Goal: Task Accomplishment & Management: Complete application form

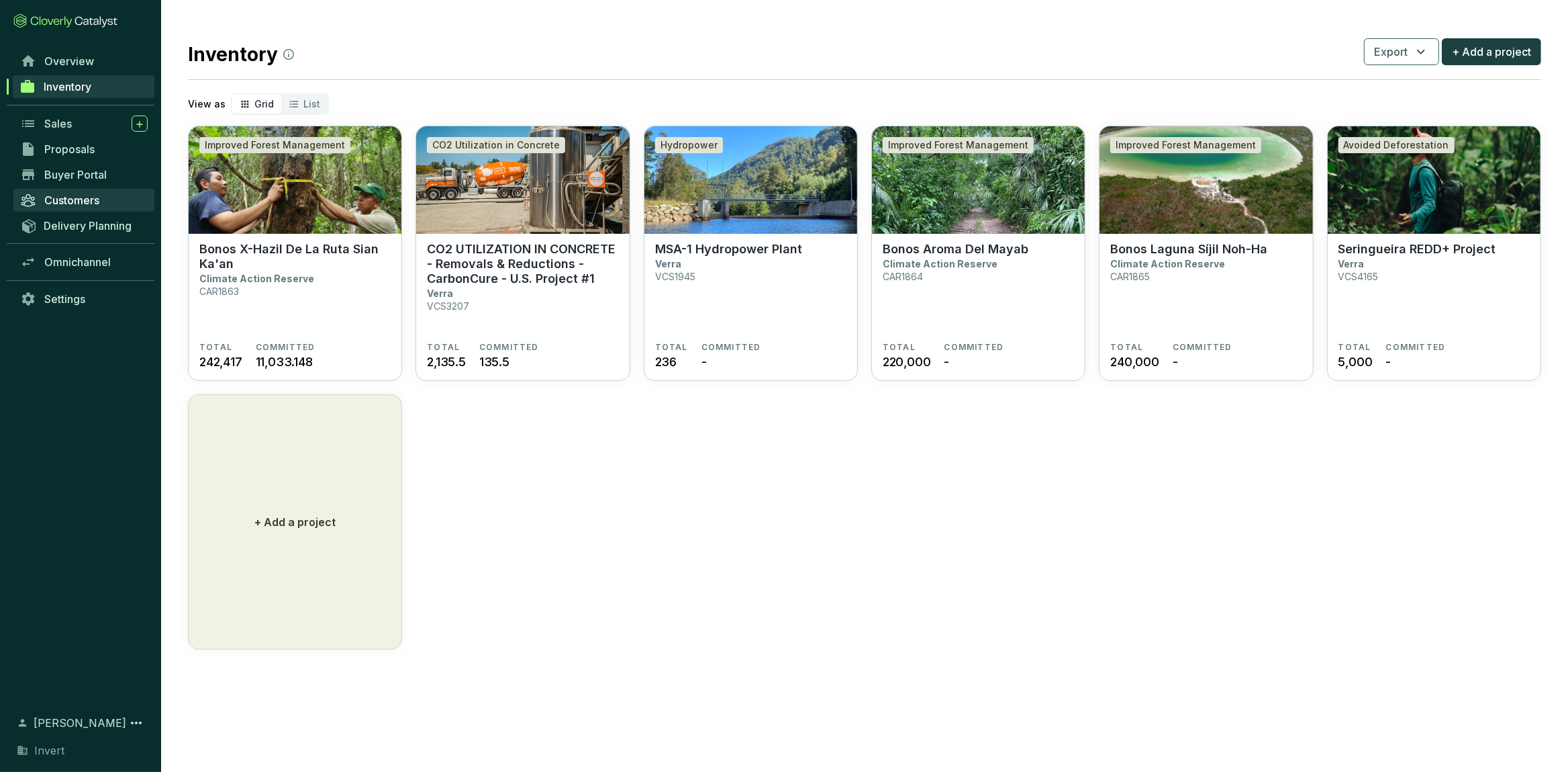
click at [78, 205] on span "Customers" at bounding box center [71, 199] width 55 height 13
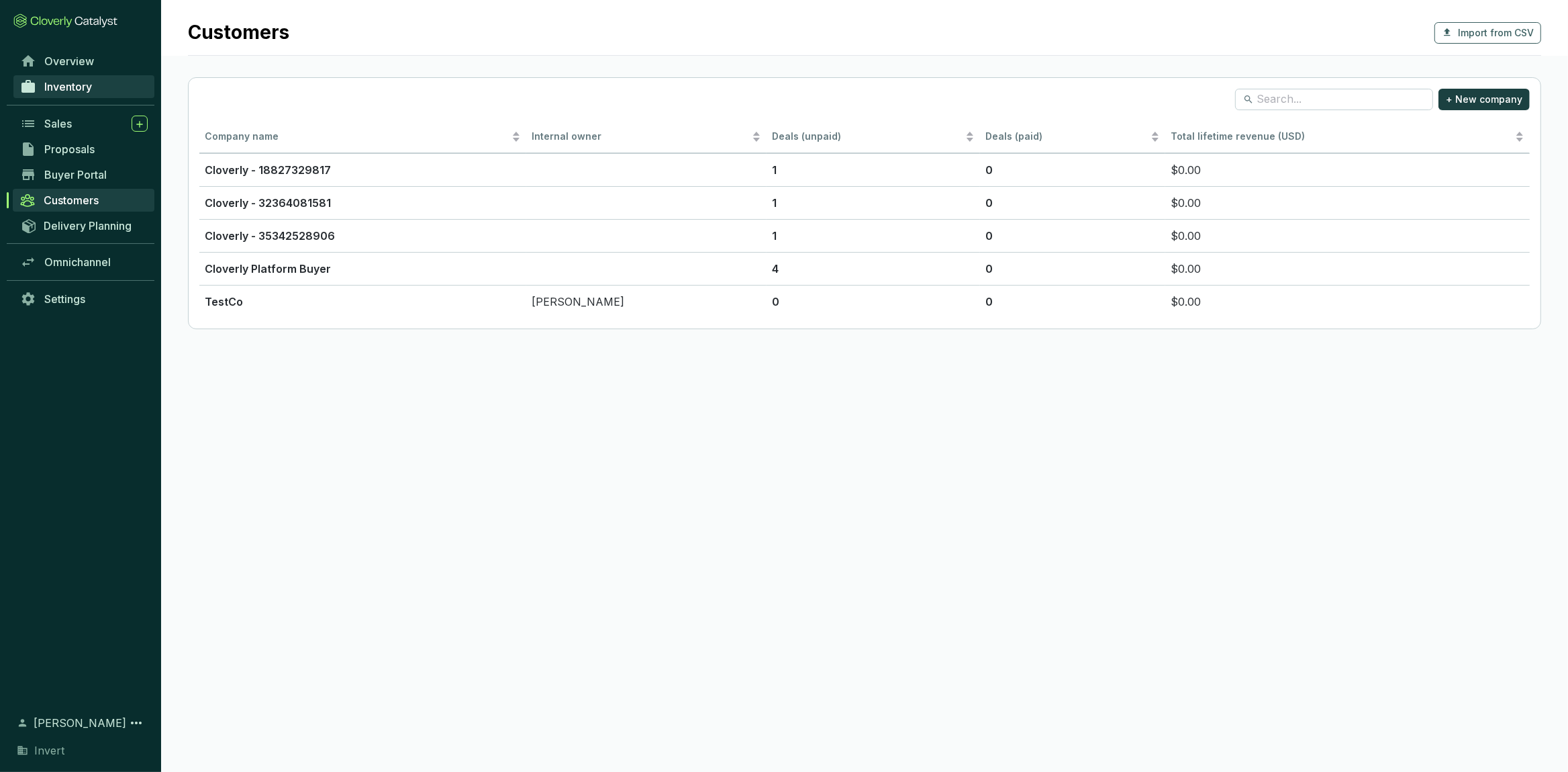
click at [67, 85] on span "Inventory" at bounding box center [67, 86] width 47 height 13
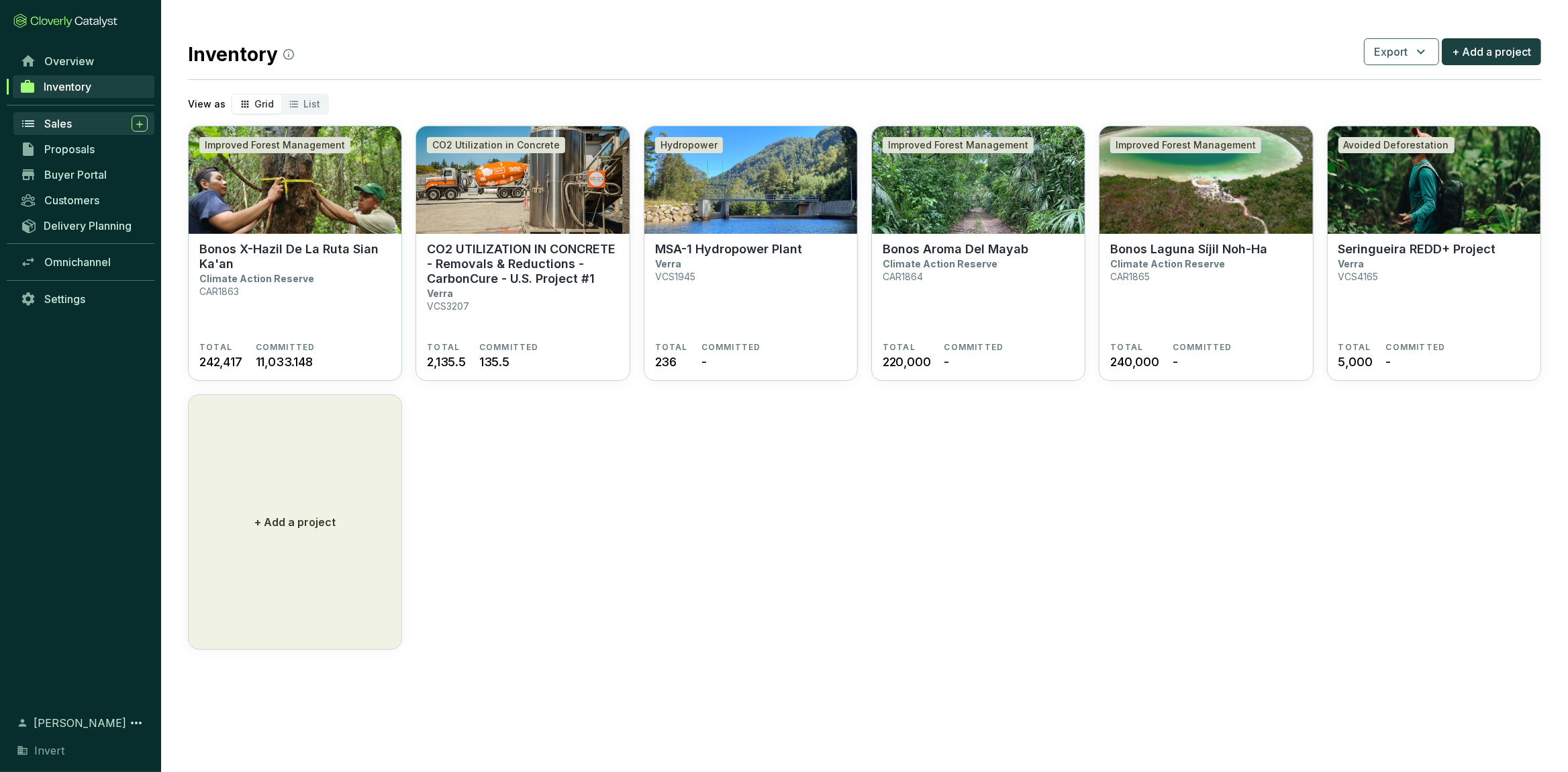
click at [71, 120] on span "Sales" at bounding box center [57, 123] width 27 height 13
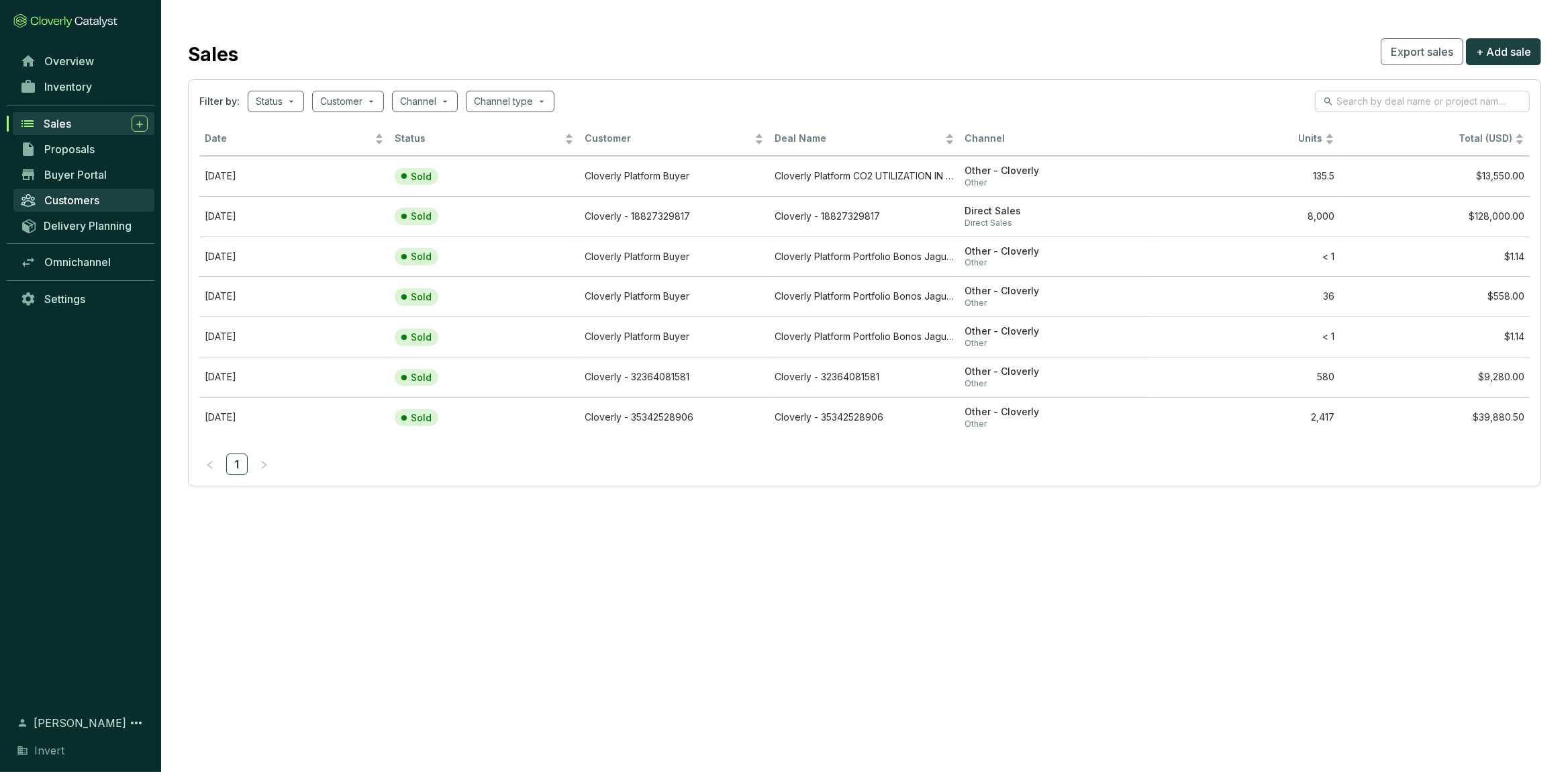
click at [98, 200] on span "Customers" at bounding box center [71, 199] width 55 height 13
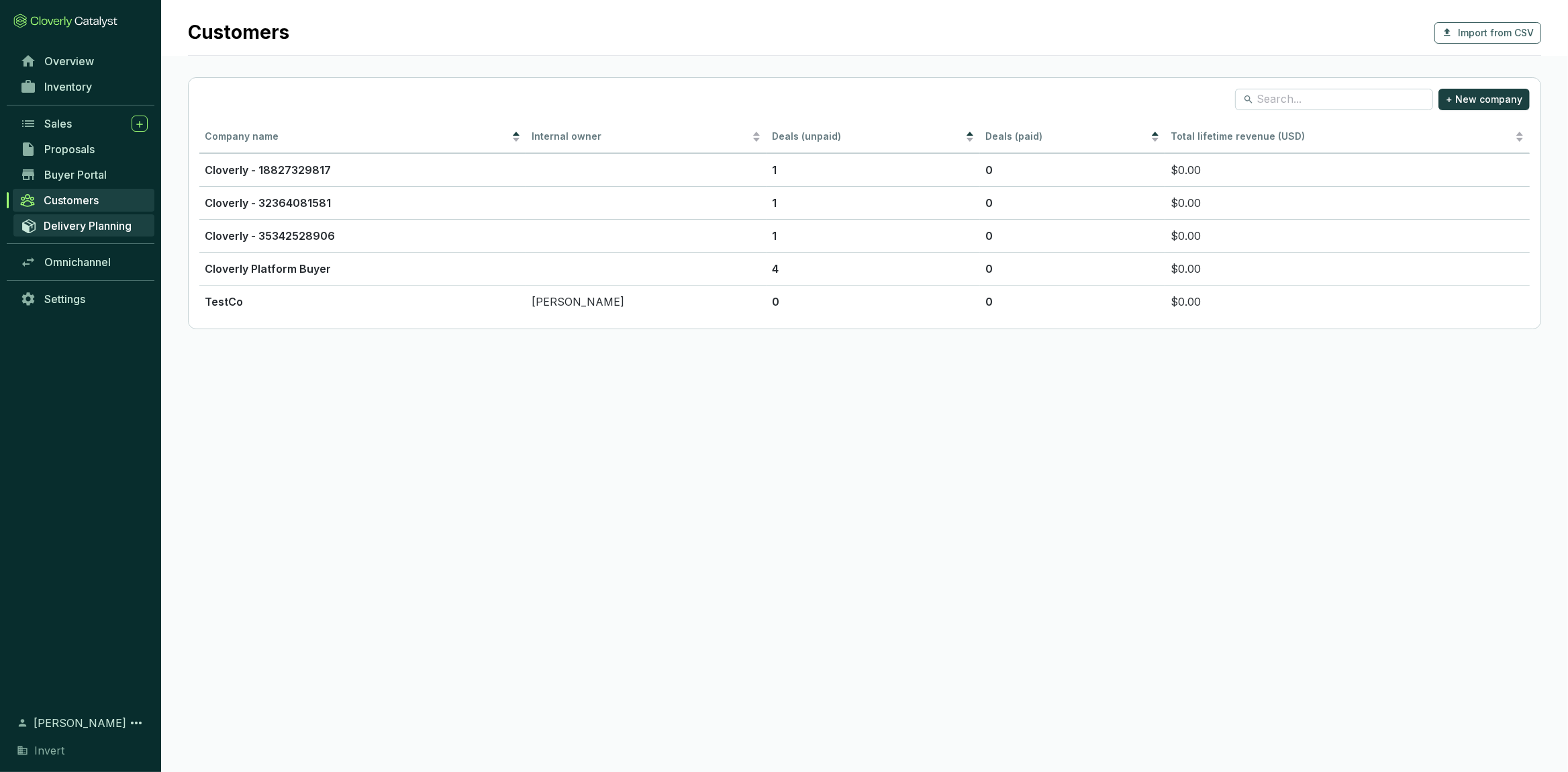
click at [95, 217] on link "Delivery Planning" at bounding box center [84, 225] width 141 height 23
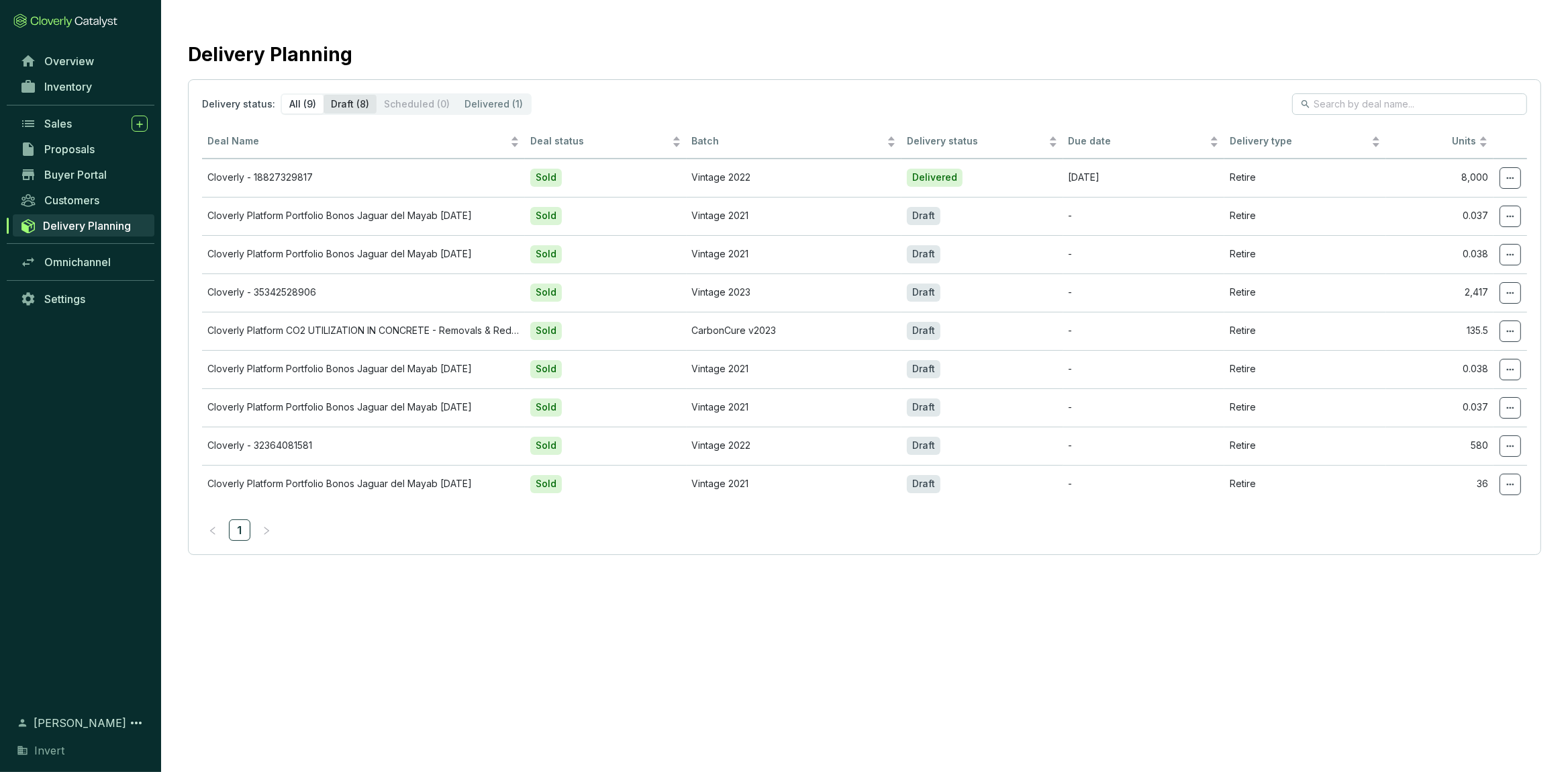
click at [347, 101] on div "Draft (8)" at bounding box center [350, 104] width 53 height 19
click at [323, 95] on input "Draft (8)" at bounding box center [323, 95] width 0 height 0
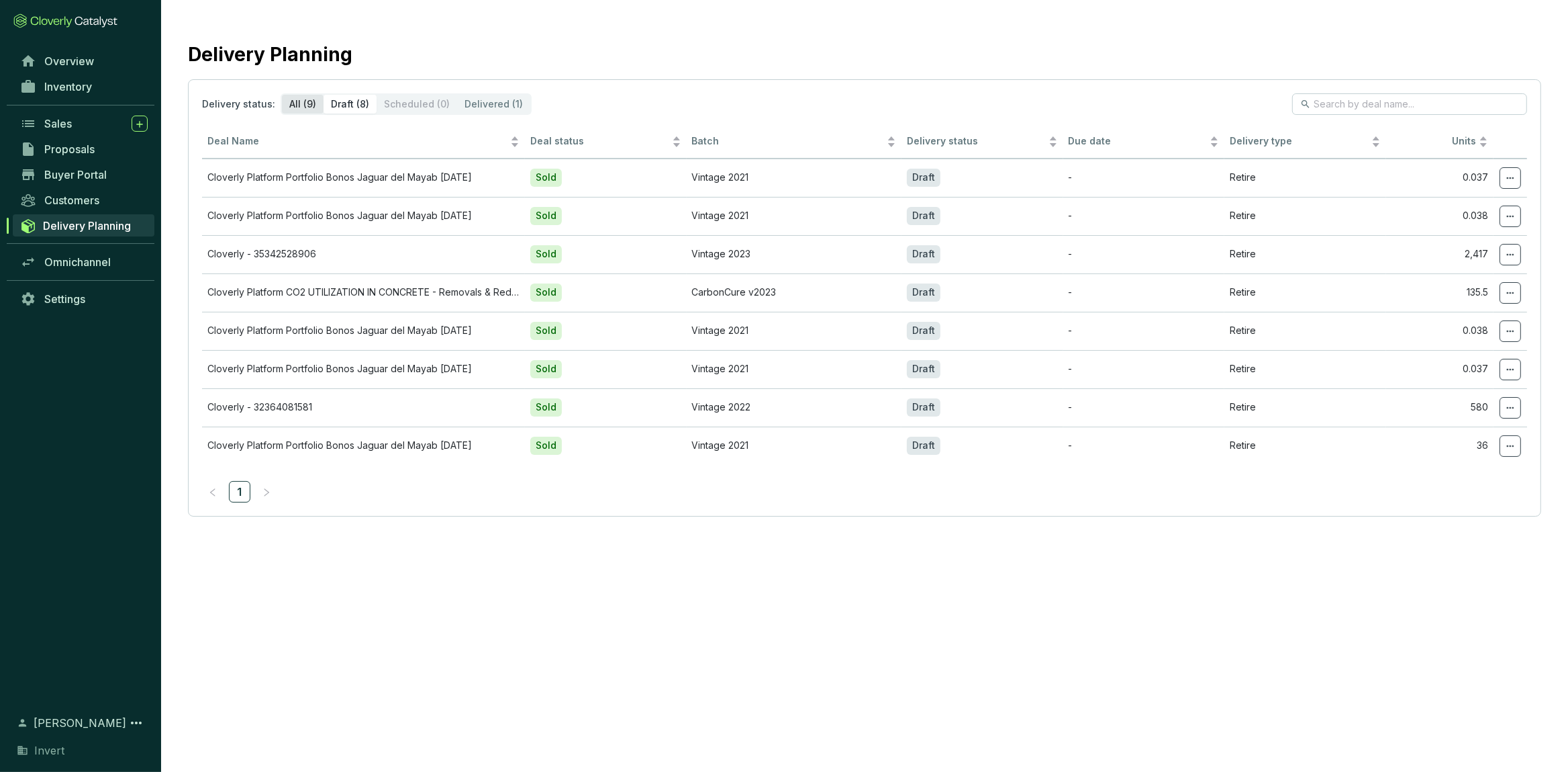
click at [299, 103] on div "All (9)" at bounding box center [303, 104] width 42 height 19
click at [282, 95] on input "All (9)" at bounding box center [282, 95] width 0 height 0
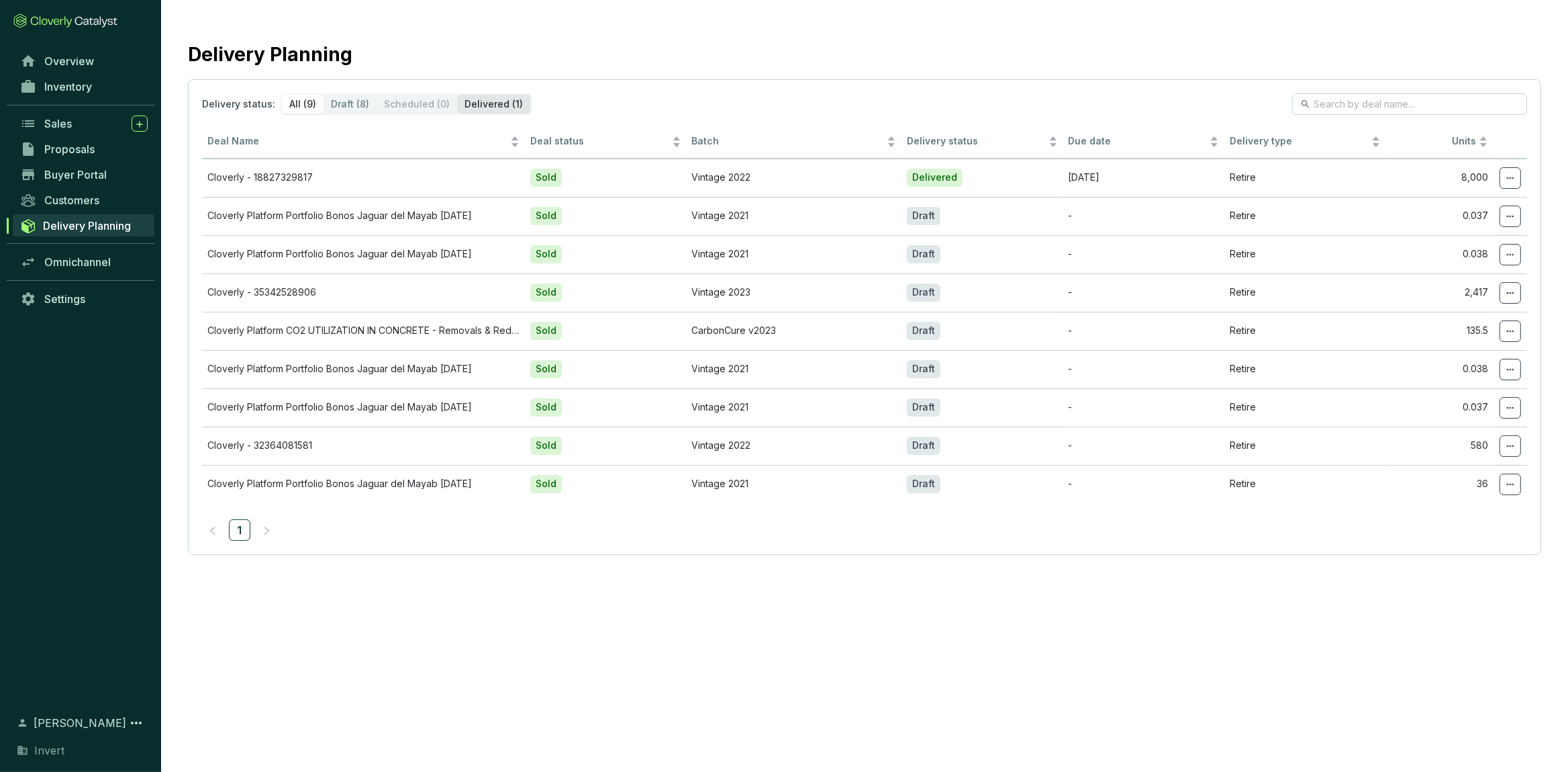
click at [469, 102] on div "Delivered (1)" at bounding box center [493, 104] width 73 height 19
click at [457, 95] on input "Delivered (1)" at bounding box center [457, 95] width 0 height 0
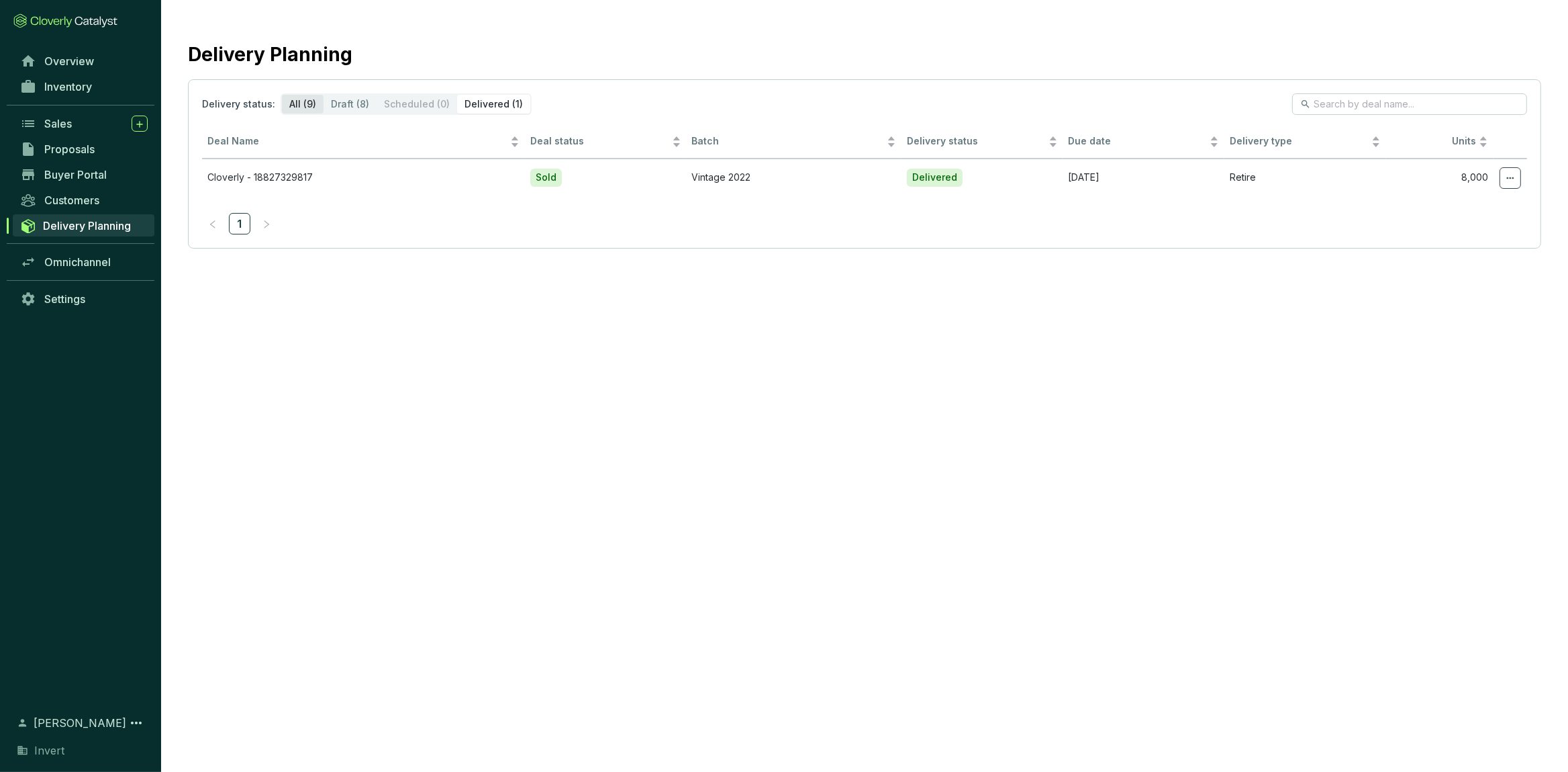
click at [296, 108] on div "All (9)" at bounding box center [303, 104] width 42 height 19
click at [282, 95] on input "All (9)" at bounding box center [282, 95] width 0 height 0
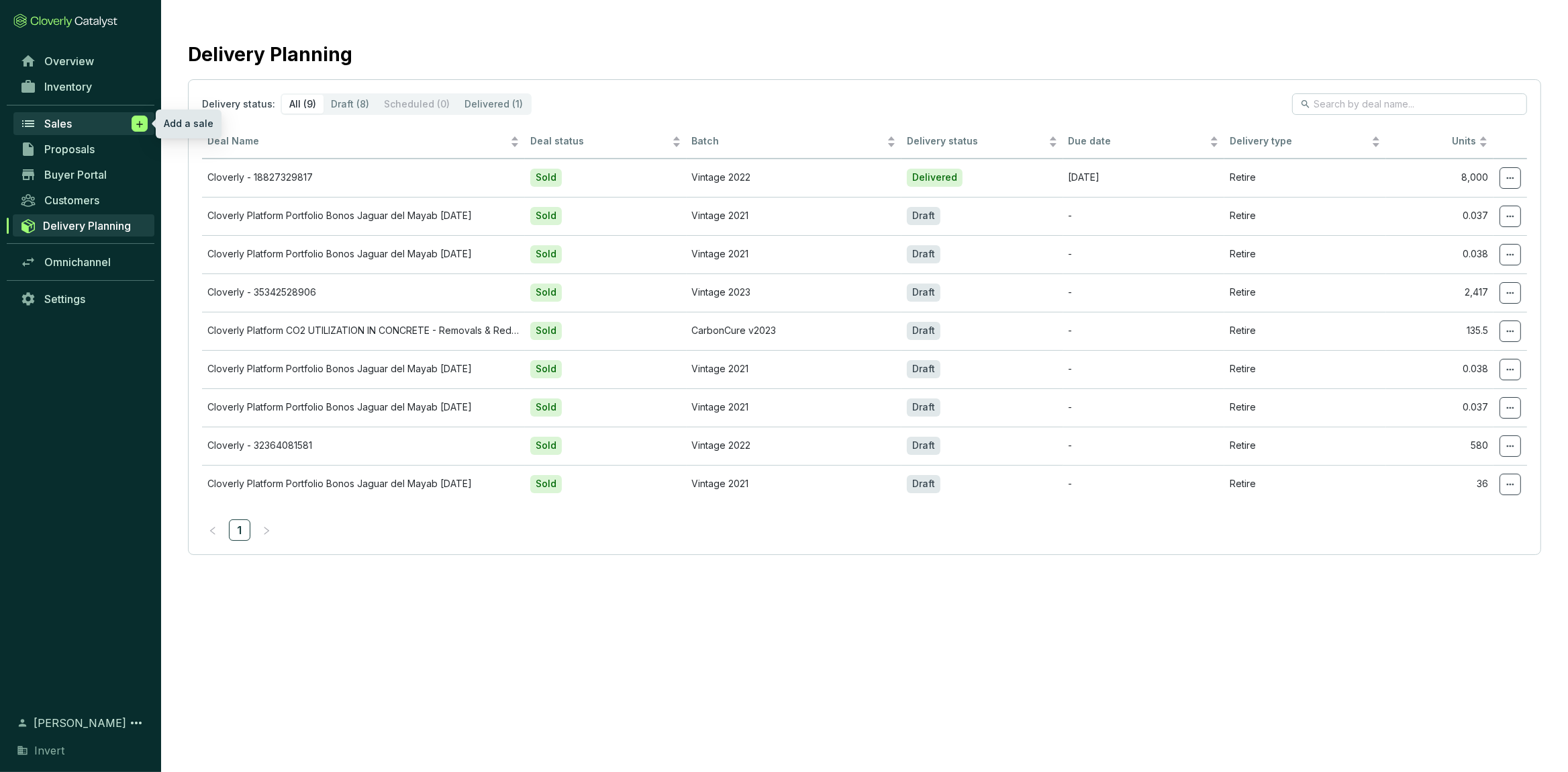
click at [133, 123] on span at bounding box center [140, 123] width 16 height 16
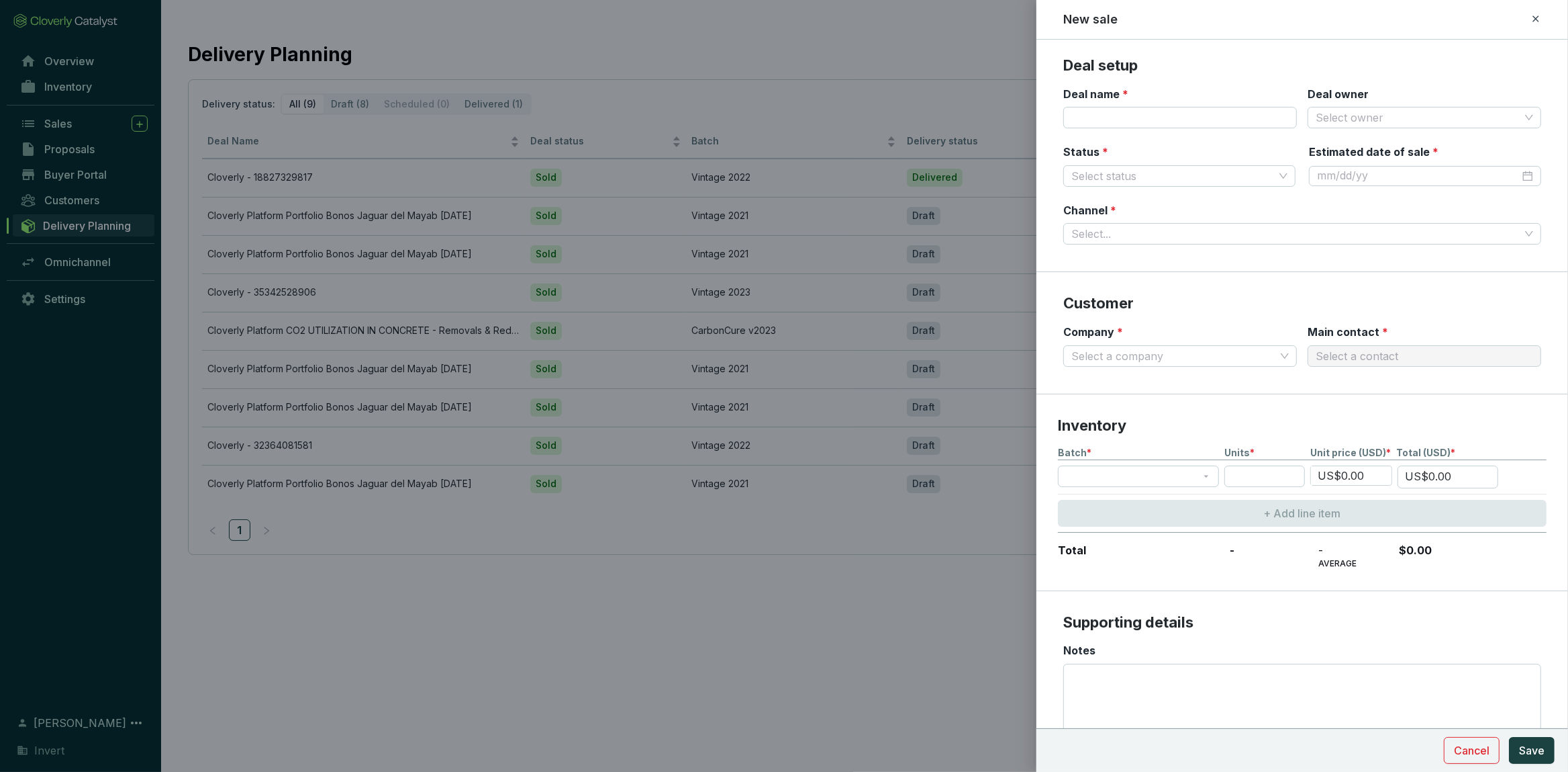
click at [1540, 21] on icon at bounding box center [1535, 19] width 11 height 16
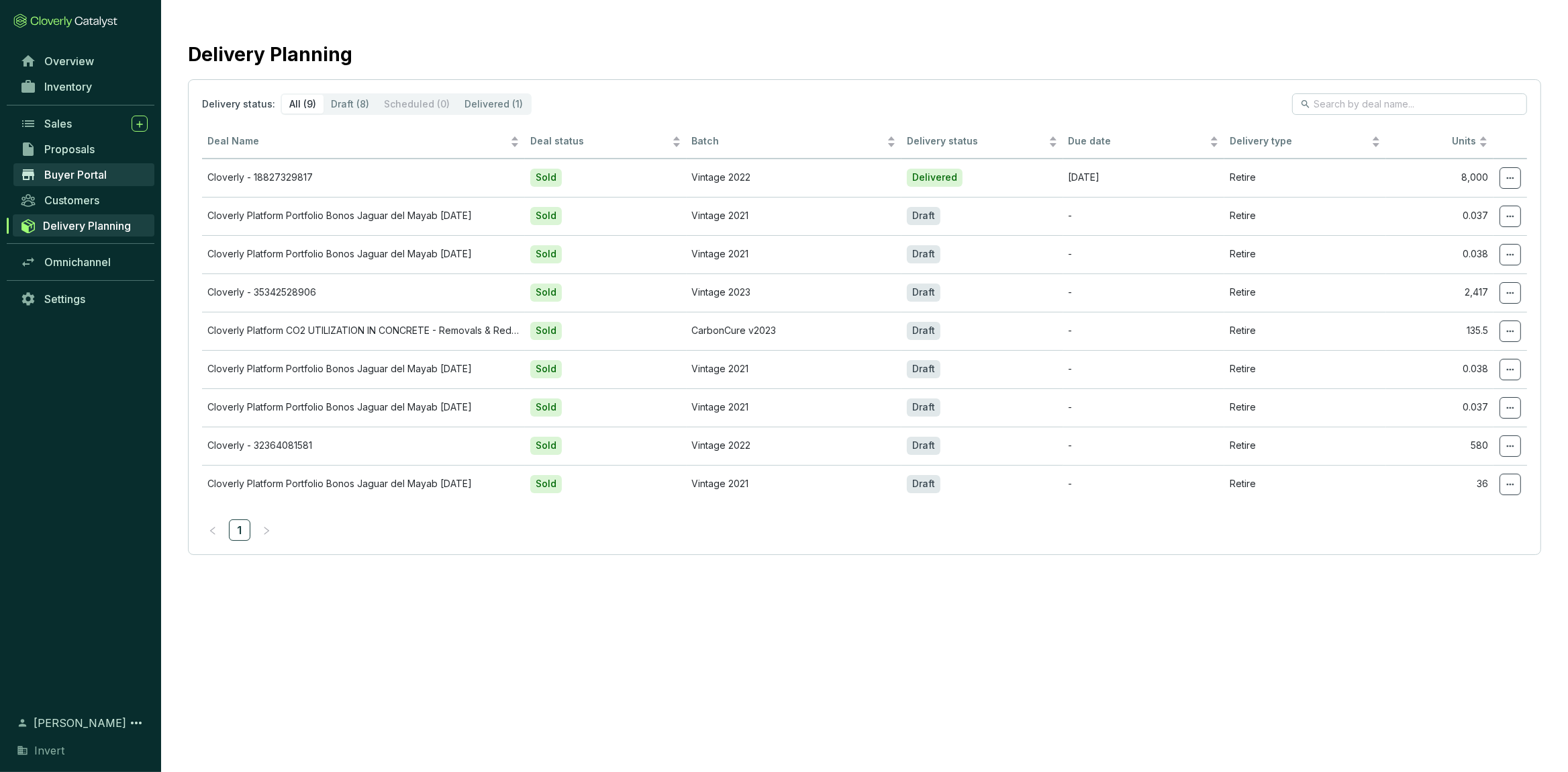
click at [78, 174] on span "Buyer Portal" at bounding box center [75, 174] width 62 height 13
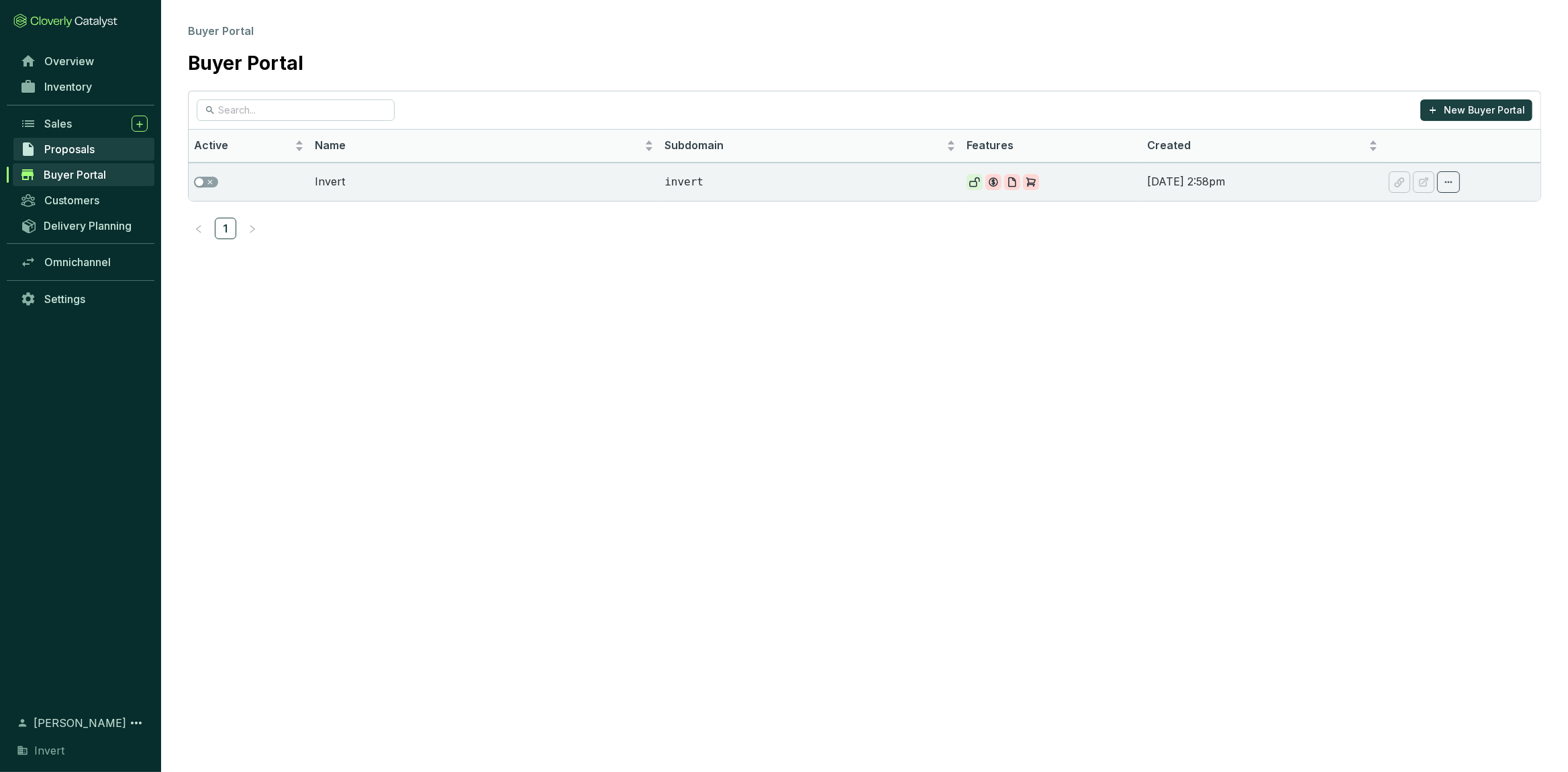
click at [69, 154] on span "Proposals" at bounding box center [69, 148] width 50 height 13
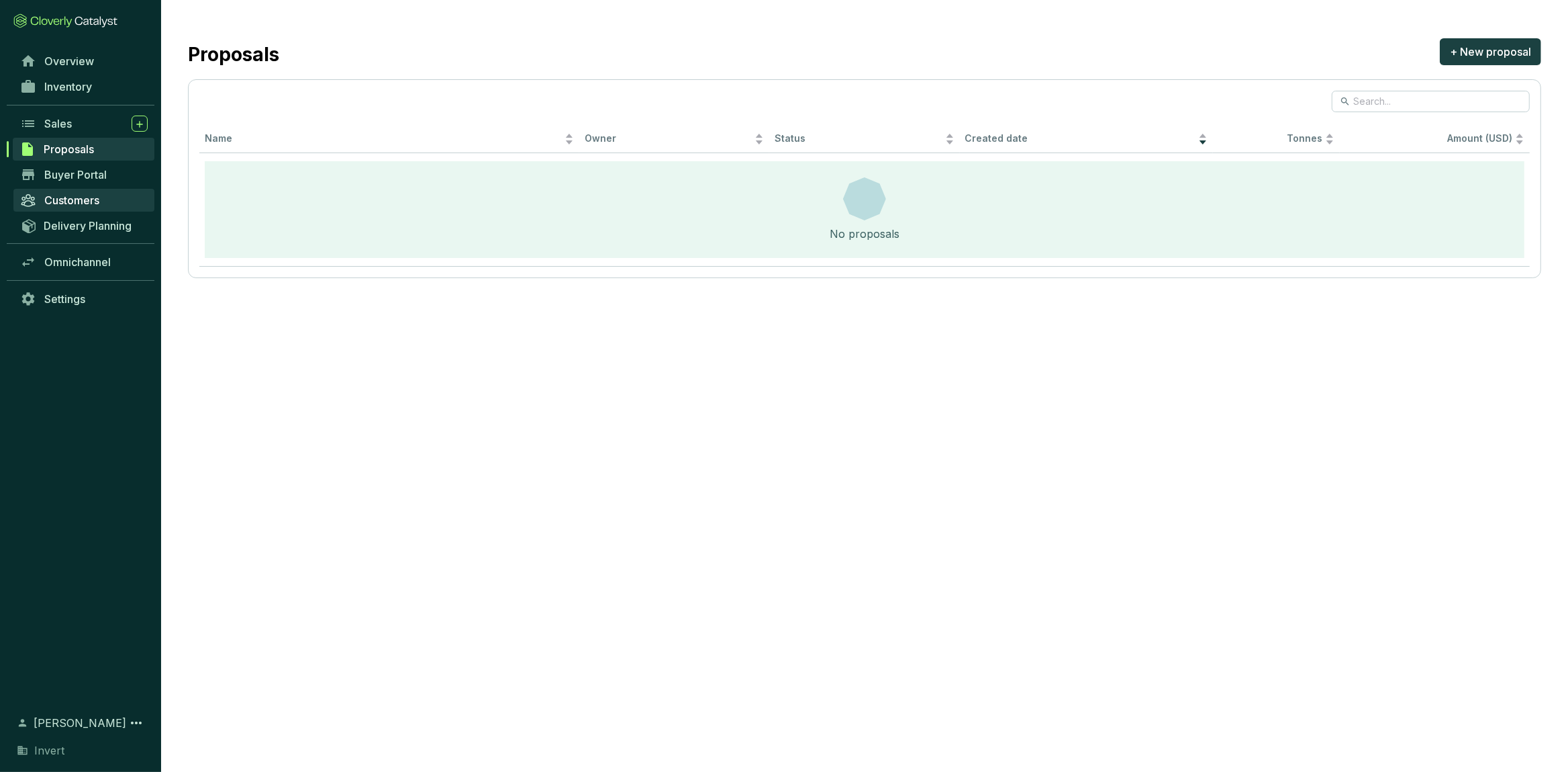
click at [85, 201] on span "Customers" at bounding box center [71, 199] width 55 height 13
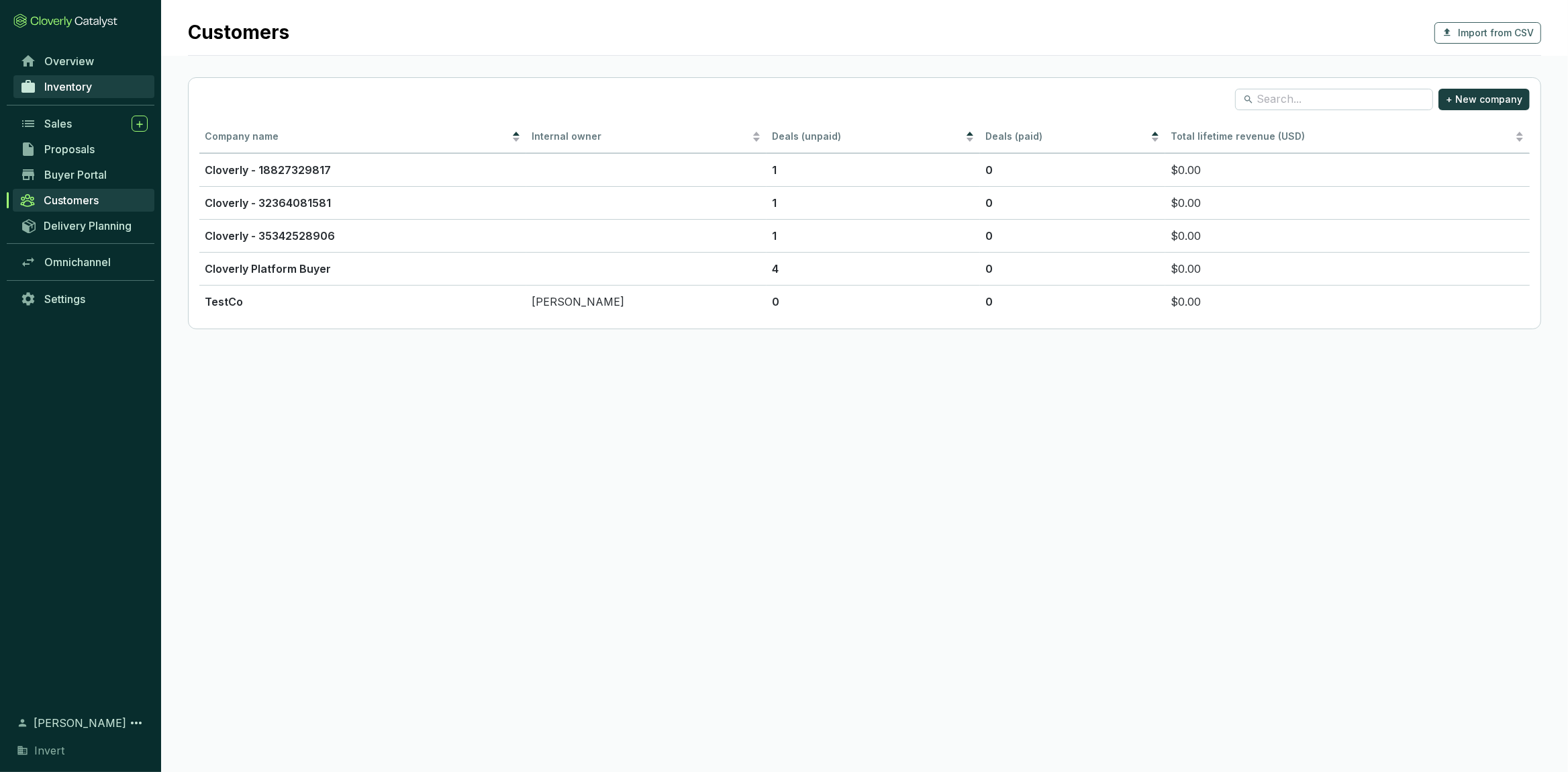
click at [73, 84] on span "Inventory" at bounding box center [67, 86] width 47 height 13
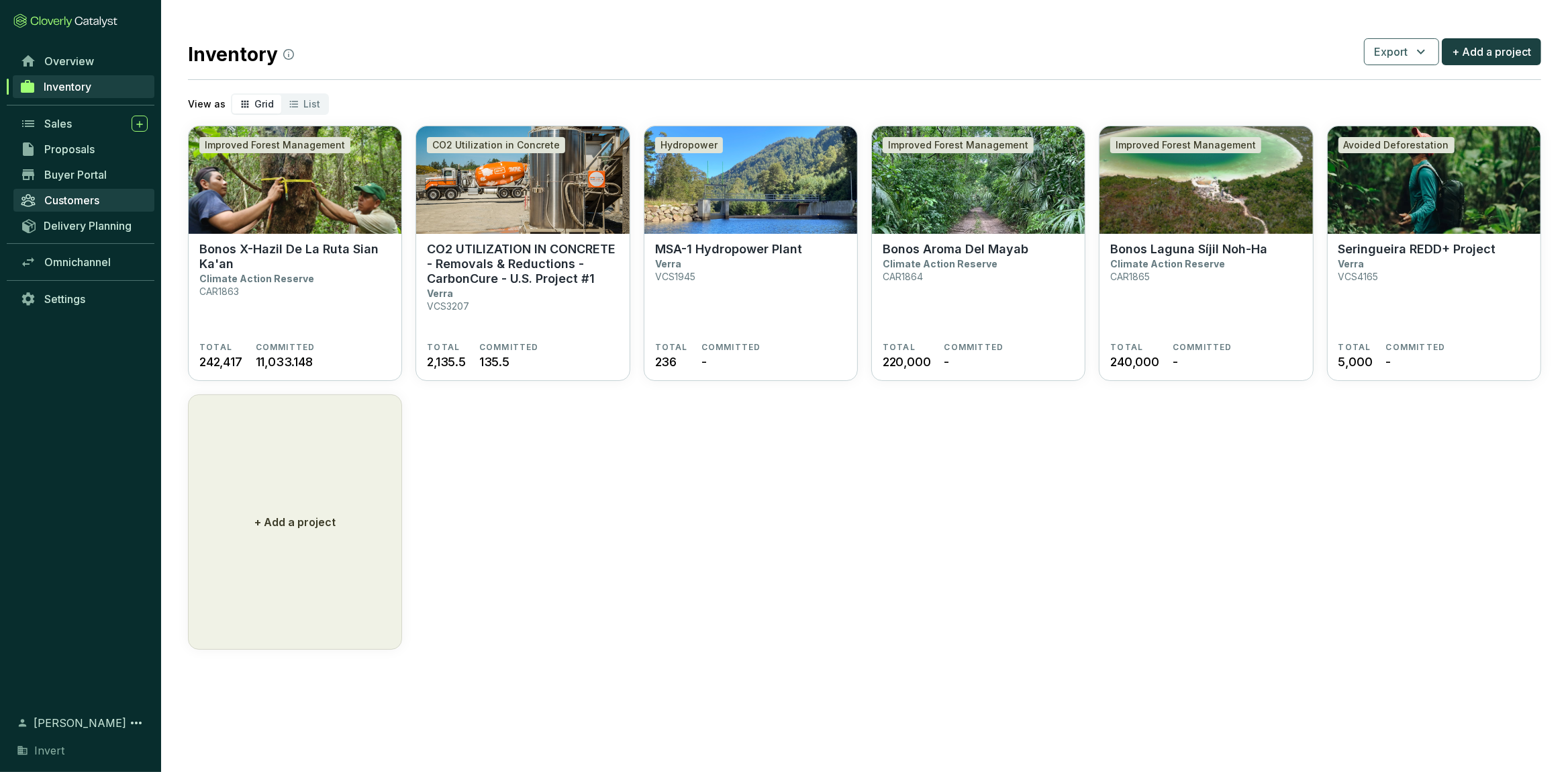
click at [74, 196] on span "Customers" at bounding box center [71, 199] width 55 height 13
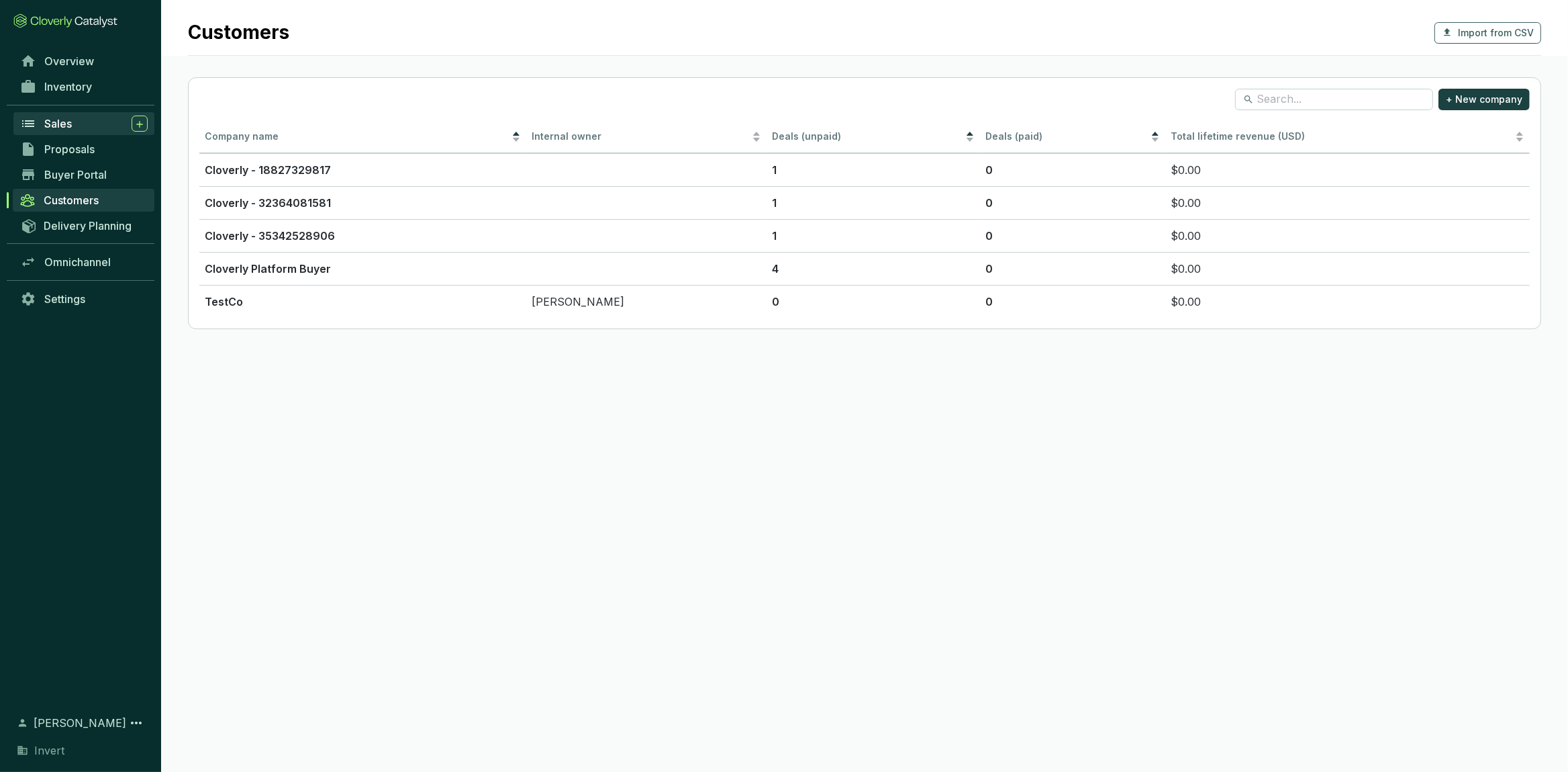
click at [87, 122] on div "Sales" at bounding box center [95, 123] width 103 height 16
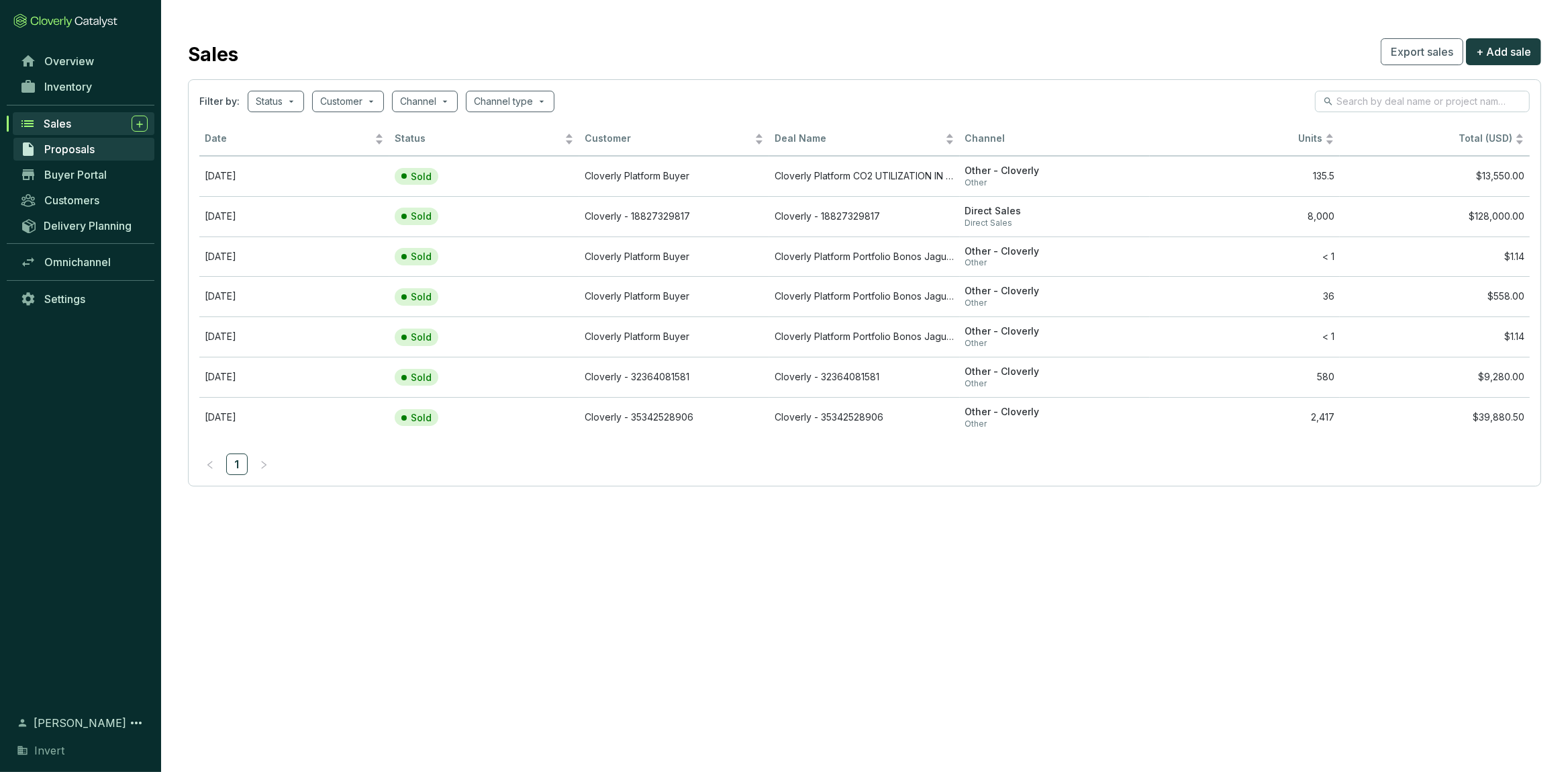
click at [93, 147] on span "Proposals" at bounding box center [69, 148] width 50 height 13
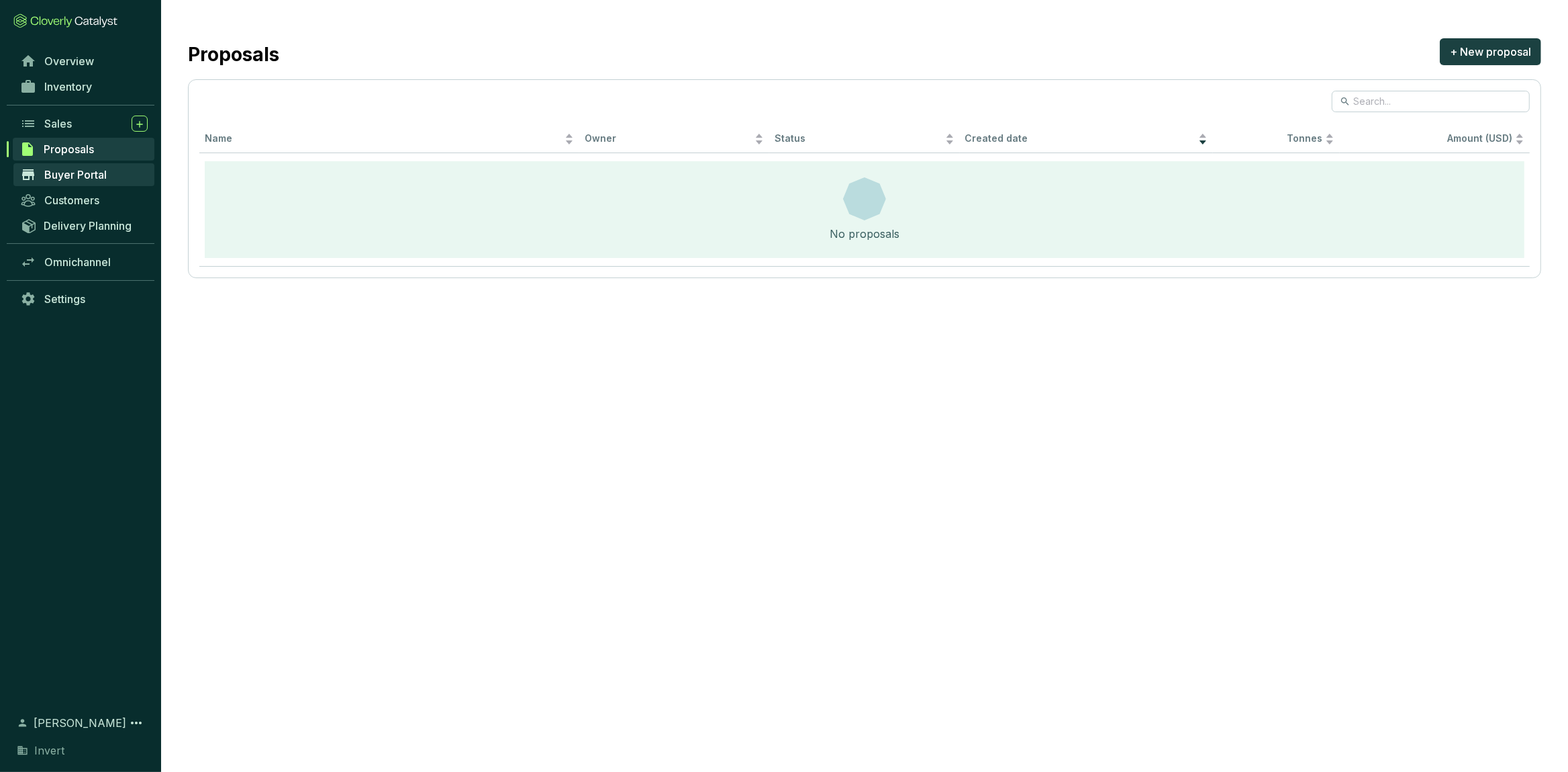
click at [91, 173] on span "Buyer Portal" at bounding box center [75, 174] width 62 height 13
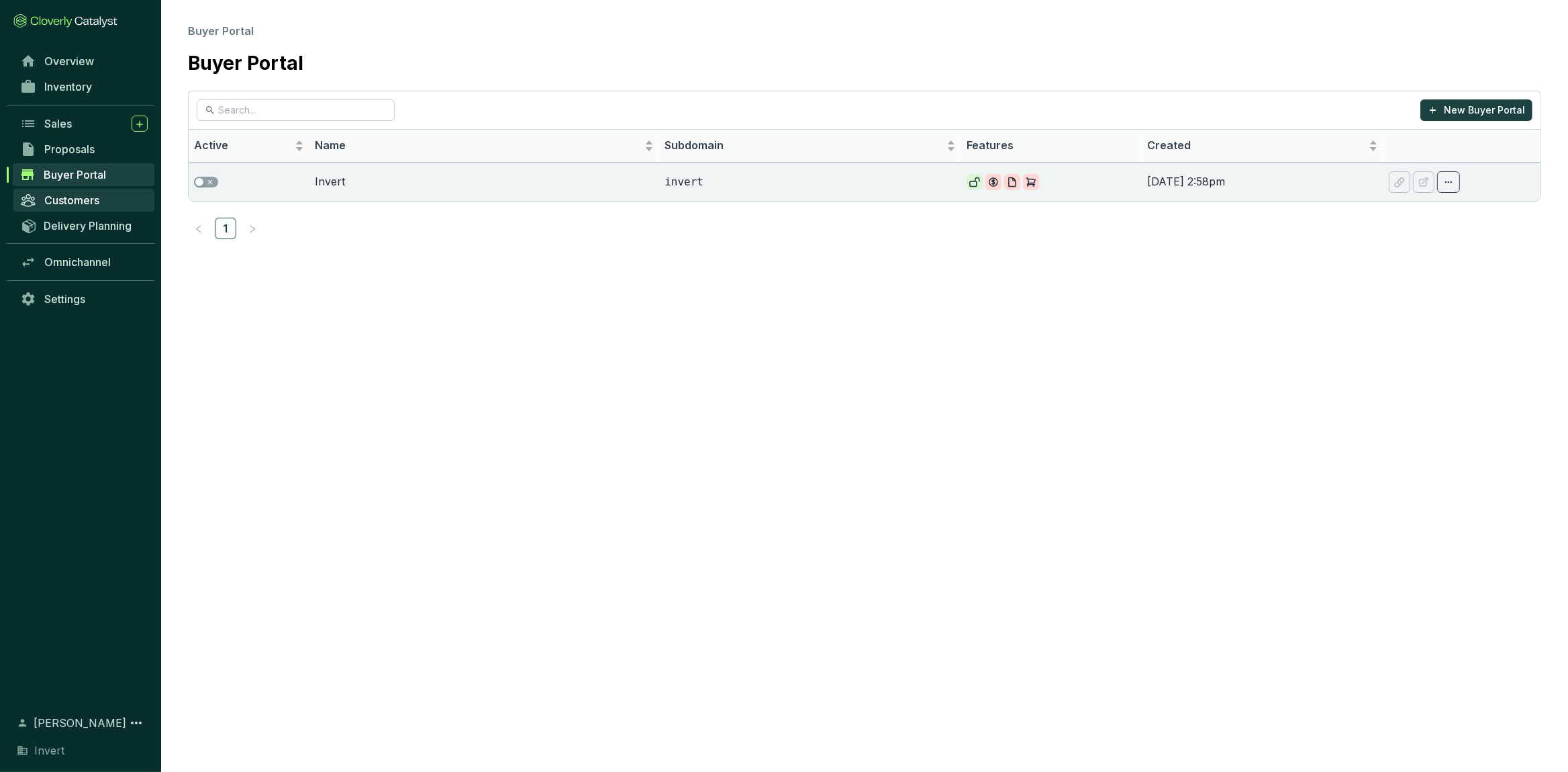
click at [86, 201] on span "Customers" at bounding box center [71, 199] width 55 height 13
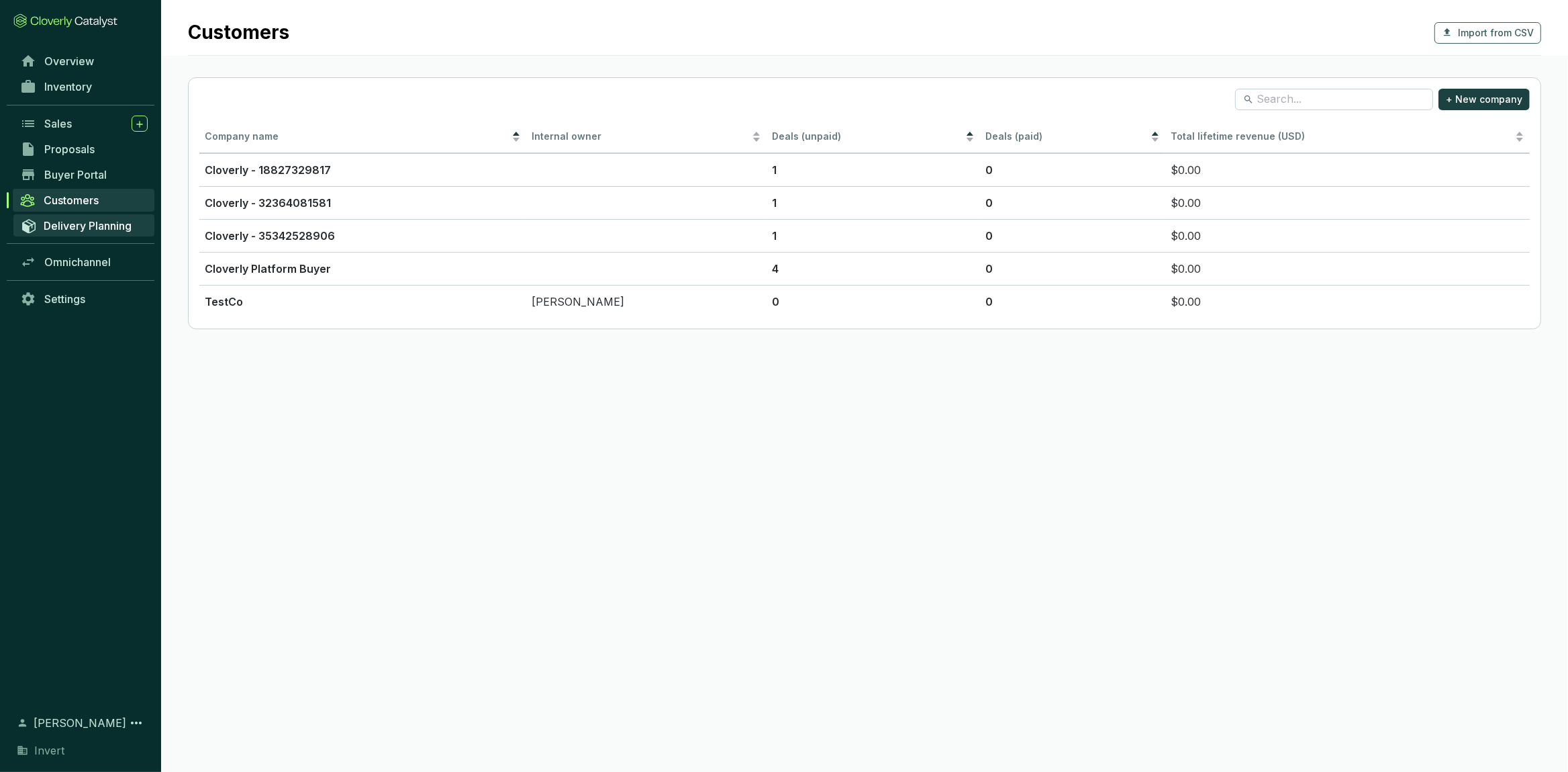
click at [89, 223] on span "Delivery Planning" at bounding box center [87, 225] width 88 height 13
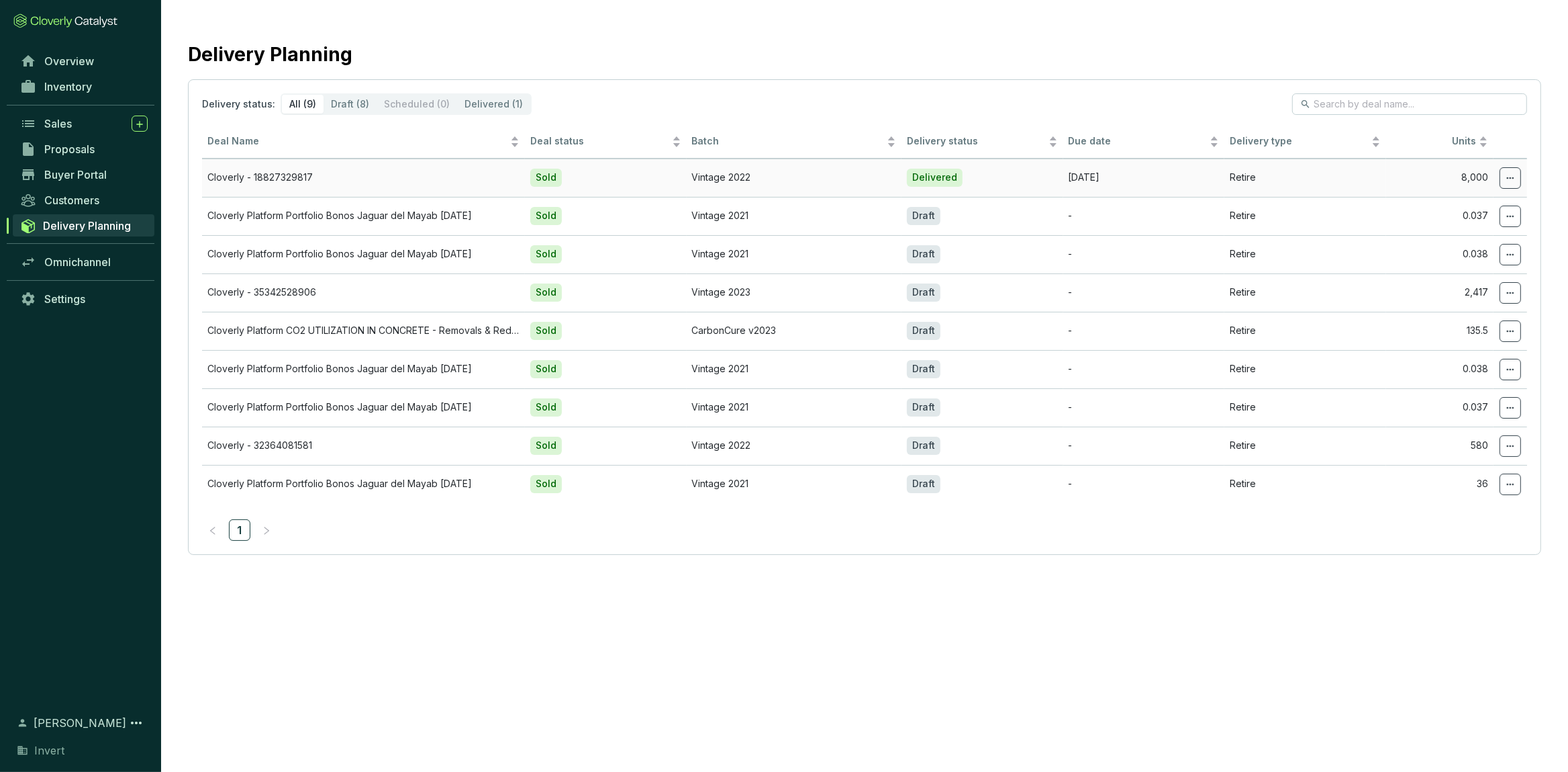
click at [1513, 182] on icon at bounding box center [1511, 178] width 11 height 16
click at [889, 635] on section "Delivery Planning Delivery status: All (9) Draft (8) Scheduled (0) Delivered (1…" at bounding box center [784, 386] width 1568 height 772
click at [62, 83] on span "Inventory" at bounding box center [67, 86] width 47 height 13
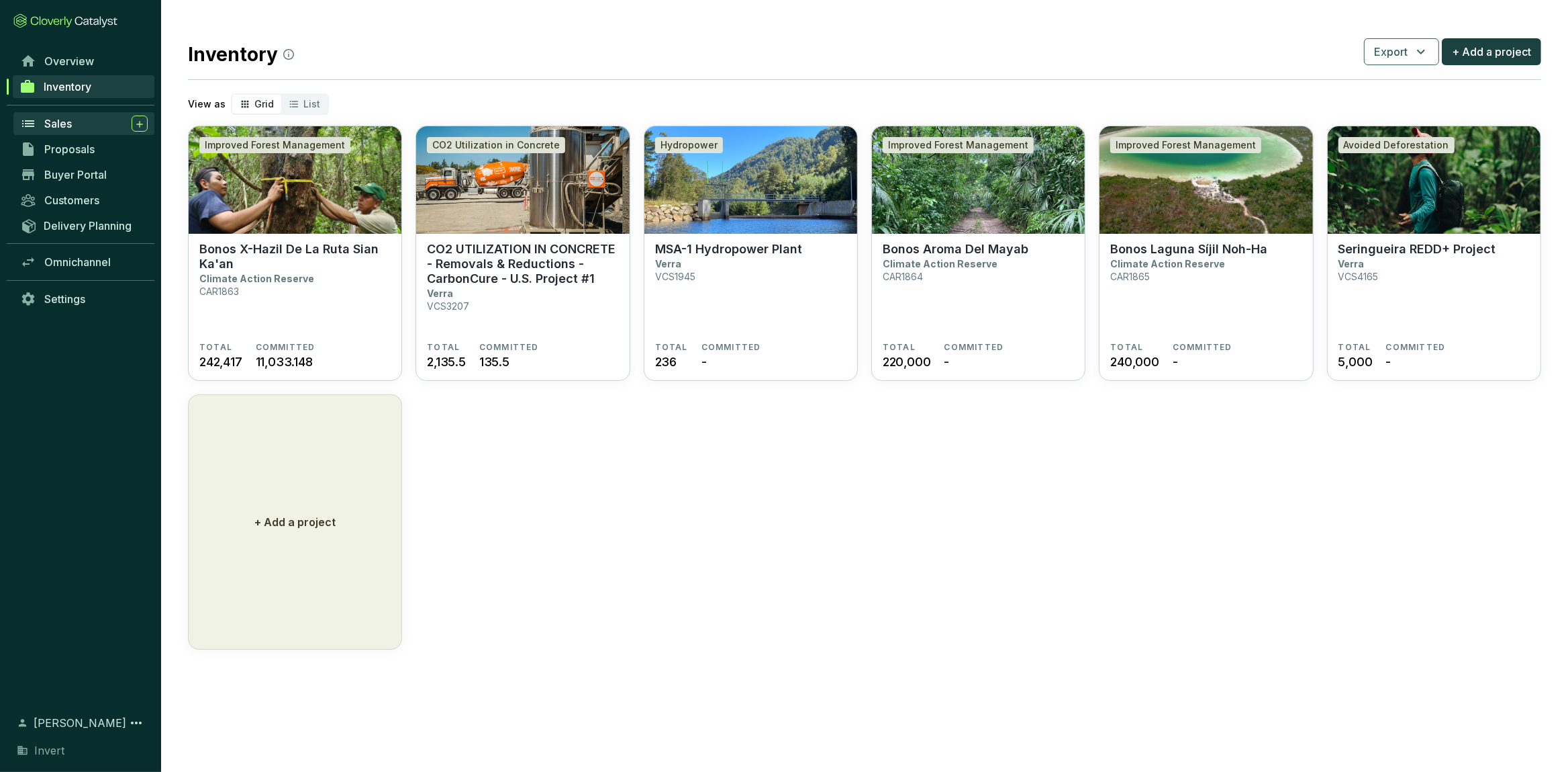
click at [74, 127] on div "Sales" at bounding box center [95, 123] width 103 height 16
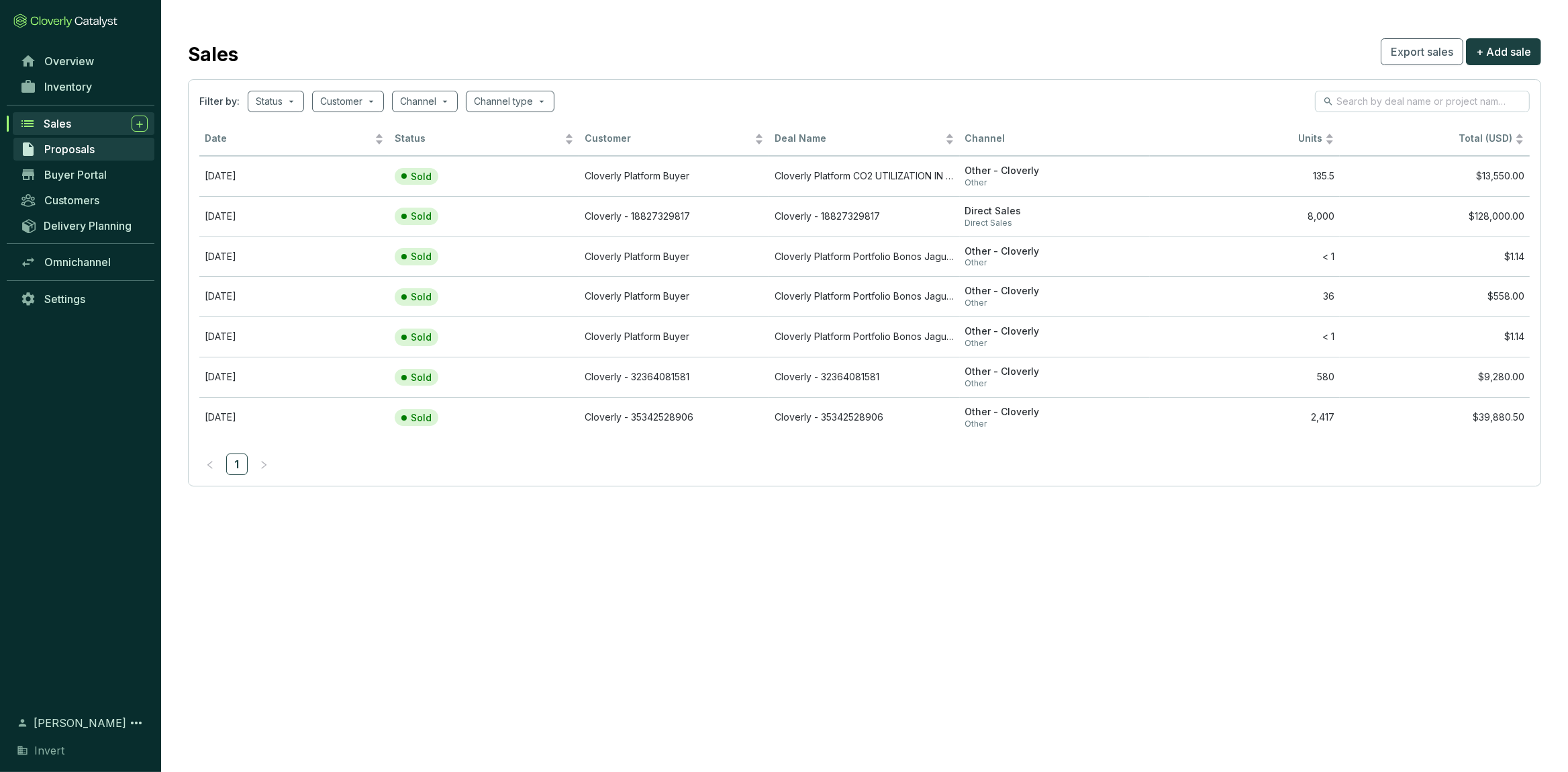
click at [91, 140] on link "Proposals" at bounding box center [84, 148] width 141 height 23
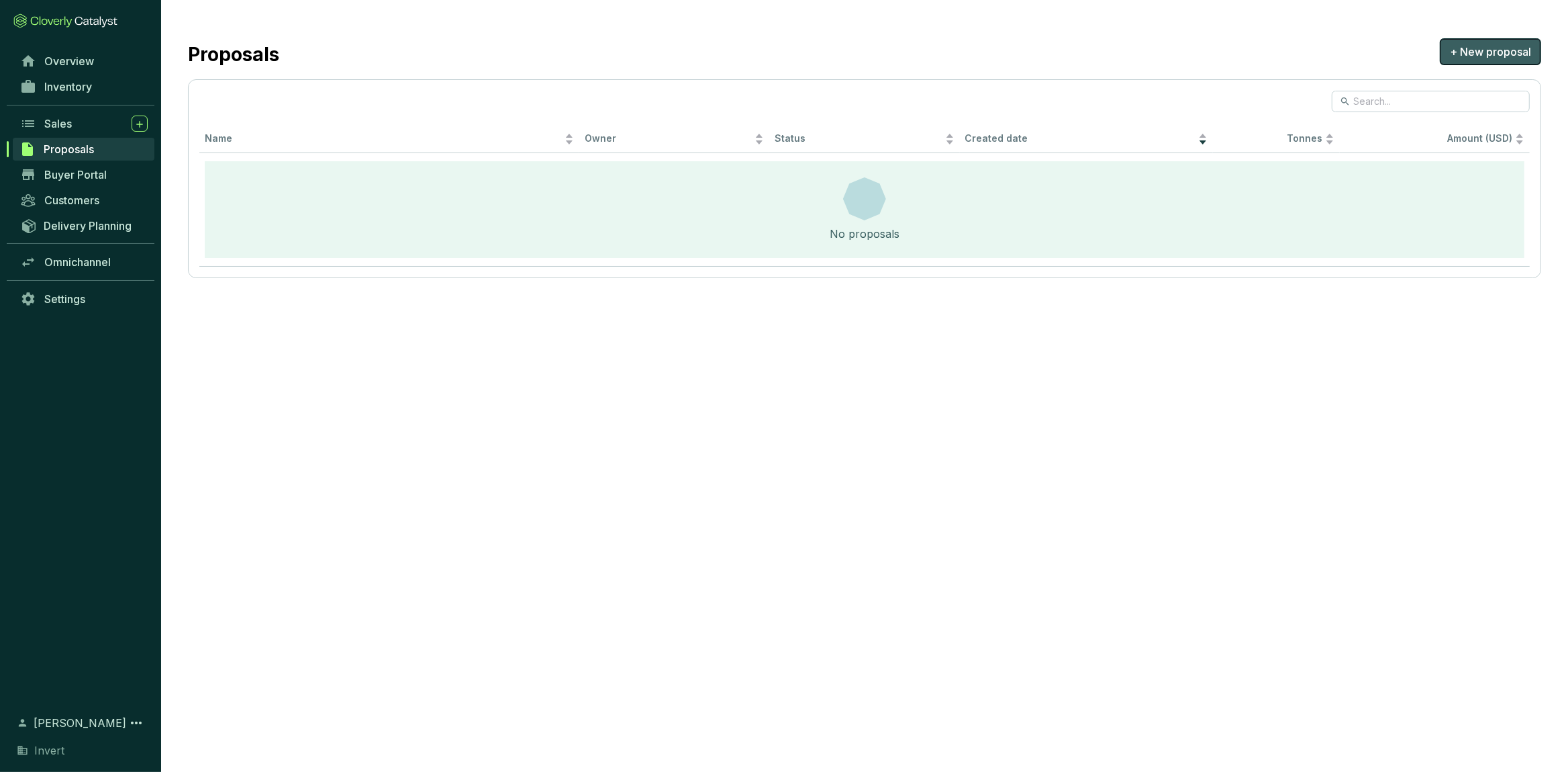
click at [1512, 43] on button "+ New proposal" at bounding box center [1490, 51] width 102 height 27
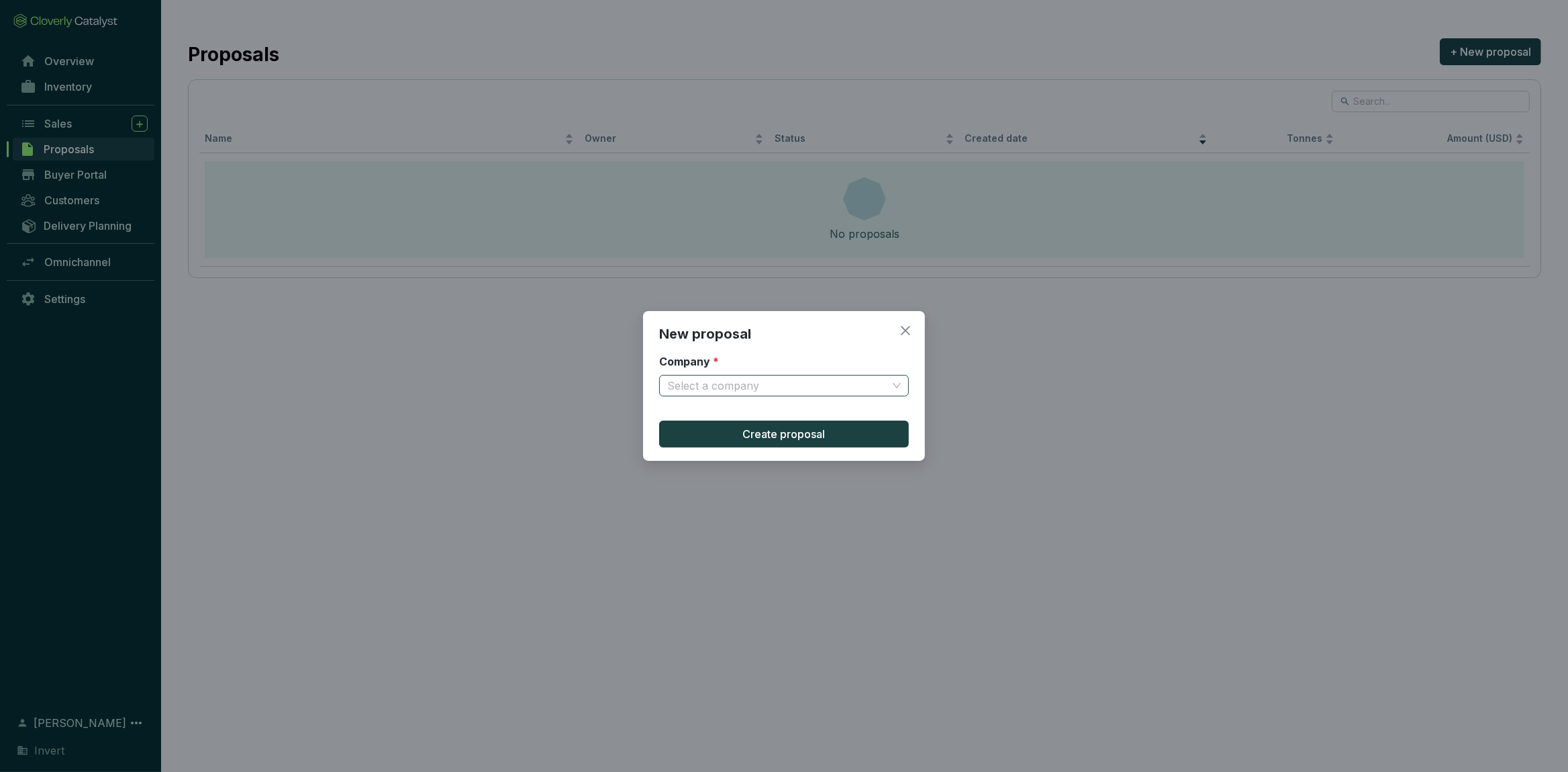
click at [772, 386] on input "Company *" at bounding box center [777, 386] width 220 height 20
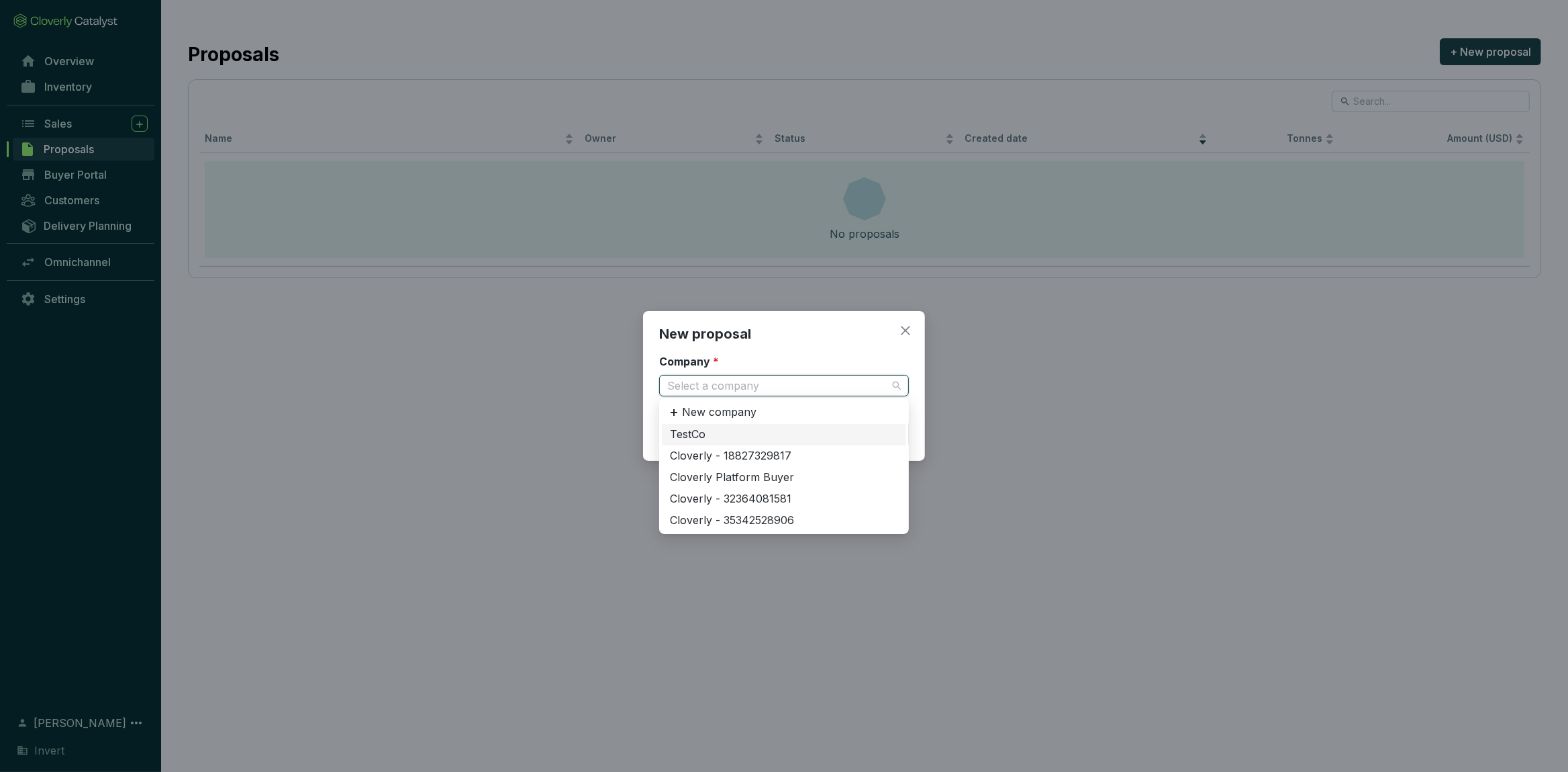
click at [729, 433] on div "TestCo" at bounding box center [784, 434] width 228 height 15
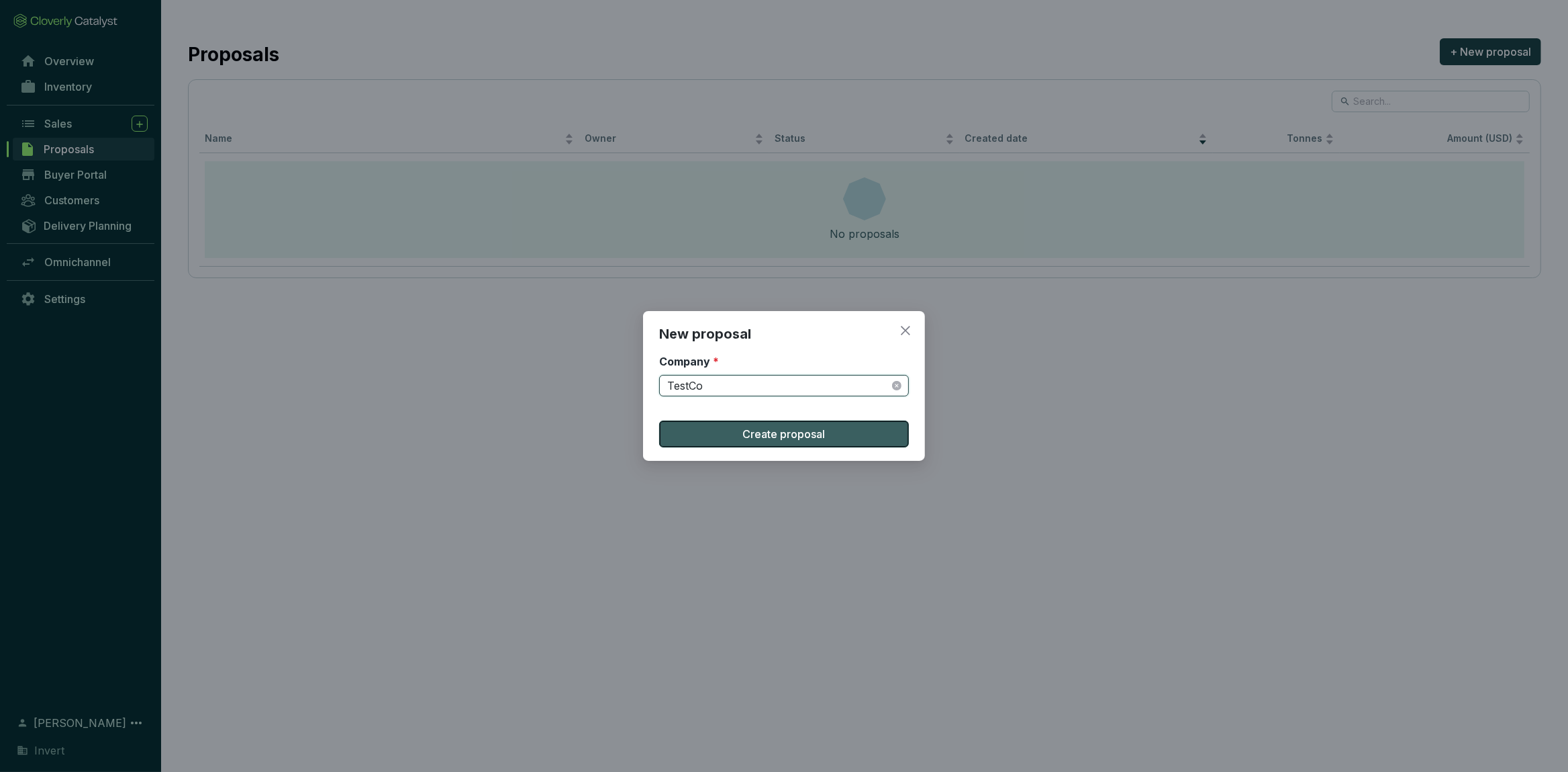
click at [734, 431] on button "Create proposal" at bounding box center [784, 434] width 250 height 27
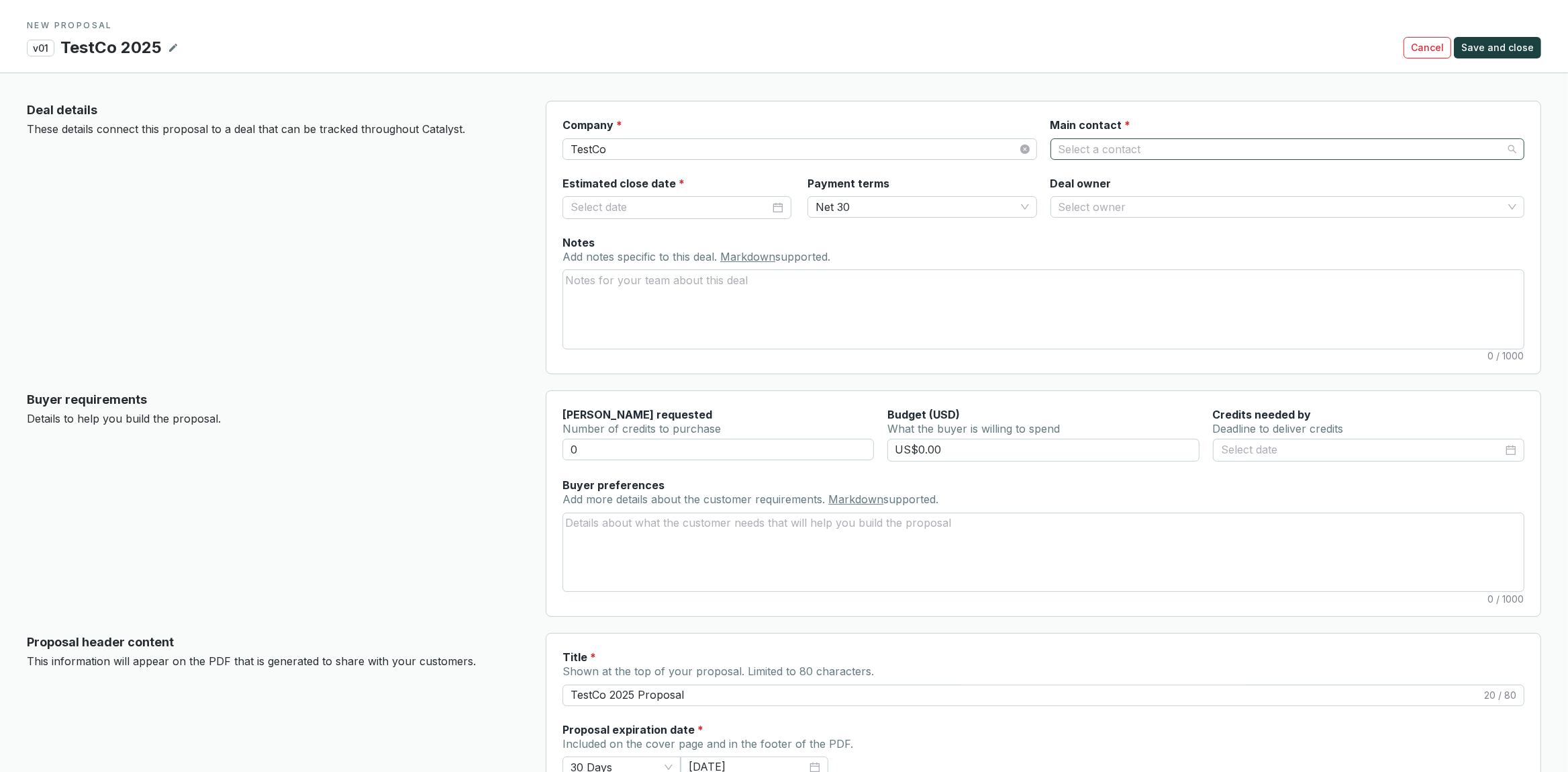
click at [1131, 154] on input "Main contact *" at bounding box center [1280, 149] width 444 height 20
type input "Jon Testamente"
click at [1186, 153] on input "Main contact *" at bounding box center [1280, 149] width 444 height 20
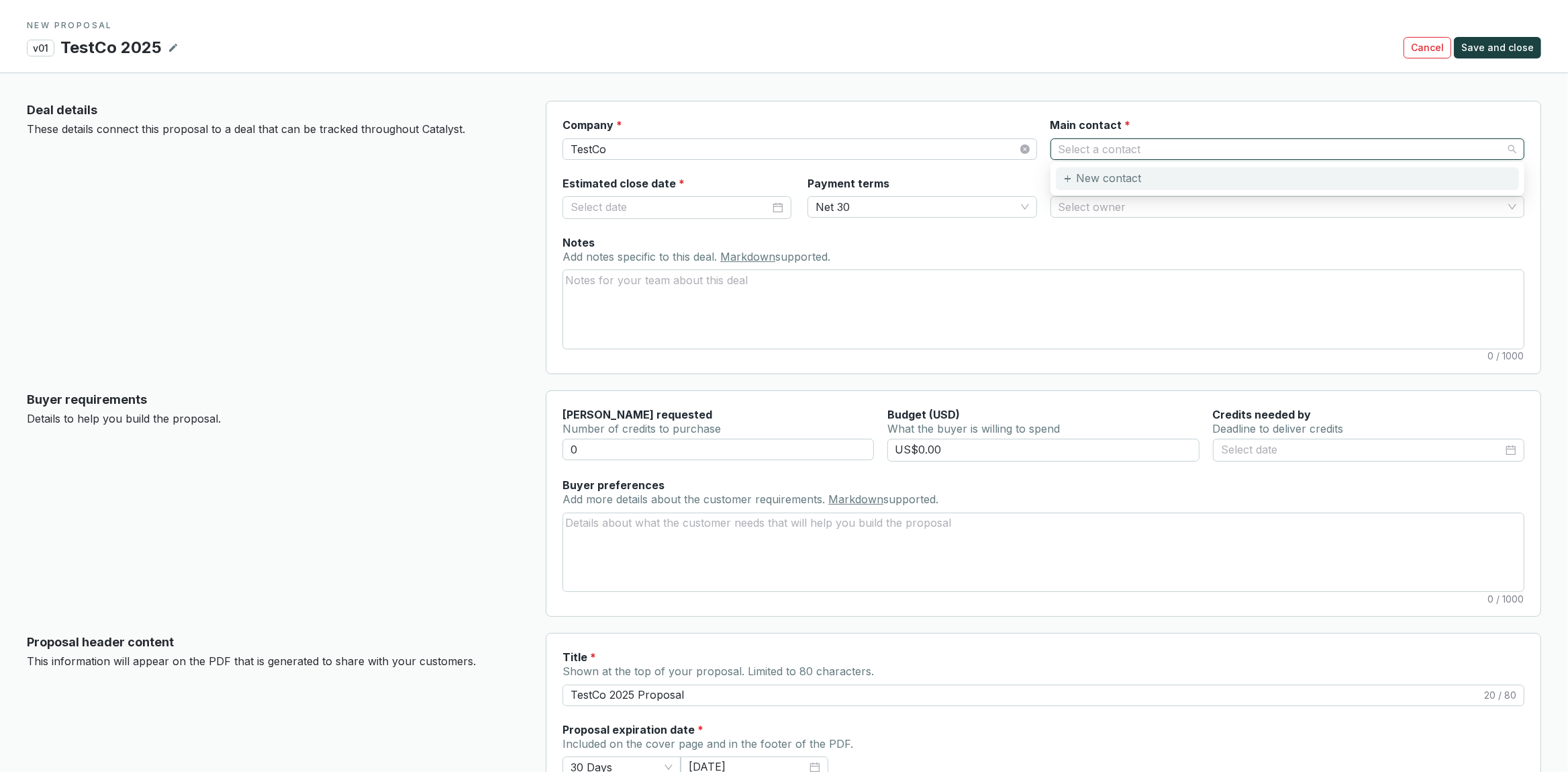
click at [1097, 177] on p "New contact" at bounding box center [1108, 178] width 65 height 15
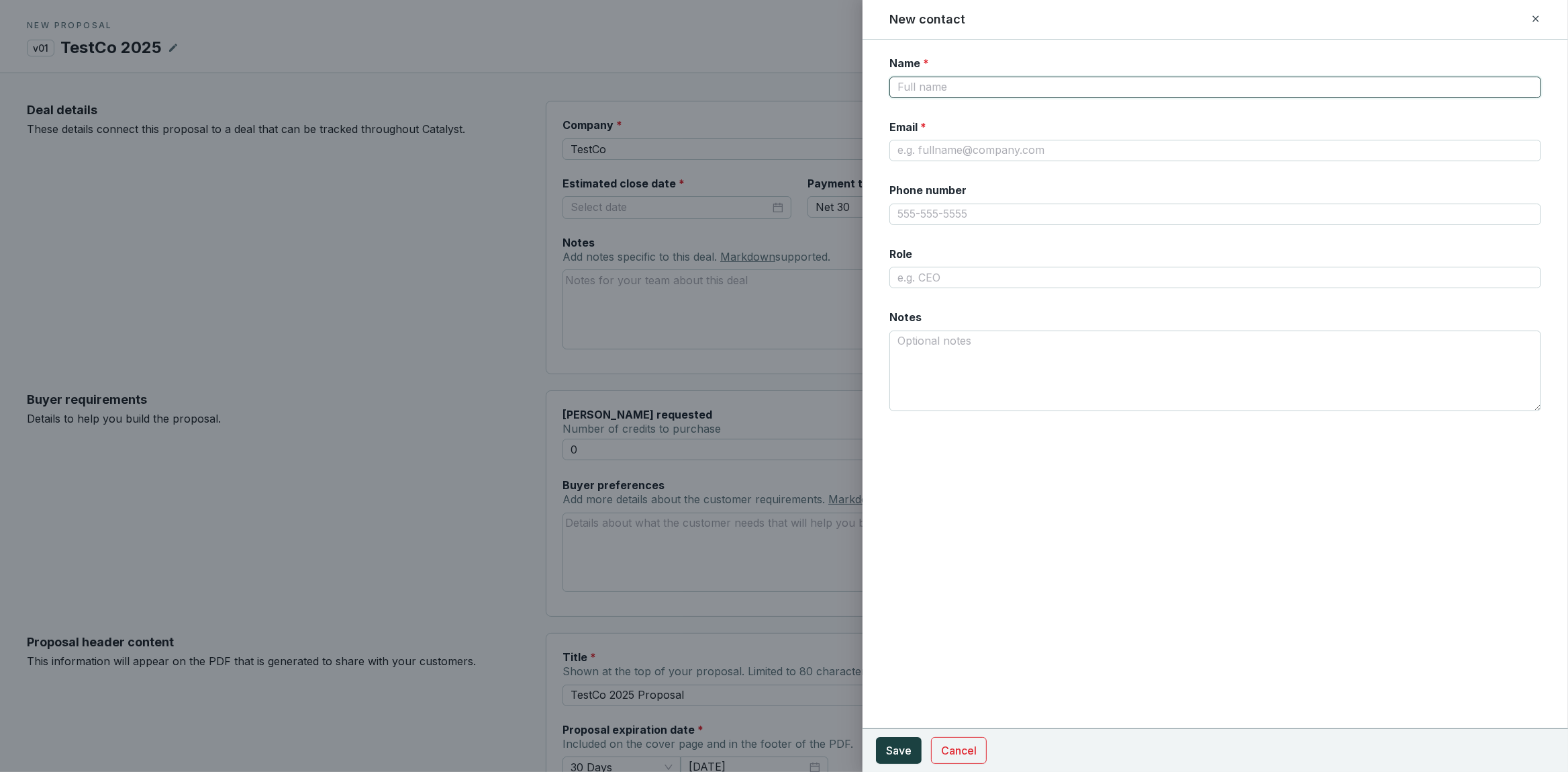
click at [994, 88] on input "Name *" at bounding box center [1215, 88] width 651 height 22
type input "[PERSON_NAME]"
type input "T"
type input "[PERSON_NAME][EMAIL_ADDRESS][DOMAIN_NAME]"
click at [900, 766] on section "Cancel Save" at bounding box center [1215, 749] width 706 height 43
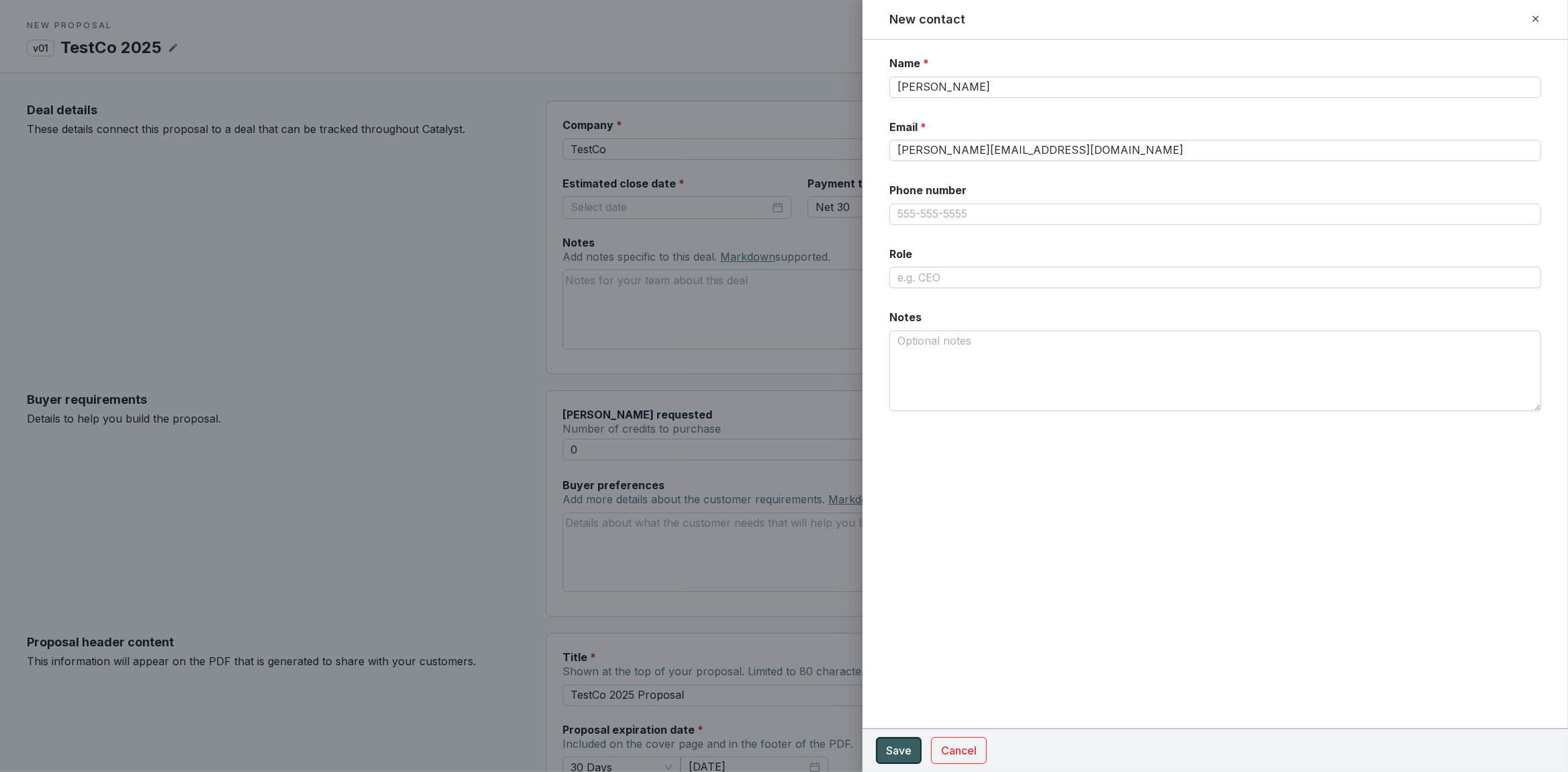
click at [899, 756] on span "Save" at bounding box center [899, 749] width 26 height 16
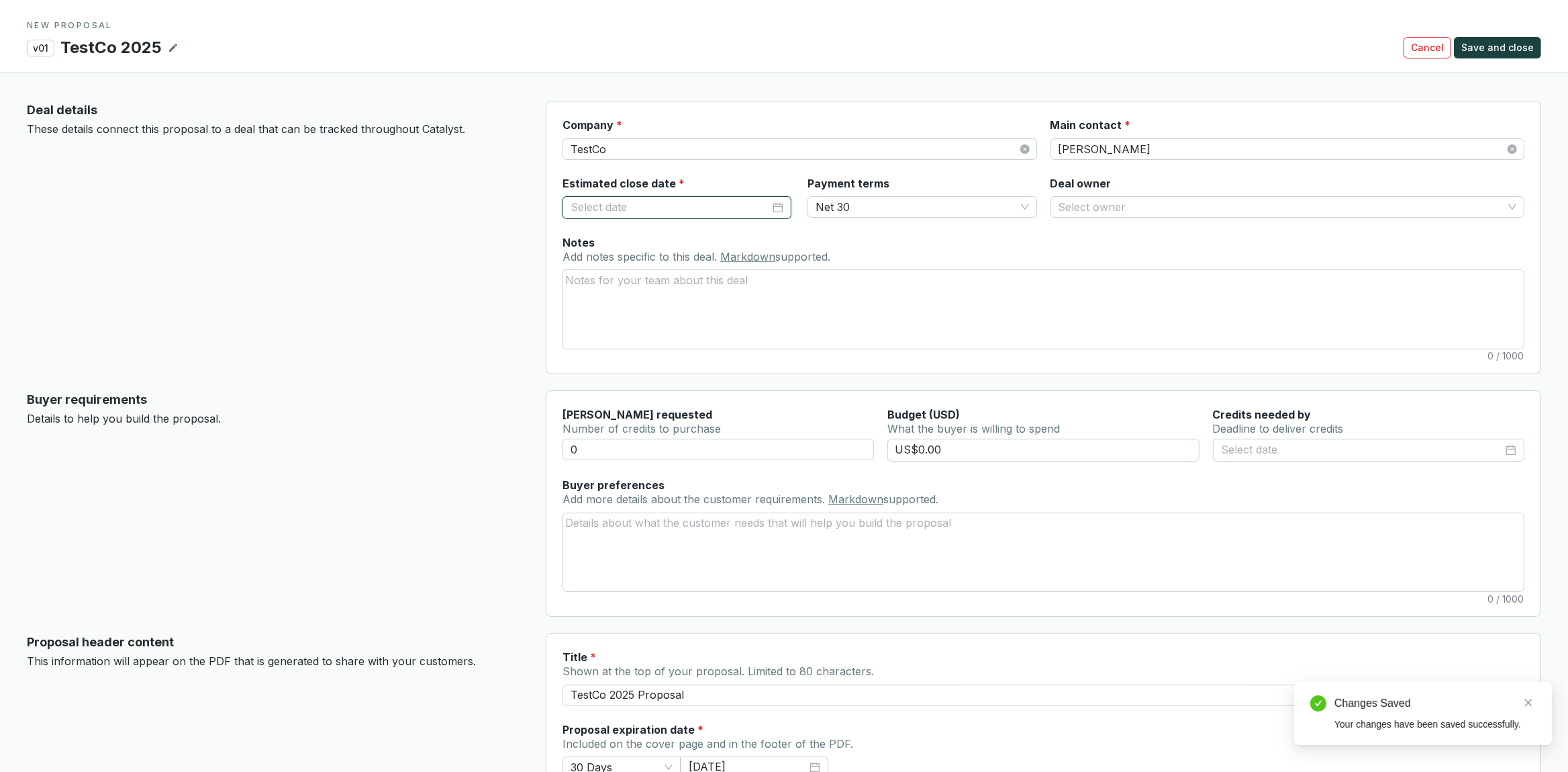
click at [687, 208] on input "Estimated close date *" at bounding box center [670, 207] width 199 height 18
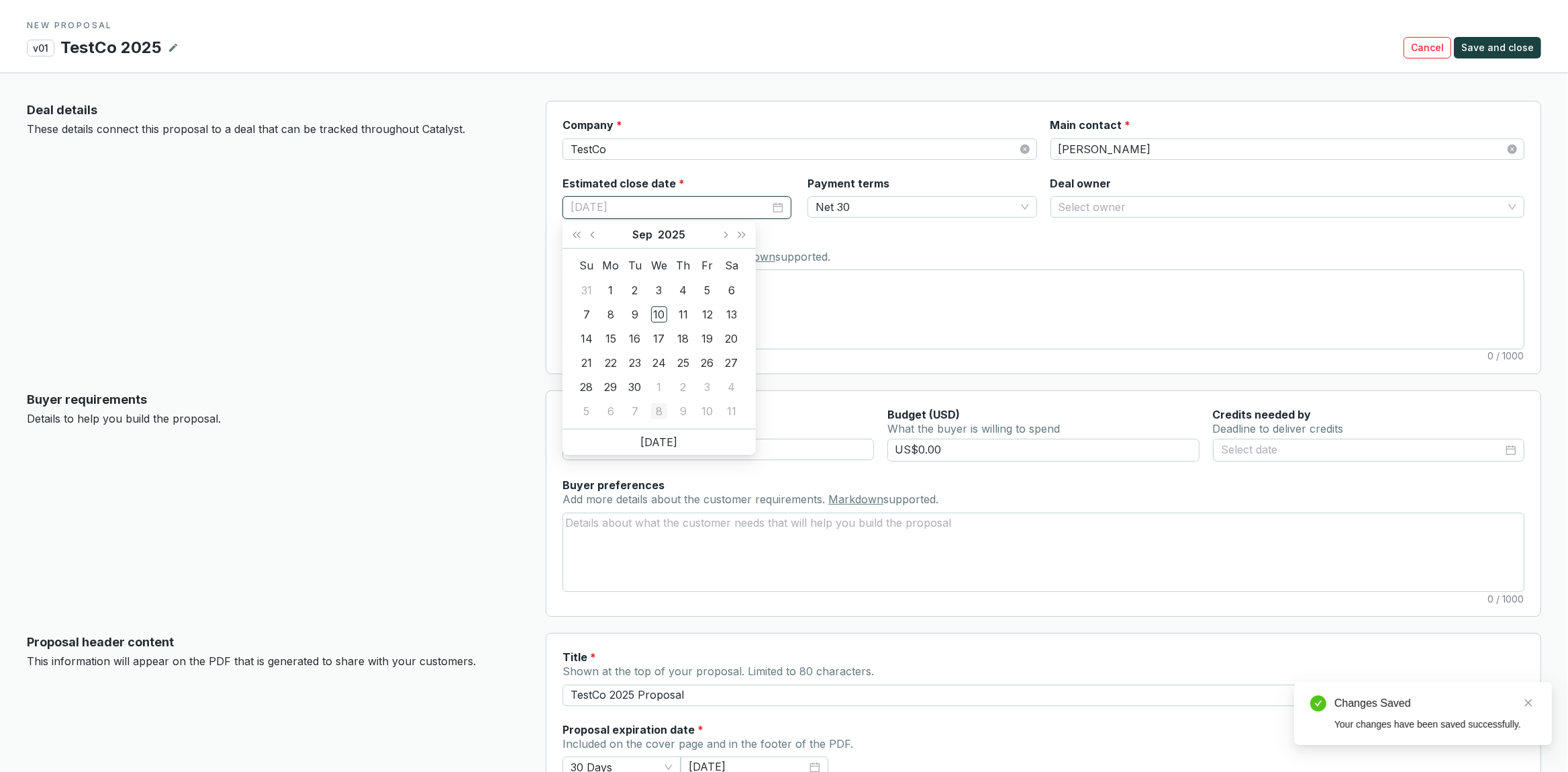
type input "10/08/2025"
type input "[DATE]"
click at [635, 386] on div "30" at bounding box center [634, 386] width 16 height 16
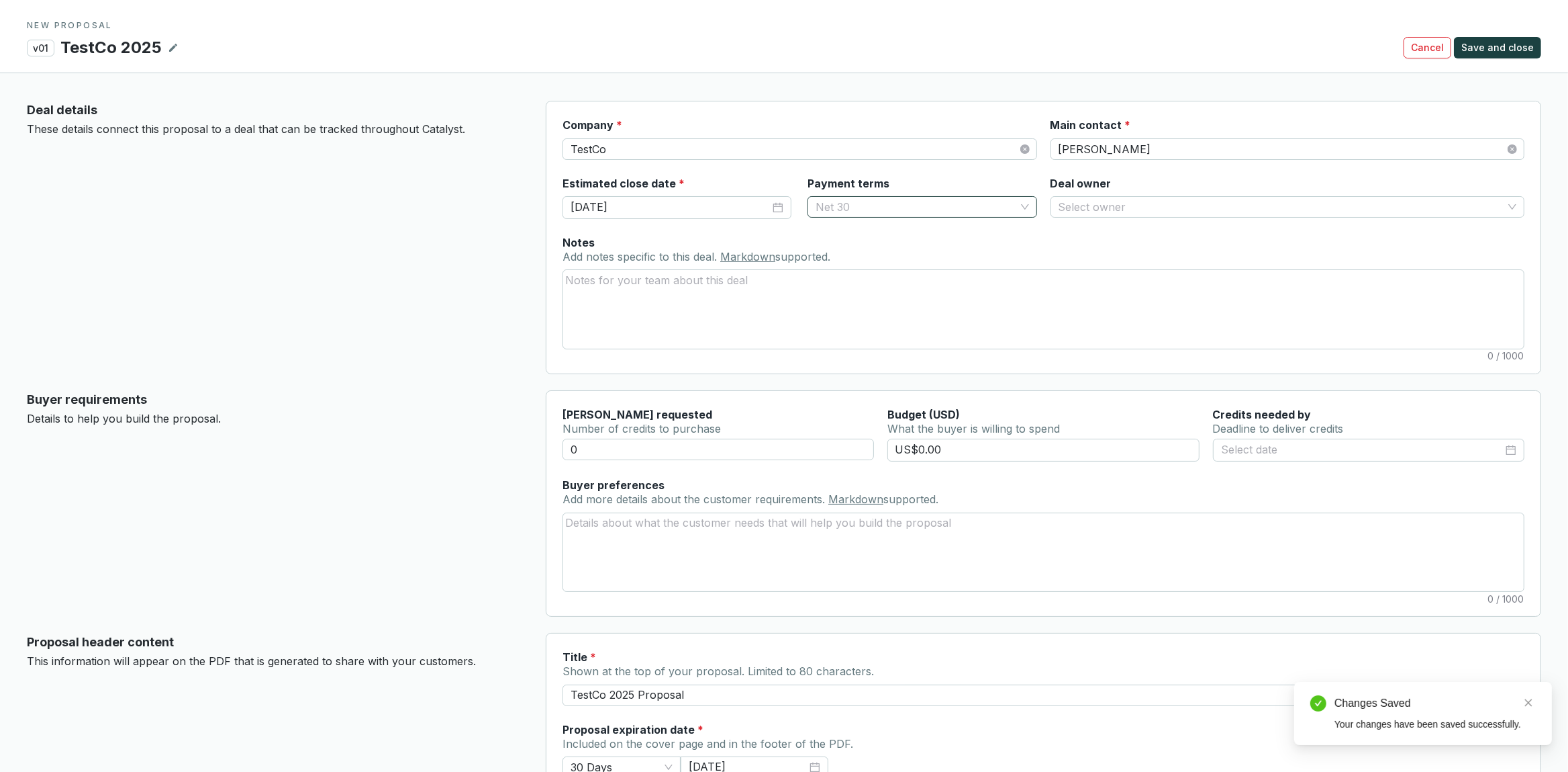
click at [924, 206] on span "Net 30" at bounding box center [922, 207] width 212 height 20
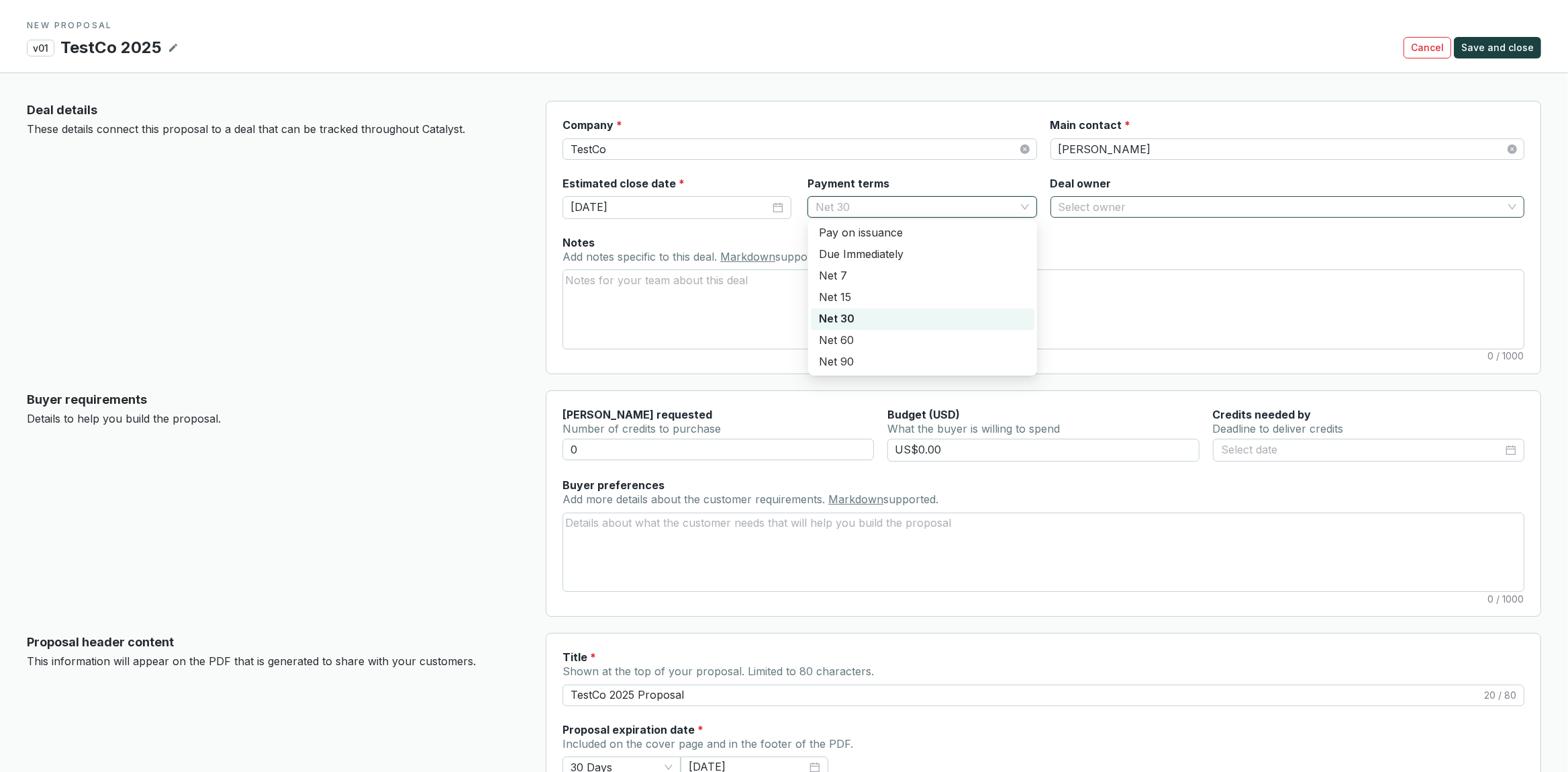
click at [1100, 210] on input "Deal owner" at bounding box center [1280, 207] width 444 height 20
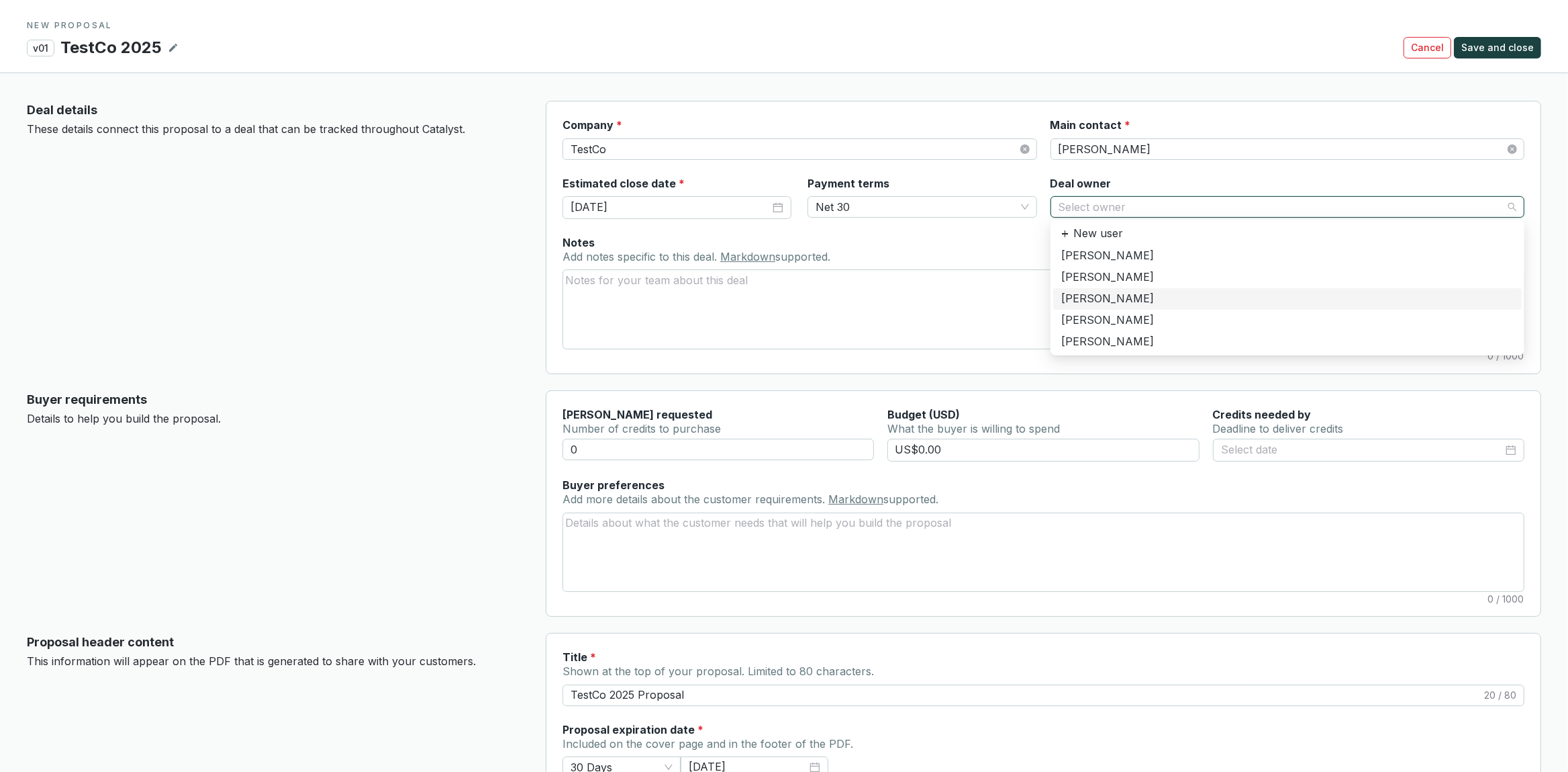
click at [1079, 296] on div "[PERSON_NAME]" at bounding box center [1287, 299] width 452 height 15
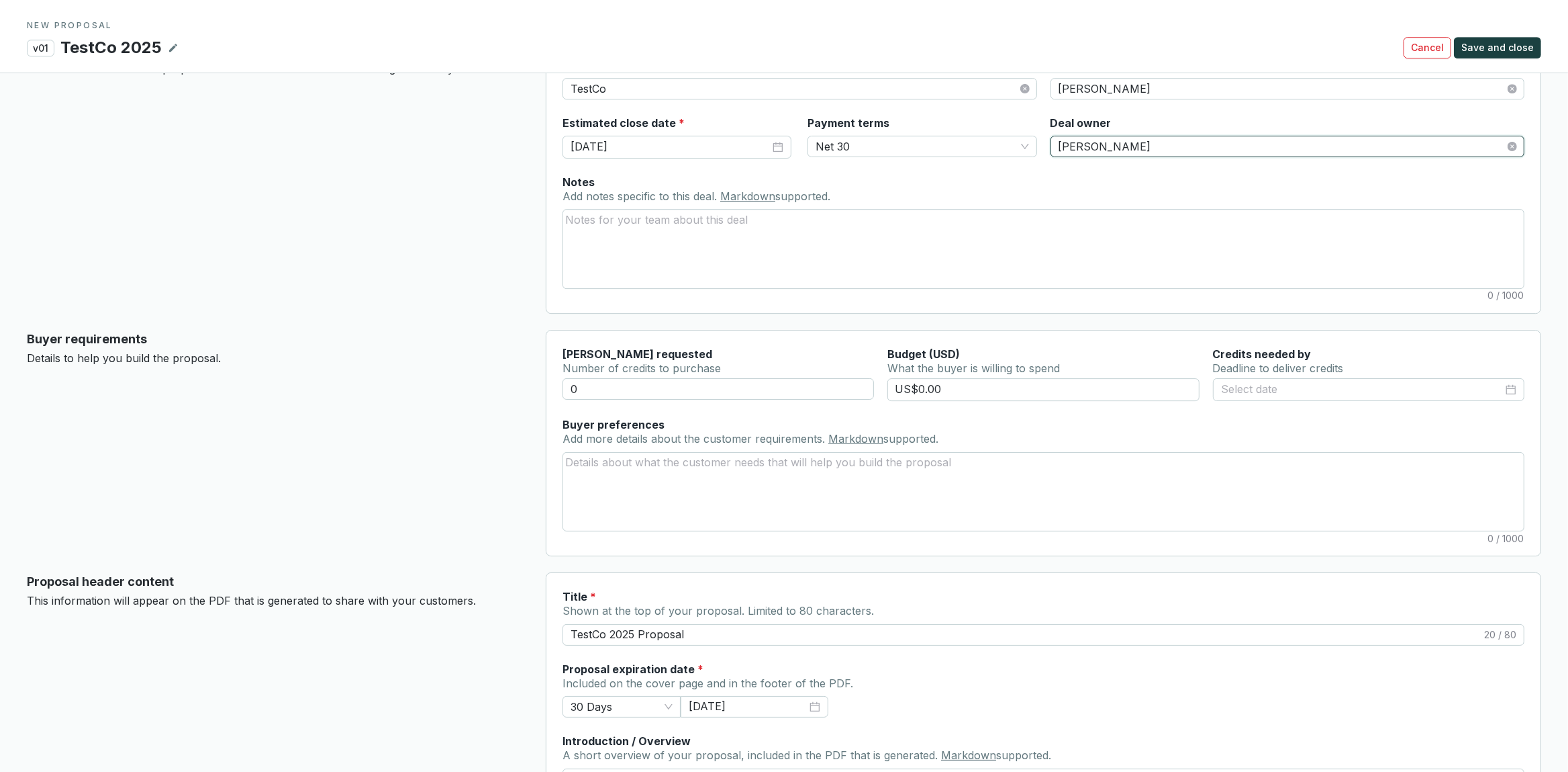
scroll to position [141, 0]
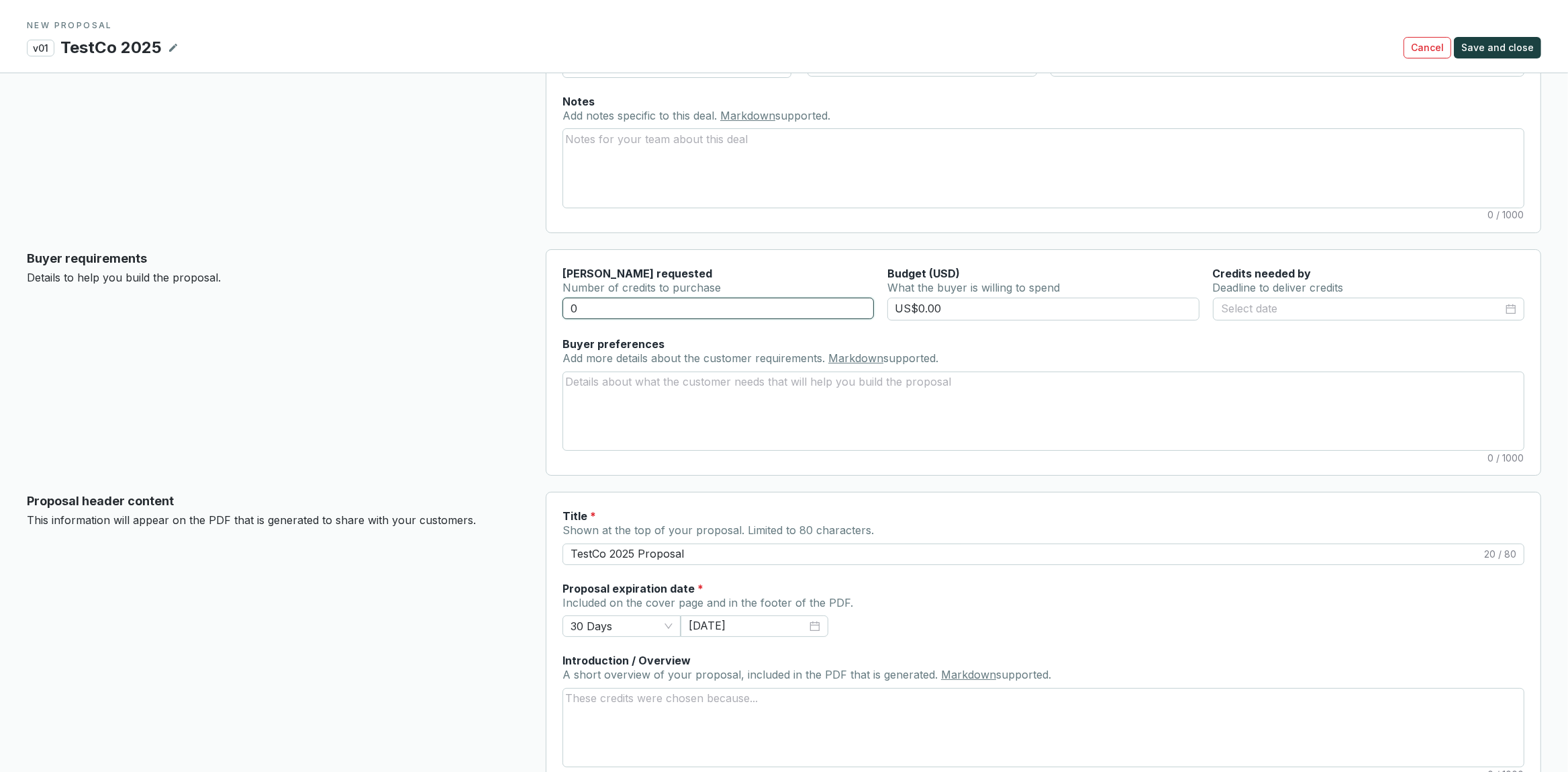
click at [672, 318] on input "0" at bounding box center [718, 308] width 312 height 22
type input "100000"
click at [980, 320] on input "US$0.00" at bounding box center [1043, 308] width 312 height 23
drag, startPoint x: 956, startPoint y: 314, endPoint x: 861, endPoint y: 316, distance: 95.0
click at [887, 316] on input "US$0.00" at bounding box center [1043, 308] width 312 height 23
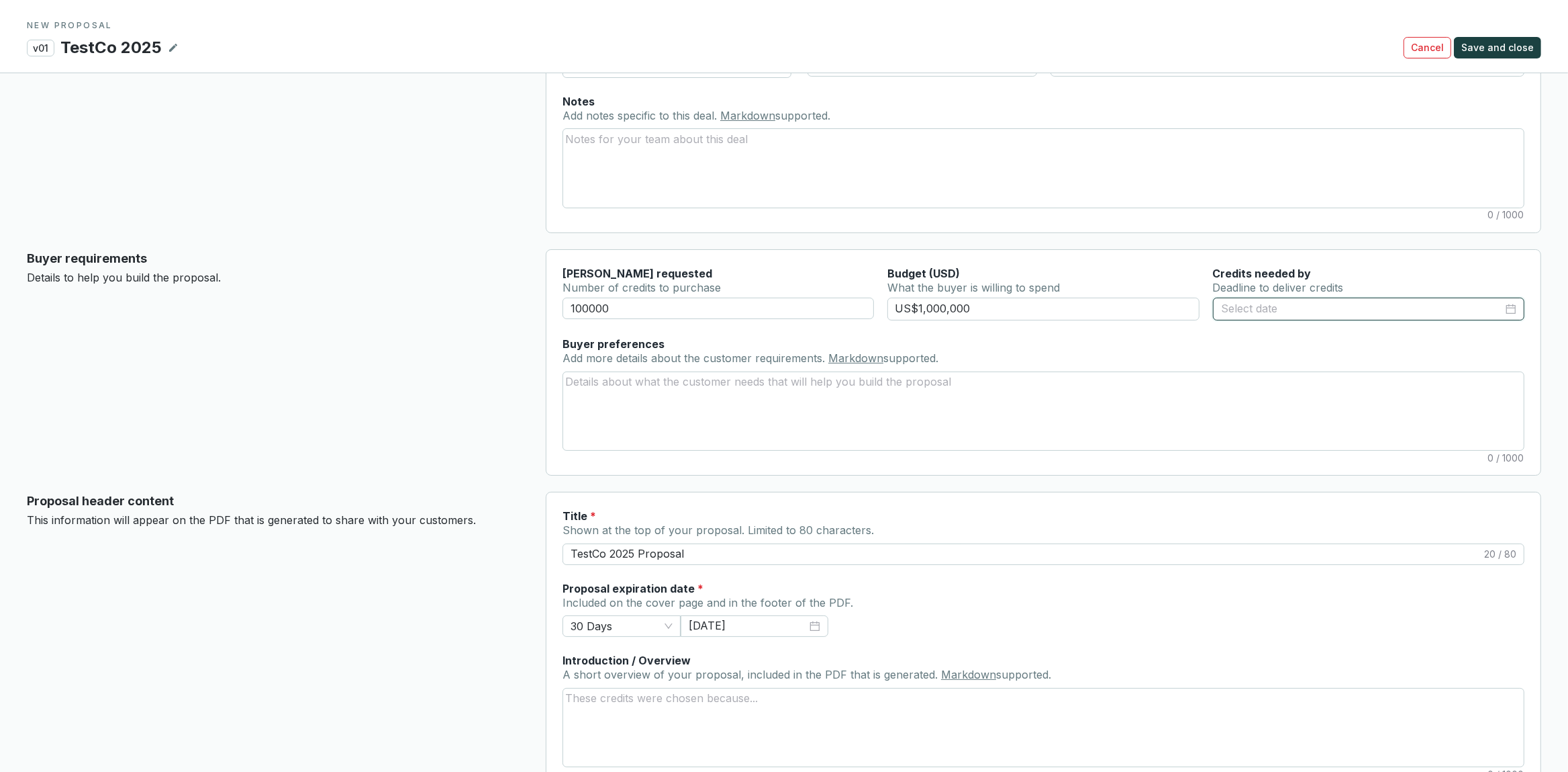
type input "US$1,000,000.00"
click at [1285, 309] on input at bounding box center [1362, 309] width 282 height 18
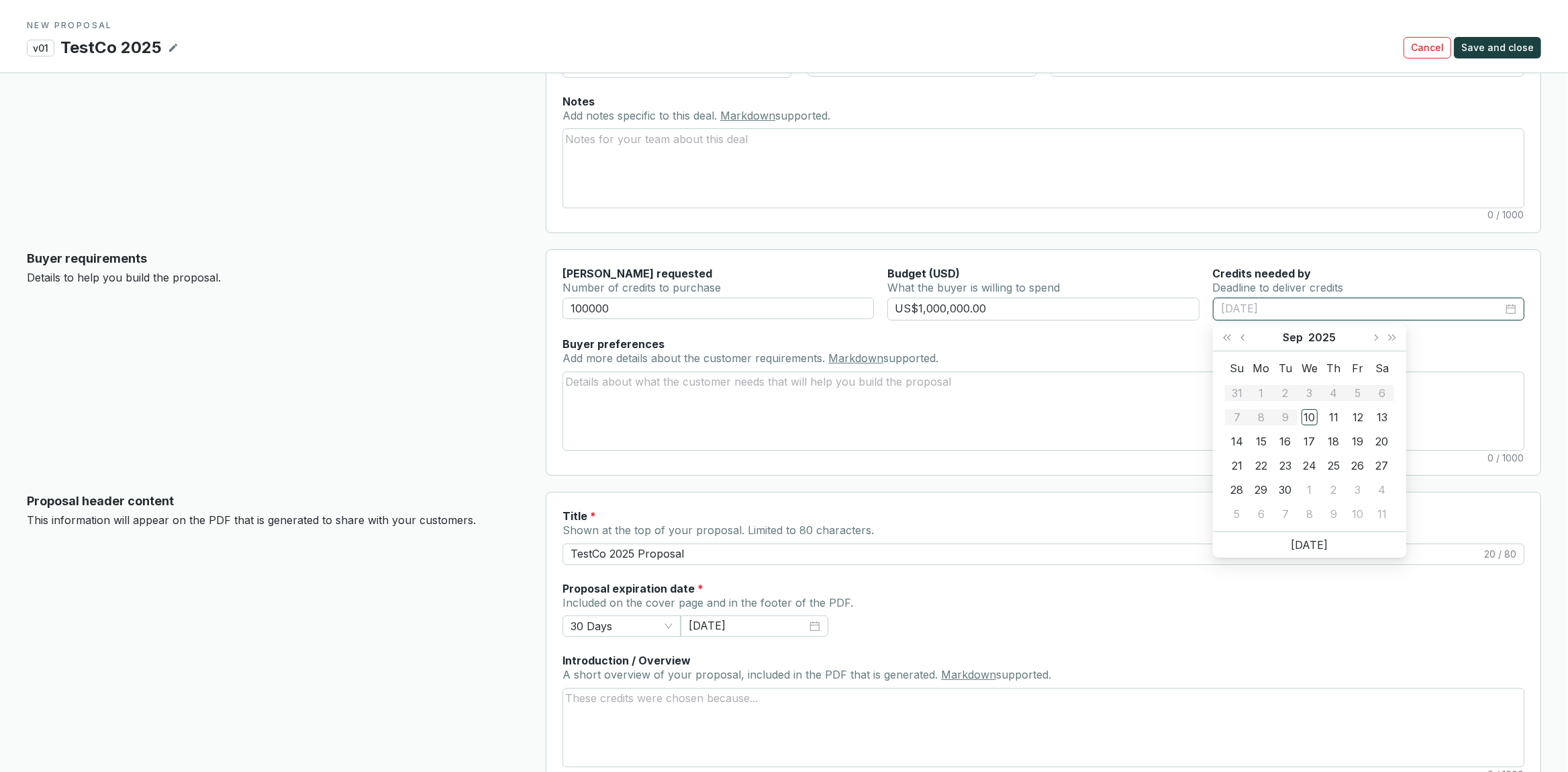
type input "09/11/2025"
click at [1376, 332] on button "Next month (PageDown)" at bounding box center [1375, 337] width 18 height 27
type input "10/26/2025"
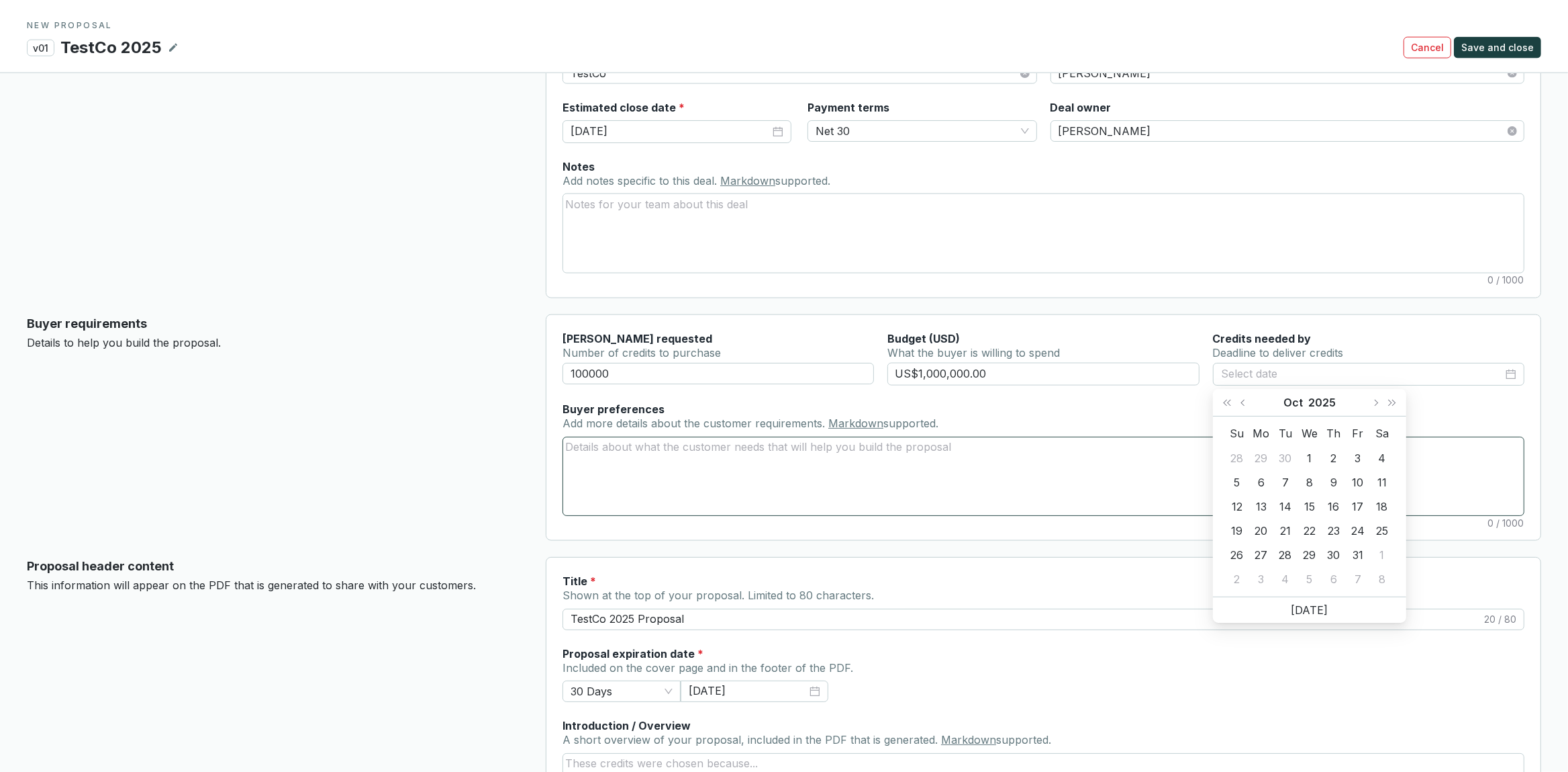
scroll to position [0, 0]
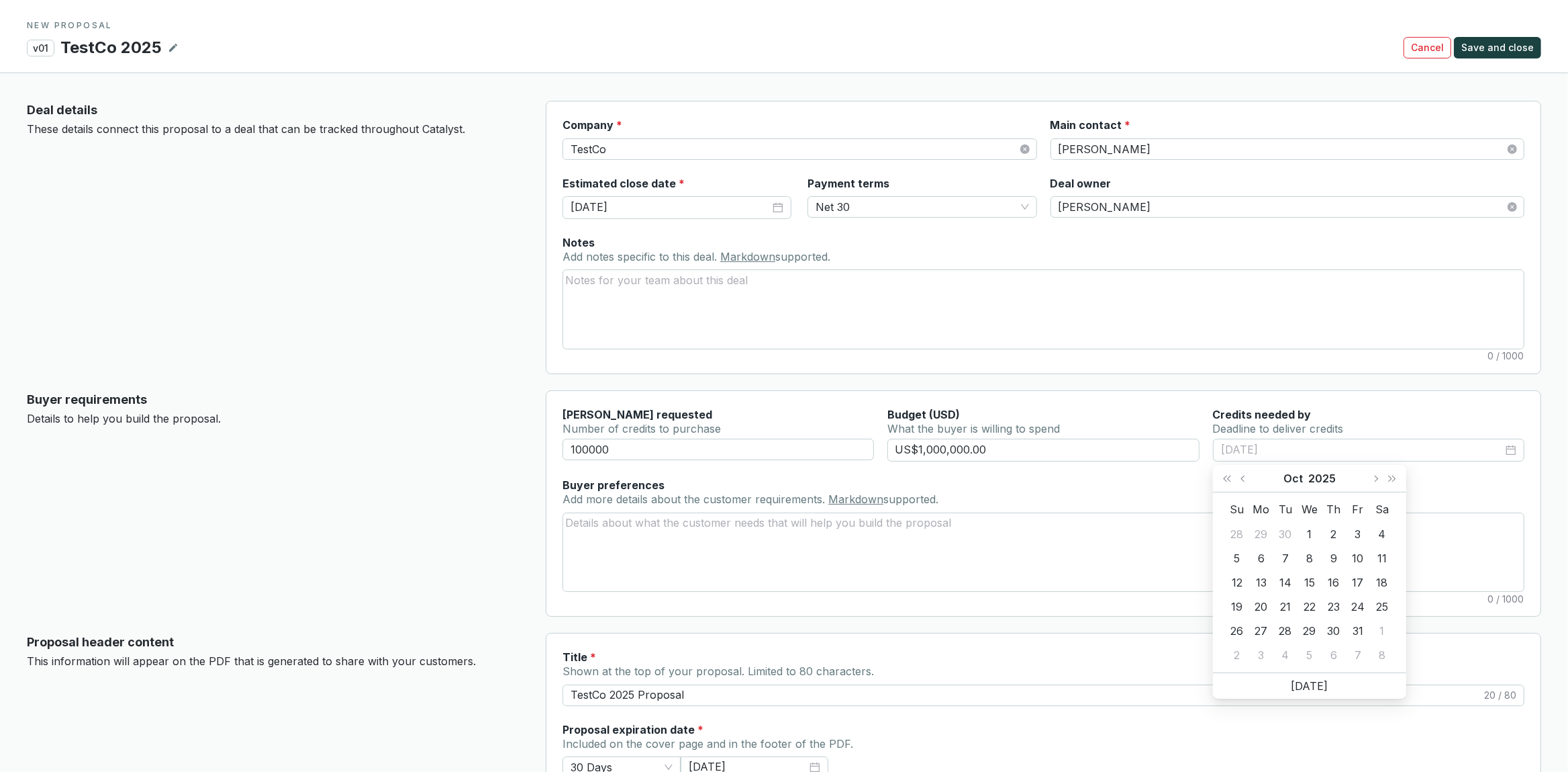
type input "10/04/2025"
click at [1373, 479] on span "Next month (PageDown)" at bounding box center [1375, 478] width 7 height 7
type input "11/01/2025"
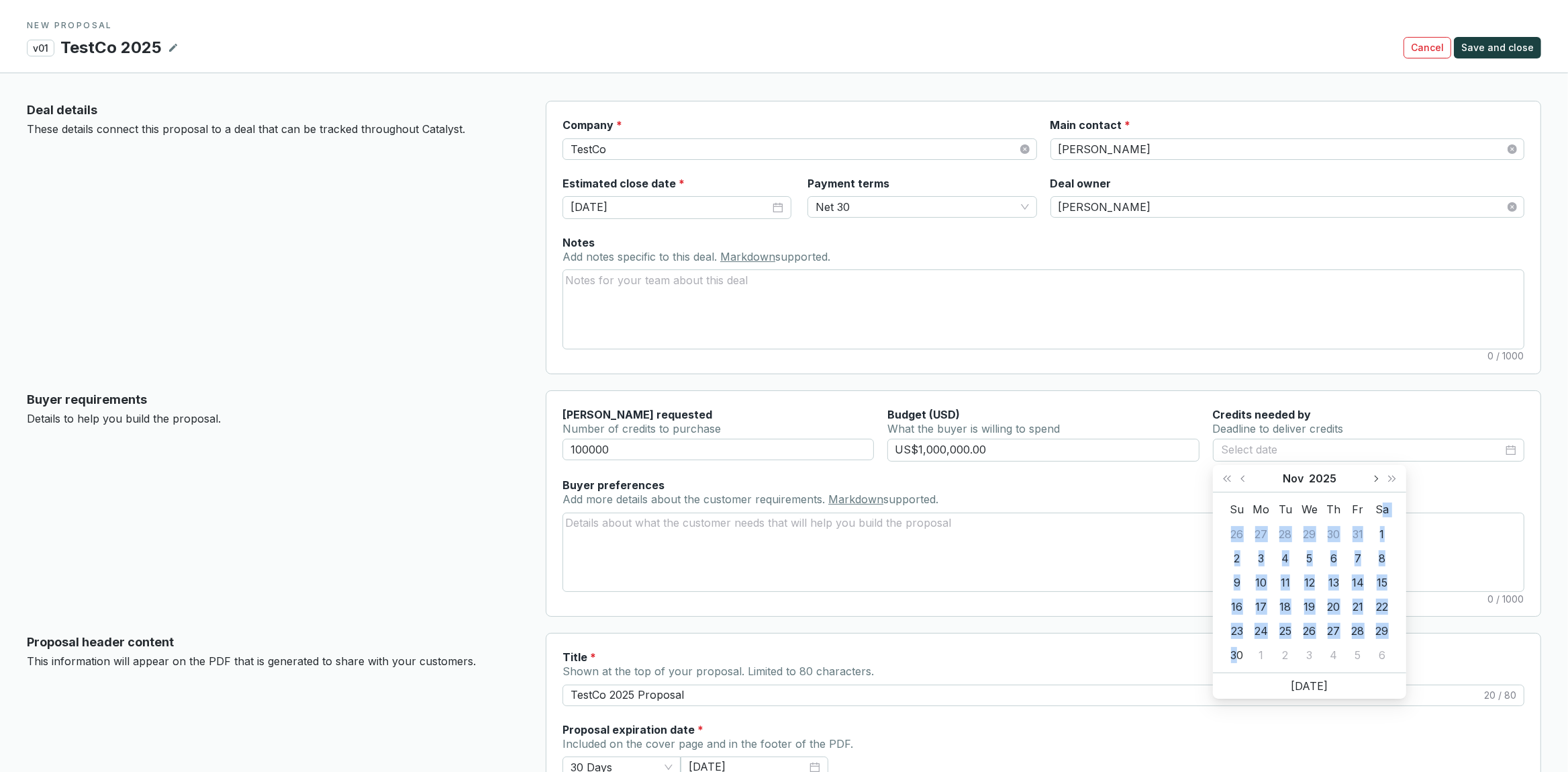
drag, startPoint x: 1239, startPoint y: 652, endPoint x: 1380, endPoint y: 490, distance: 214.8
click at [1385, 500] on table "Su Mo Tu We Th Fr Sa 26 27 28 29 30 31 1 2 3 4 5 6 7 8 9 10 11 12 13 14 15 16 1…" at bounding box center [1310, 582] width 169 height 169
click at [1379, 483] on button "Next month (PageDown)" at bounding box center [1375, 478] width 18 height 27
type input "[DATE]"
click at [1302, 631] on div "31" at bounding box center [1309, 630] width 16 height 16
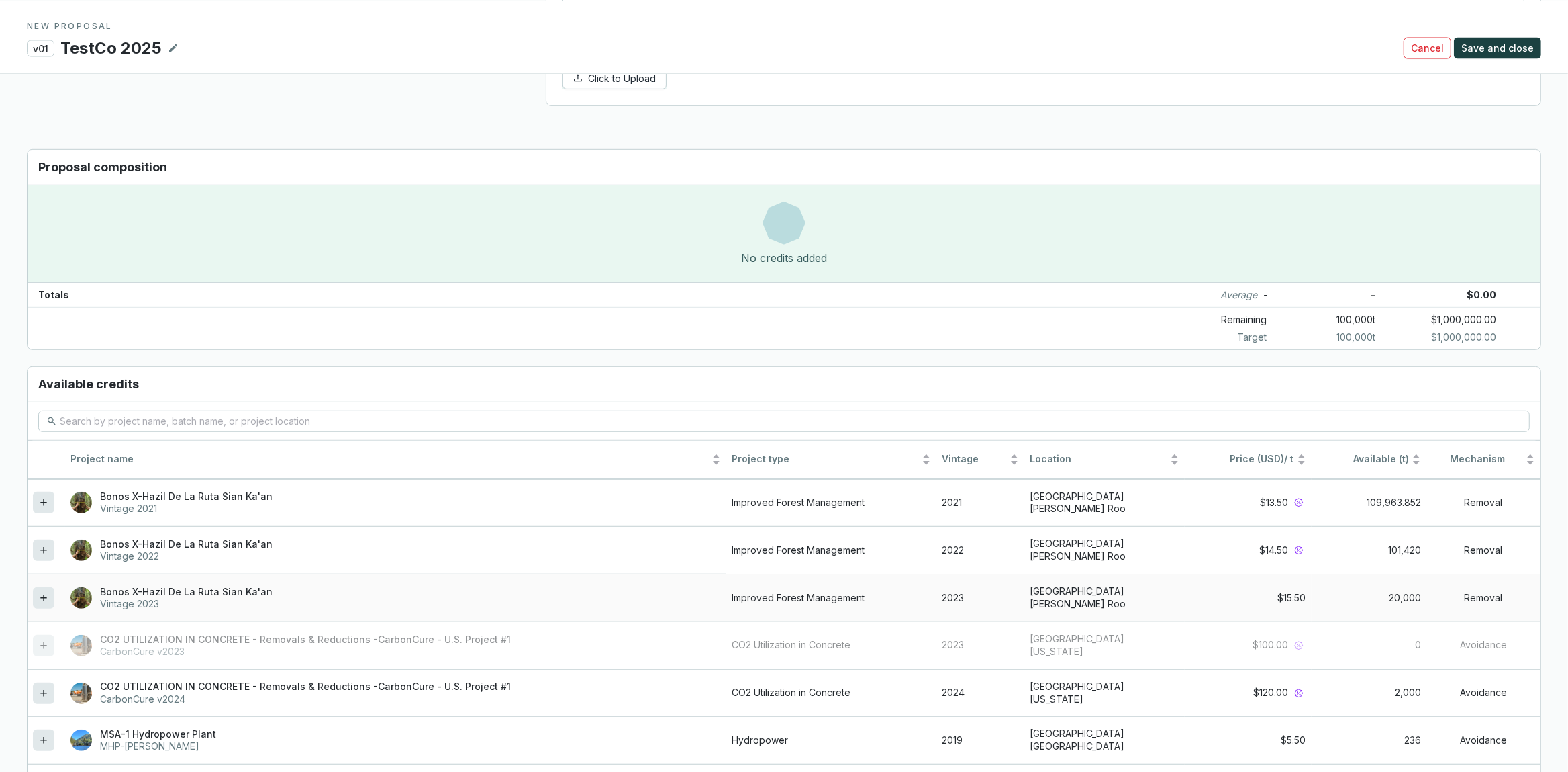
scroll to position [846, 0]
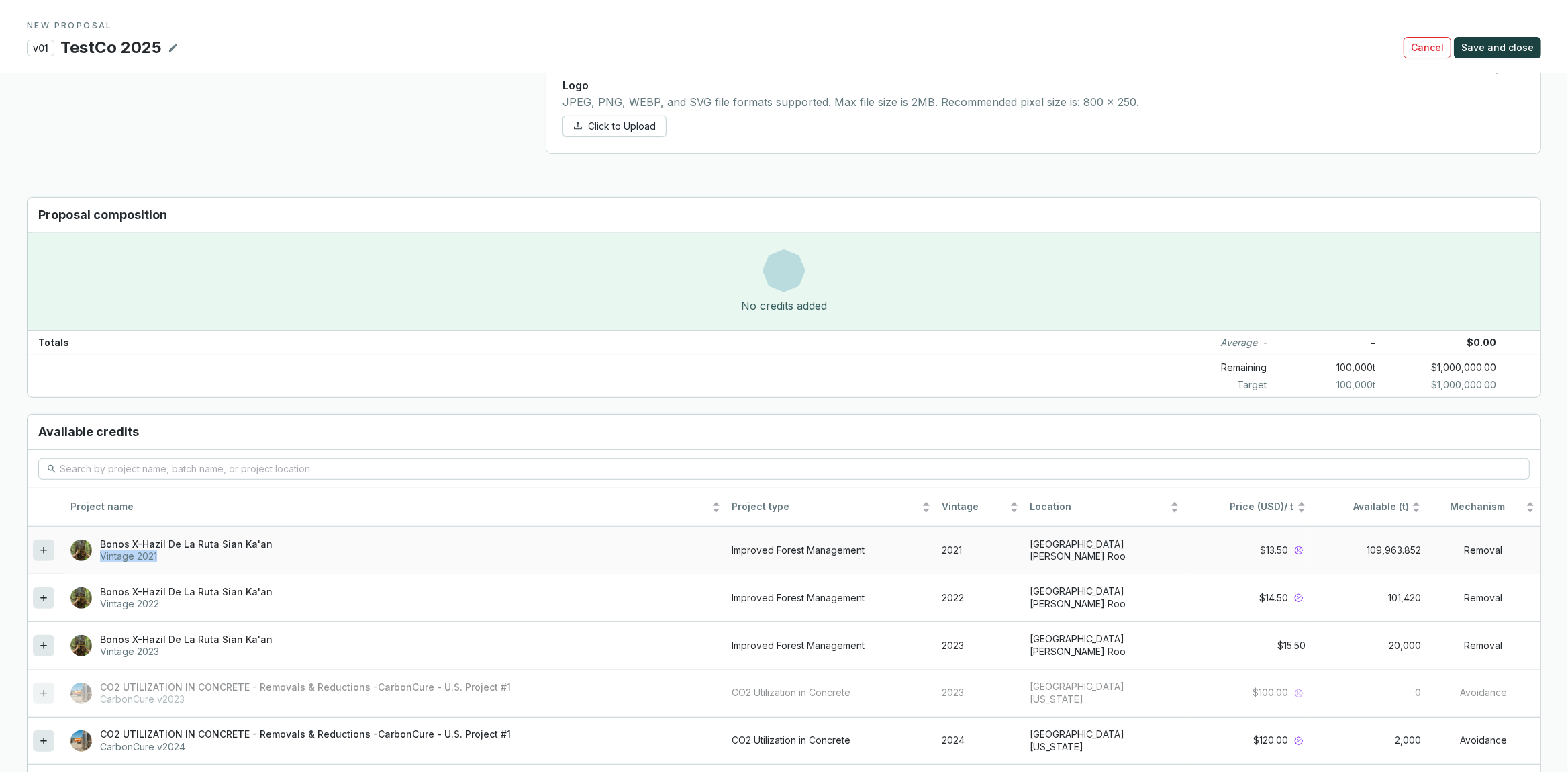
drag, startPoint x: 362, startPoint y: 557, endPoint x: 366, endPoint y: 538, distance: 19.4
click at [366, 538] on td "Bonos X-Hazil De La Ruta Sian Ka'an Vintage 2021" at bounding box center [395, 550] width 661 height 47
click at [43, 553] on icon at bounding box center [43, 549] width 11 height 16
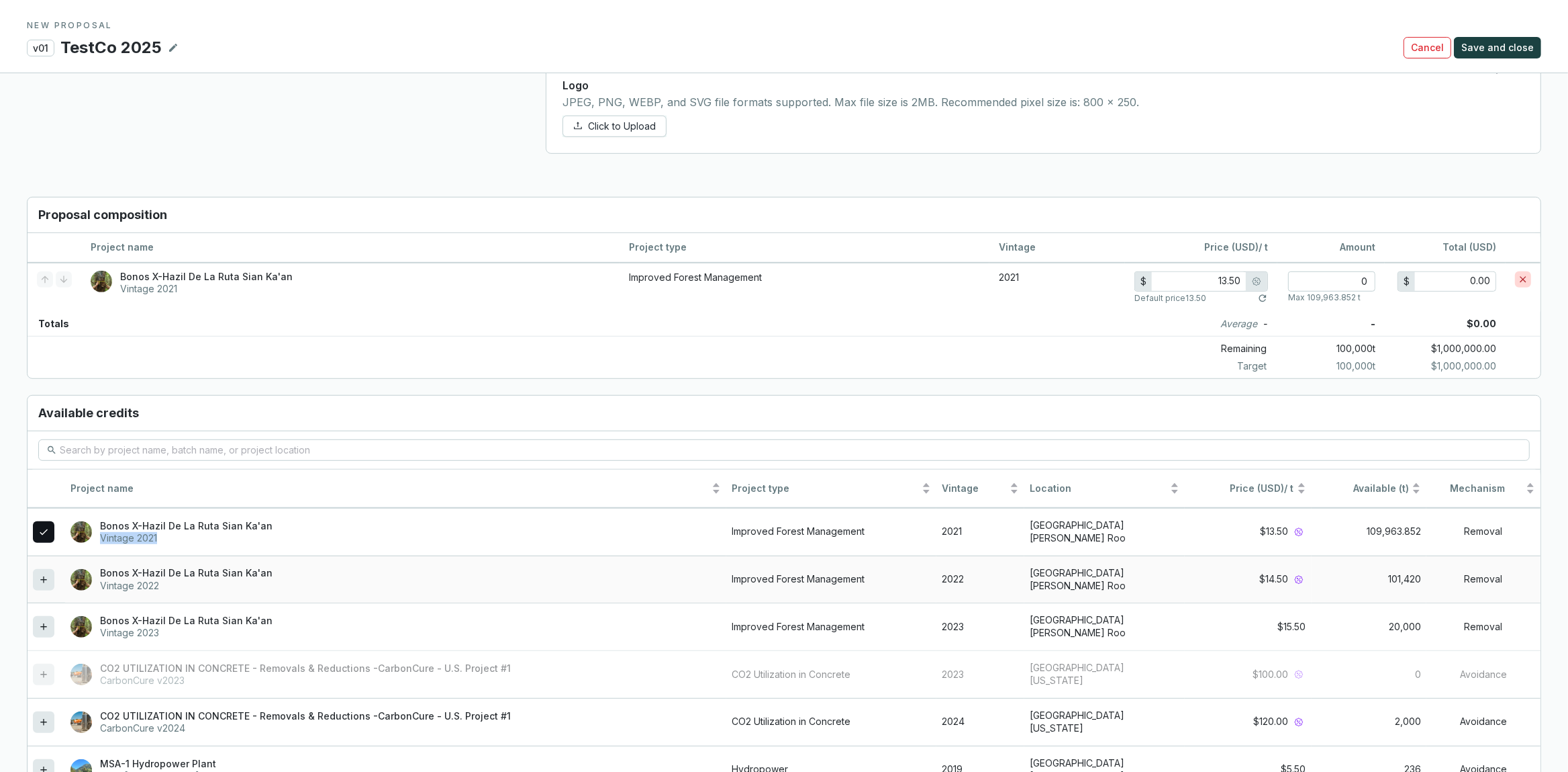
click at [46, 580] on icon at bounding box center [43, 580] width 11 height 16
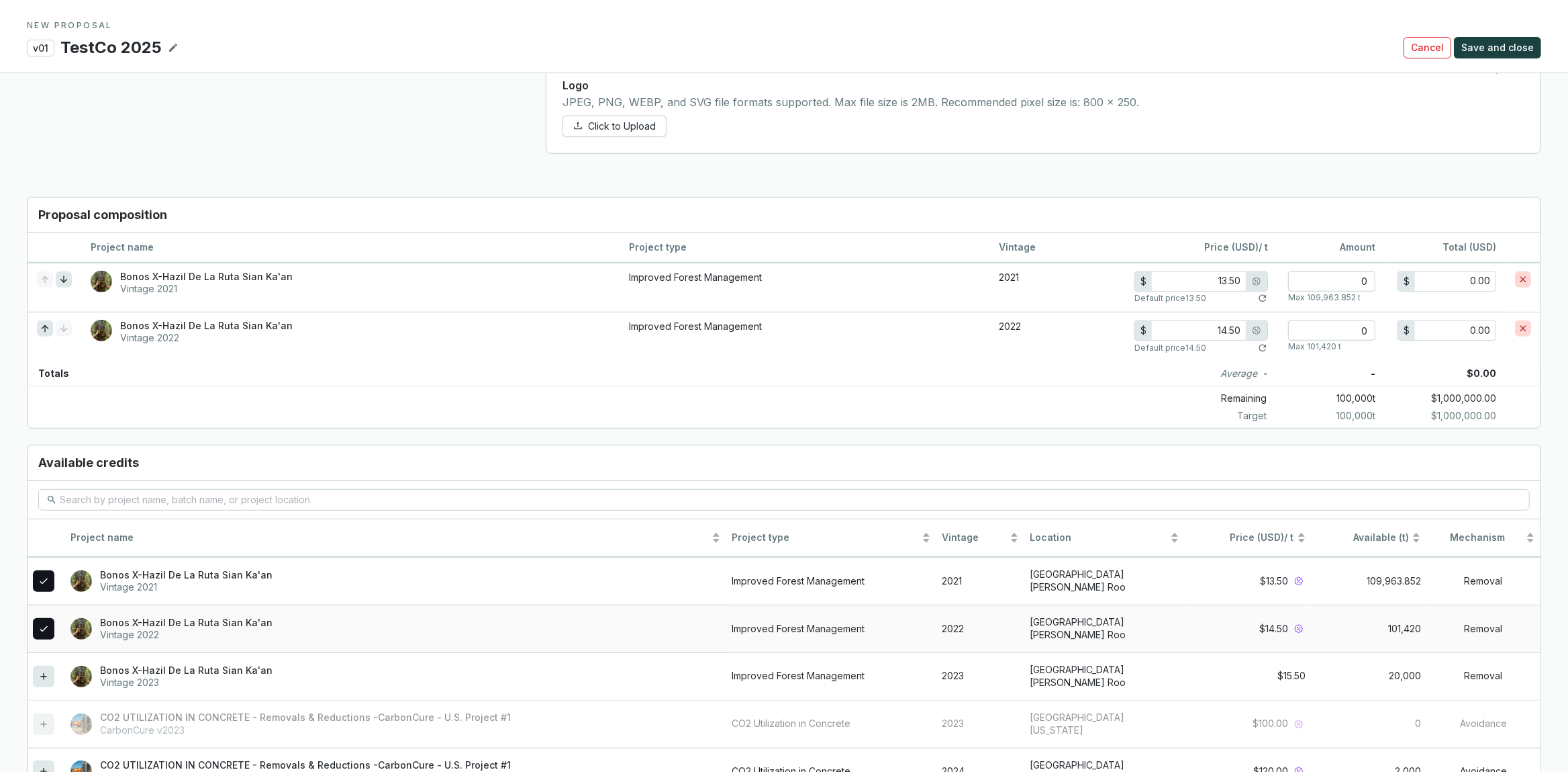
click at [46, 604] on td at bounding box center [46, 580] width 37 height 47
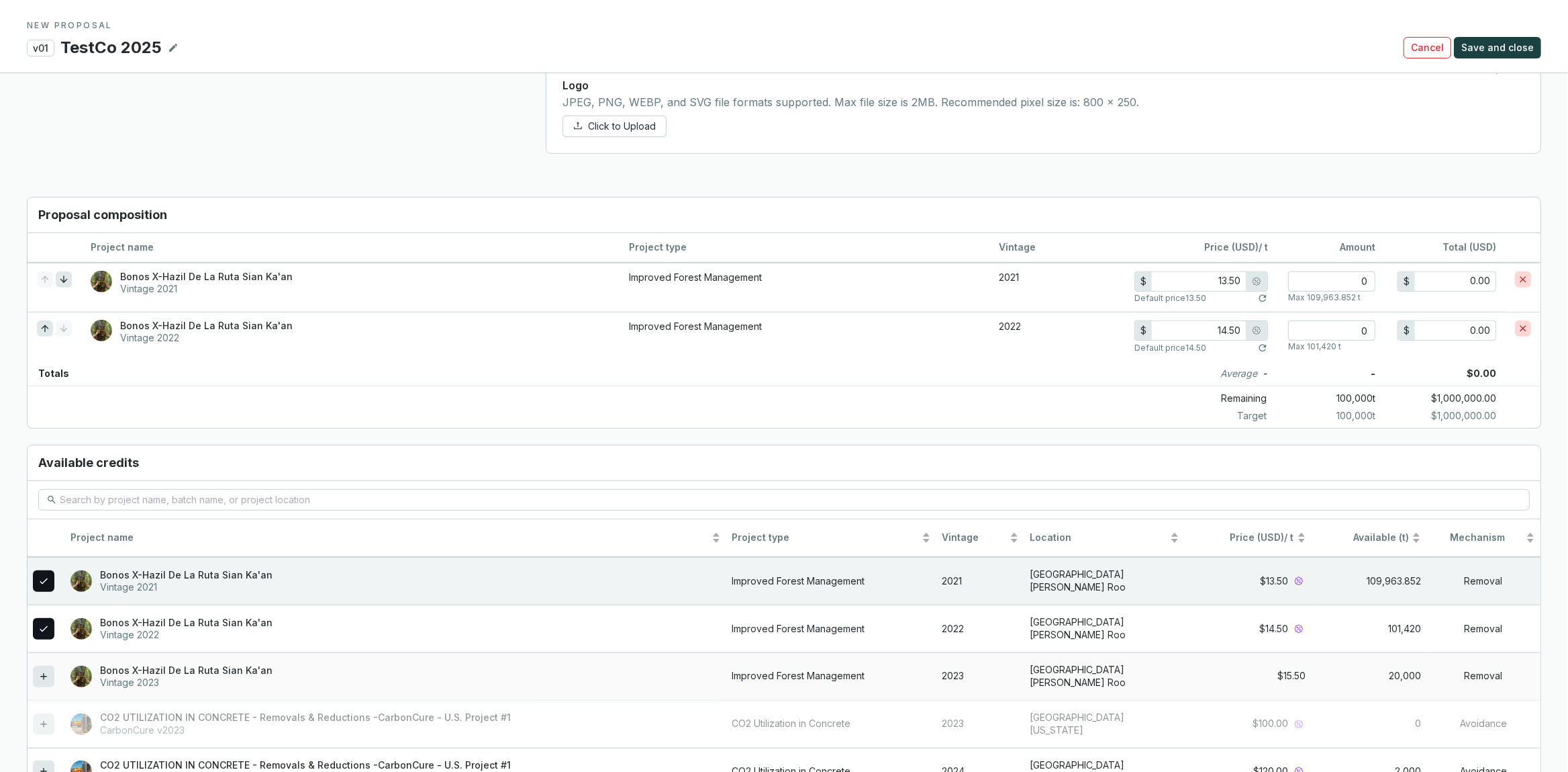
click at [44, 675] on icon at bounding box center [43, 676] width 11 height 16
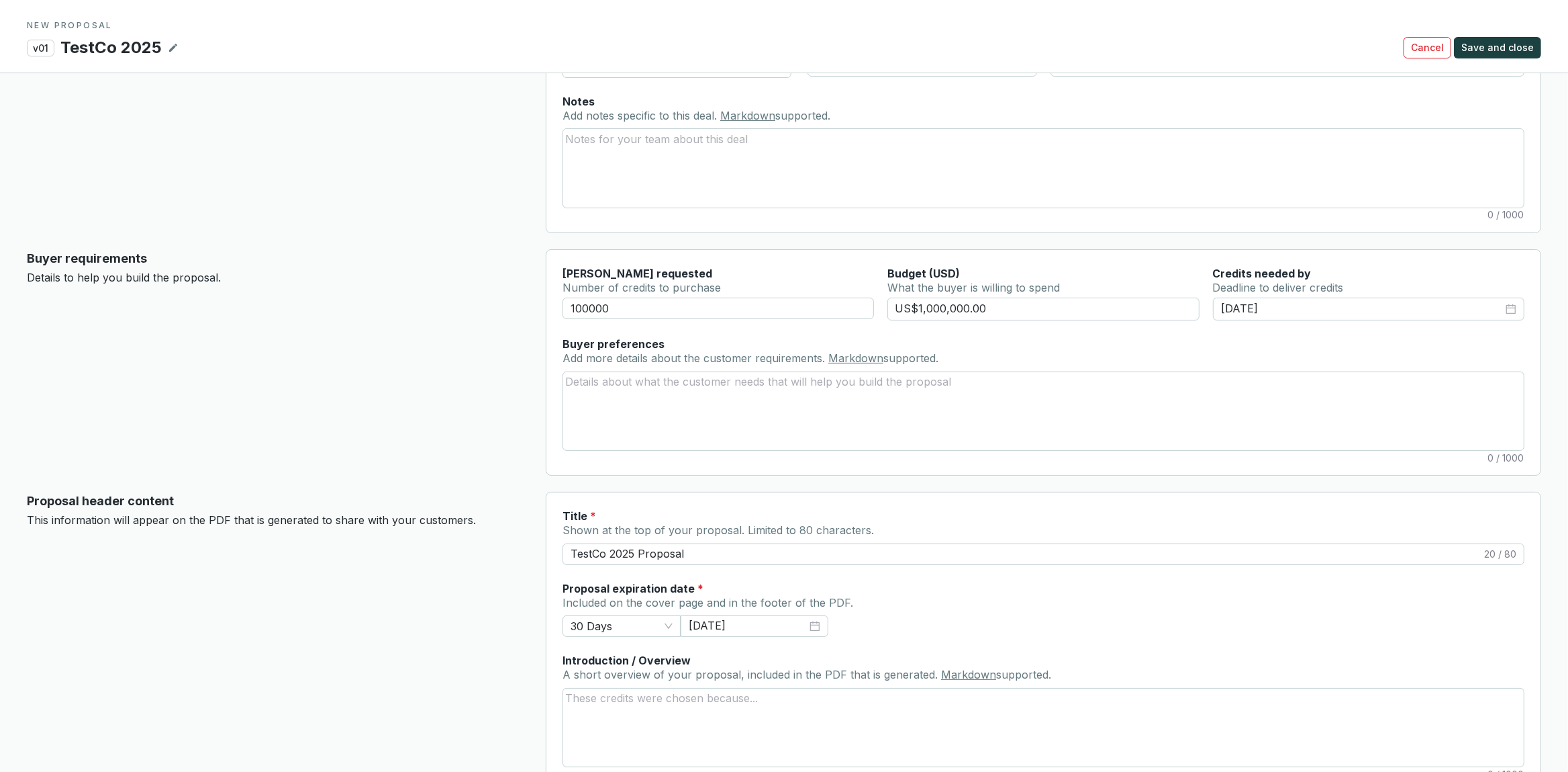
scroll to position [0, 0]
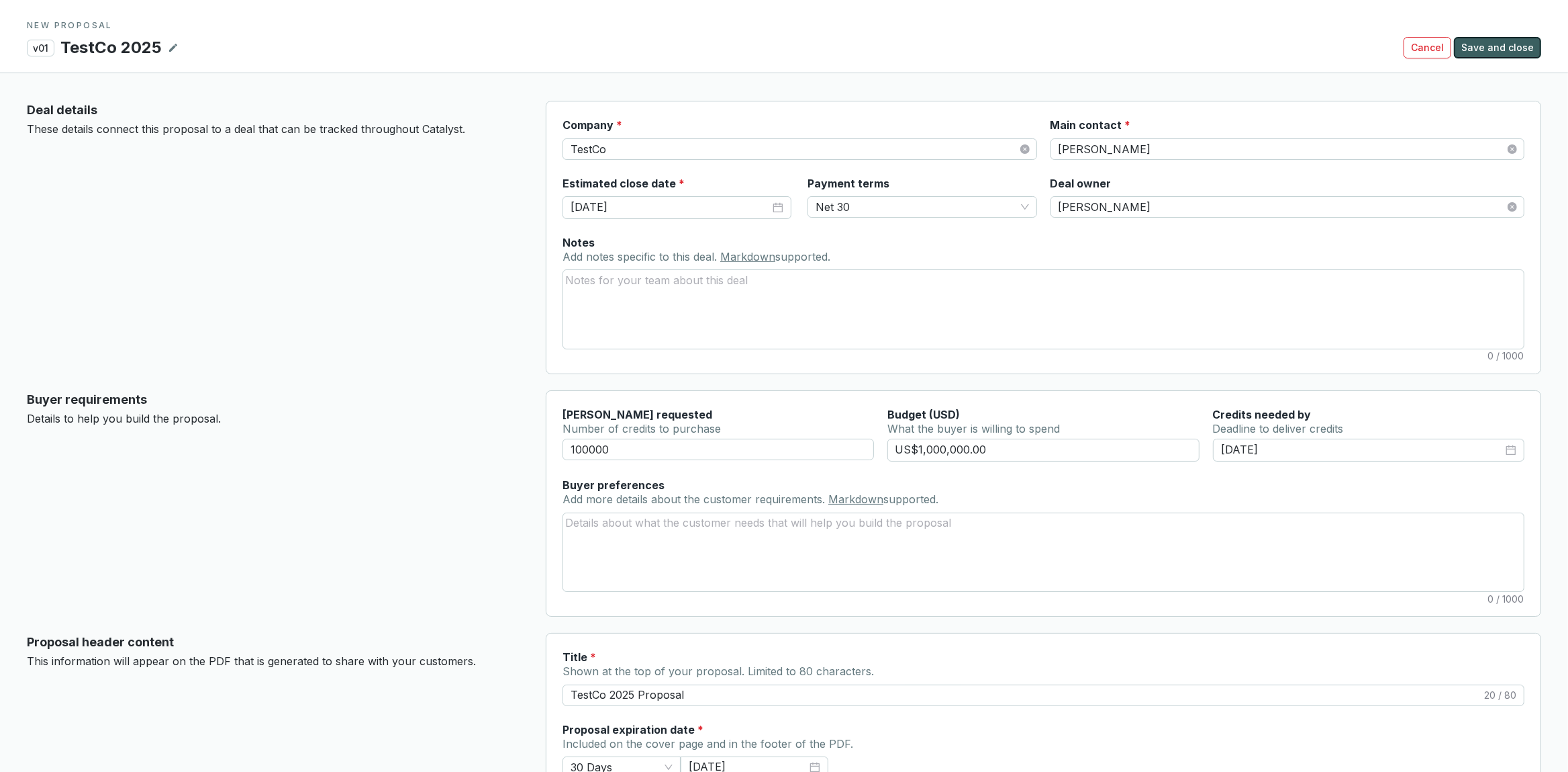
click at [1497, 49] on span "Save and close" at bounding box center [1497, 47] width 72 height 13
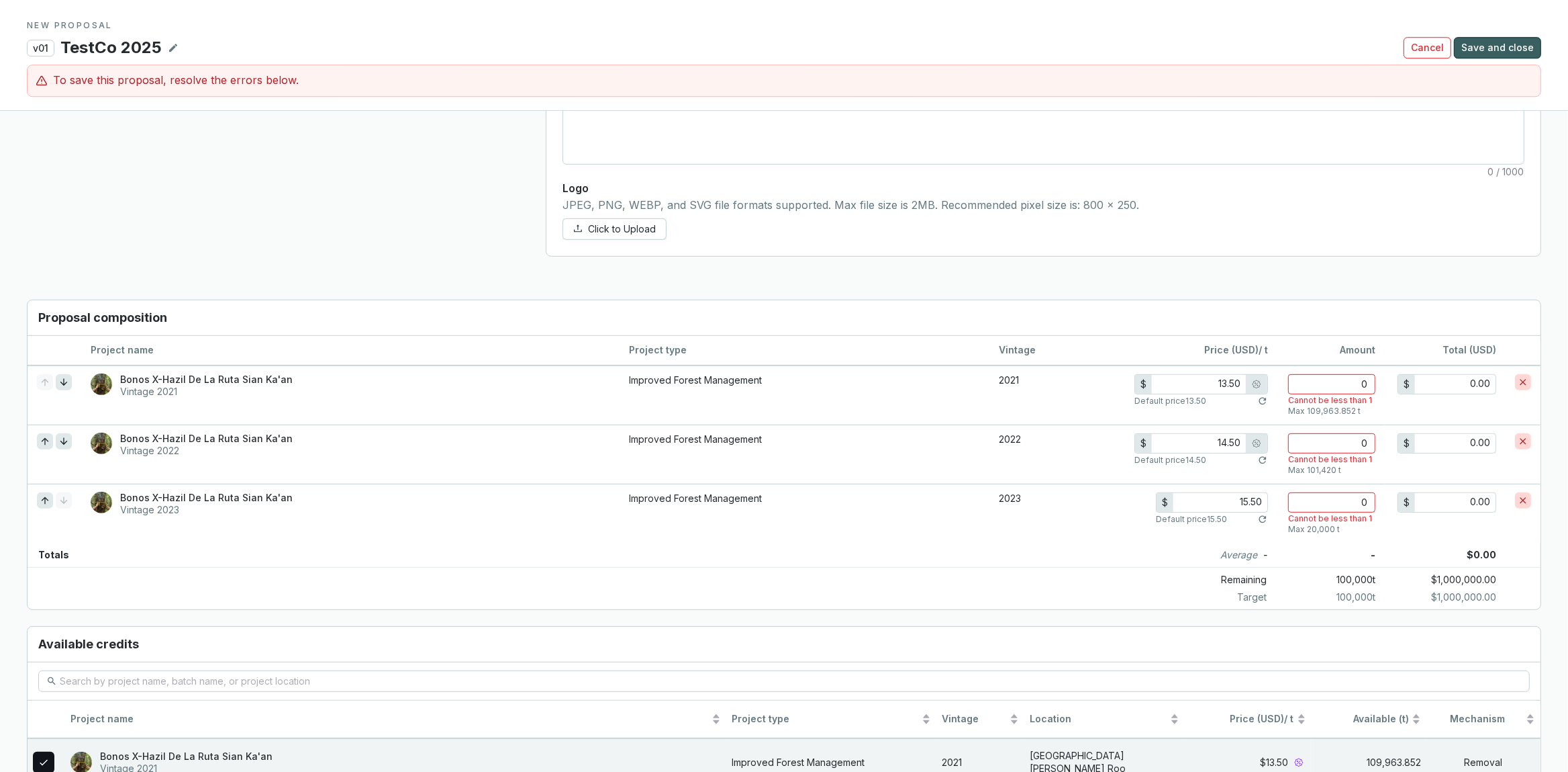
scroll to position [744, 0]
click at [1359, 377] on input "number" at bounding box center [1331, 383] width 88 height 20
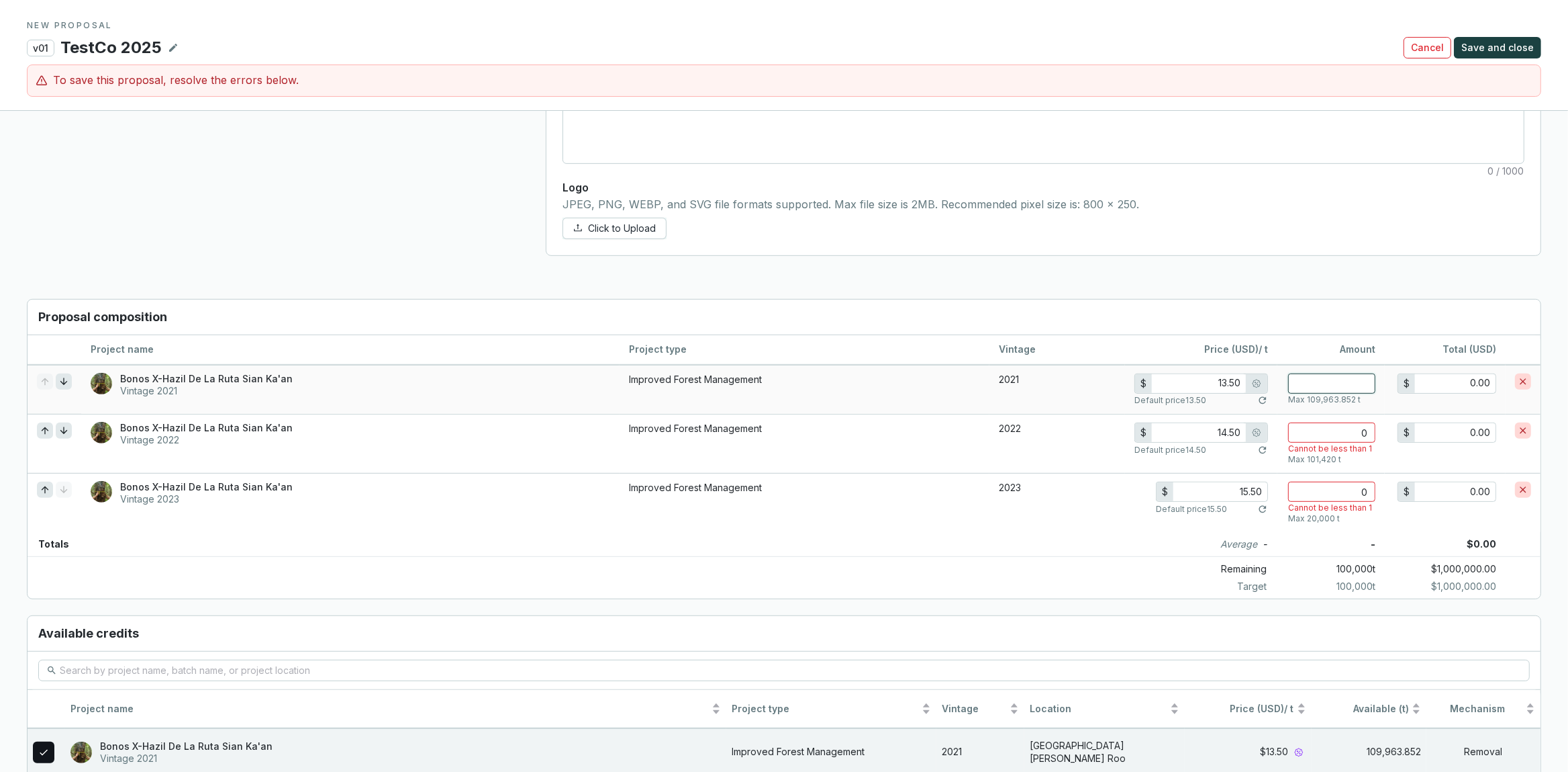
type input "1"
type input "13.50"
type input "10"
type input "135.00"
type input "1"
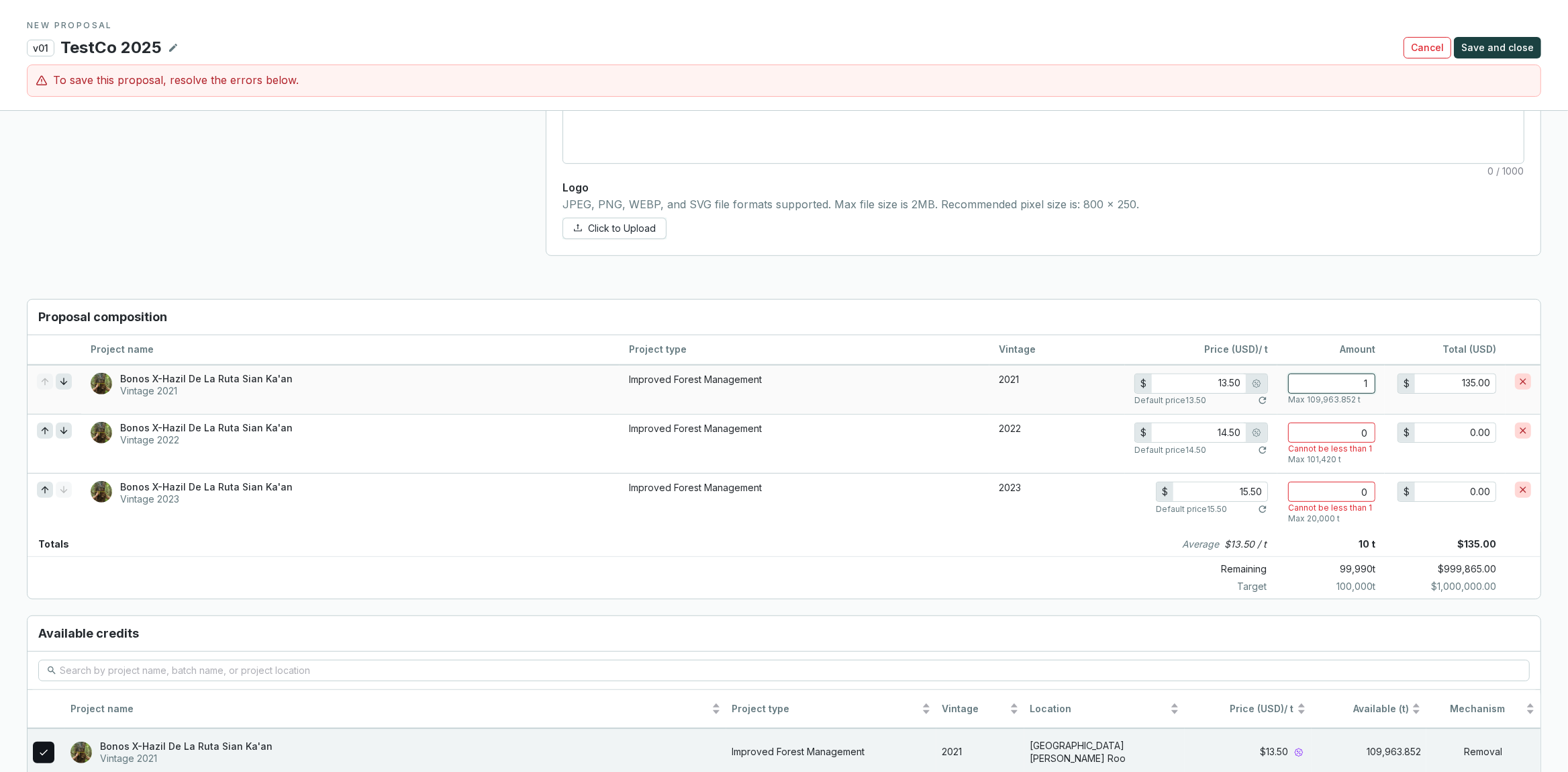
type input "13.50"
type input "0"
type input "0.00"
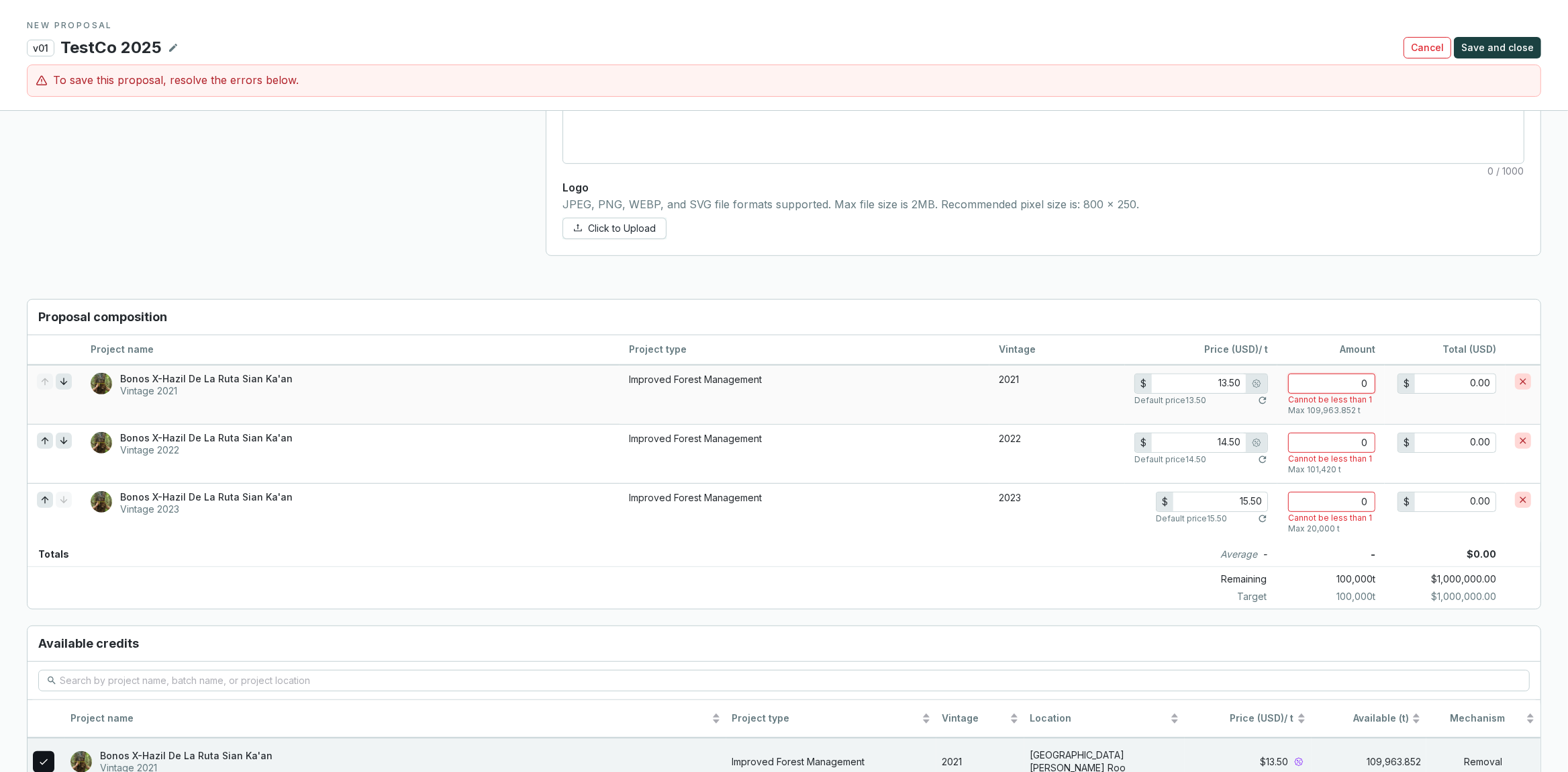
type input "5"
type input "67.50"
type input "50"
type input "675.00"
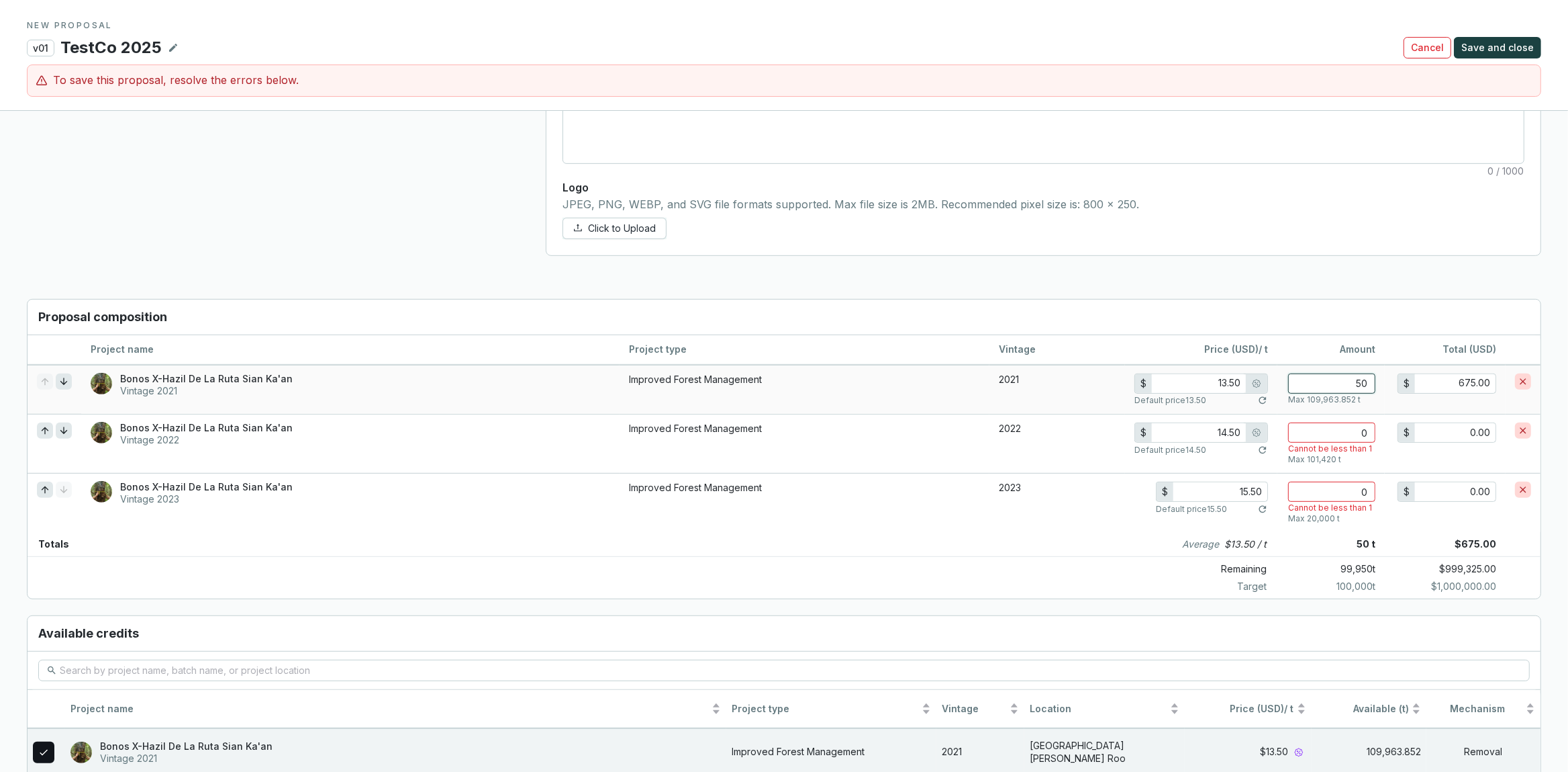
type input "500"
type input "6,750.00"
type input "5000"
type input "67,500.00"
type input "12.50"
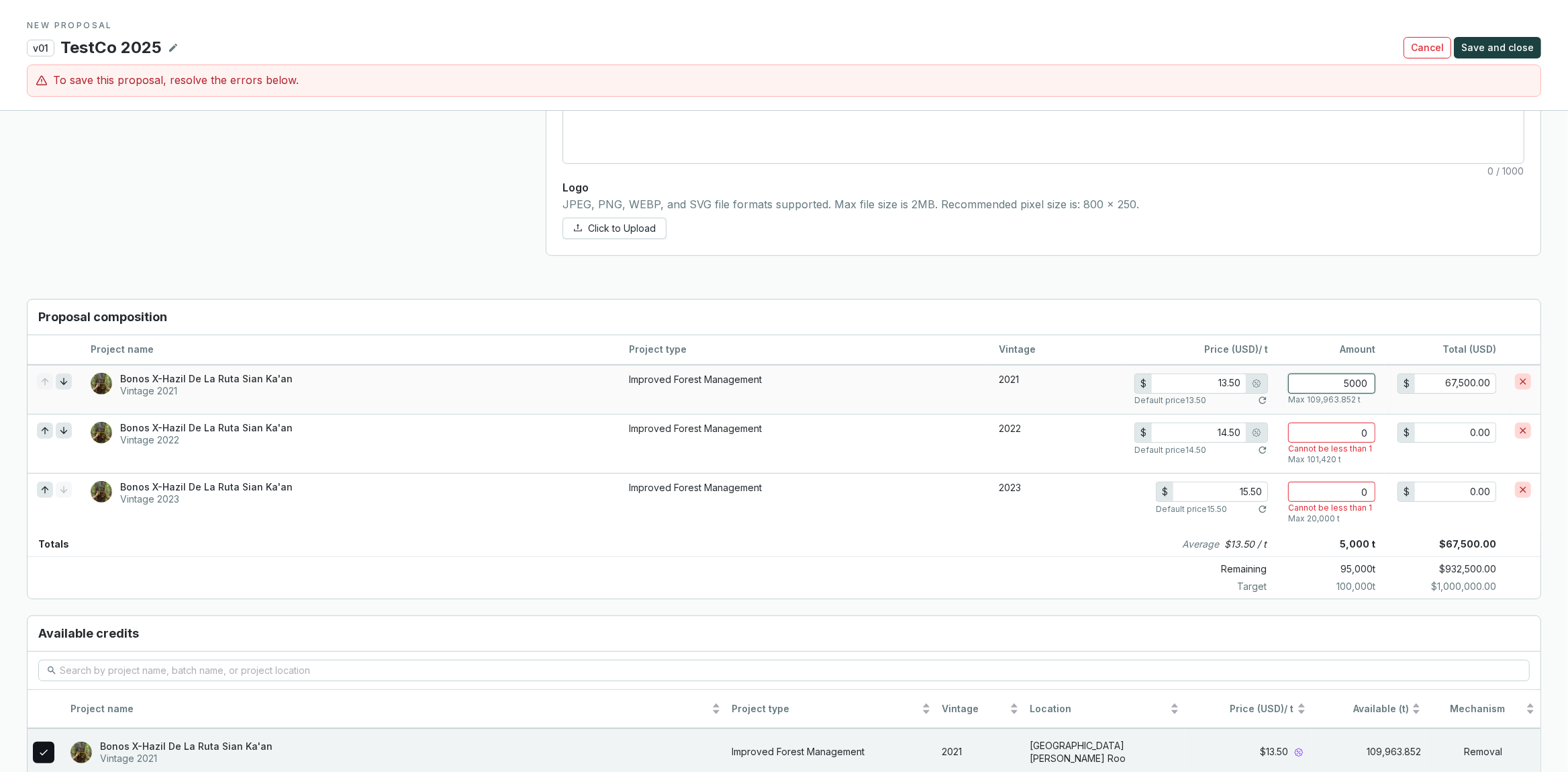
type input "50000"
type input "625,000.00"
type input "50000"
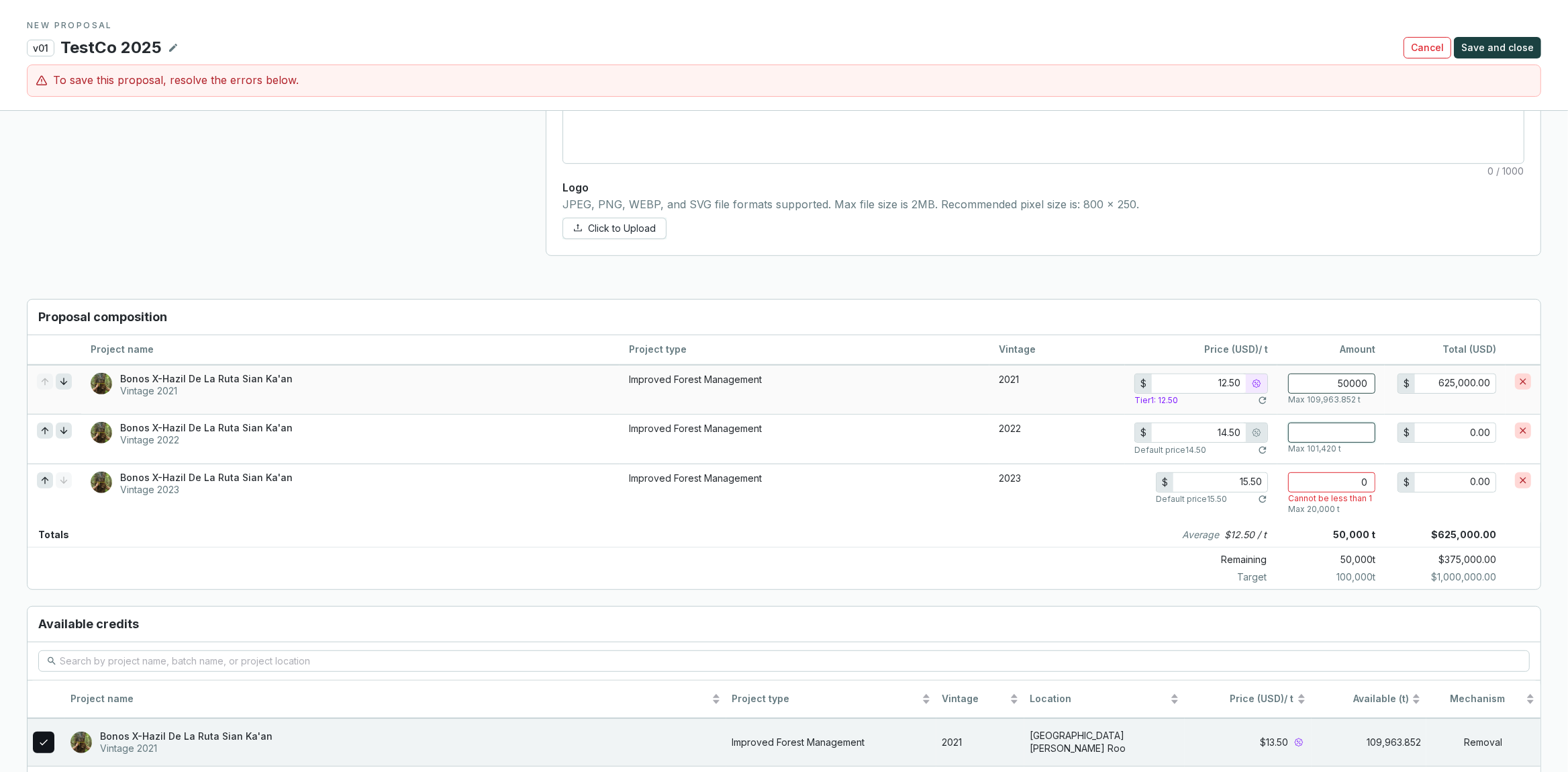
type input "4"
type input "58.00"
type input "40"
type input "580.00"
type input "400"
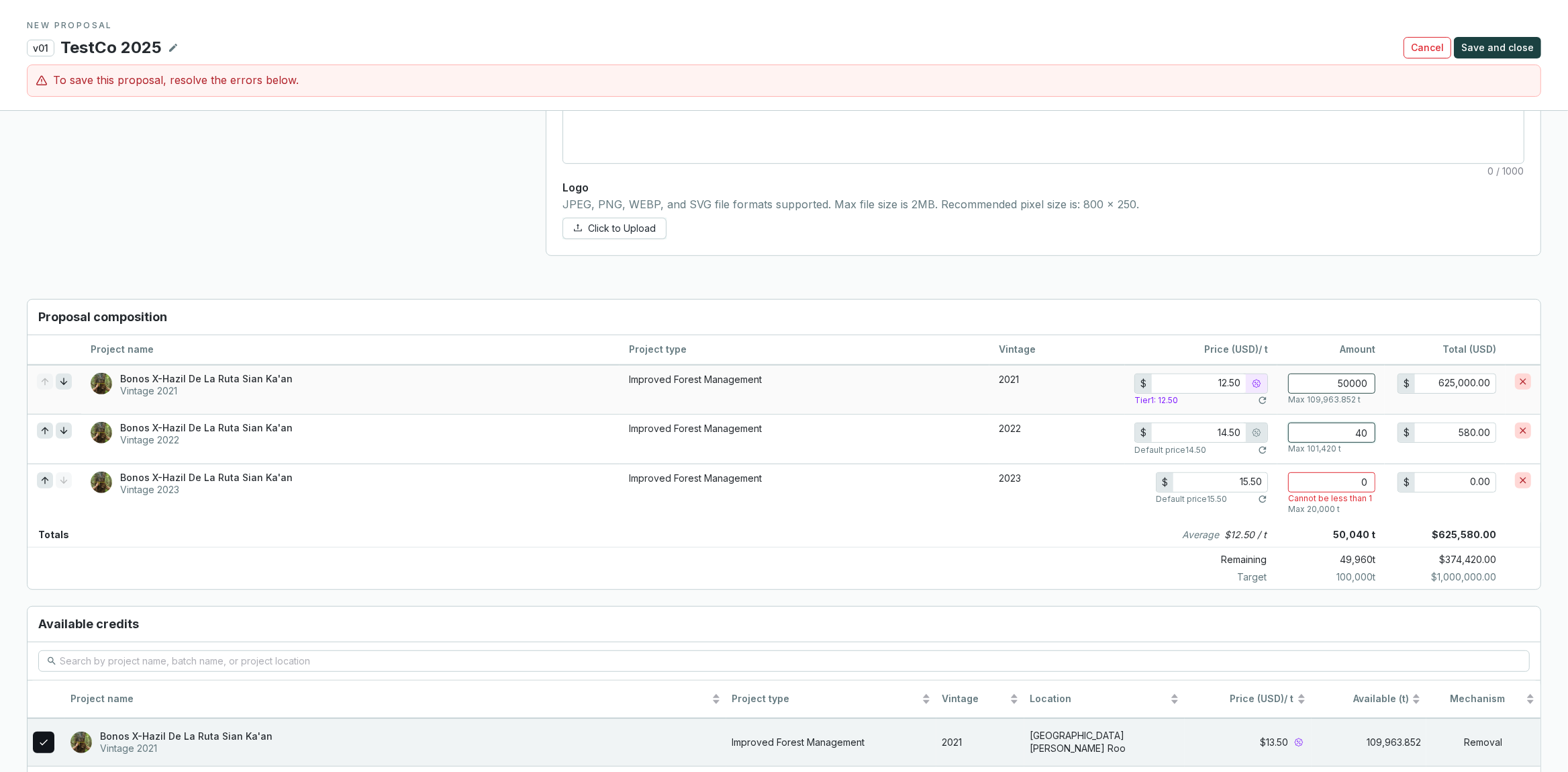
type input "5,800.00"
type input "4000"
type input "58,000.00"
type input "40000"
type input "580,000.00"
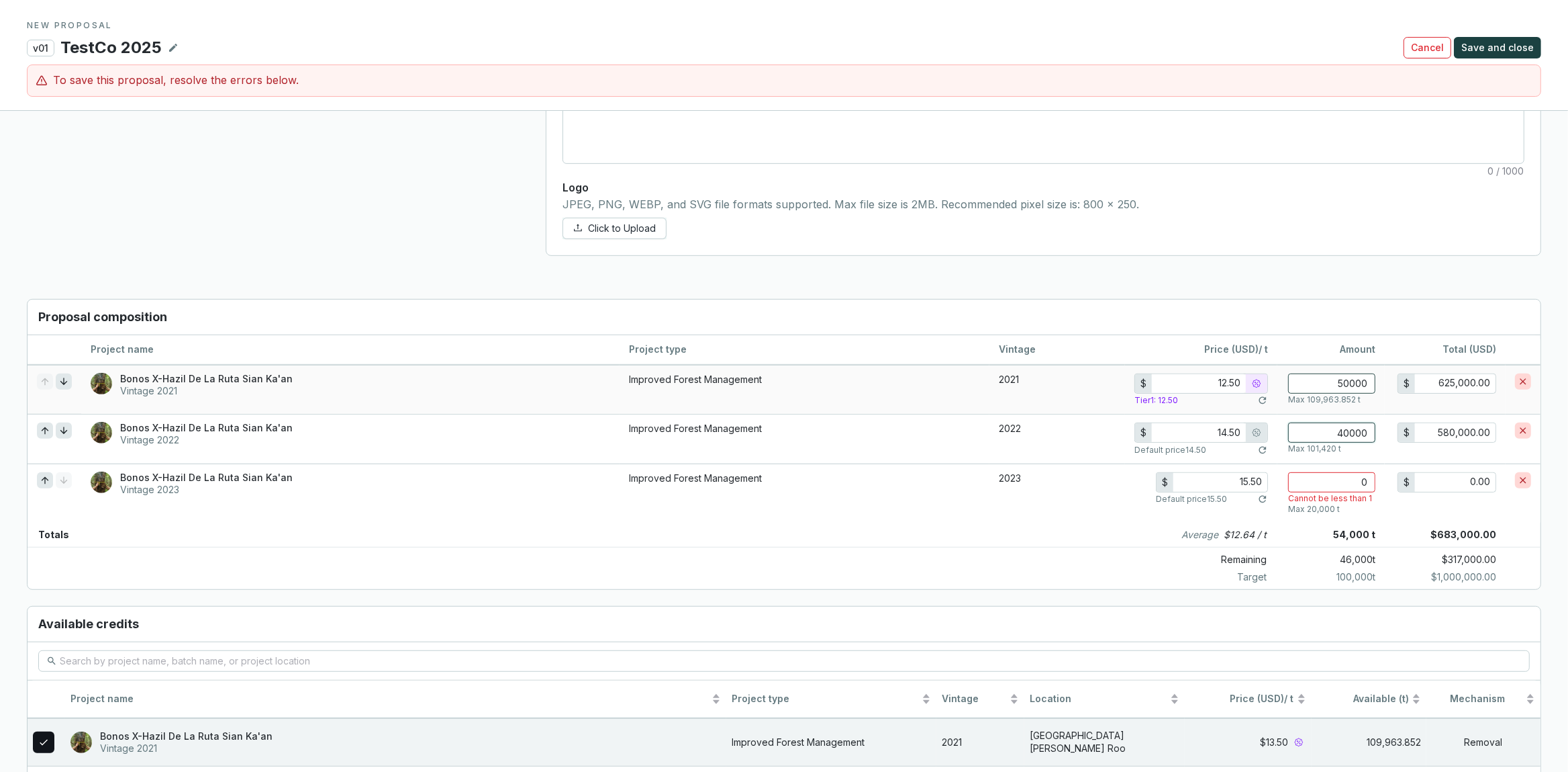
type input "40000"
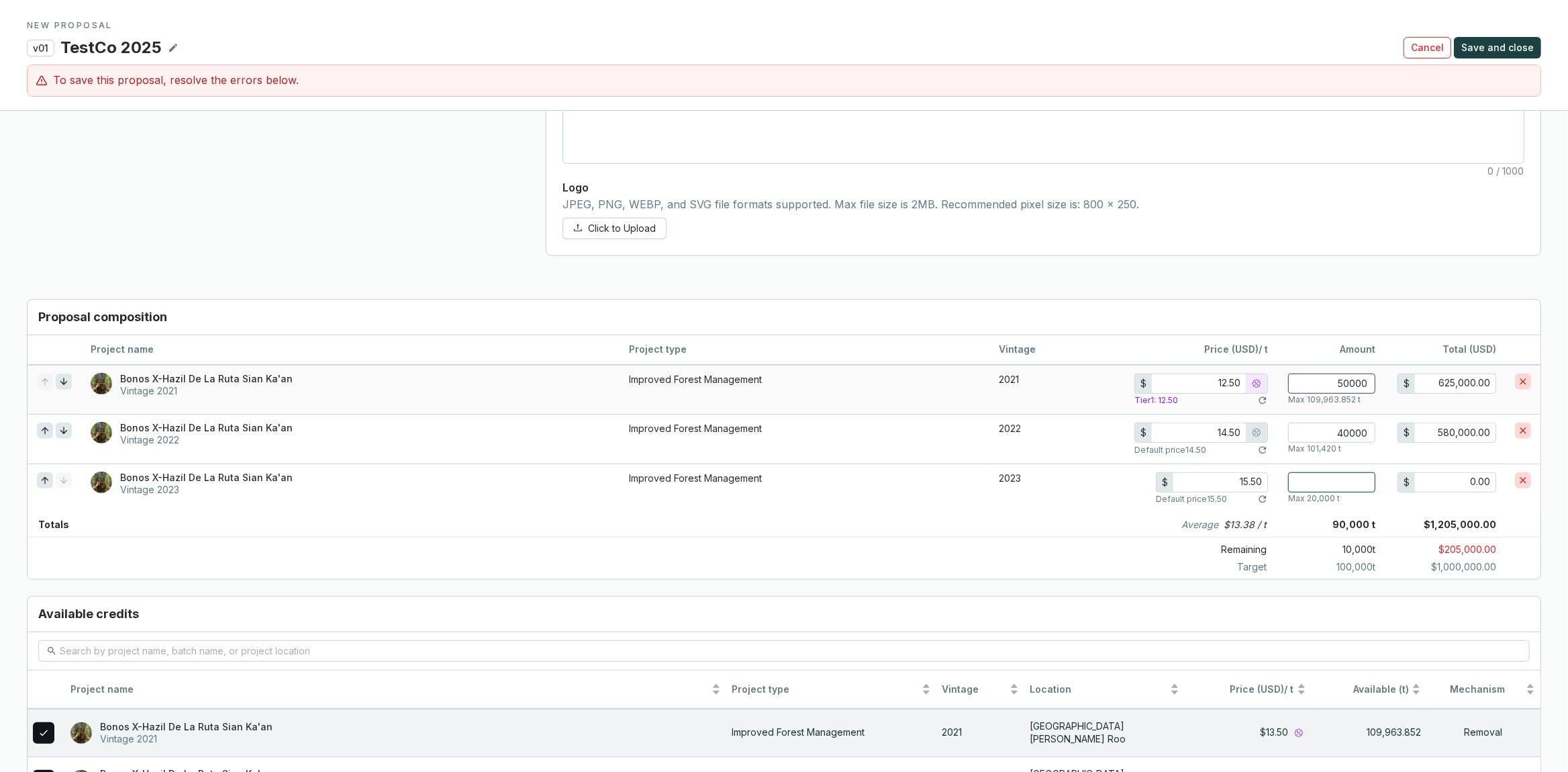
type input "1"
type input "15.50"
type input "10"
type input "155.00"
type input "100"
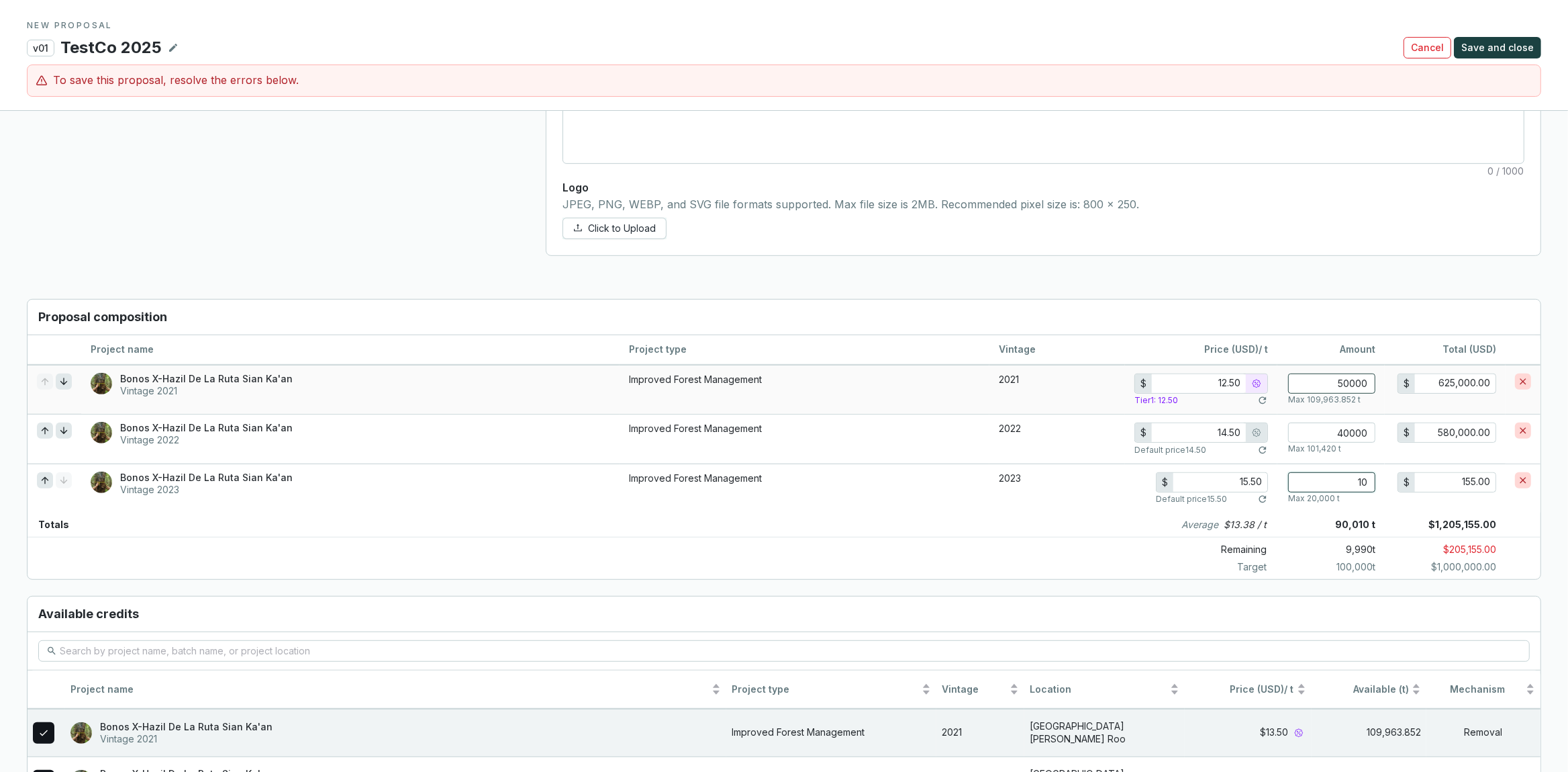
type input "1,550.00"
type input "1000"
type input "15,500.00"
type input "10000"
type input "155,000.00"
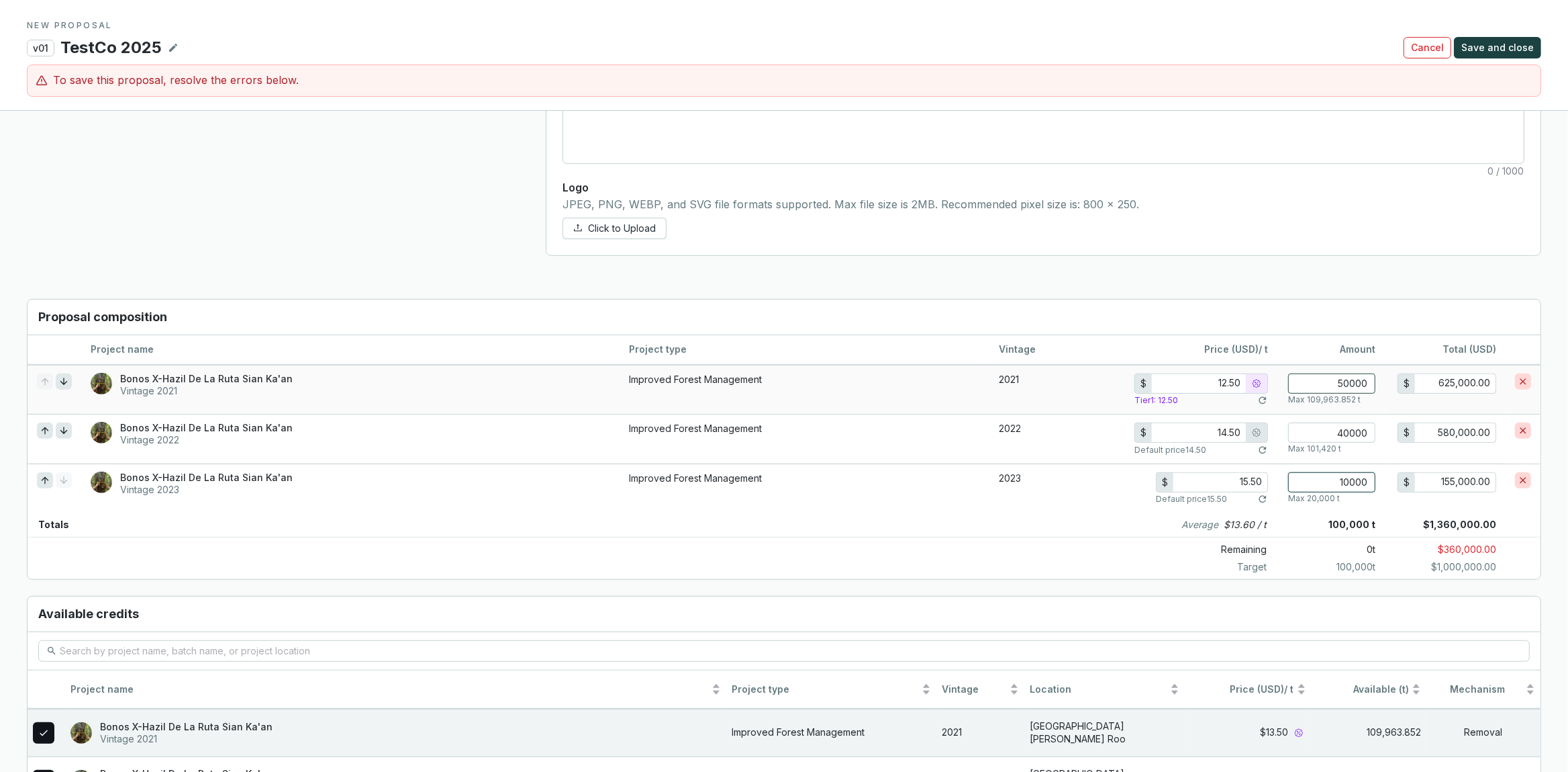
type input "10000"
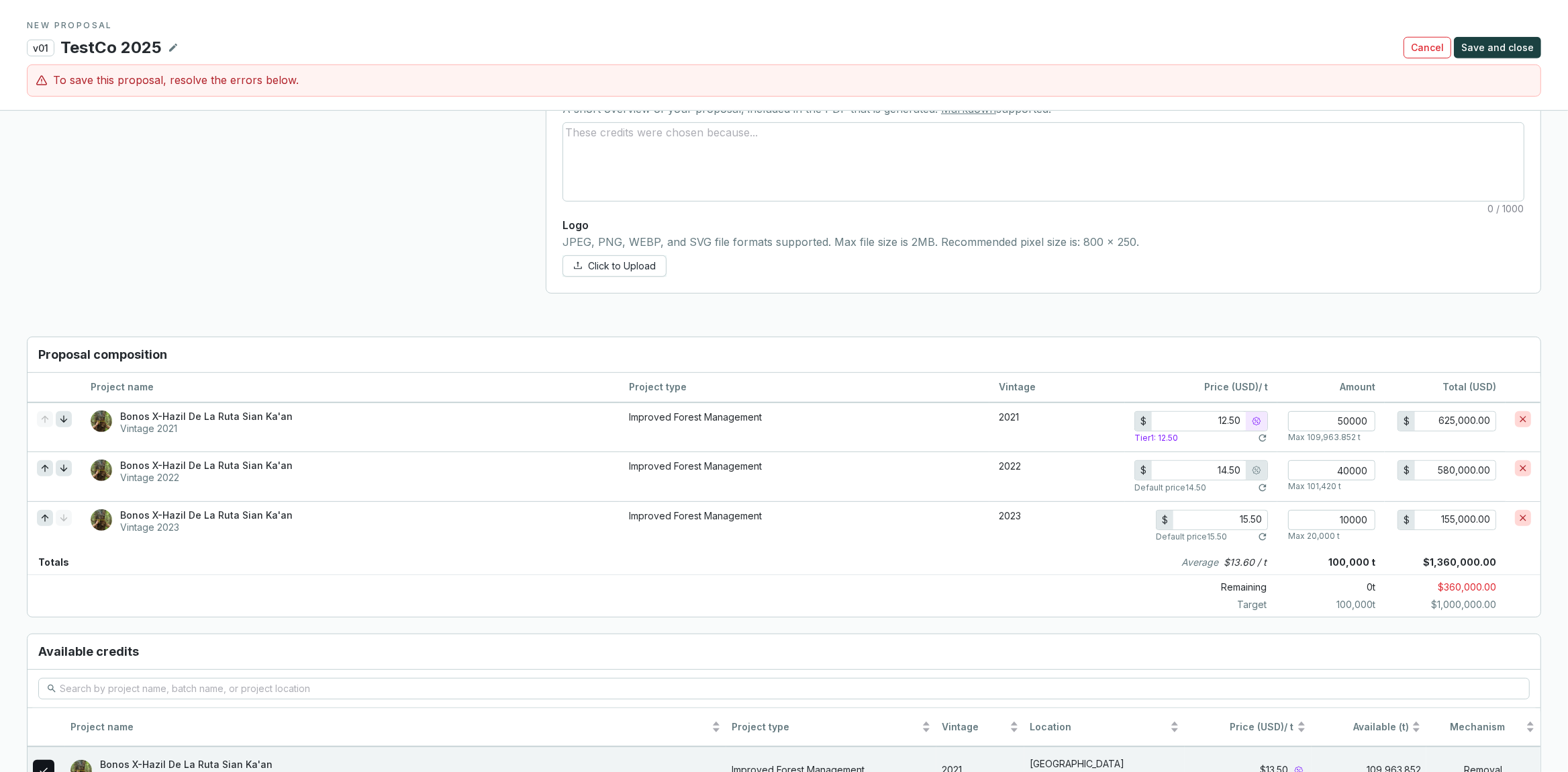
scroll to position [734, 0]
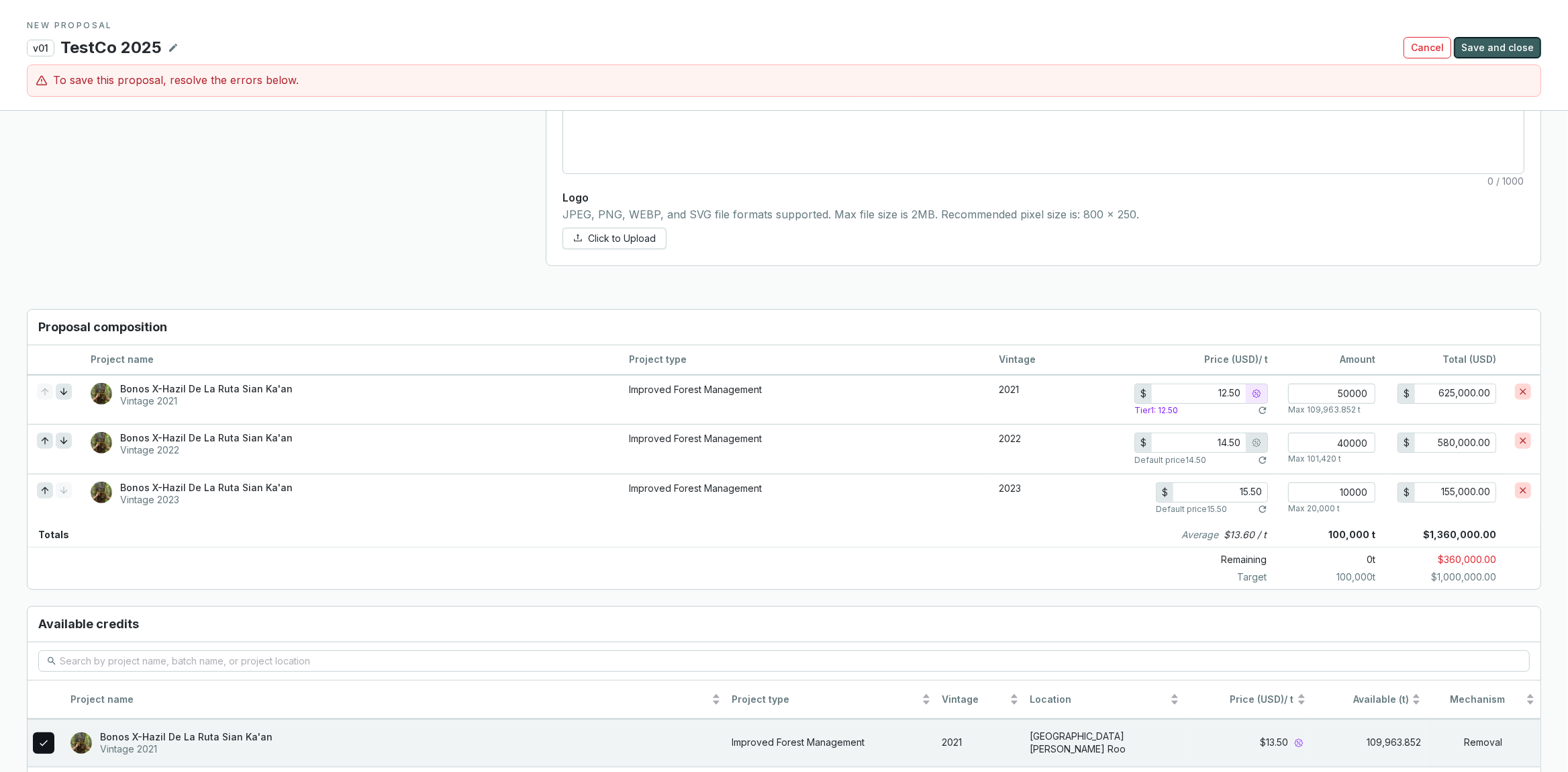
click at [1520, 47] on span "Save and close" at bounding box center [1497, 47] width 72 height 13
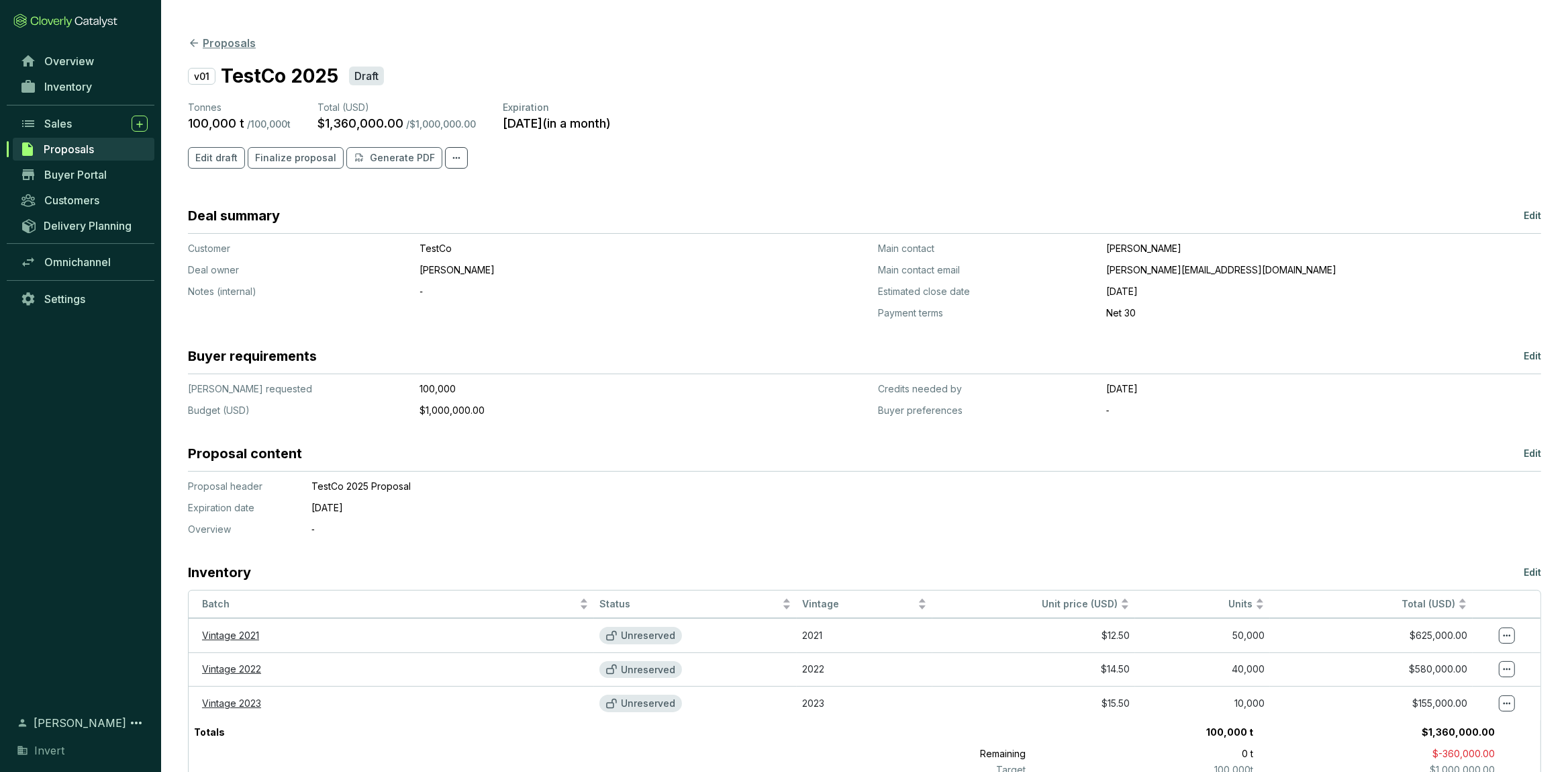
scroll to position [15, 0]
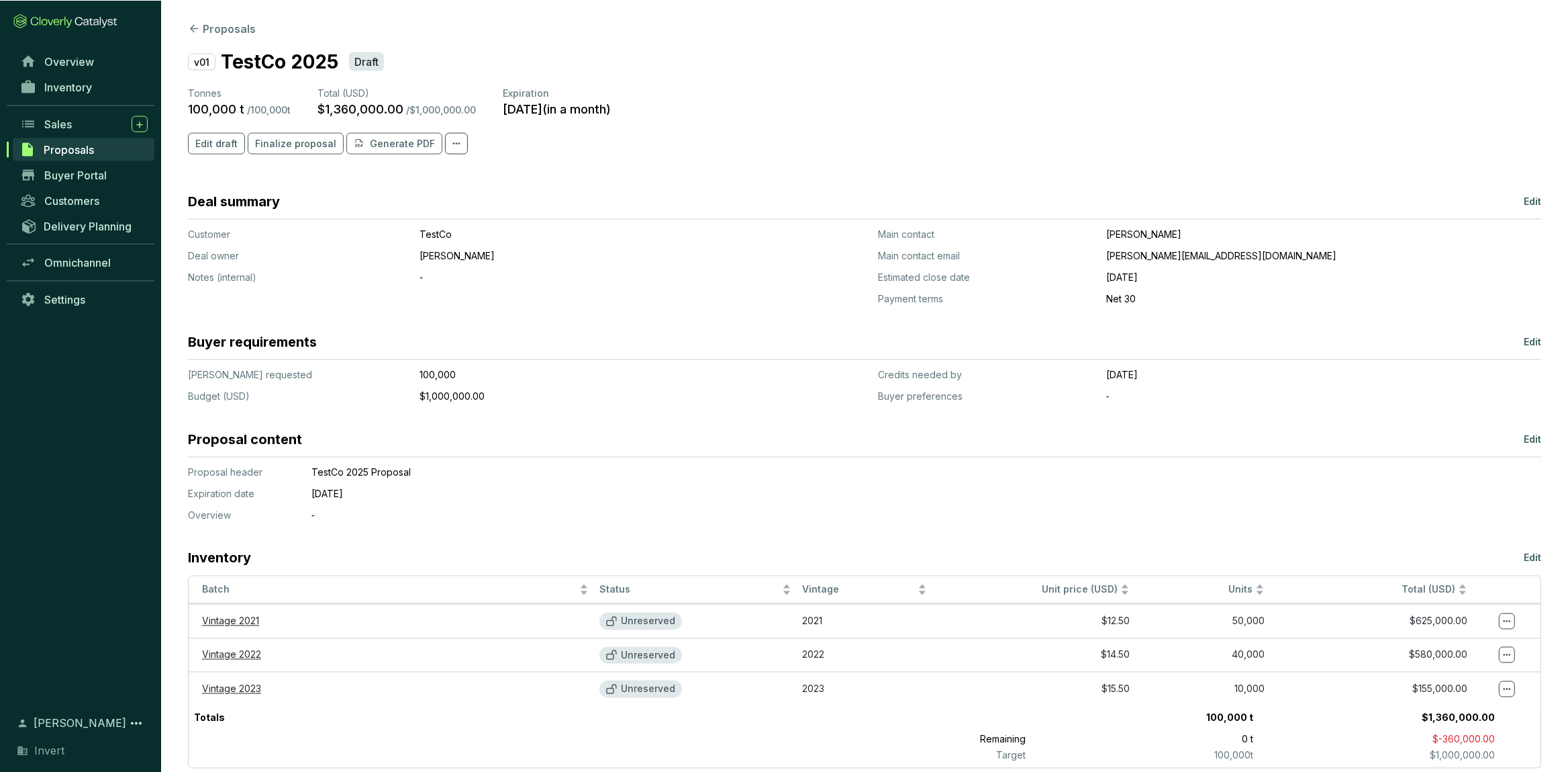
click at [198, 36] on section "Proposals v01 TestCo 2025 Draft Tonnes 100,000 t / 100,000 t Total (USD) $1,360…" at bounding box center [865, 393] width 1407 height 817
click at [197, 31] on icon at bounding box center [194, 29] width 12 height 12
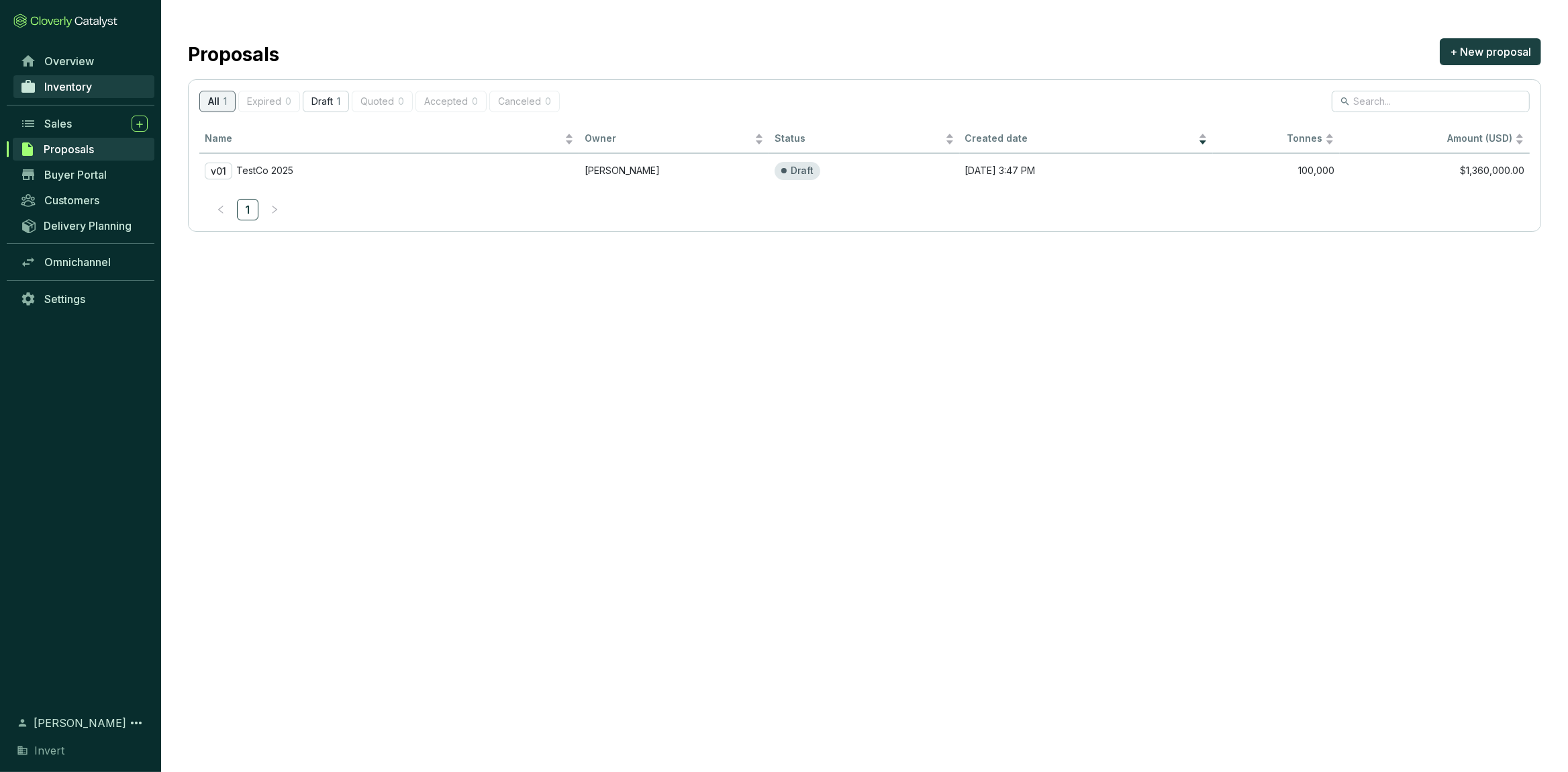
click at [67, 92] on span "Inventory" at bounding box center [67, 86] width 47 height 13
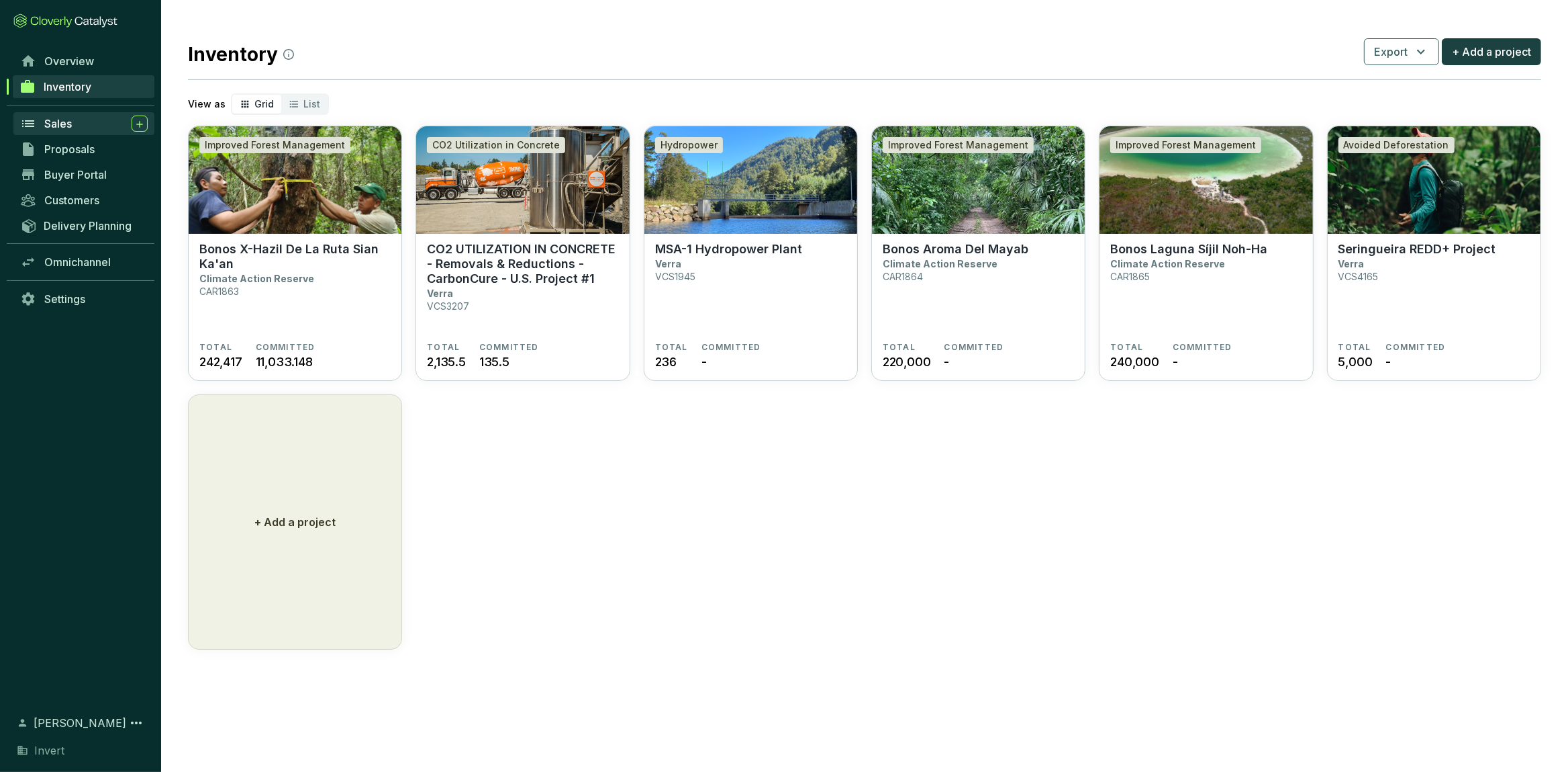
click at [73, 127] on div "Sales" at bounding box center [95, 123] width 103 height 16
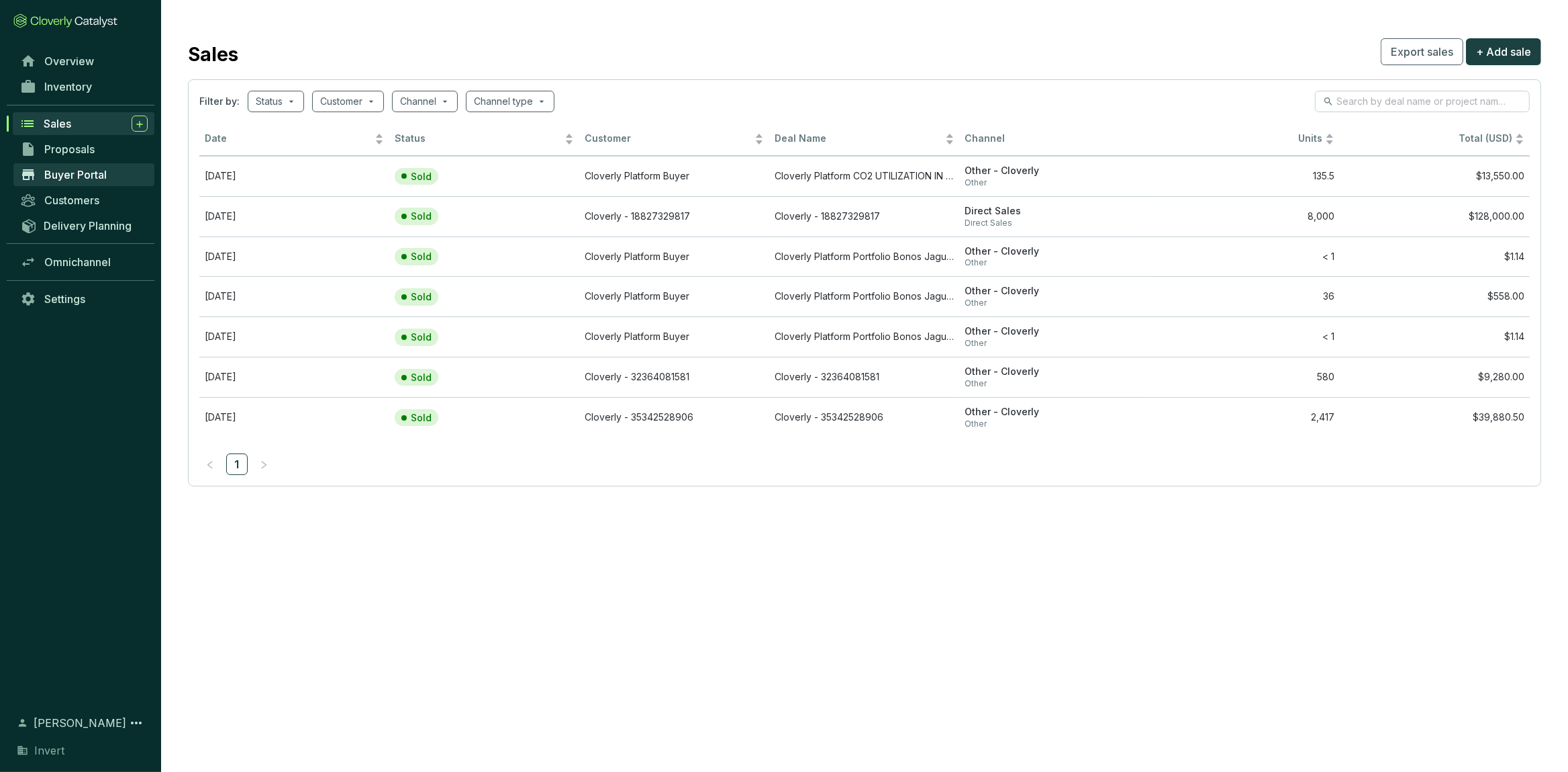
click at [76, 171] on span "Buyer Portal" at bounding box center [75, 174] width 62 height 13
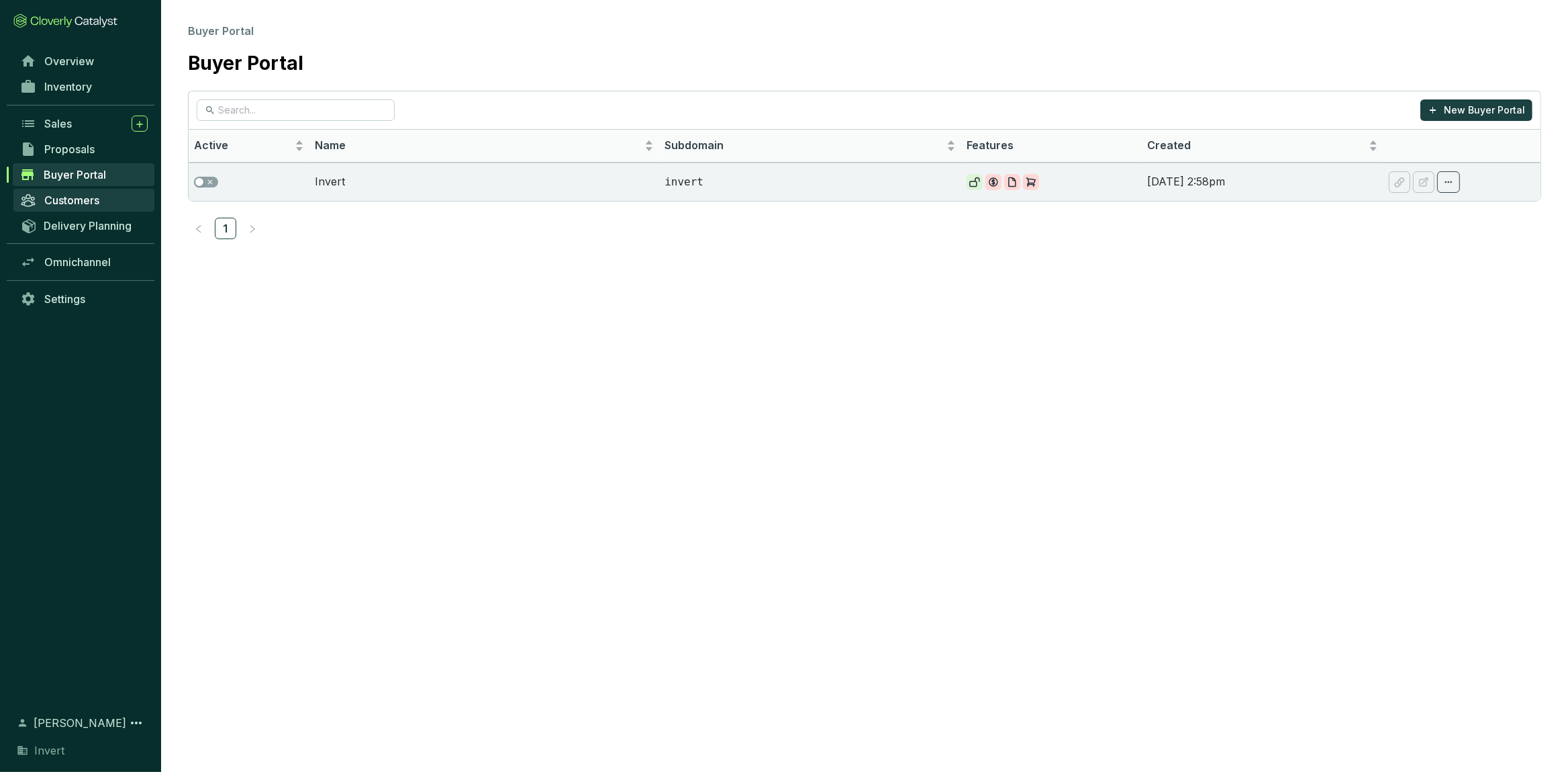
click at [79, 211] on link "Customers" at bounding box center [84, 199] width 141 height 23
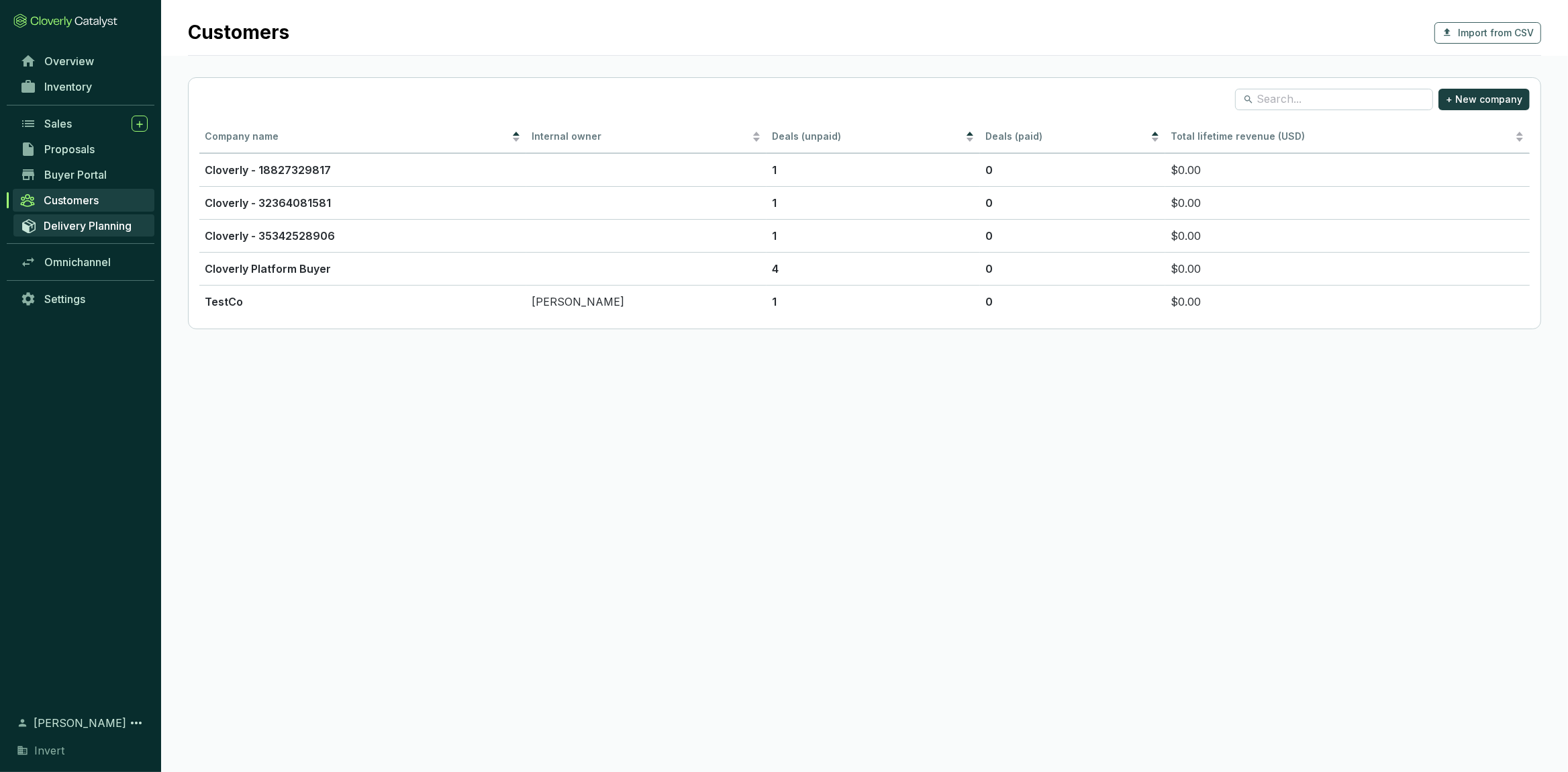
click at [85, 226] on span "Delivery Planning" at bounding box center [87, 225] width 88 height 13
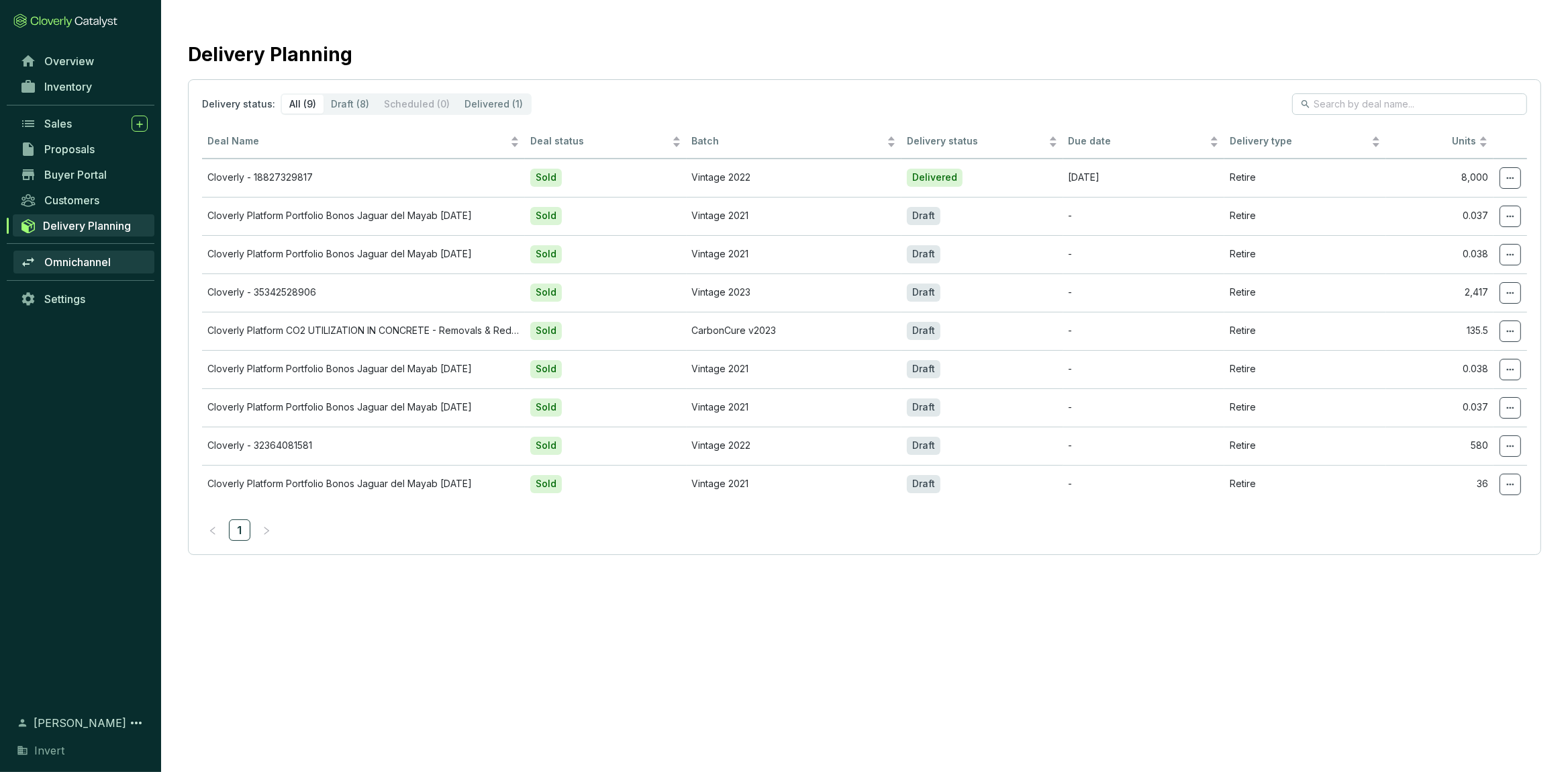
click at [85, 258] on span "Omnichannel" at bounding box center [78, 261] width 67 height 13
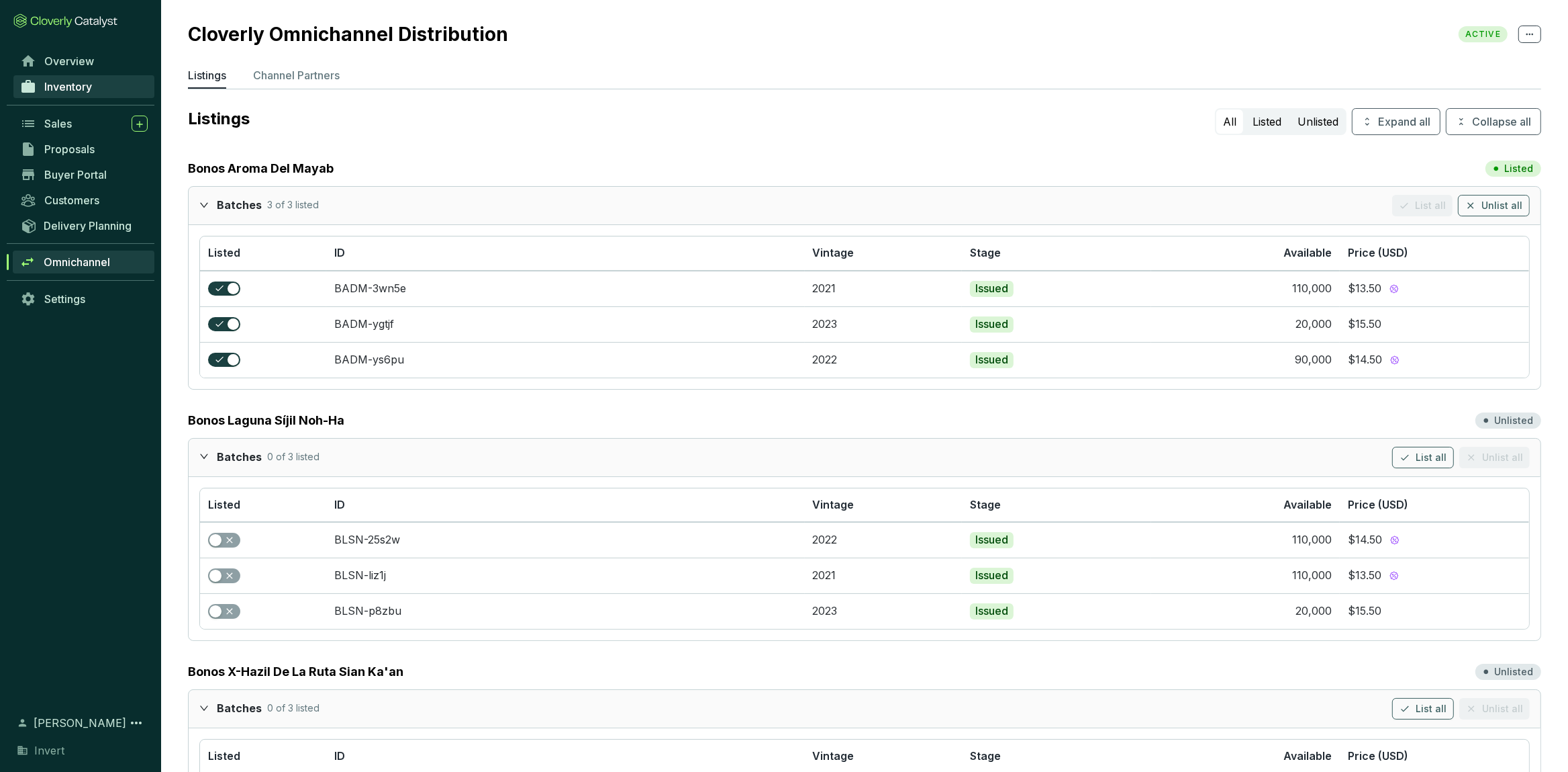
click at [50, 86] on span "Inventory" at bounding box center [67, 86] width 47 height 13
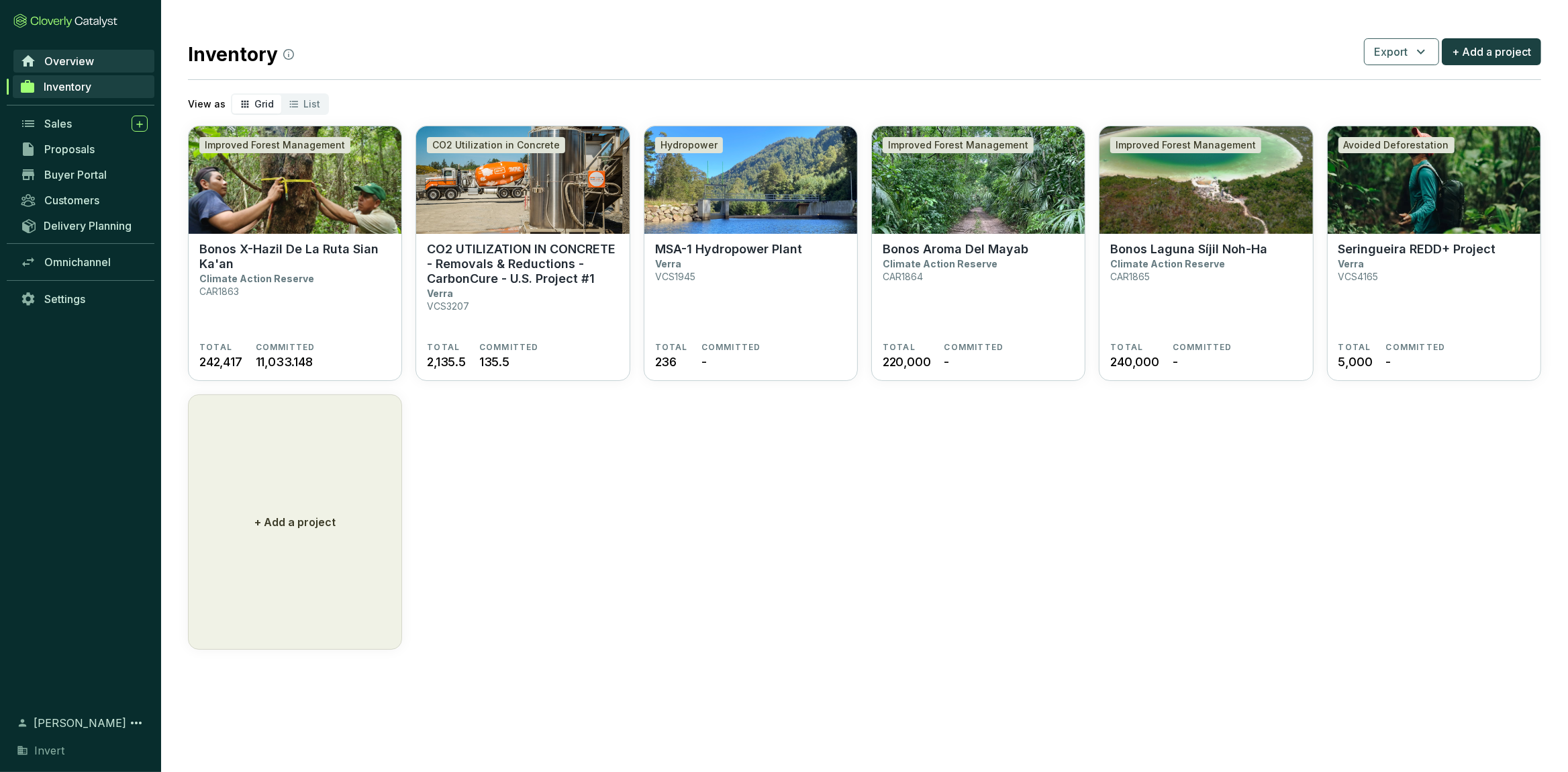
click at [53, 66] on span "Overview" at bounding box center [69, 61] width 50 height 13
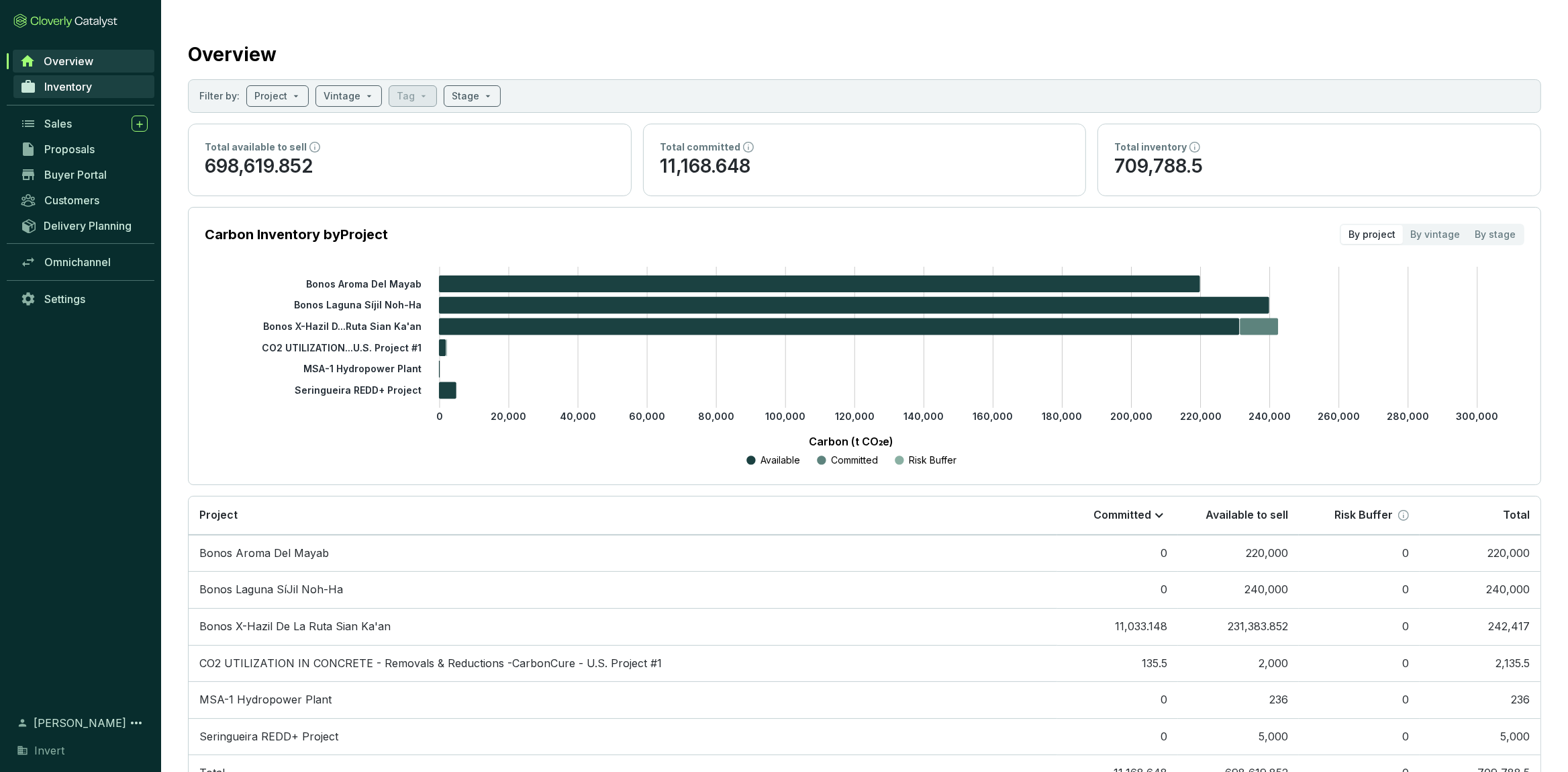
click at [74, 85] on span "Inventory" at bounding box center [67, 86] width 47 height 13
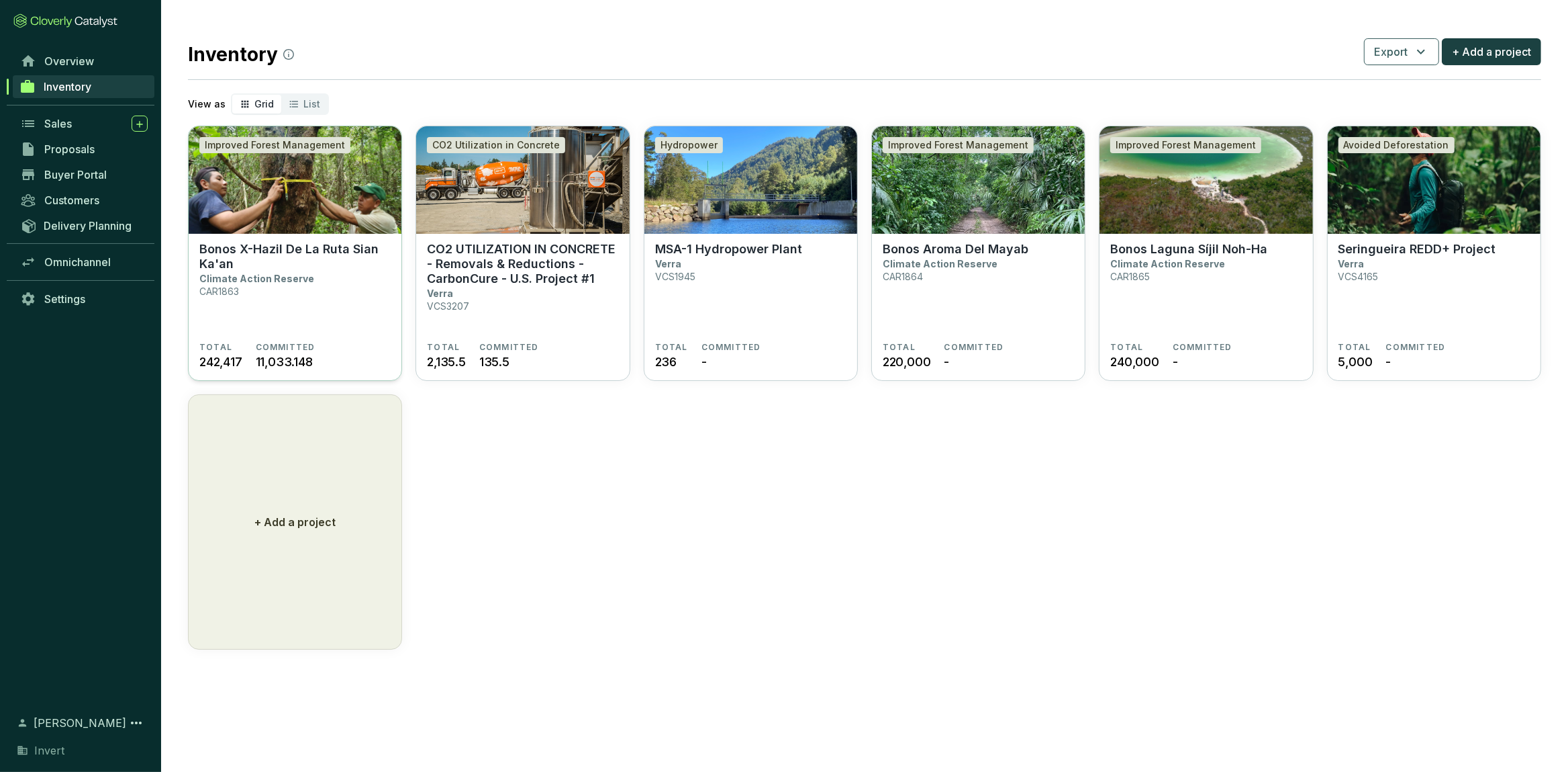
click at [286, 261] on p "Bonos X-Hazil De La Ruta Sian Ka'an" at bounding box center [295, 257] width 192 height 29
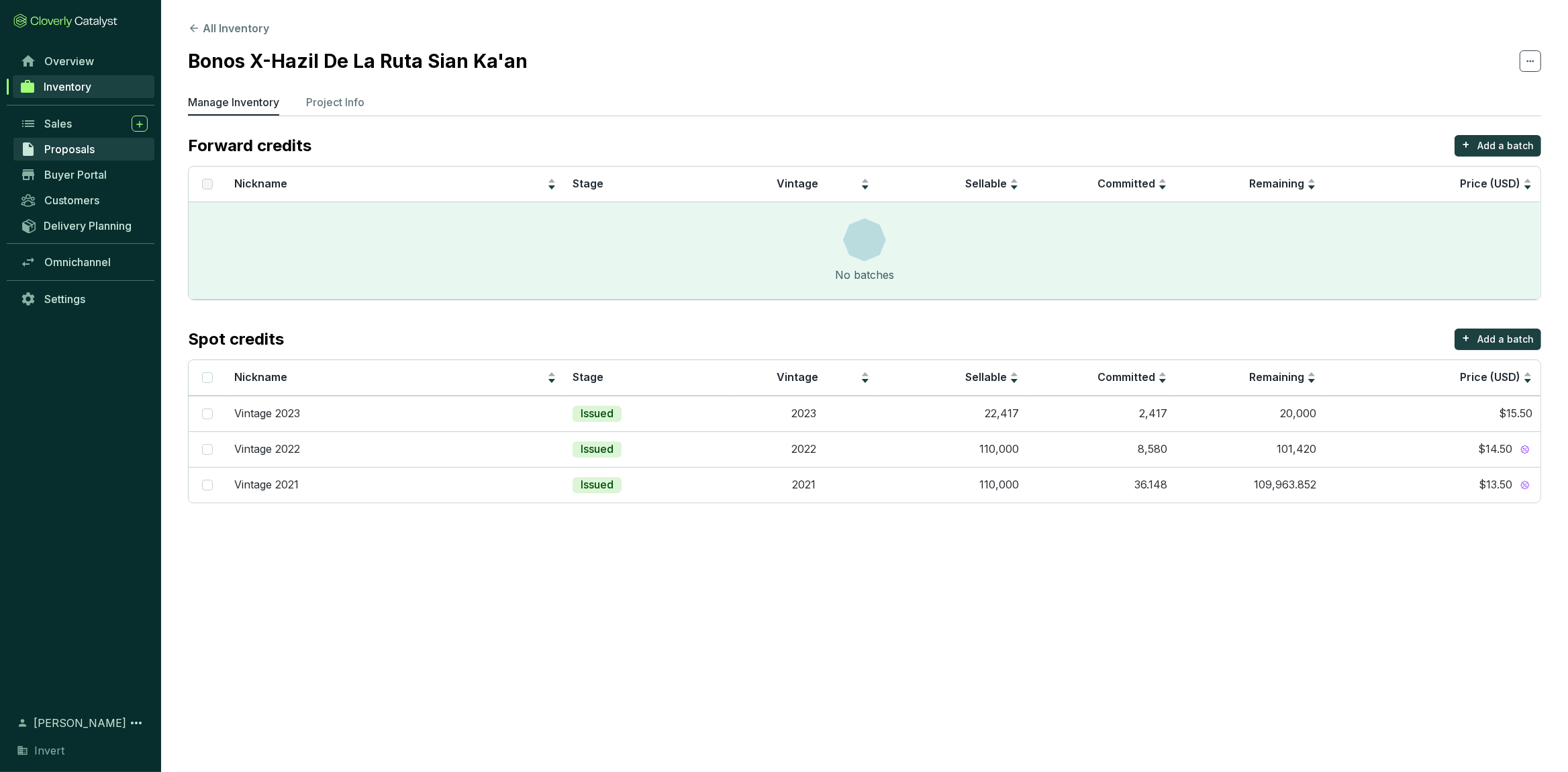
click at [69, 155] on span "Proposals" at bounding box center [69, 148] width 50 height 13
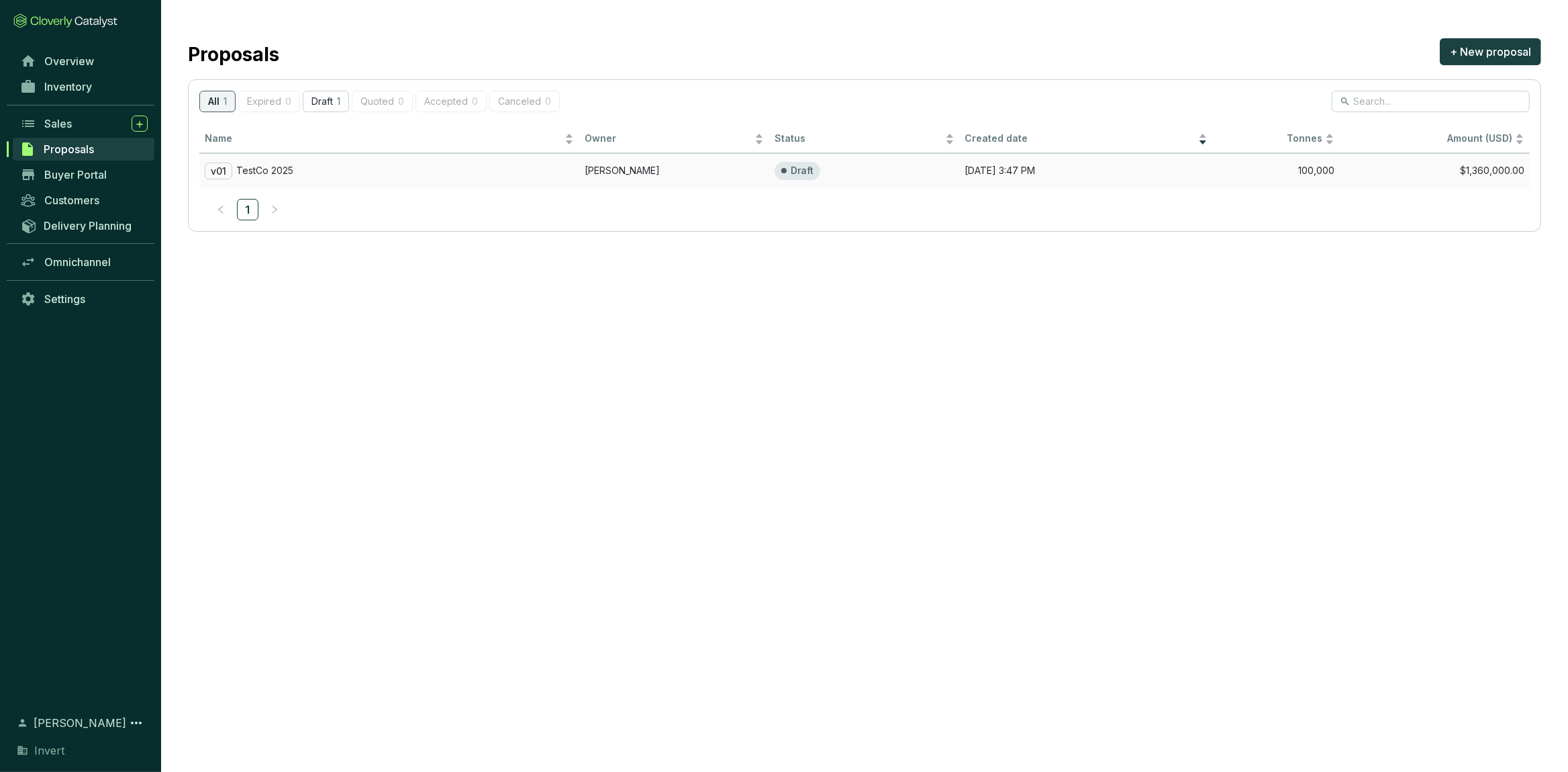
click at [380, 170] on div "v01 TestCo 2025" at bounding box center [389, 171] width 369 height 17
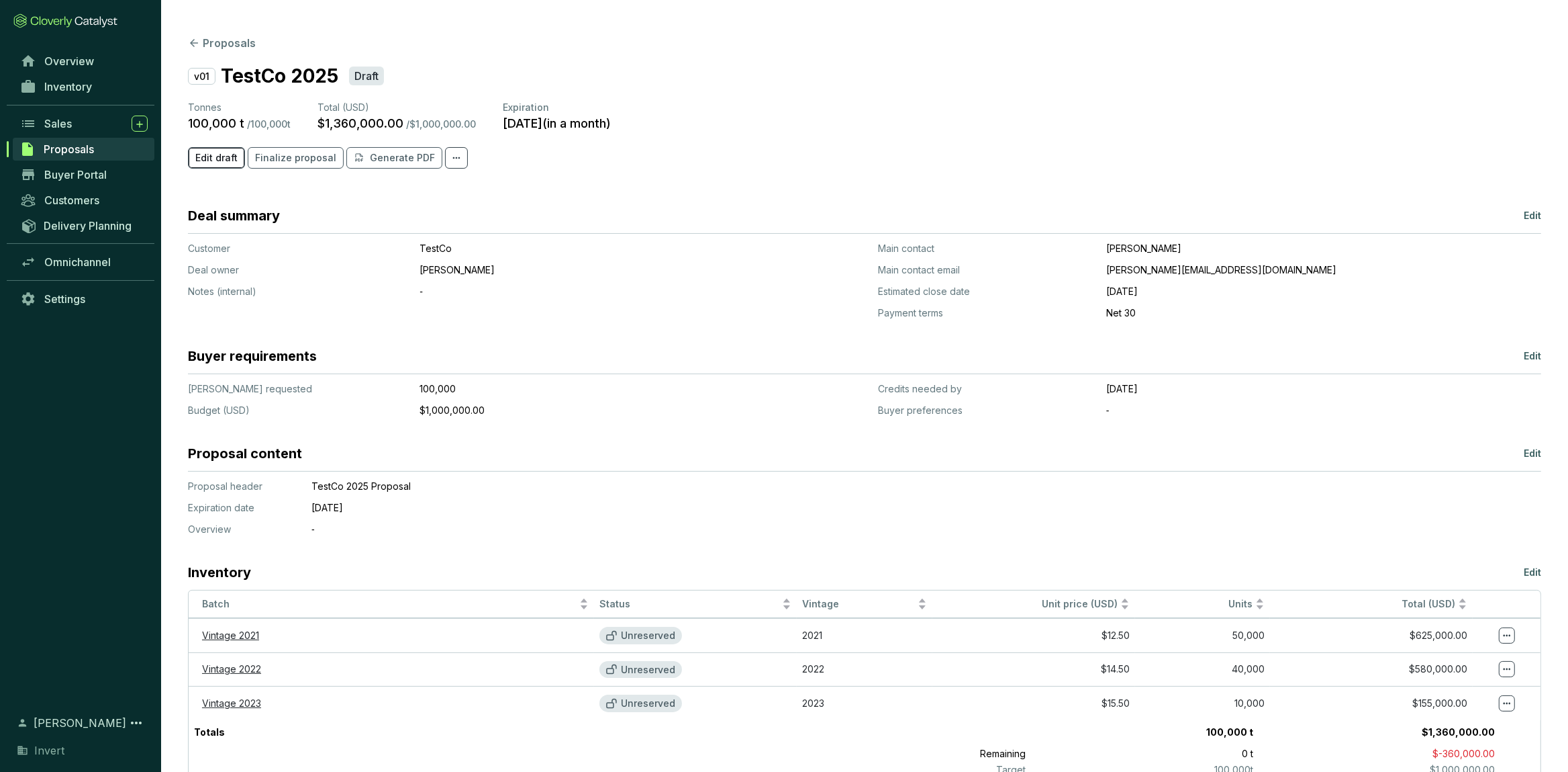
click at [215, 158] on span "Edit draft" at bounding box center [216, 158] width 43 height 13
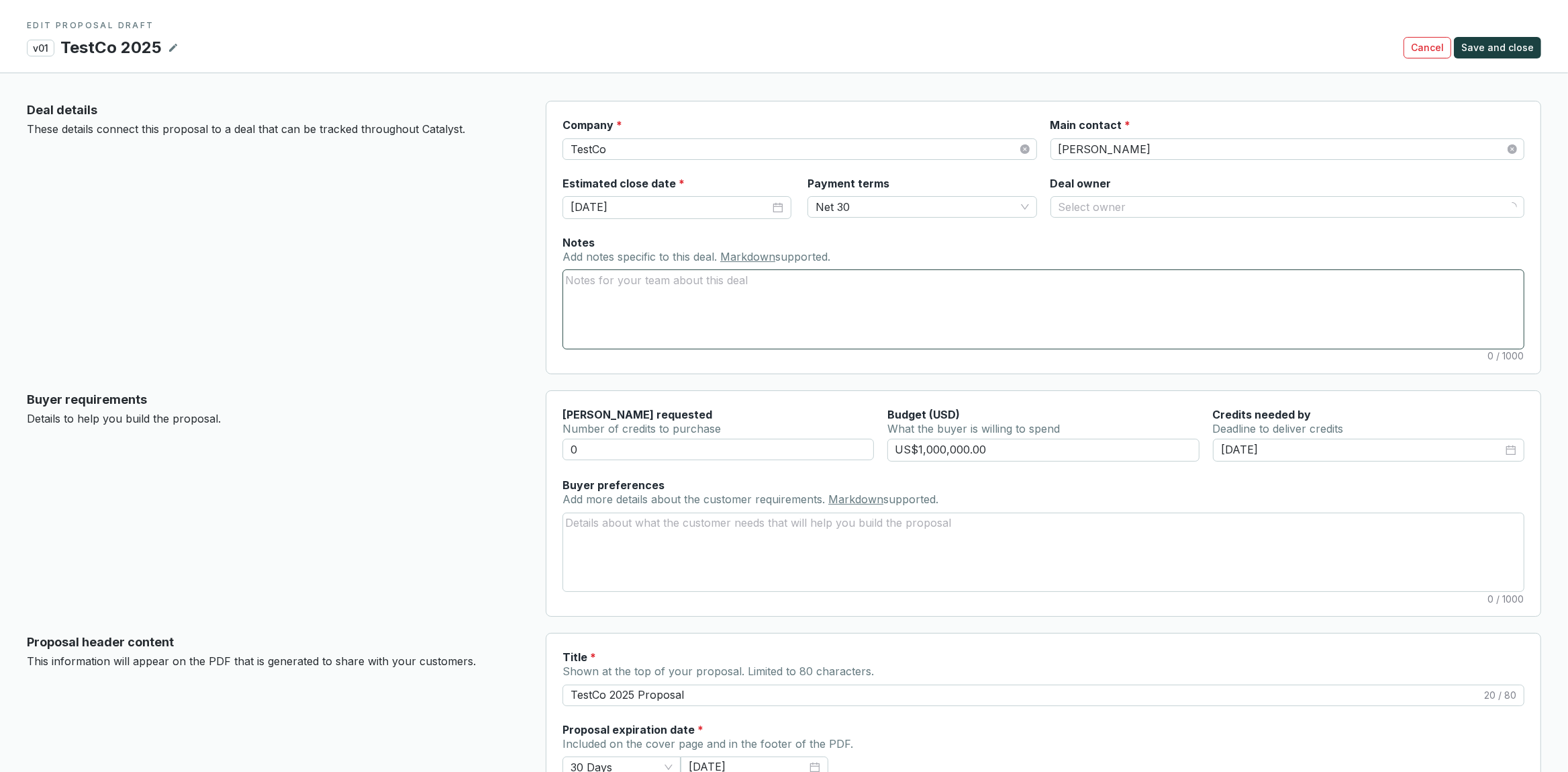
type input "100000"
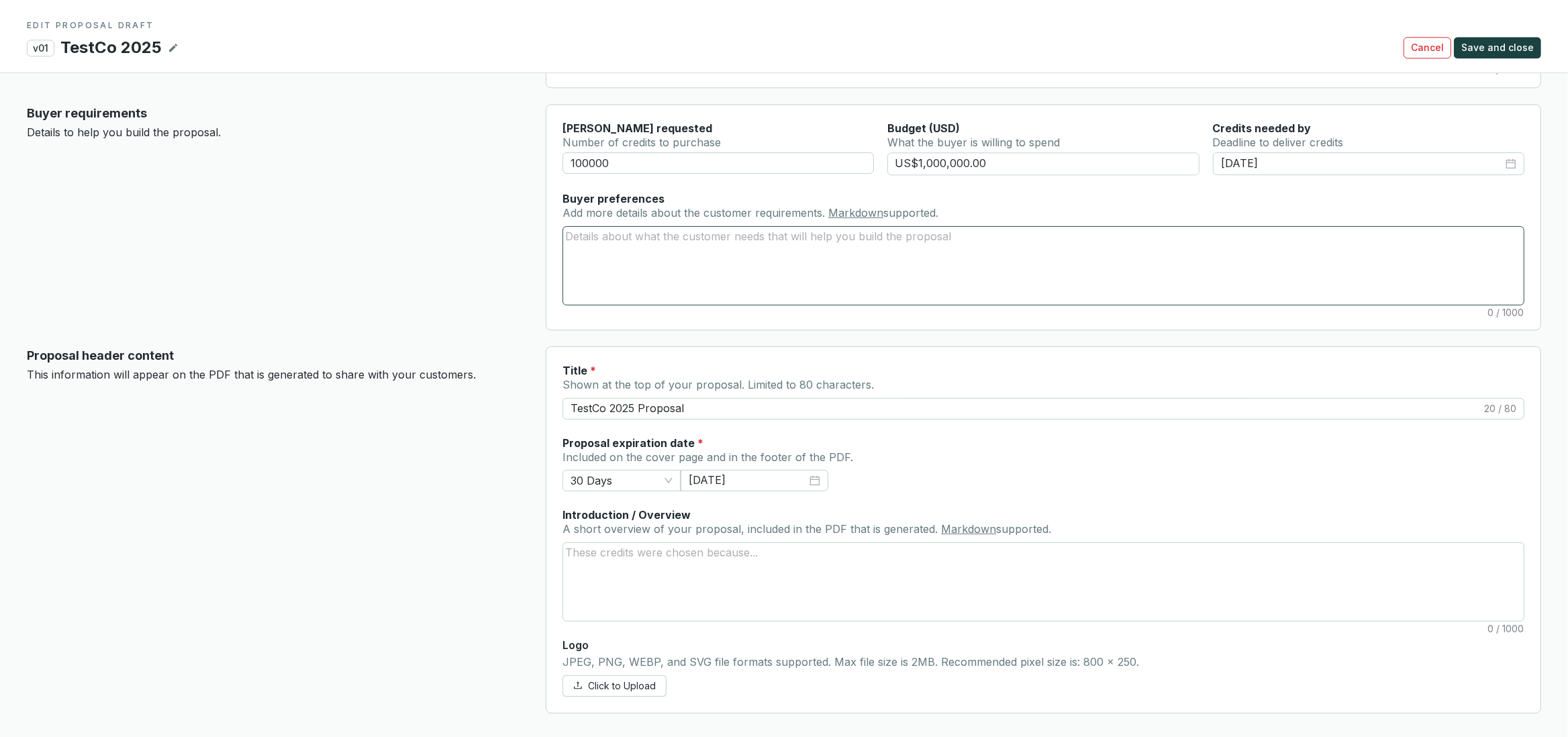
scroll to position [264, 0]
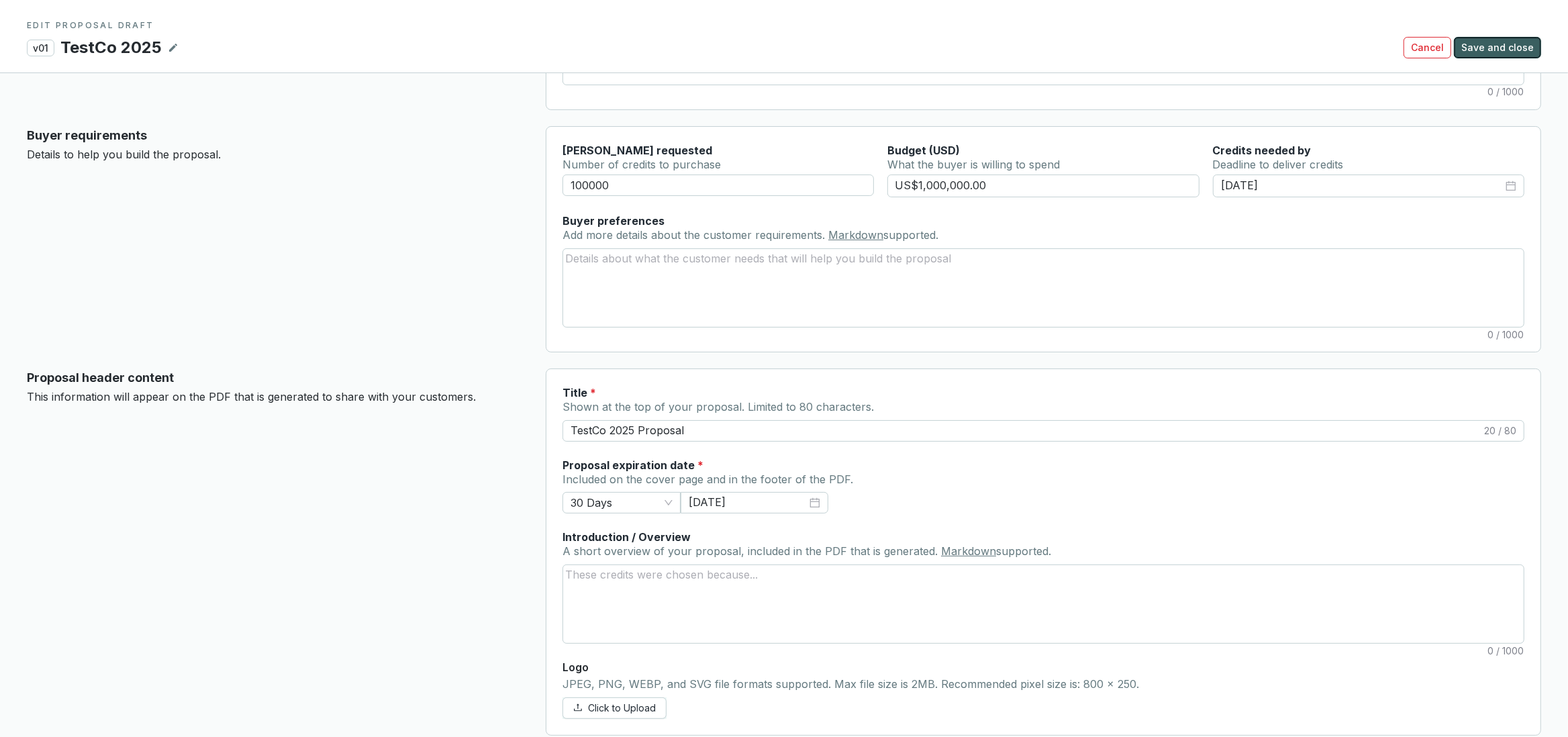
click at [1505, 47] on span "Save and close" at bounding box center [1497, 47] width 72 height 13
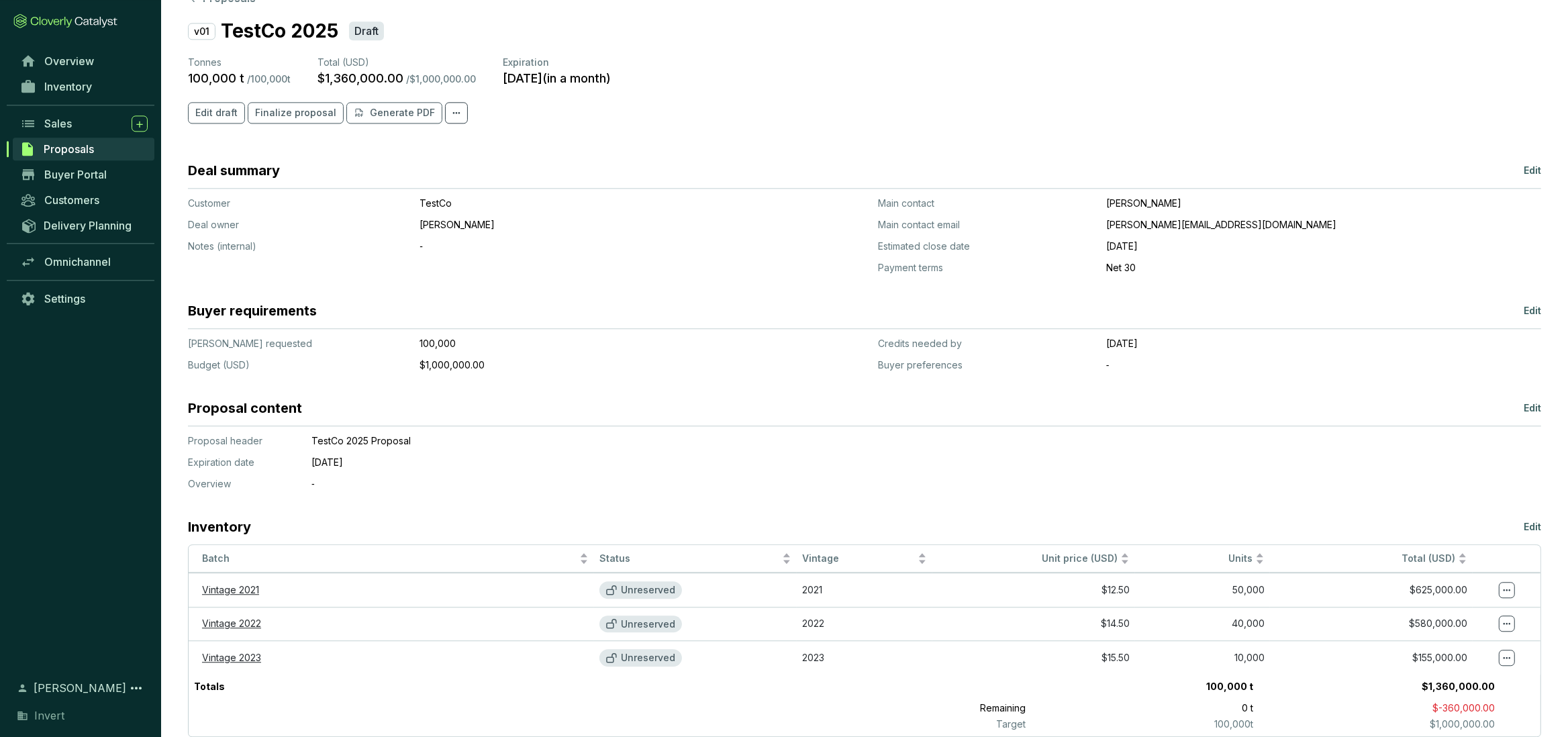
scroll to position [81, 0]
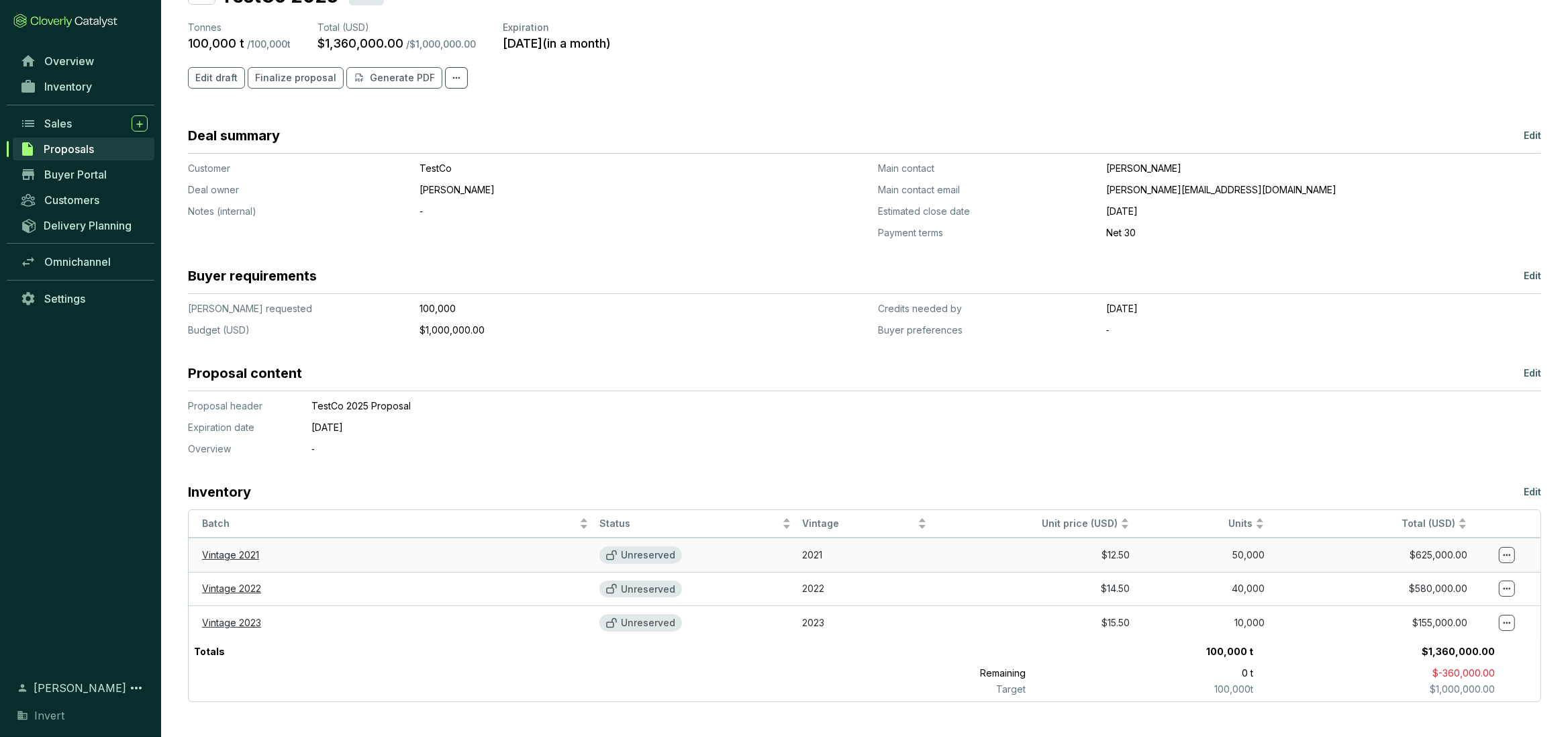
click at [615, 550] on icon at bounding box center [612, 555] width 11 height 11
click at [615, 553] on icon at bounding box center [612, 555] width 11 height 11
click at [1507, 547] on icon at bounding box center [1507, 555] width 11 height 16
click at [1479, 586] on p "Reserve credits" at bounding box center [1464, 586] width 73 height 13
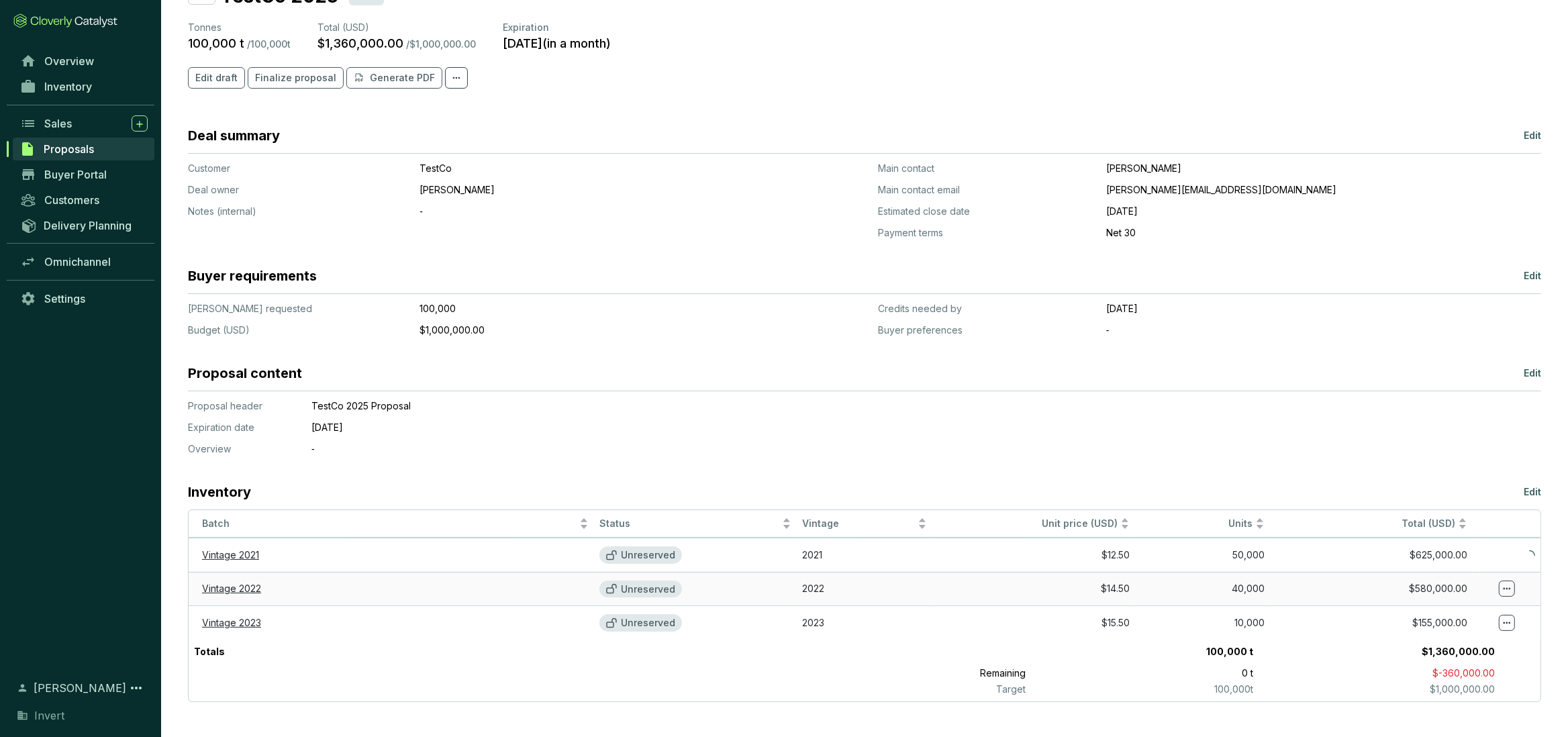
scroll to position [38, 0]
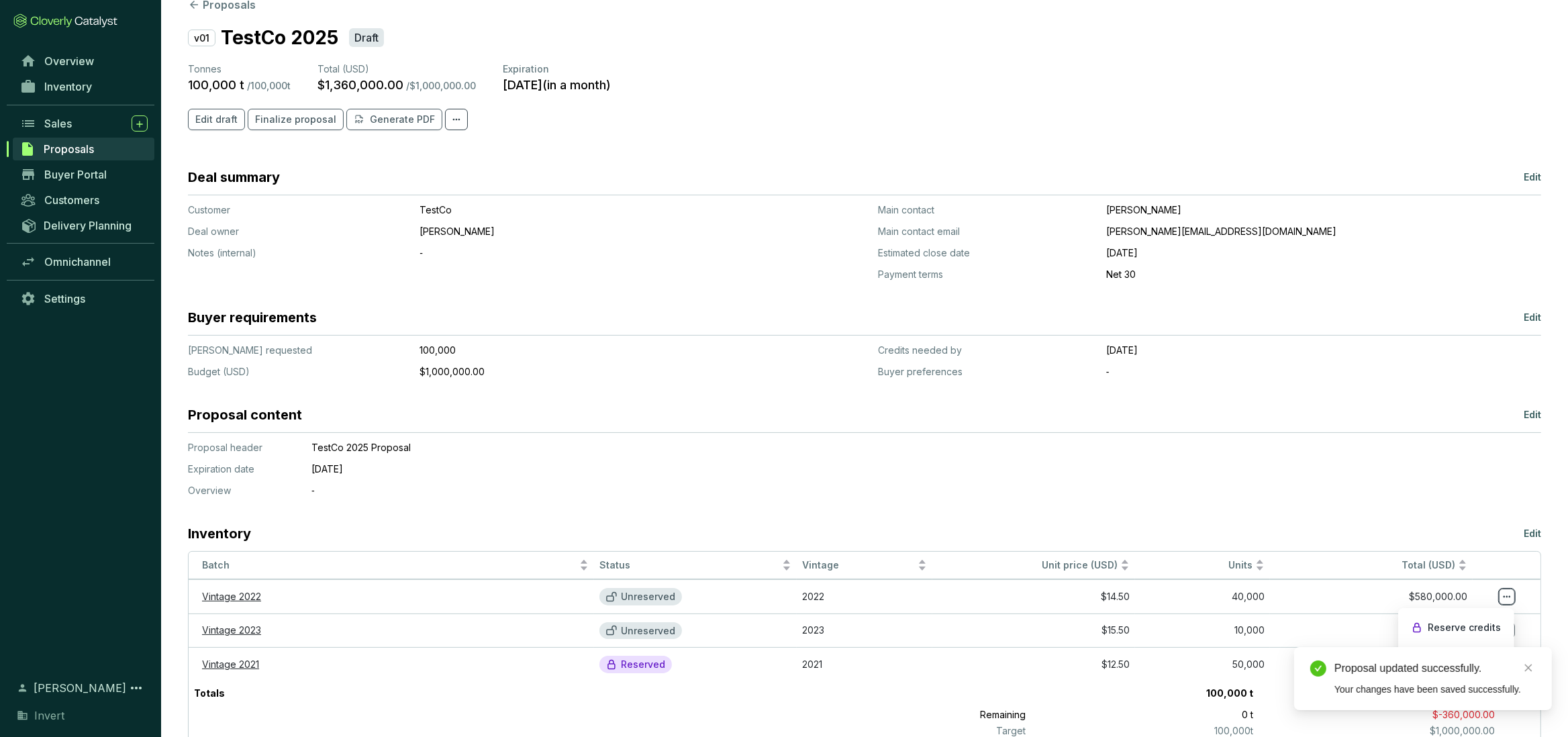
click at [1508, 597] on icon at bounding box center [1507, 597] width 11 height 16
click at [1492, 621] on section "Reserve credits" at bounding box center [1456, 628] width 102 height 24
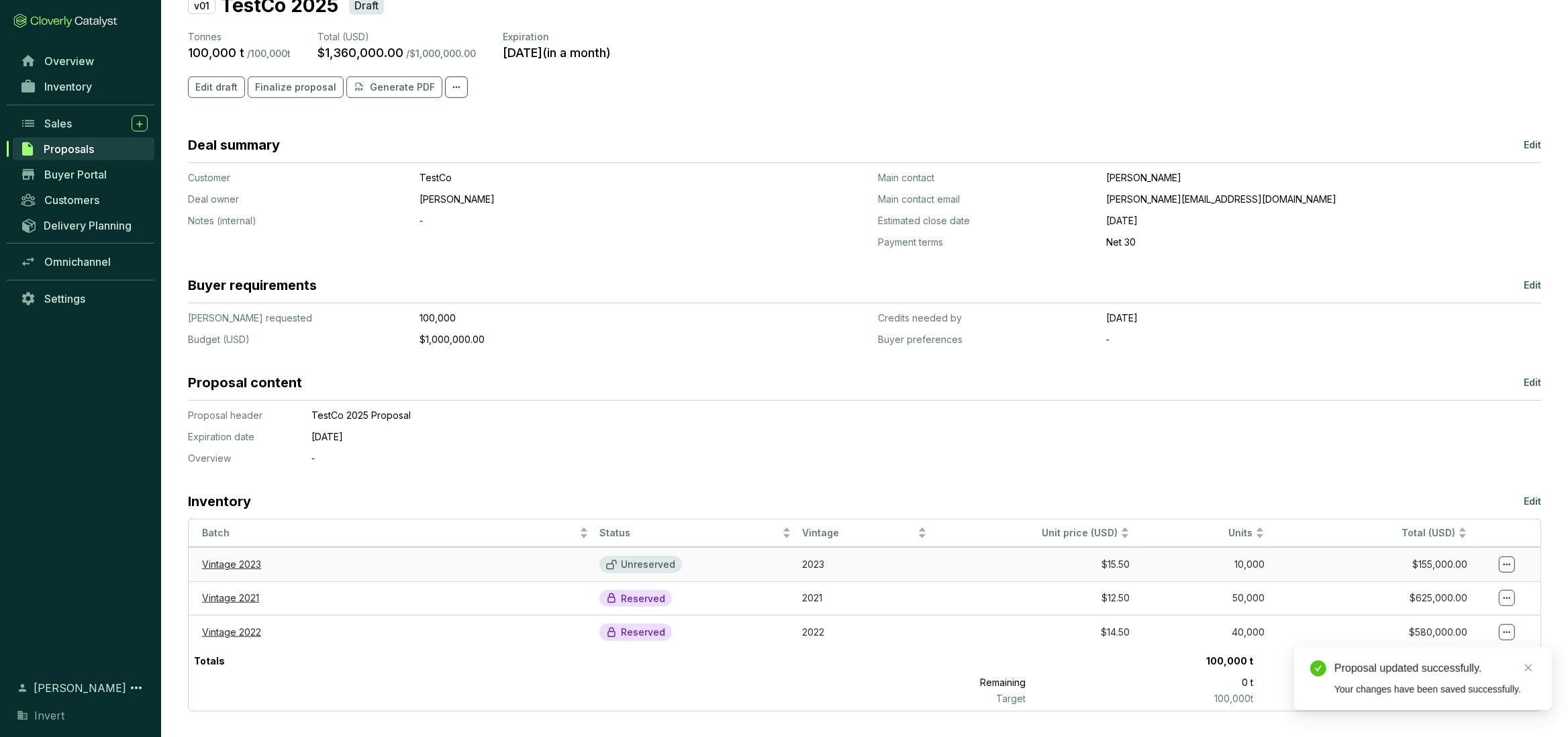
scroll to position [81, 0]
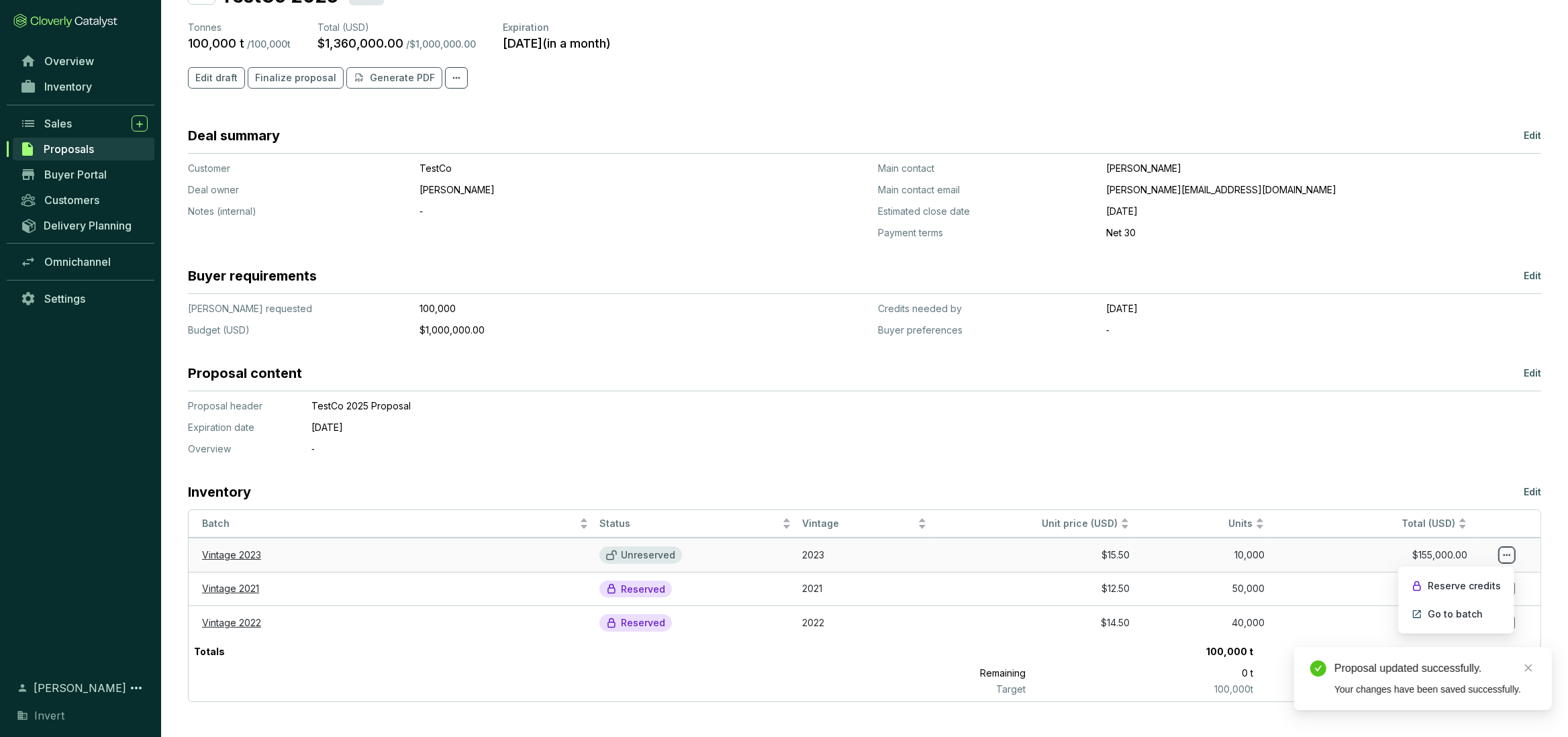
click at [1512, 558] on icon at bounding box center [1507, 555] width 11 height 16
click at [1509, 555] on icon at bounding box center [1507, 555] width 8 height 2
click at [1473, 576] on section "Reserve credits" at bounding box center [1456, 586] width 102 height 24
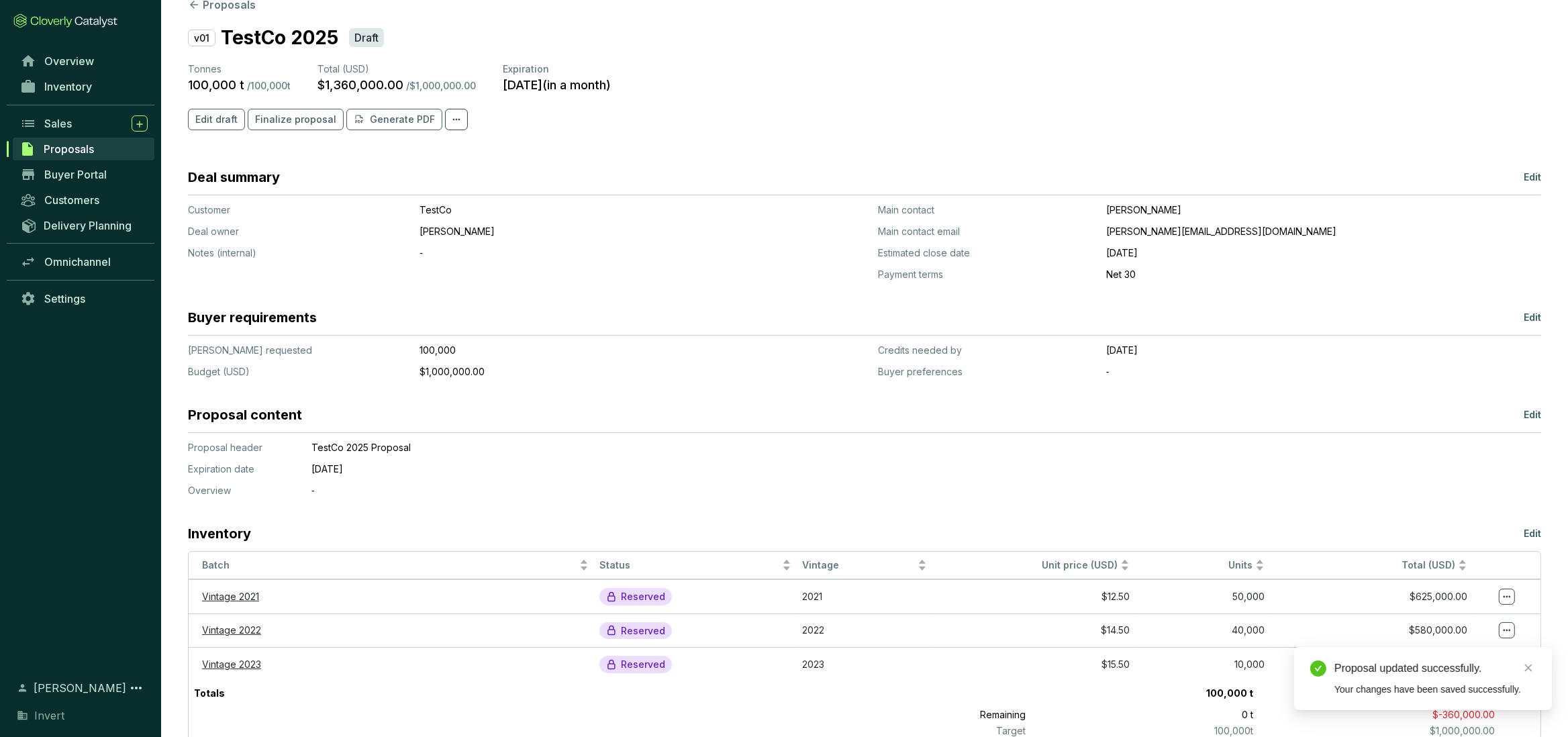
scroll to position [0, 0]
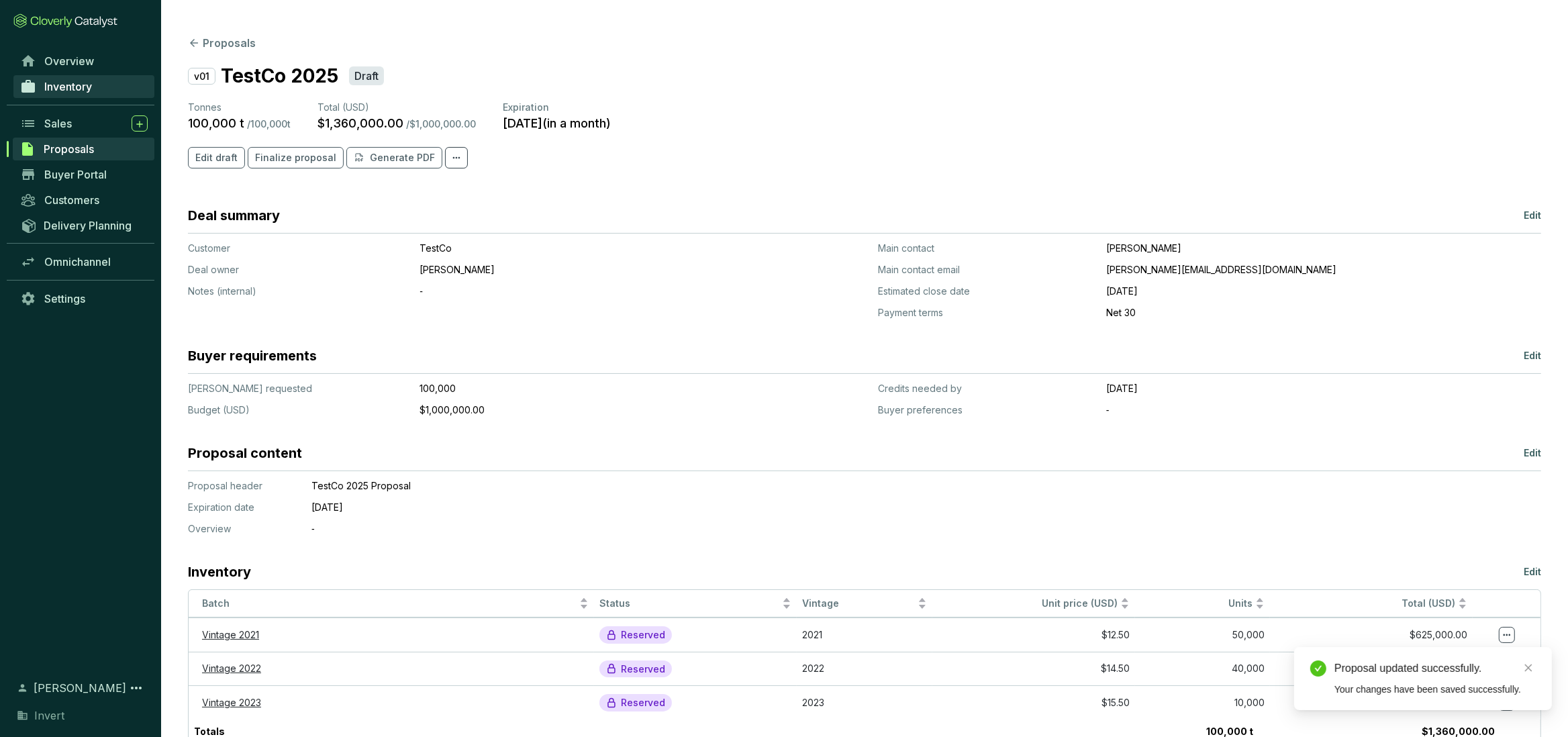
click at [61, 84] on span "Inventory" at bounding box center [67, 86] width 47 height 13
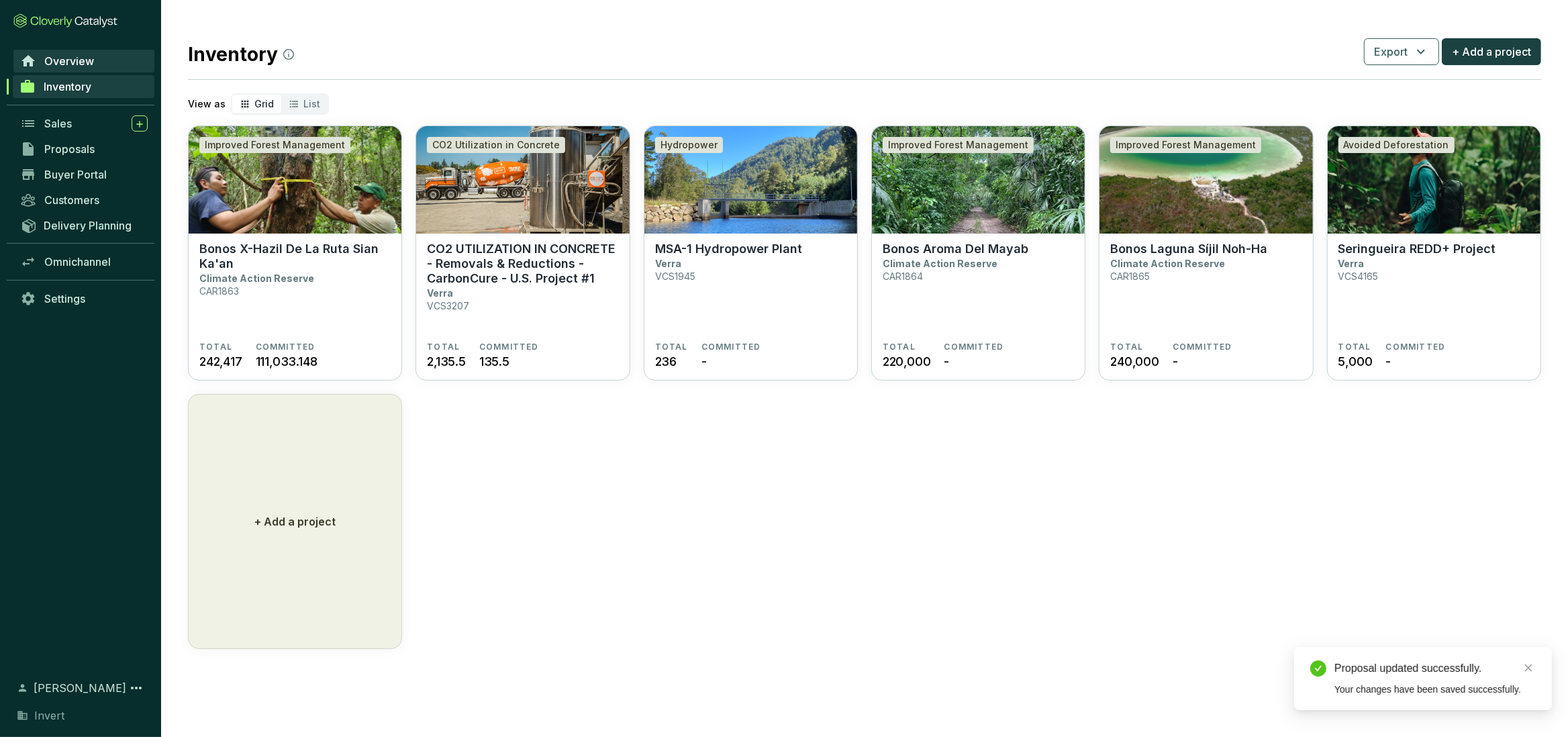
click at [66, 61] on span "Overview" at bounding box center [69, 61] width 50 height 13
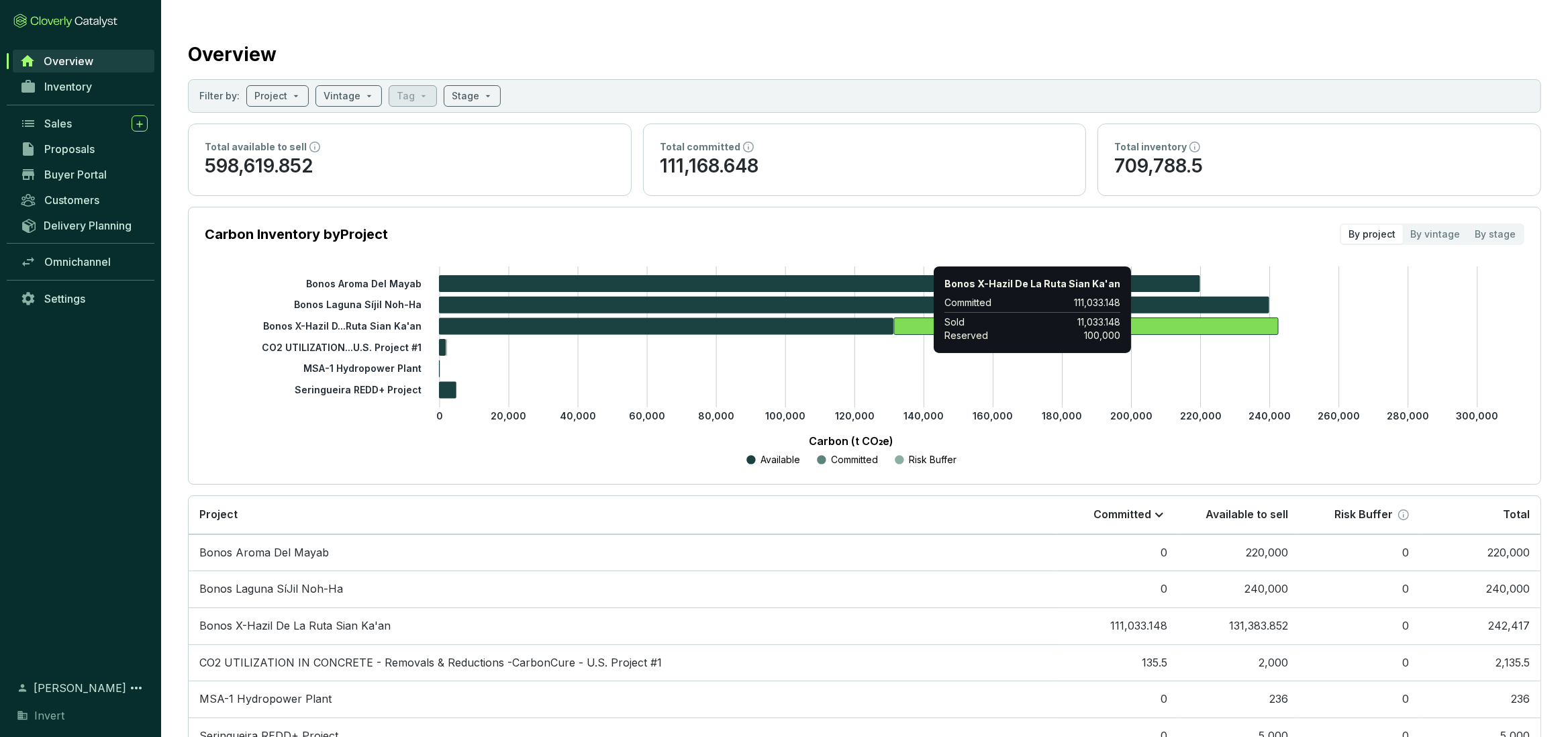
click at [927, 322] on icon at bounding box center [1086, 326] width 384 height 17
click at [917, 327] on icon at bounding box center [1086, 326] width 384 height 17
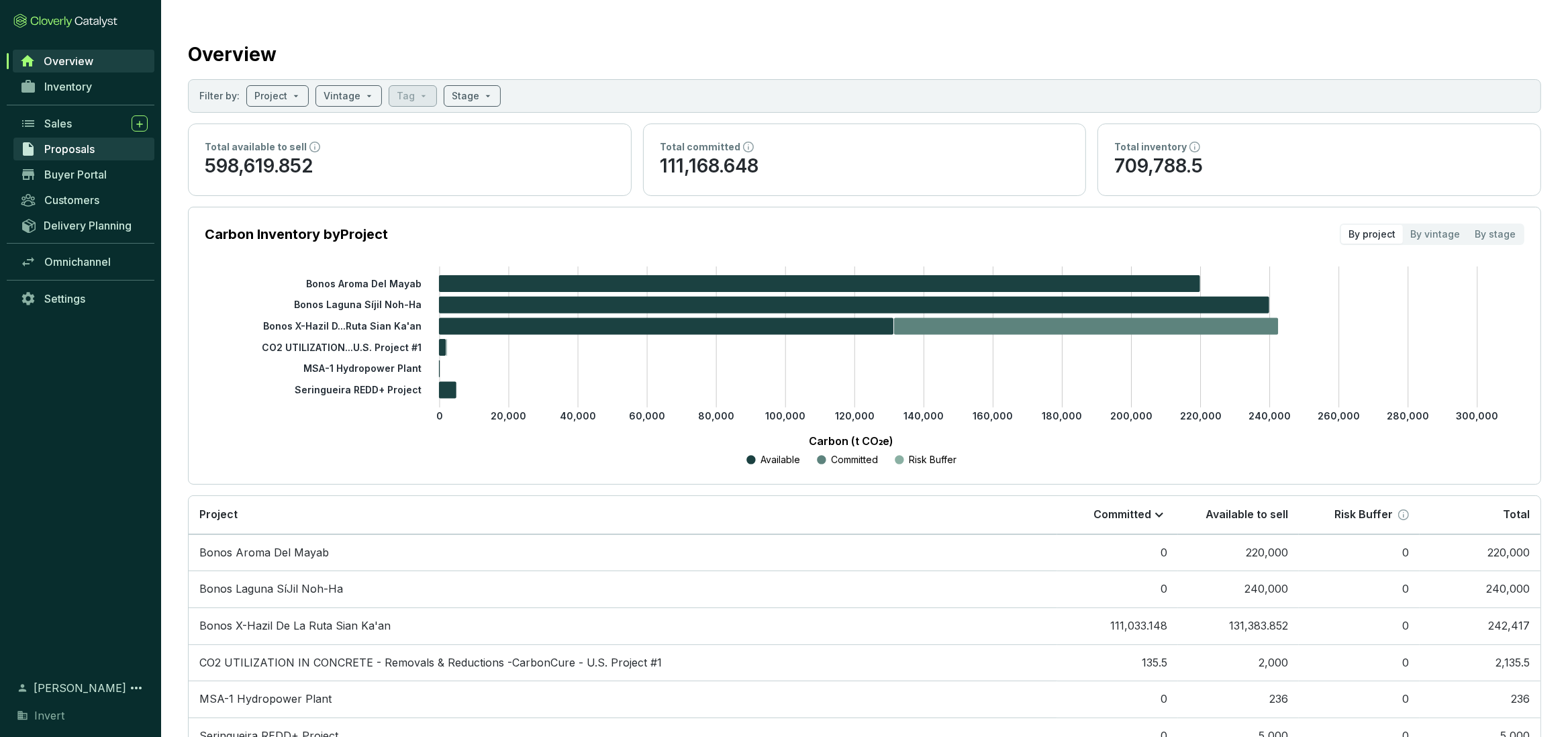
click at [66, 151] on span "Proposals" at bounding box center [69, 148] width 50 height 13
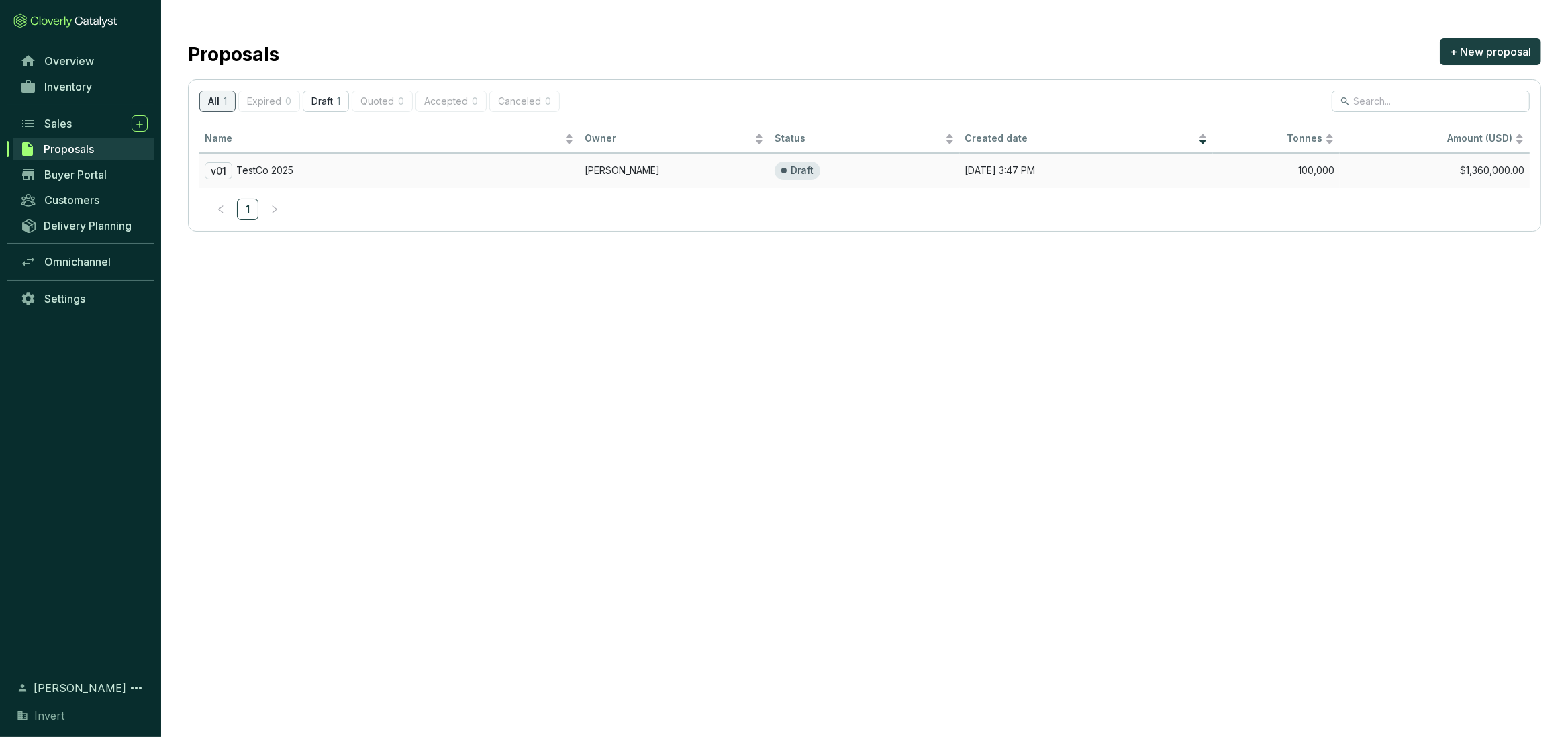
click at [264, 168] on p "TestCo 2025" at bounding box center [265, 171] width 57 height 12
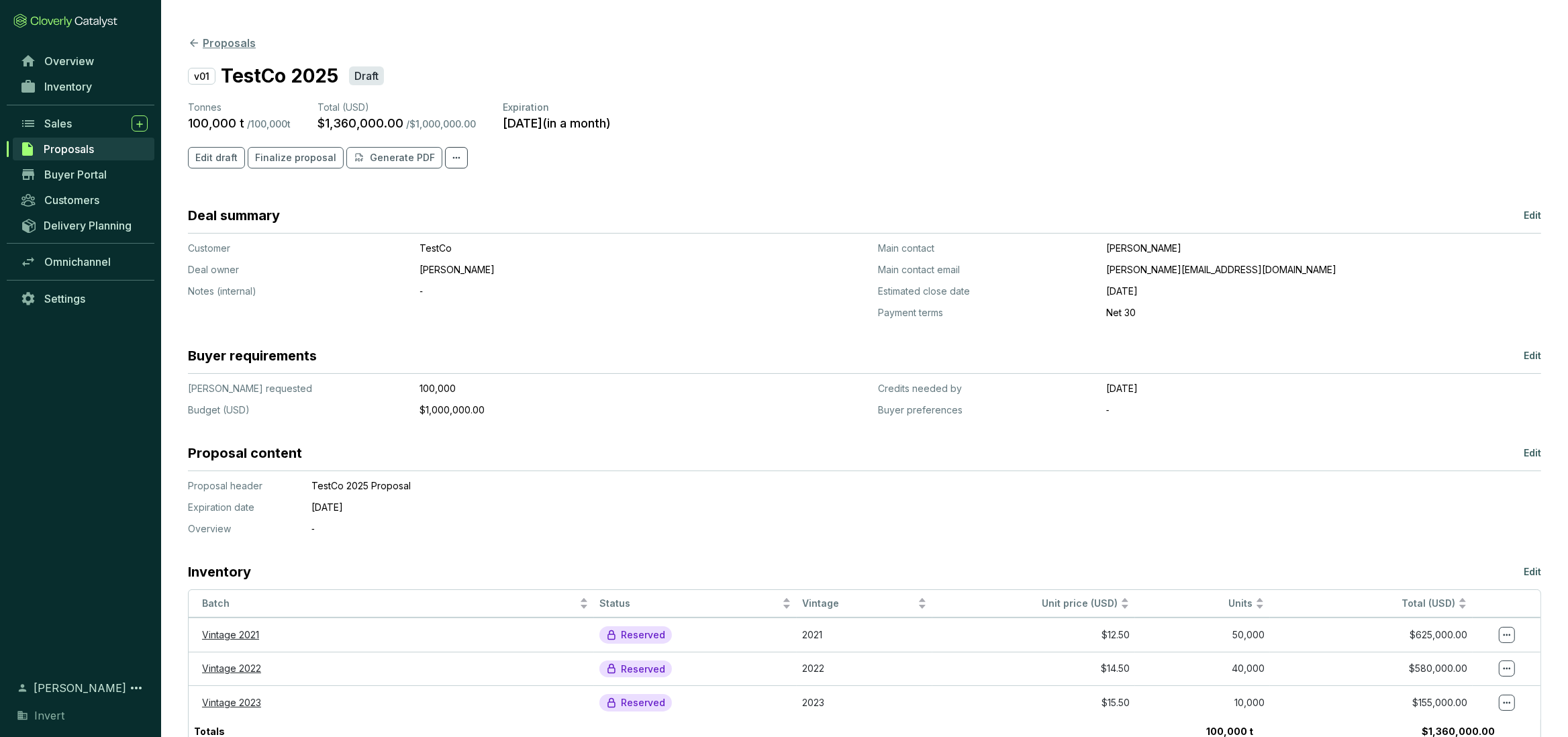
click at [197, 43] on icon at bounding box center [194, 43] width 8 height 8
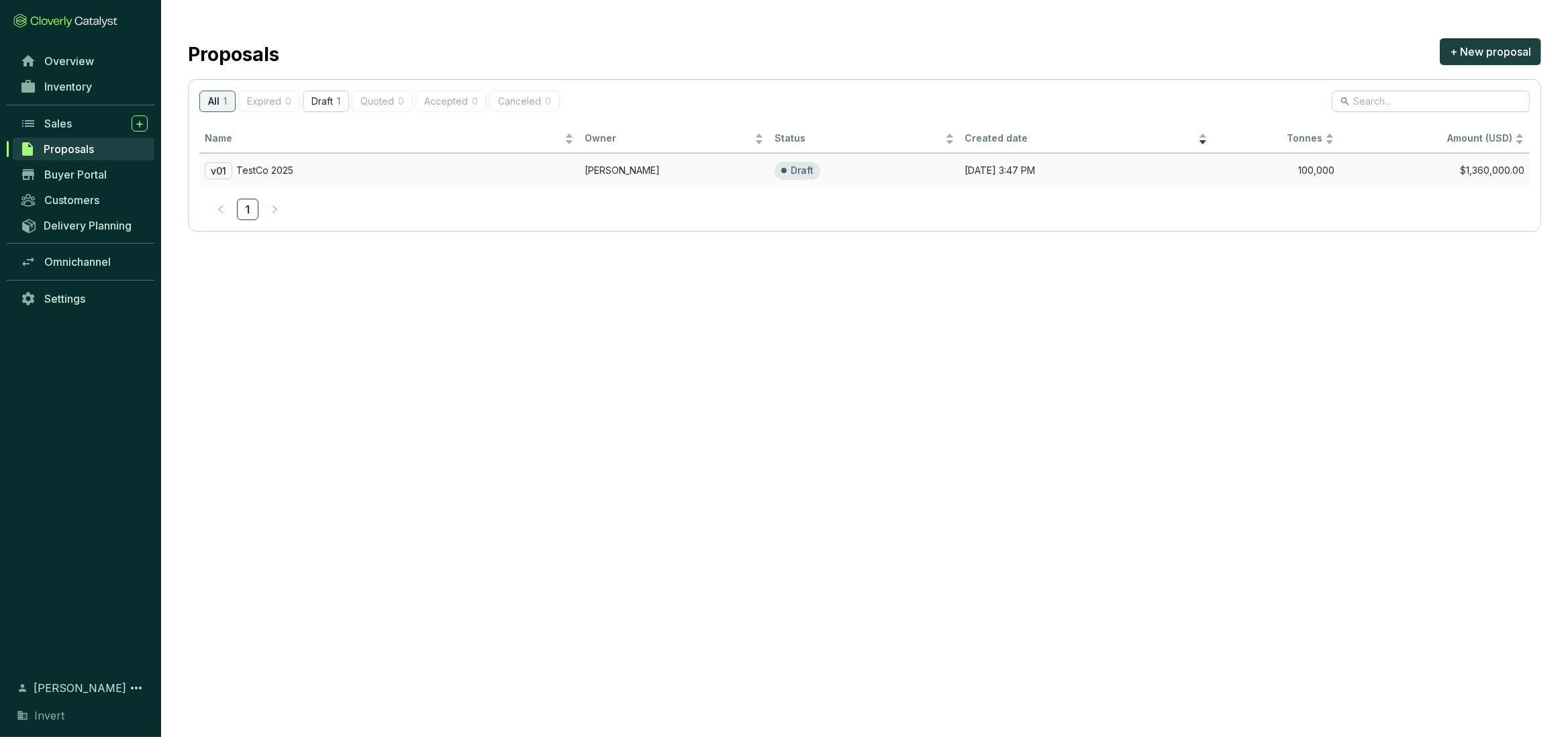
click at [1340, 168] on td "$1,360,000.00" at bounding box center [1435, 170] width 190 height 35
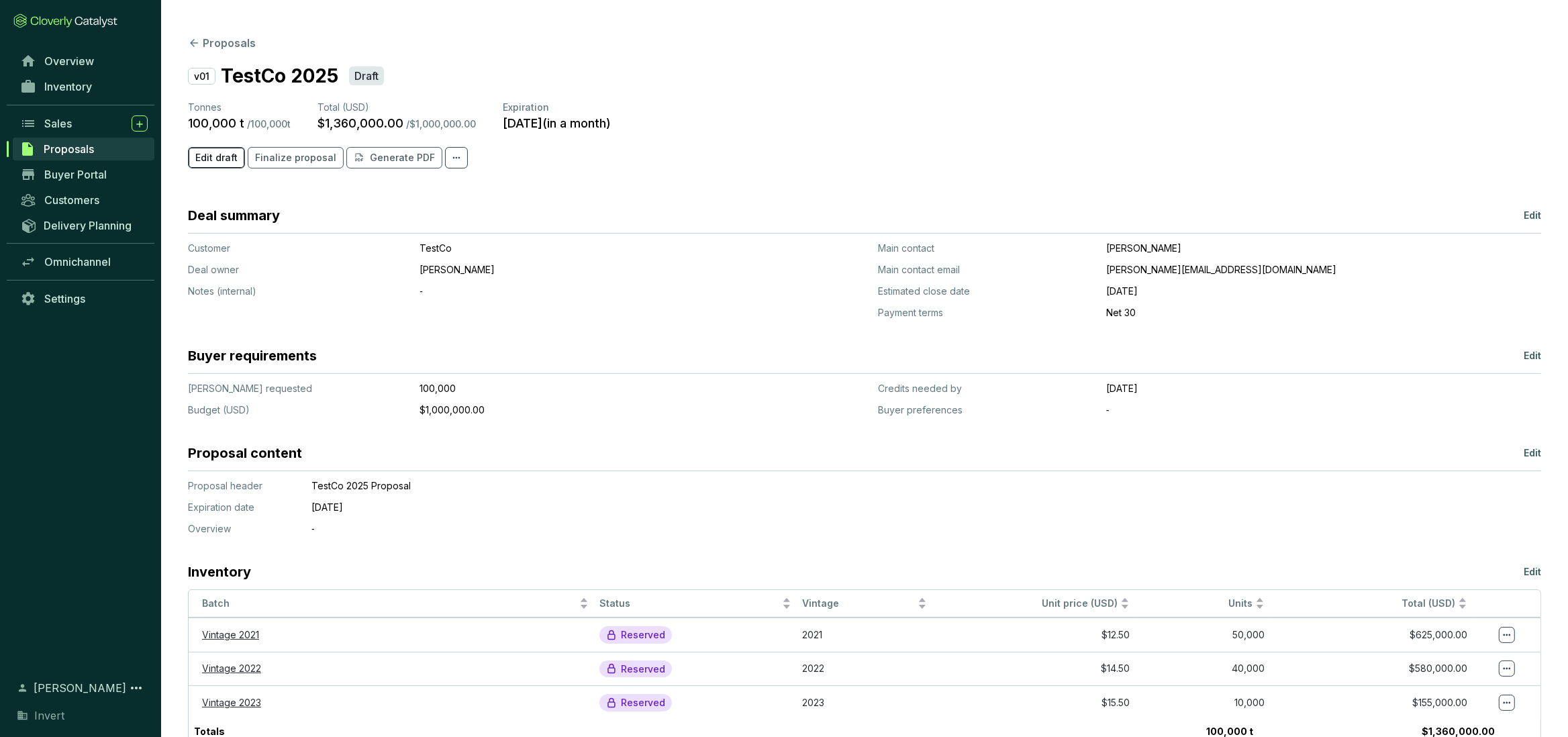
click at [226, 164] on span "Edit draft" at bounding box center [216, 157] width 43 height 13
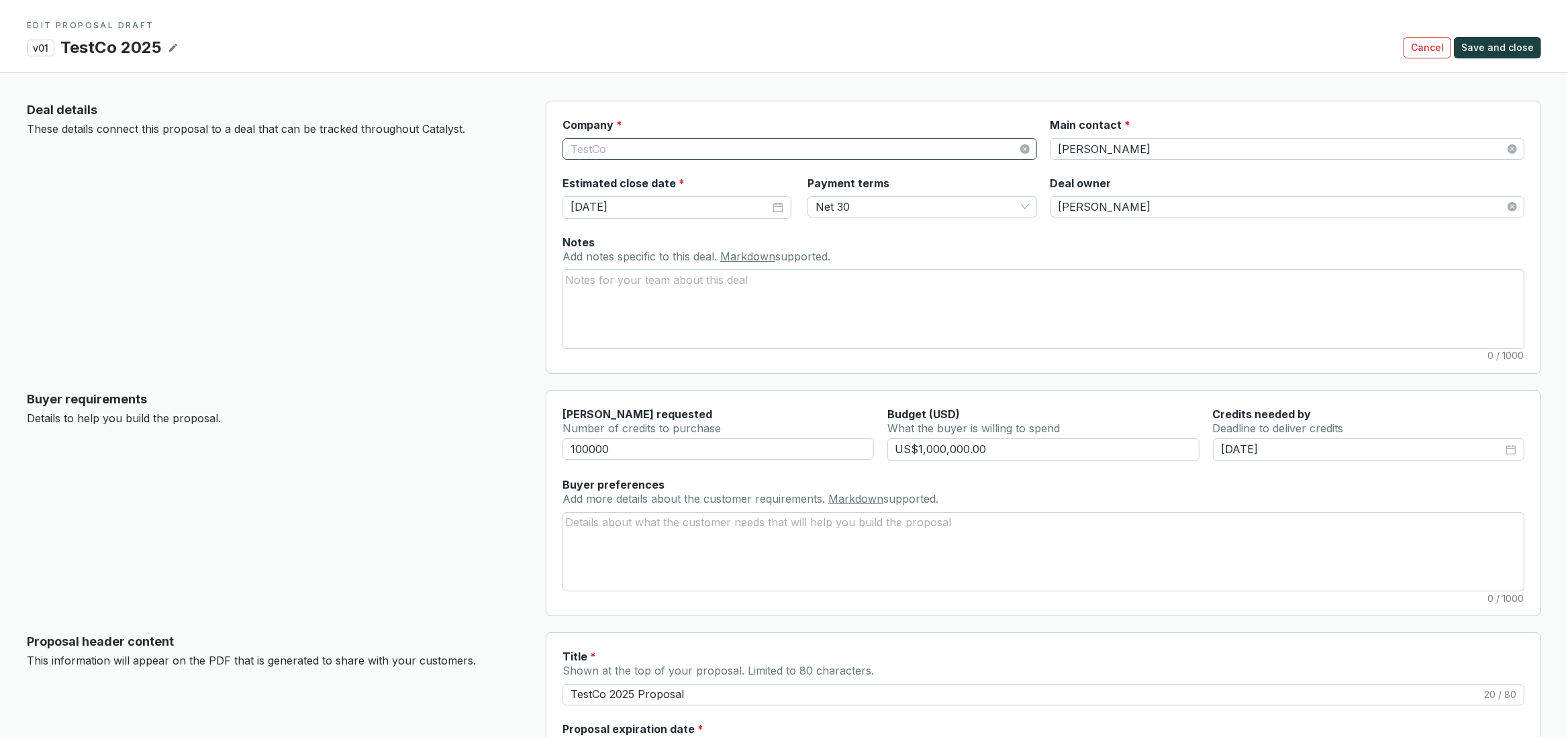
click at [898, 152] on span "TestCo" at bounding box center [800, 149] width 458 height 20
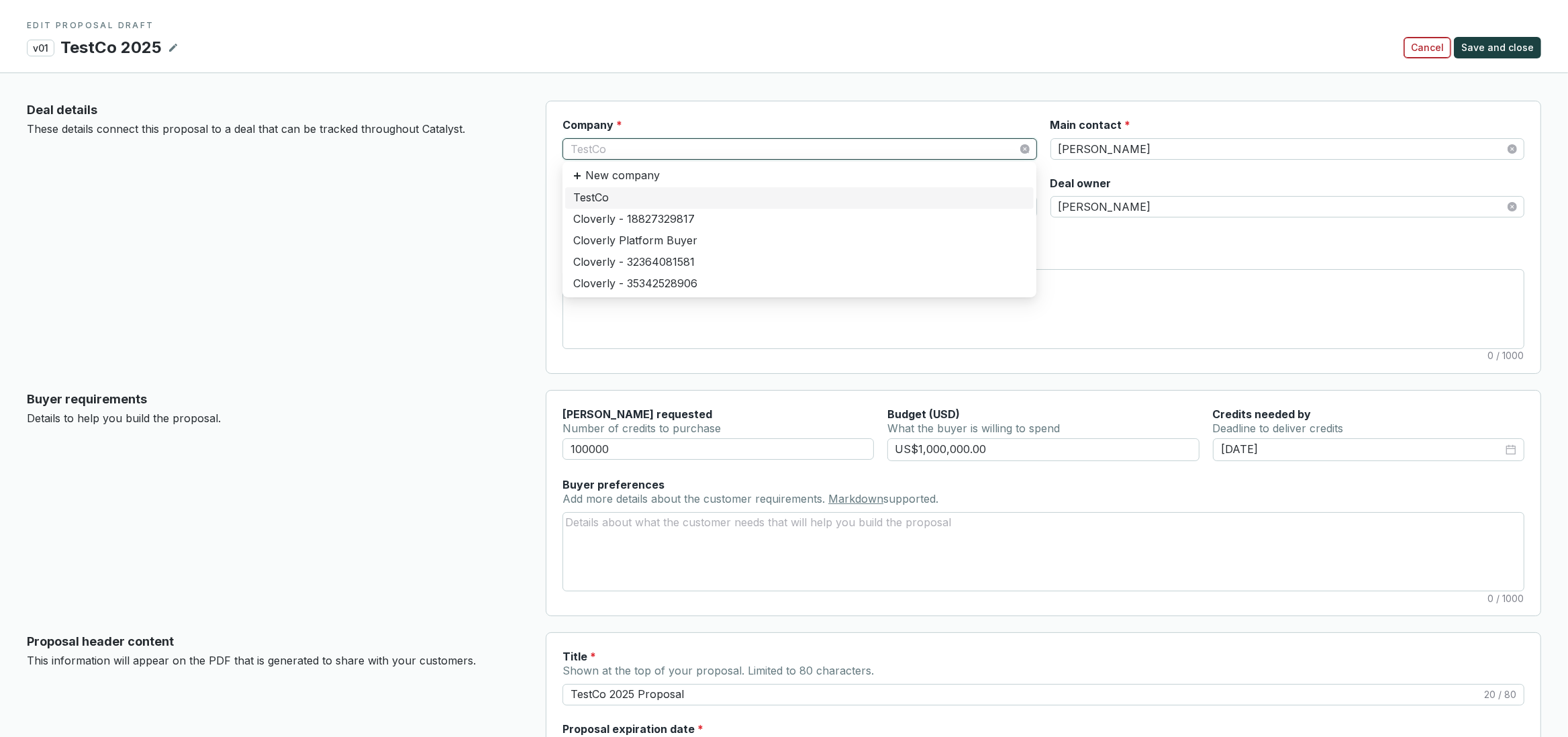
click at [1428, 50] on span "Cancel" at bounding box center [1427, 47] width 33 height 13
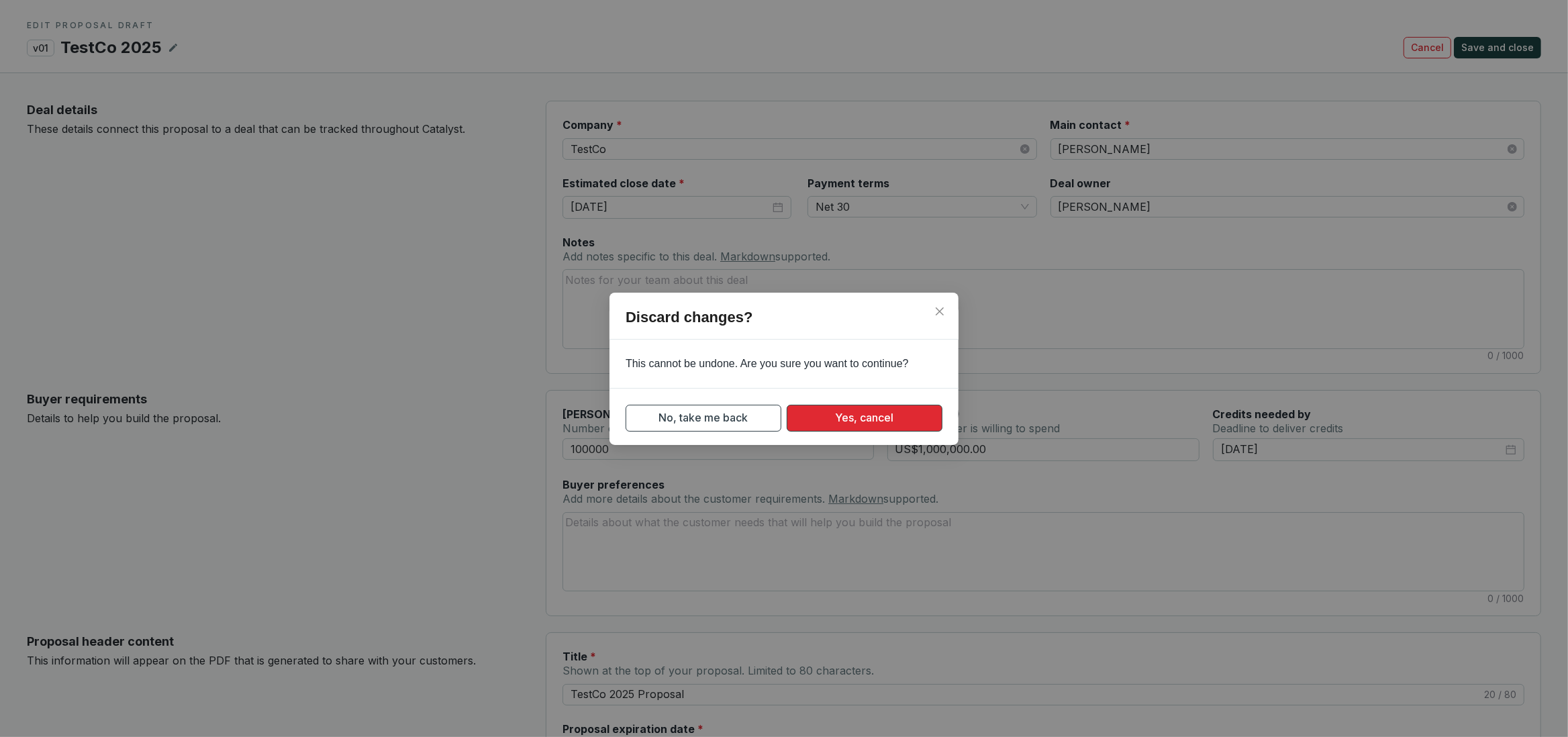
click at [855, 408] on button "Yes, cancel" at bounding box center [864, 418] width 156 height 27
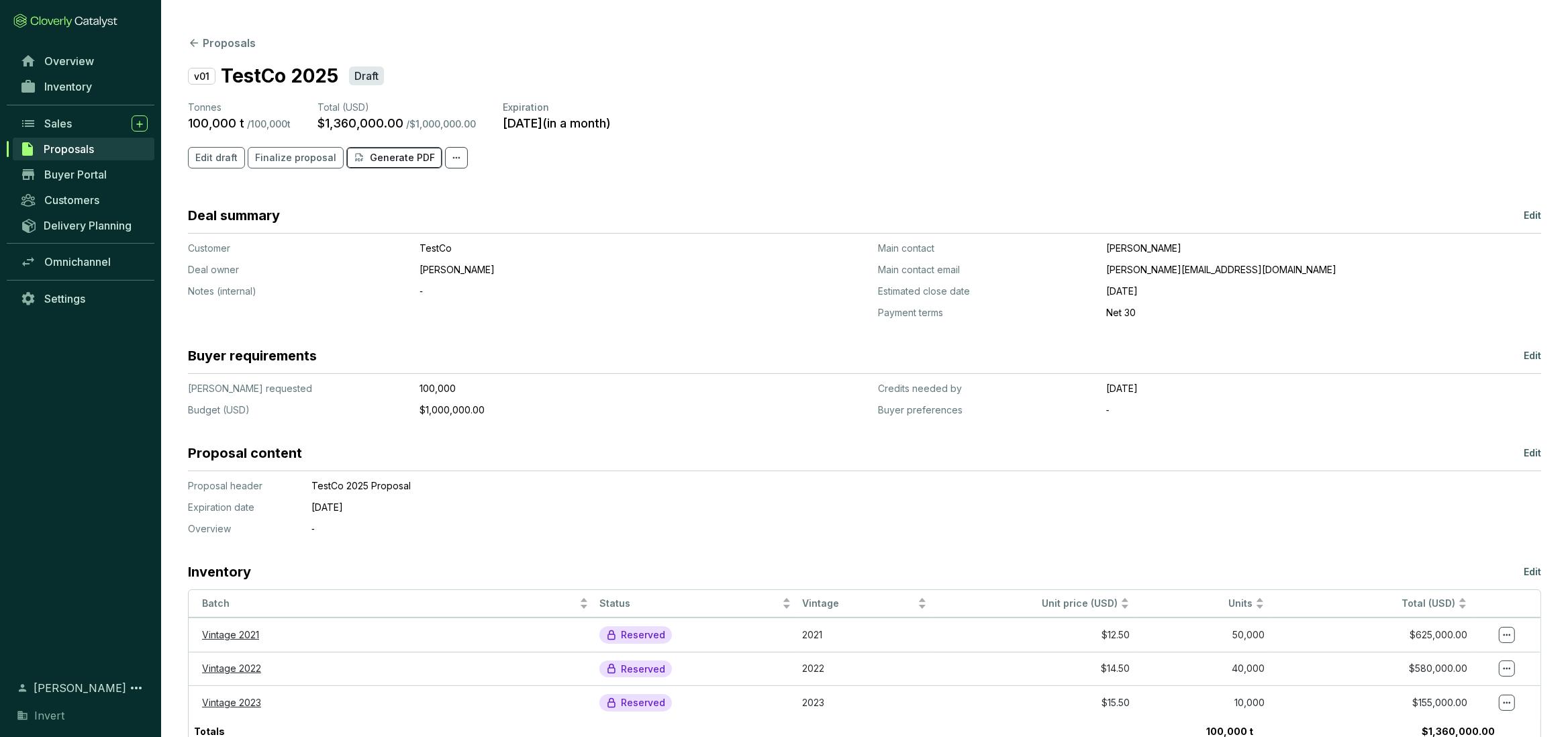
click at [385, 164] on p "Generate PDF" at bounding box center [402, 157] width 65 height 13
click at [74, 88] on span "Inventory" at bounding box center [67, 86] width 47 height 13
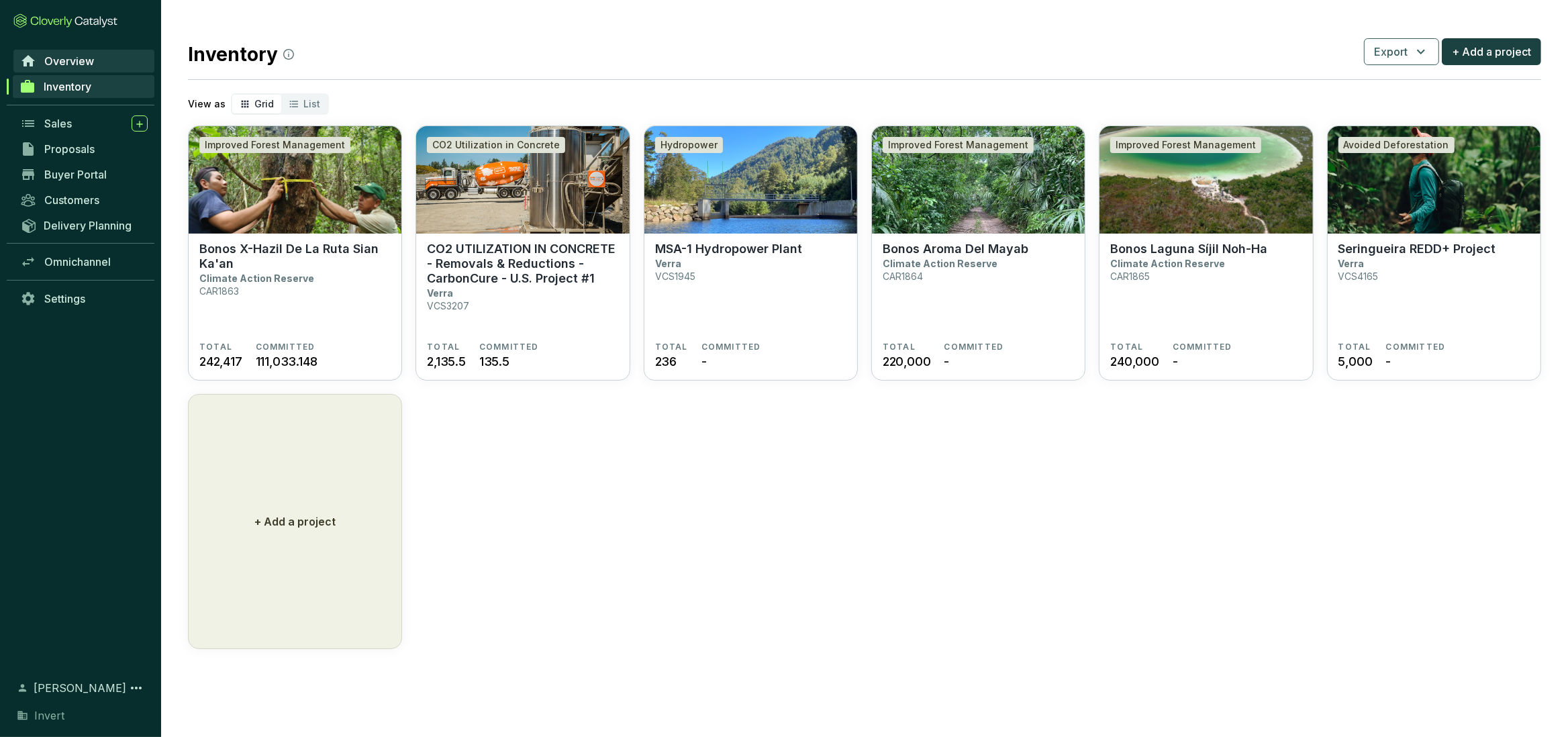
click at [82, 64] on span "Overview" at bounding box center [69, 61] width 50 height 13
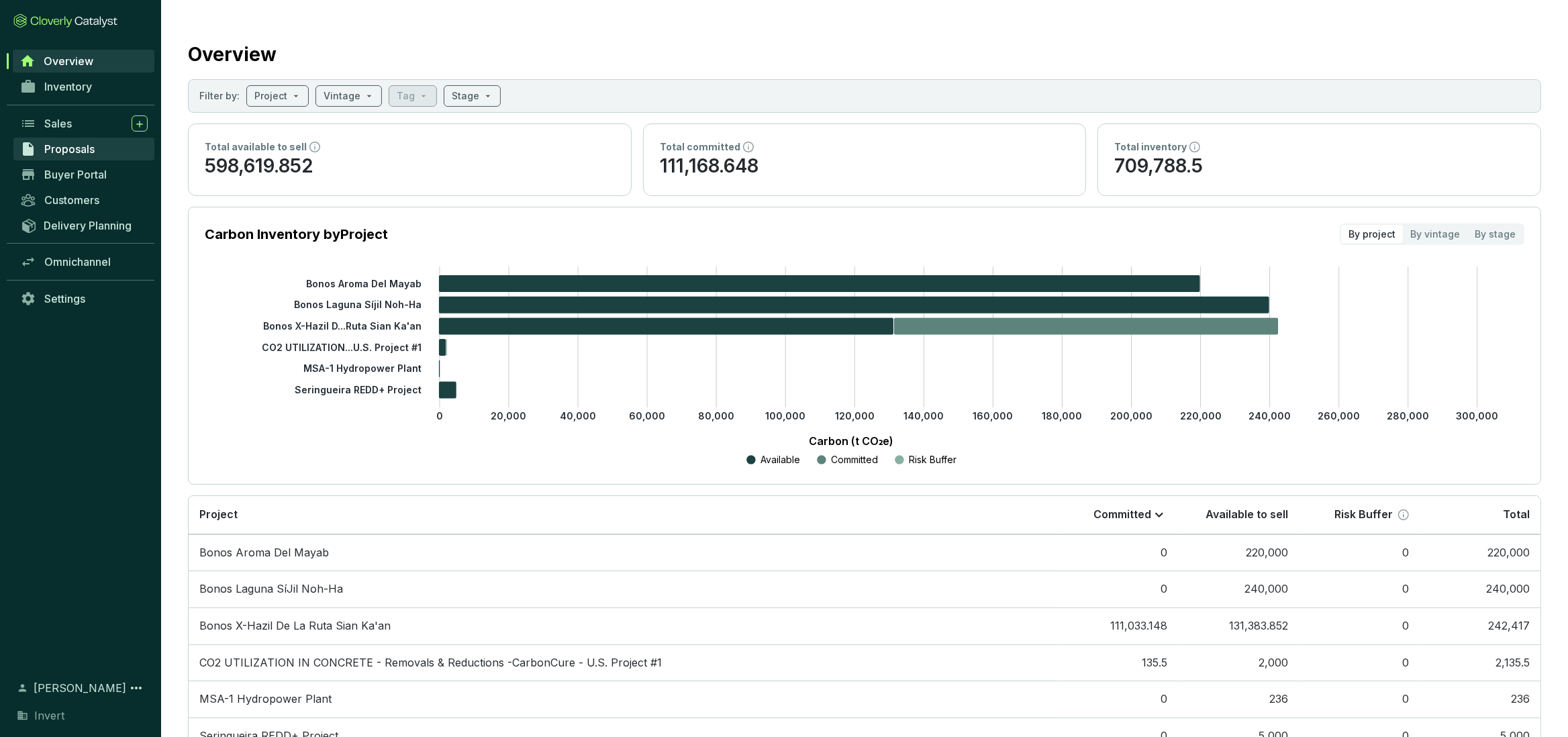
click at [74, 151] on span "Proposals" at bounding box center [69, 148] width 50 height 13
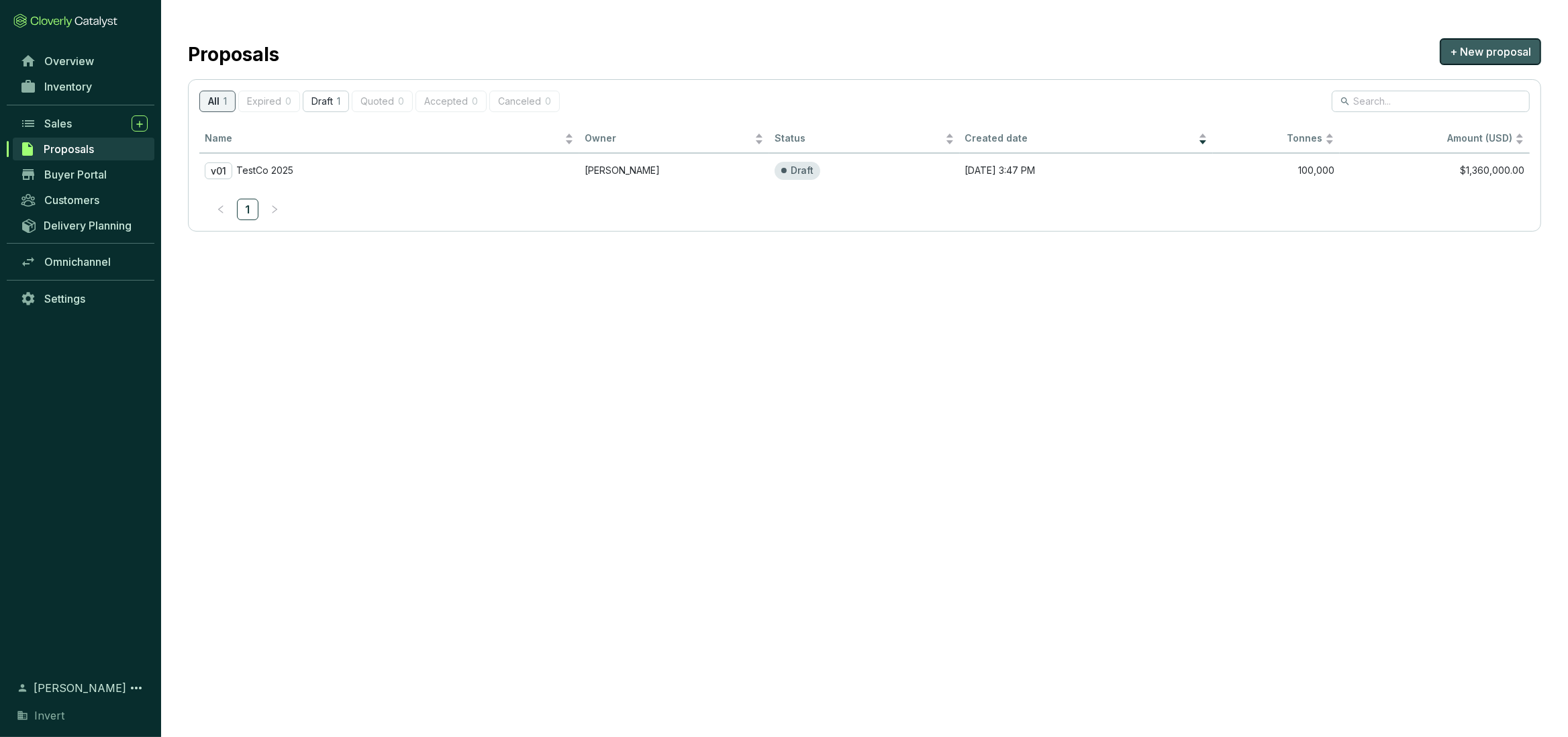
click at [1500, 50] on span "+ New proposal" at bounding box center [1490, 51] width 81 height 16
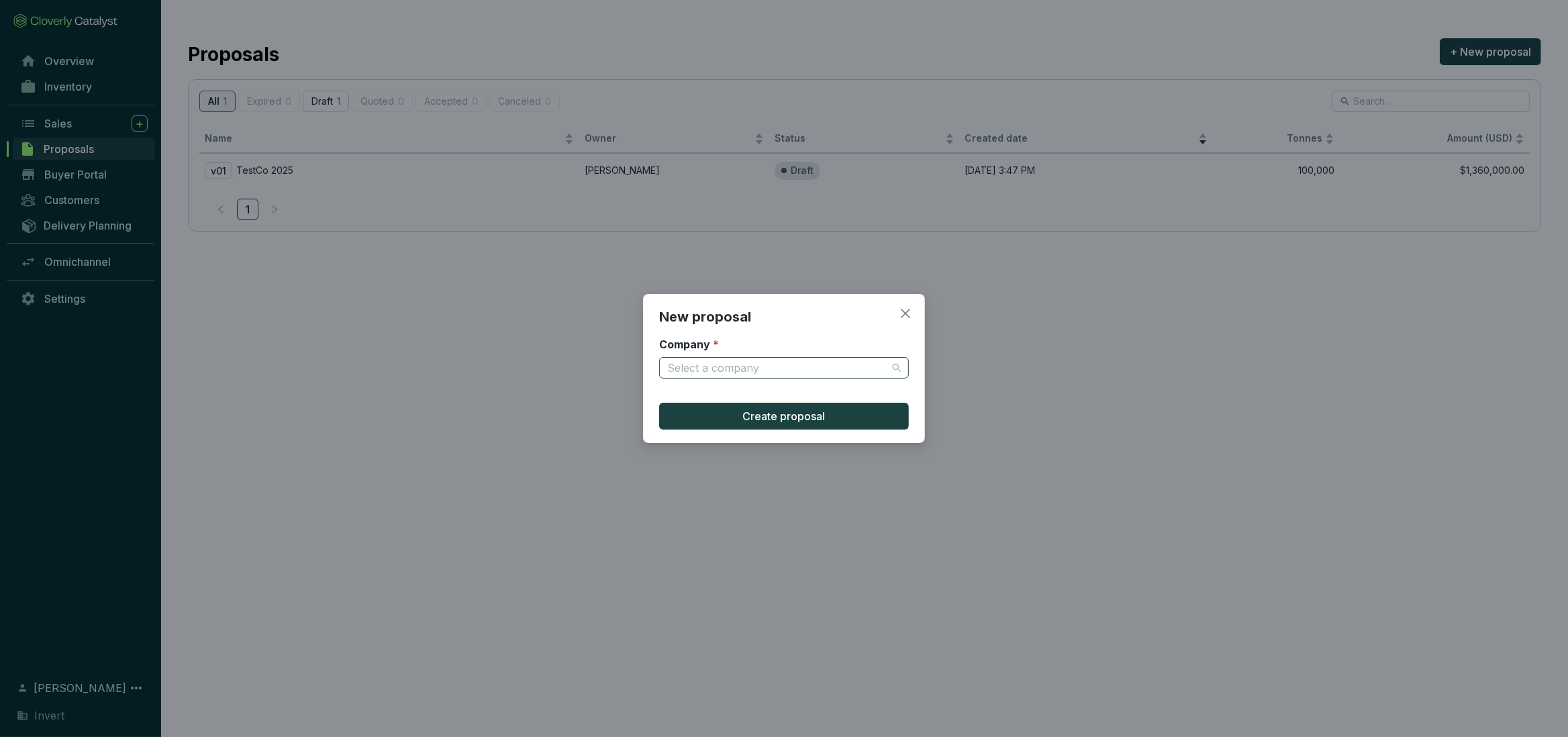
click at [716, 370] on input "Company *" at bounding box center [777, 368] width 220 height 20
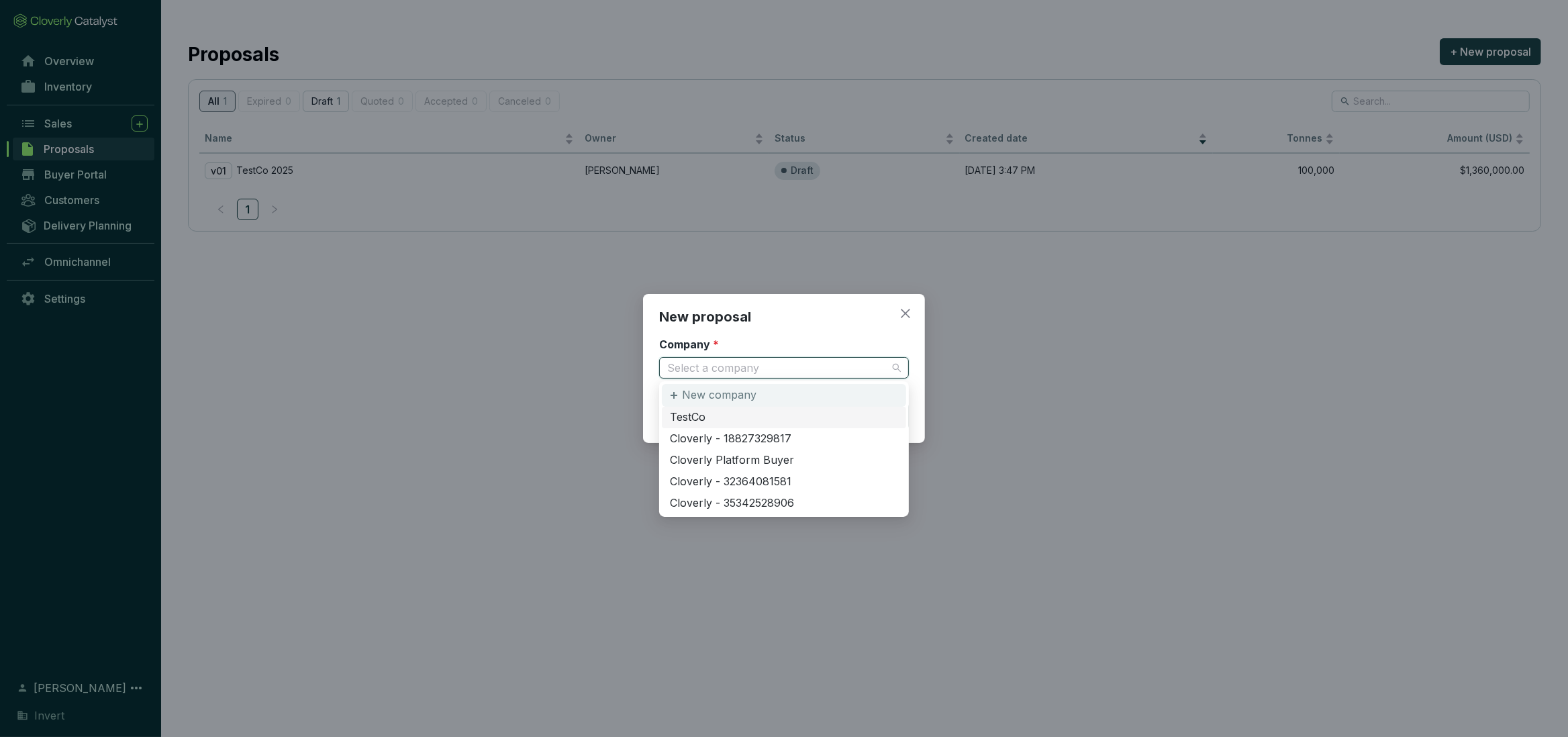
click at [725, 396] on p "New company" at bounding box center [719, 395] width 74 height 15
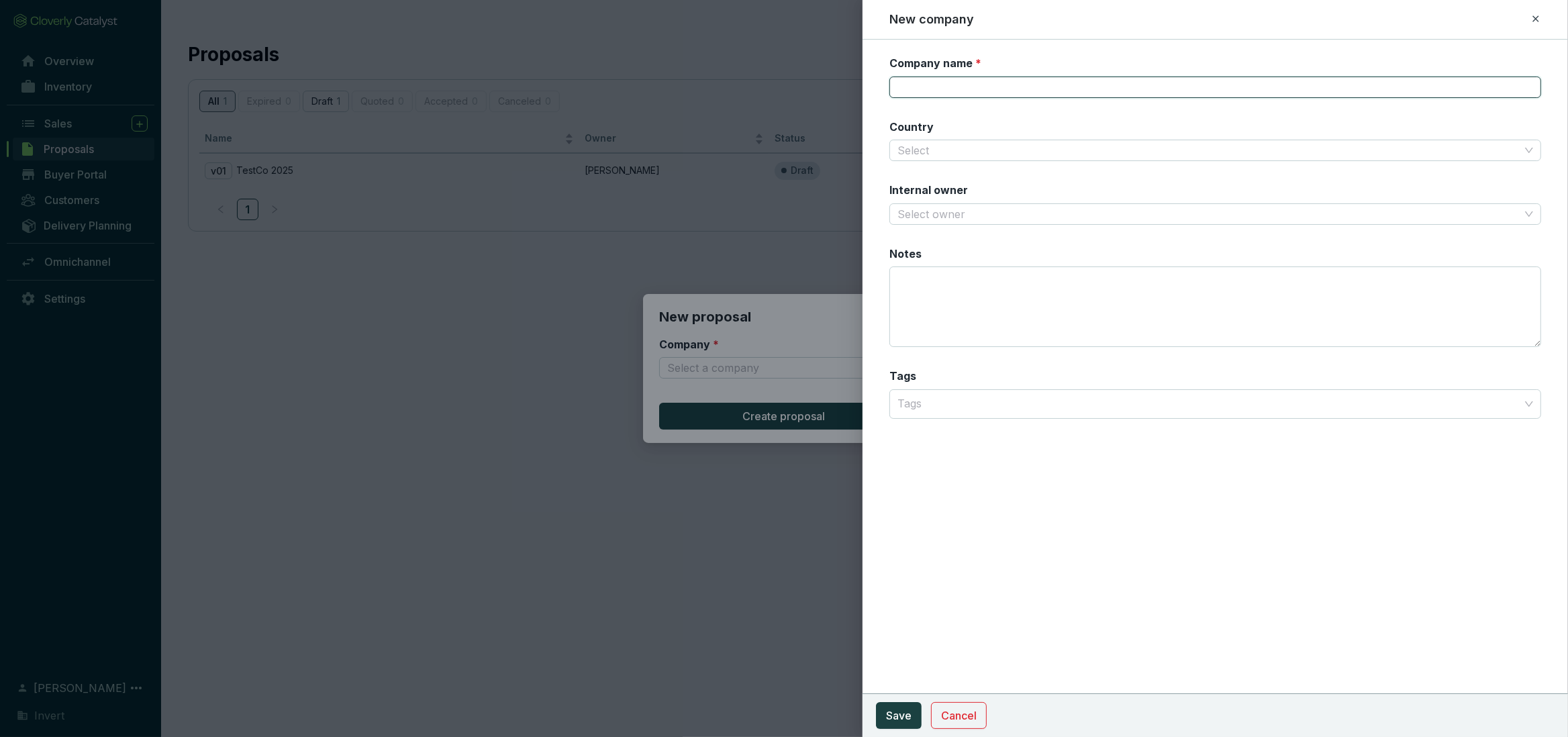
click at [967, 78] on input "Company name *" at bounding box center [1215, 88] width 651 height 22
click at [965, 88] on input "Company name *" at bounding box center [1215, 88] width 651 height 22
type input "Shell"
click at [1036, 150] on input "Country" at bounding box center [1208, 151] width 622 height 20
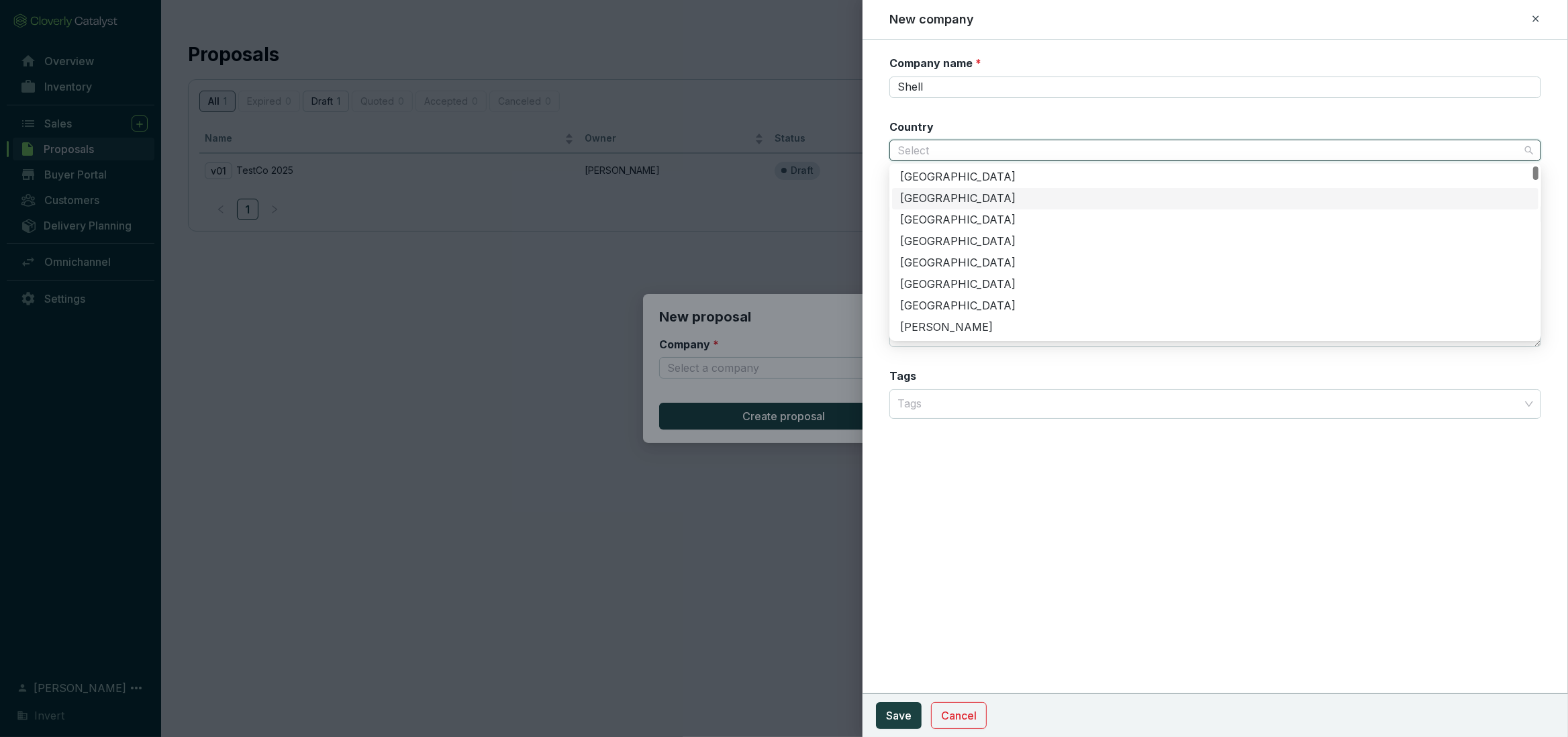
click at [925, 200] on div "[GEOGRAPHIC_DATA]" at bounding box center [1215, 199] width 630 height 15
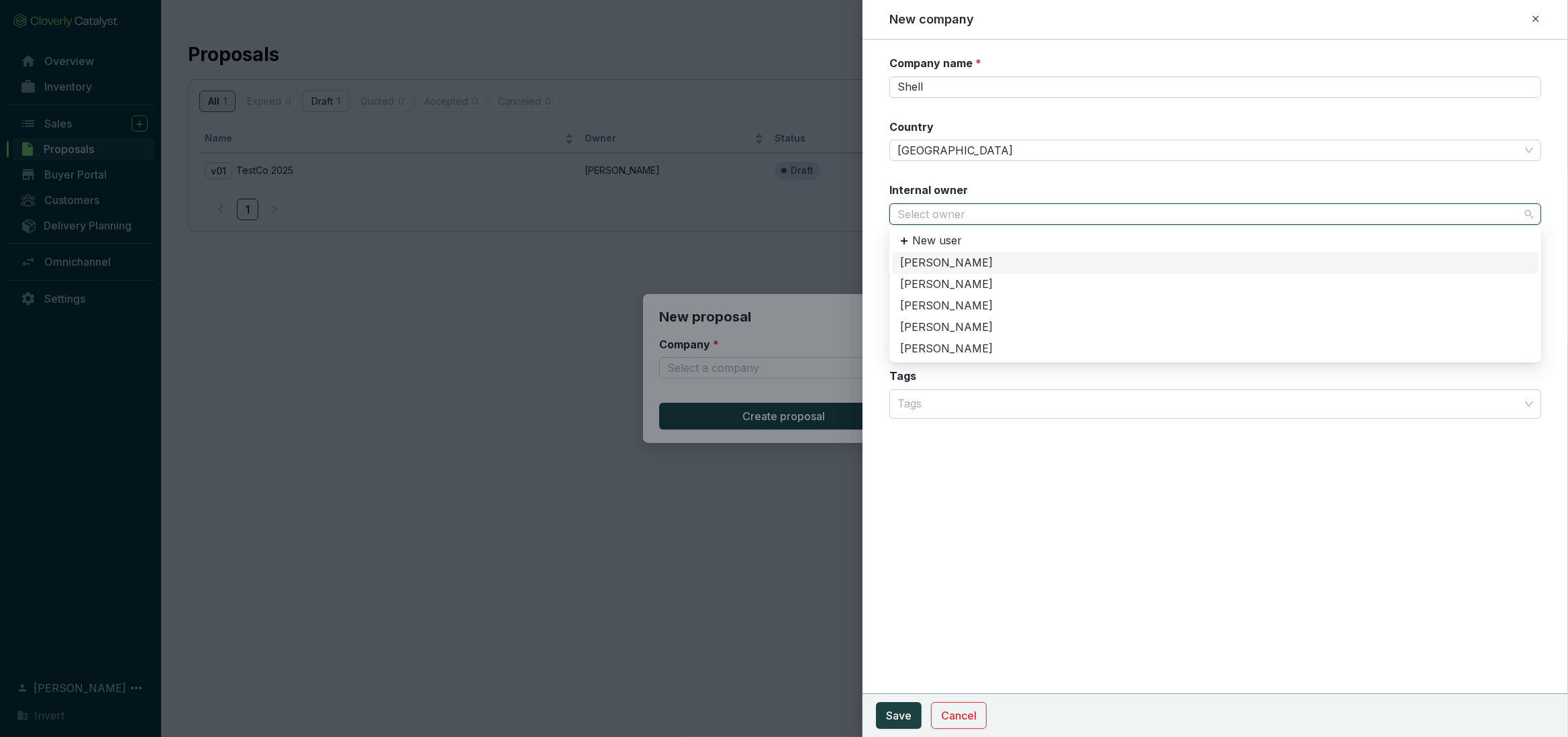
click at [946, 207] on input "Internal owner" at bounding box center [1208, 214] width 622 height 20
click at [920, 327] on div "[PERSON_NAME]" at bounding box center [1215, 327] width 630 height 15
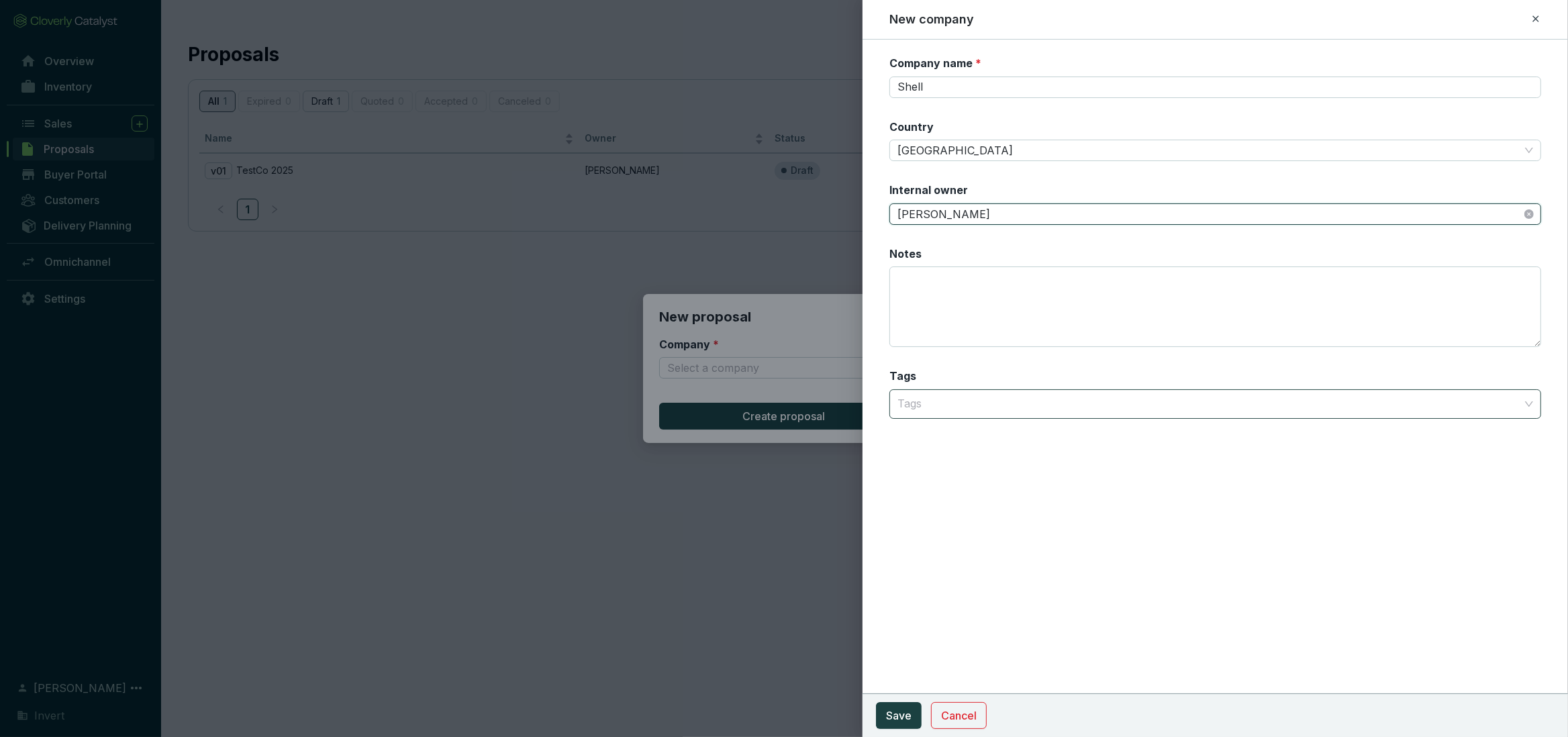
click at [937, 396] on div at bounding box center [1207, 404] width 631 height 27
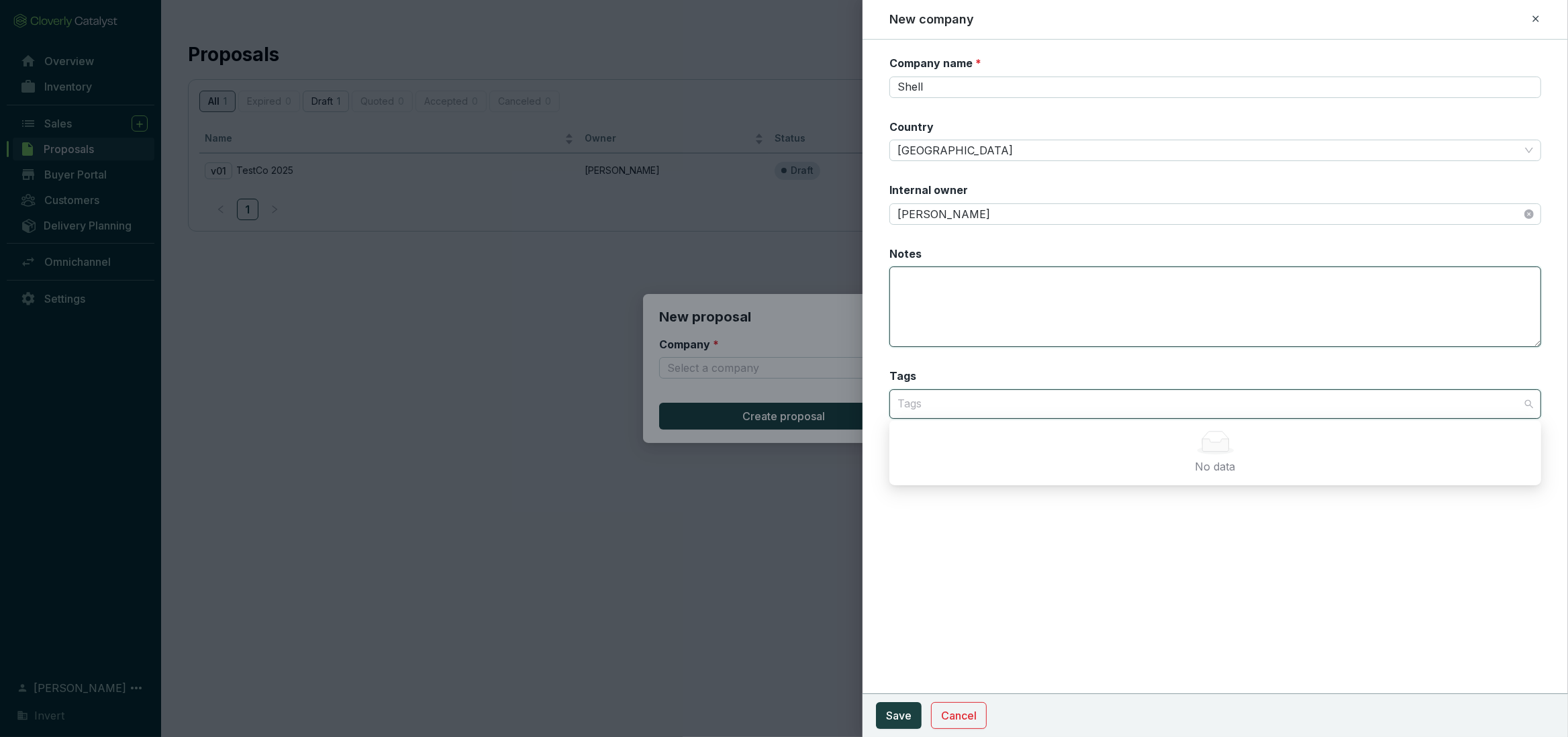
click at [947, 327] on textarea "Notes" at bounding box center [1215, 307] width 651 height 81
type textarea "S"
drag, startPoint x: 957, startPoint y: 96, endPoint x: 843, endPoint y: 94, distance: 114.0
click at [889, 94] on input "Shell" at bounding box center [1215, 88] width 651 height 22
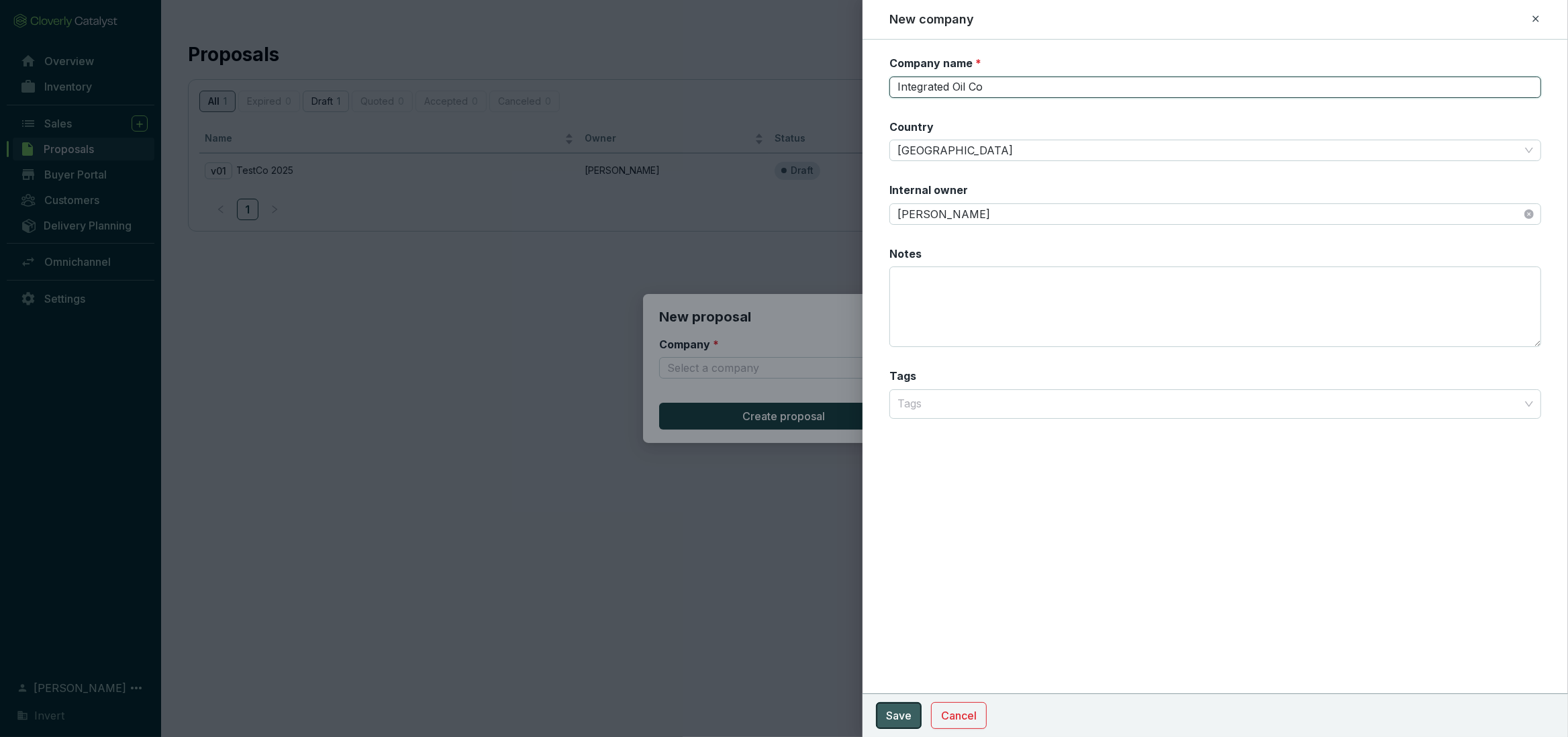
type input "Integrated Oil Co"
click at [902, 721] on span "Save" at bounding box center [899, 715] width 26 height 16
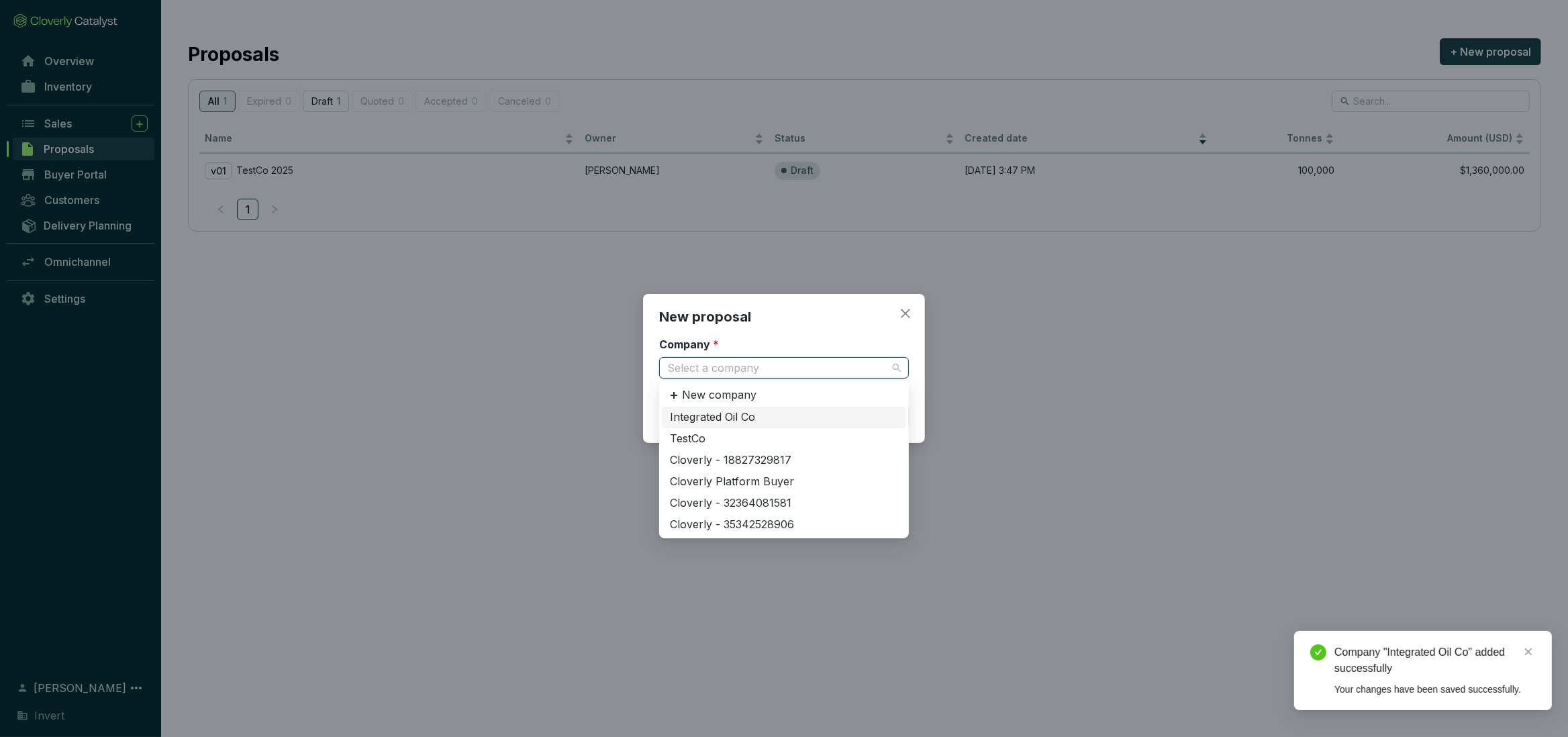
click at [777, 365] on input "Company *" at bounding box center [777, 368] width 220 height 20
click at [722, 417] on div "Integrated Oil Co" at bounding box center [784, 417] width 228 height 15
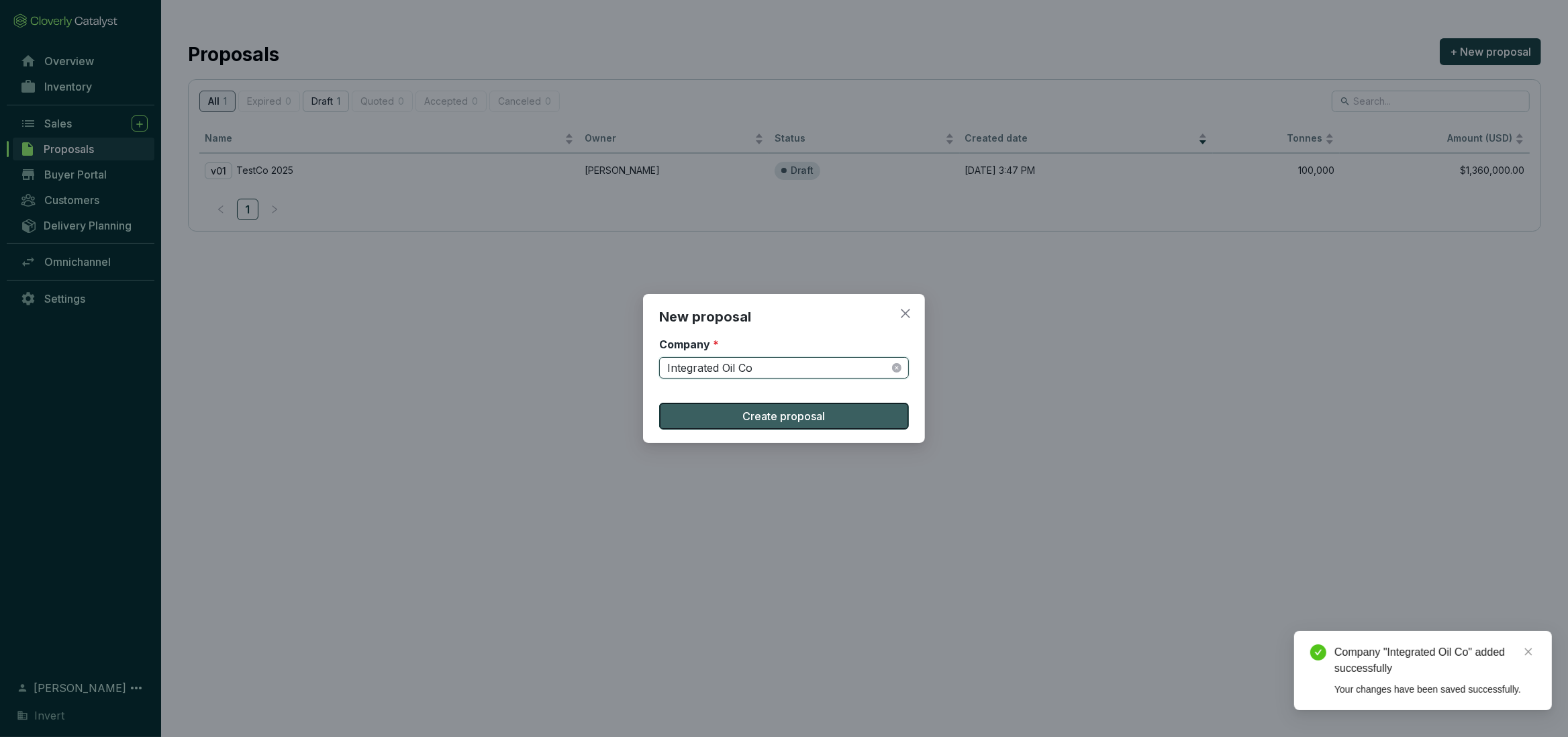
click at [746, 410] on span "Create proposal" at bounding box center [784, 416] width 82 height 16
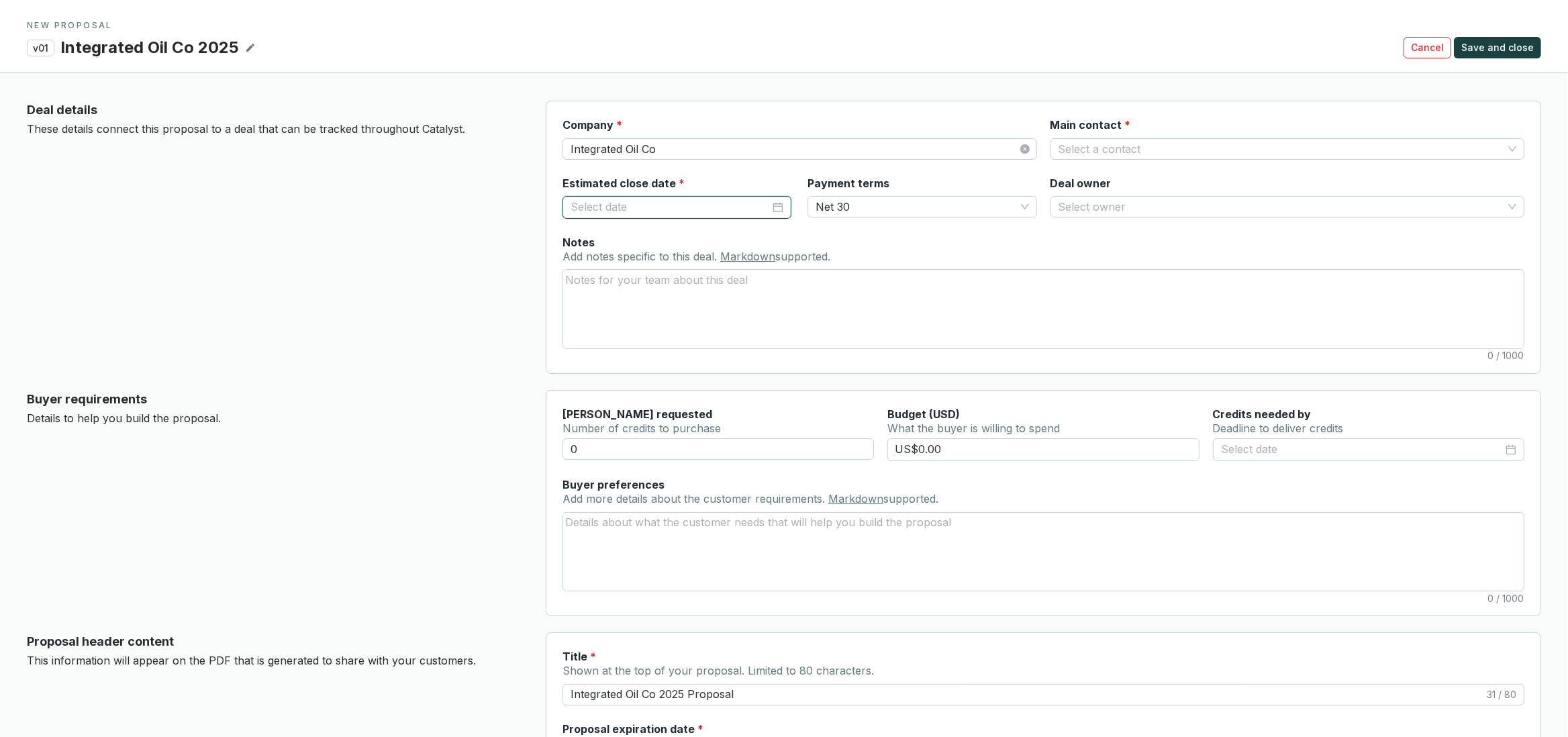
click at [654, 213] on input "Estimated close date *" at bounding box center [670, 207] width 199 height 18
click at [724, 235] on span "Next month (PageDown)" at bounding box center [724, 234] width 7 height 7
type input "[DATE]"
click at [713, 388] on div "31" at bounding box center [707, 386] width 16 height 16
click at [1083, 207] on input "Deal owner" at bounding box center [1280, 207] width 444 height 20
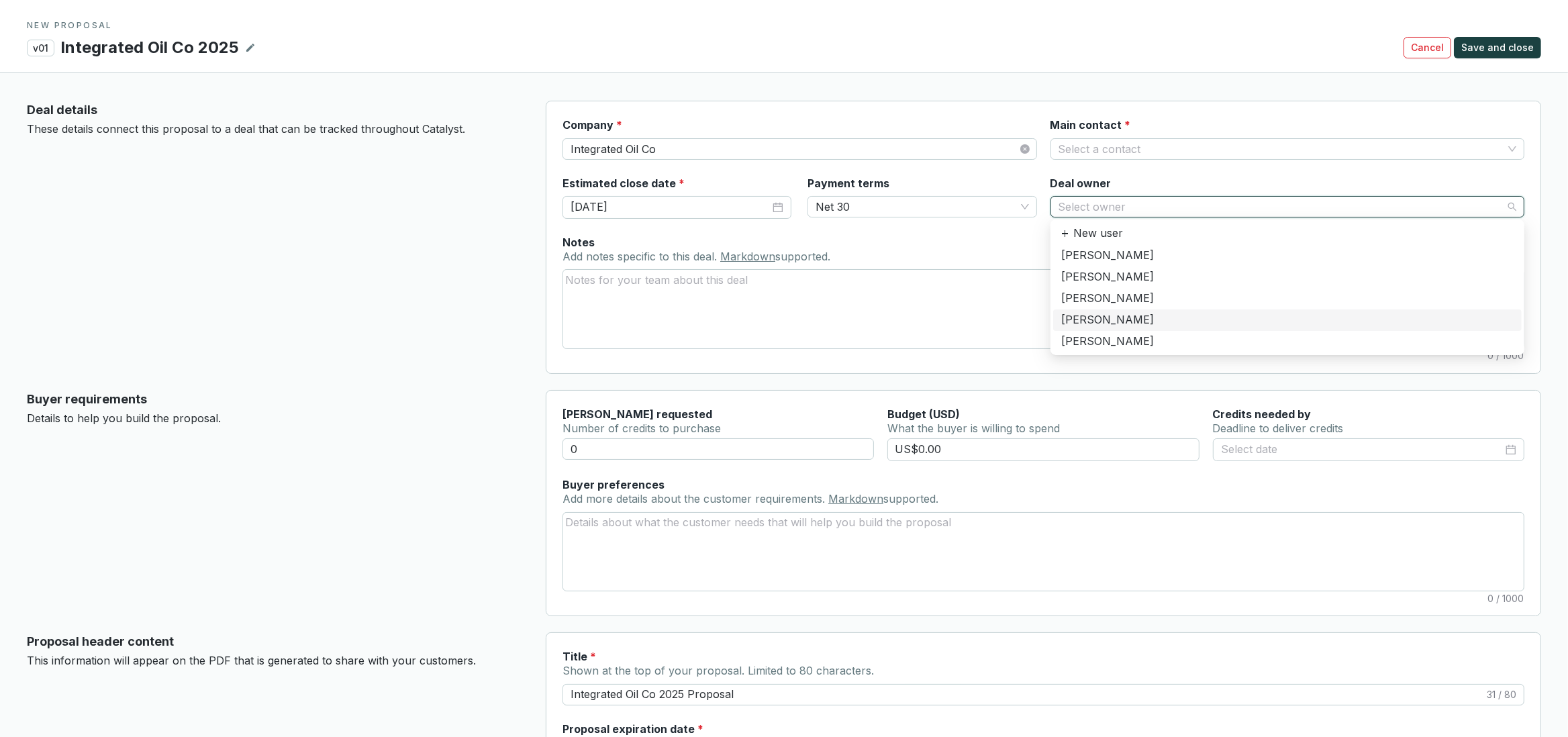
click at [1081, 322] on div "[PERSON_NAME]" at bounding box center [1287, 320] width 452 height 15
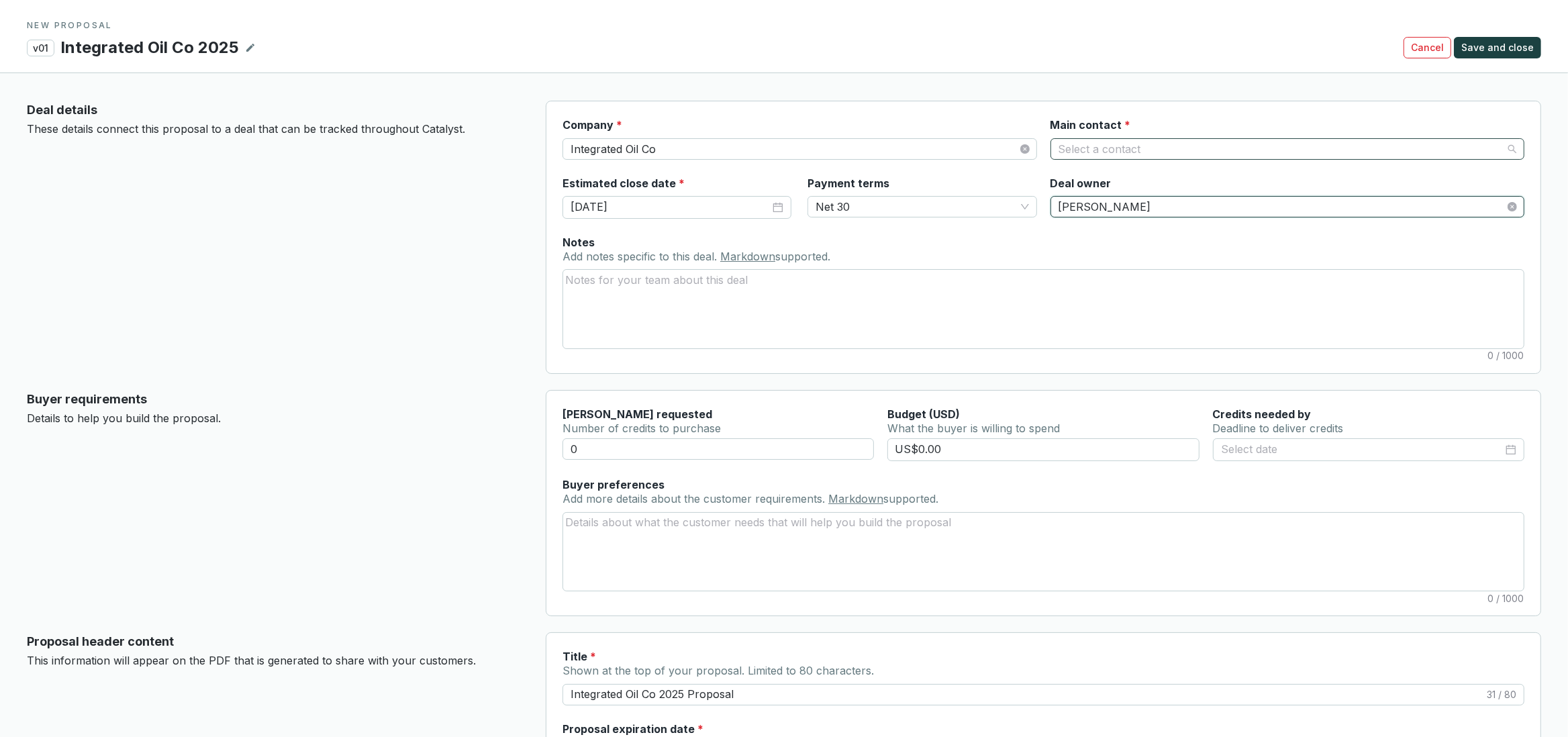
click at [1100, 147] on input "Main contact *" at bounding box center [1280, 149] width 444 height 20
click at [1097, 185] on p "New contact" at bounding box center [1108, 178] width 65 height 15
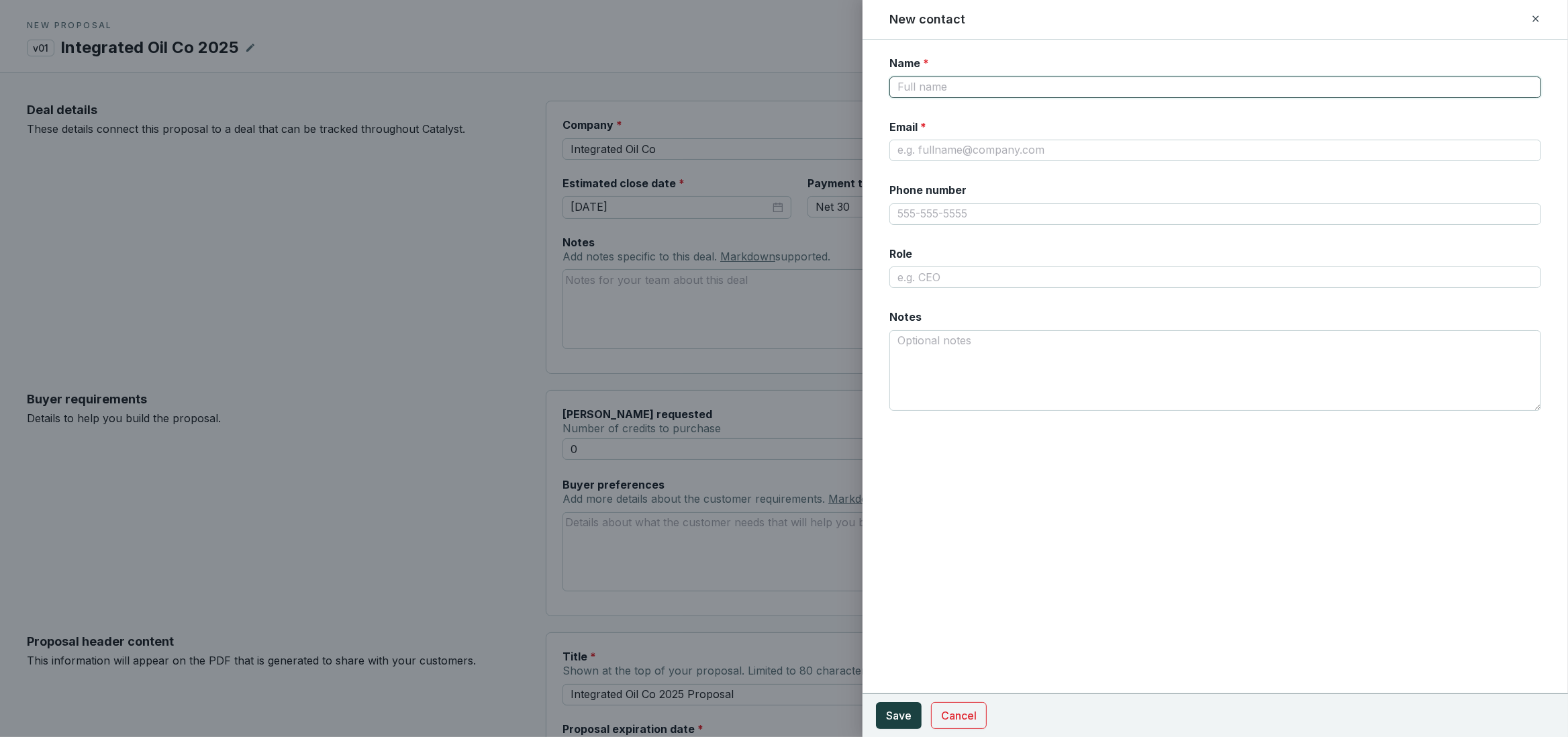
click at [967, 91] on input "Name *" at bounding box center [1215, 88] width 651 height 22
type input "Illustrative example"
type input "[EMAIL_ADDRESS][DOMAIN_NAME]"
click at [913, 711] on button "Save" at bounding box center [899, 715] width 46 height 27
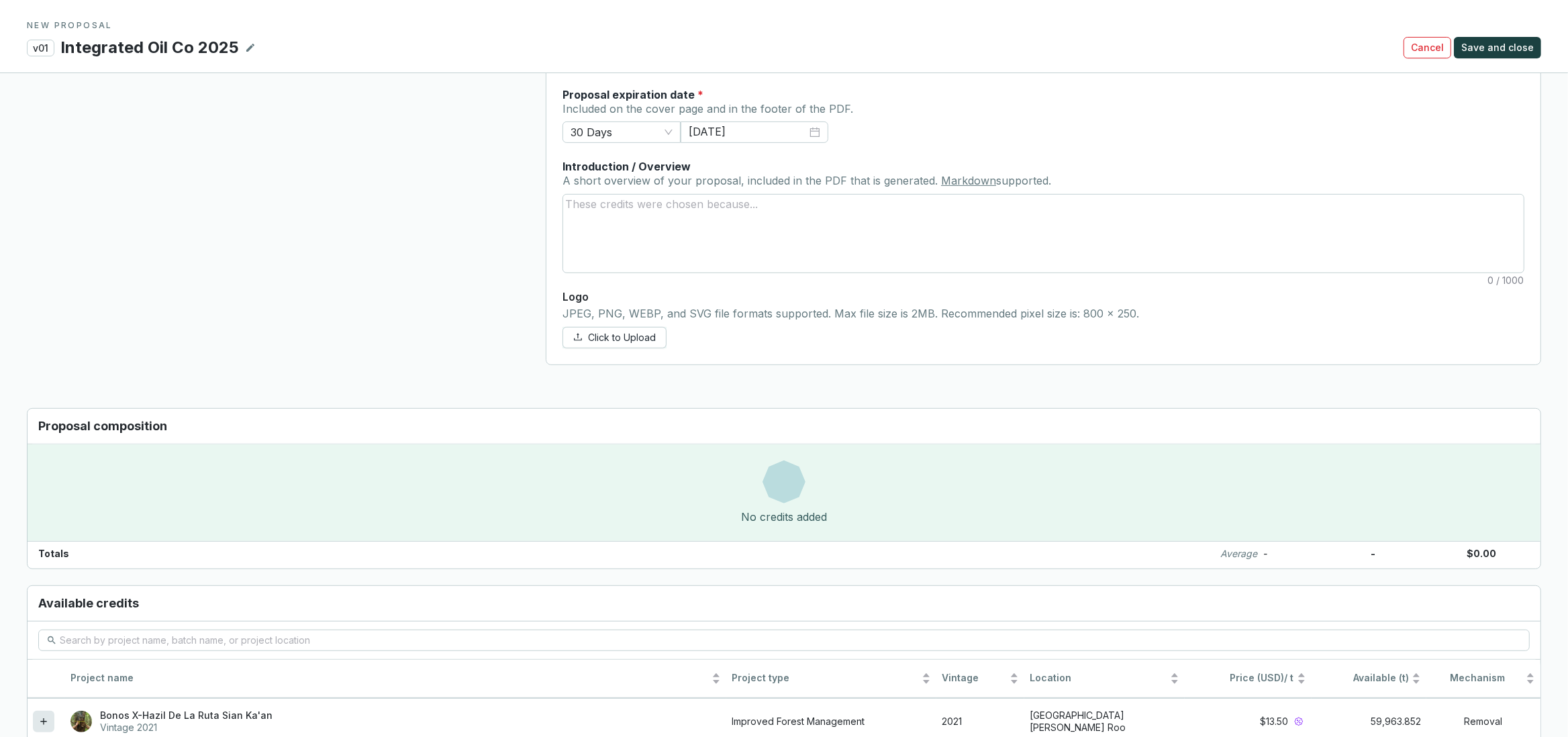
scroll to position [352, 0]
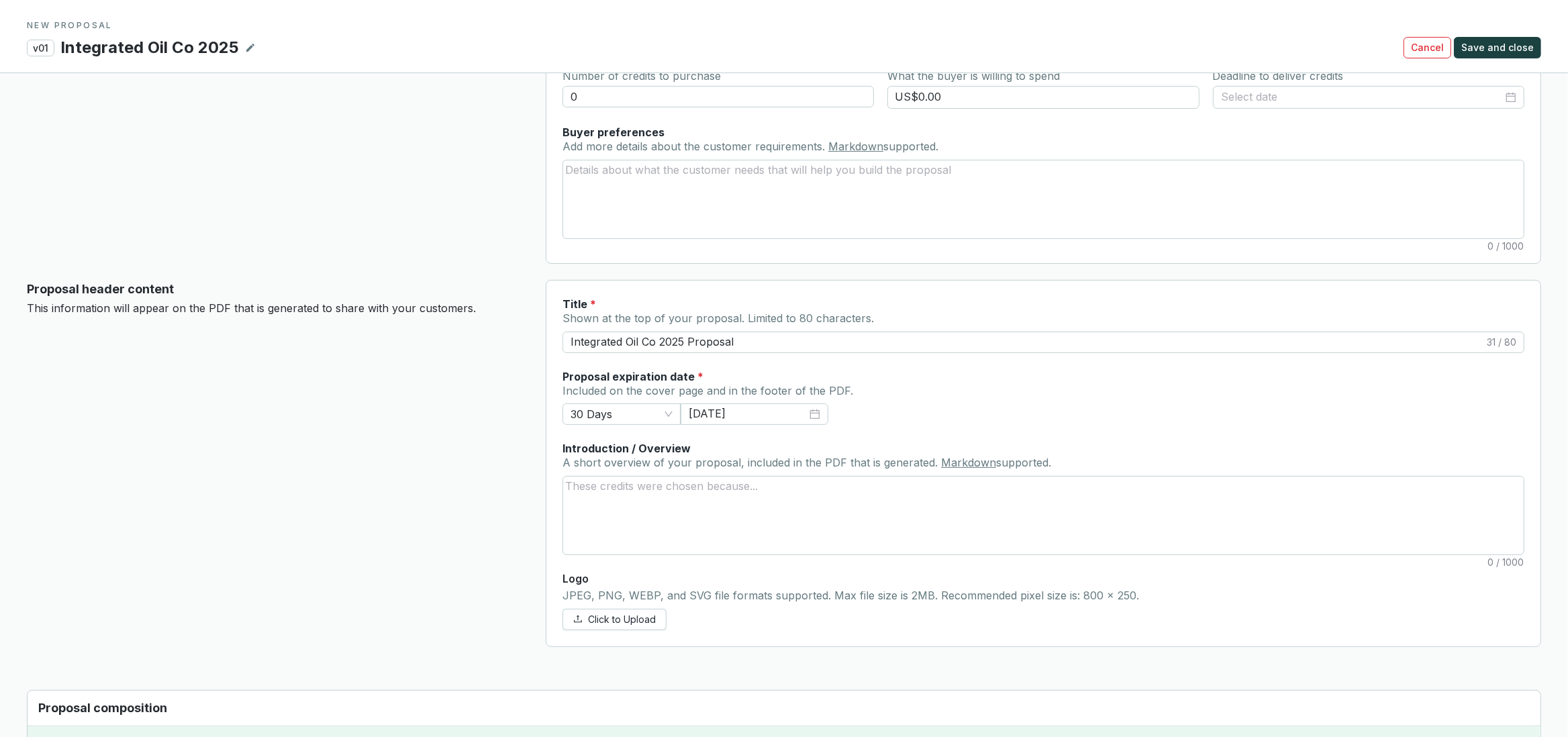
drag, startPoint x: 440, startPoint y: 576, endPoint x: 630, endPoint y: 638, distance: 199.9
click at [445, 578] on div "Proposal header content This information will appear on the PDF that is generat…" at bounding box center [275, 463] width 497 height 367
click at [618, 623] on span "Click to Upload" at bounding box center [621, 619] width 67 height 13
click at [610, 624] on span "Click to Upload" at bounding box center [621, 619] width 67 height 13
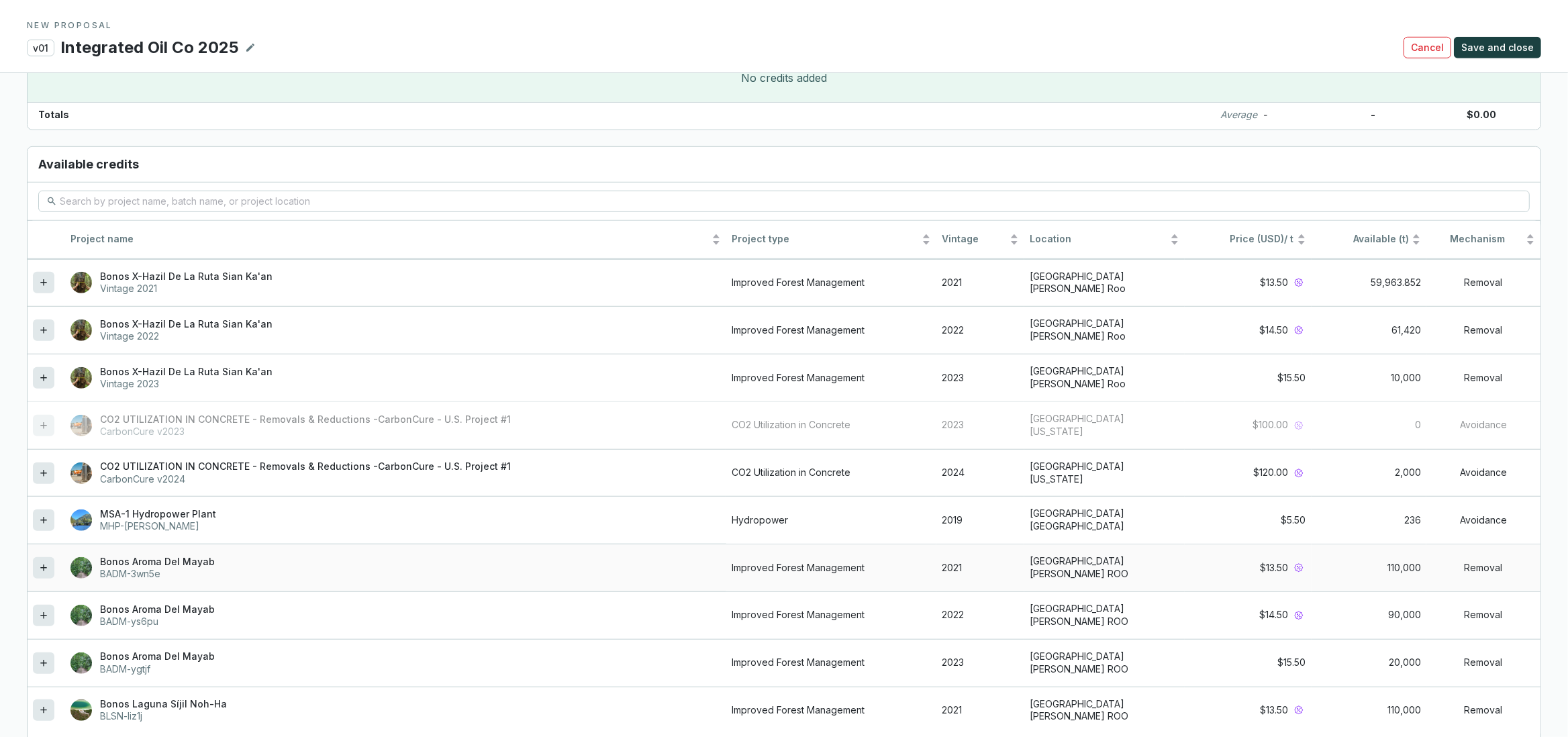
scroll to position [1191, 0]
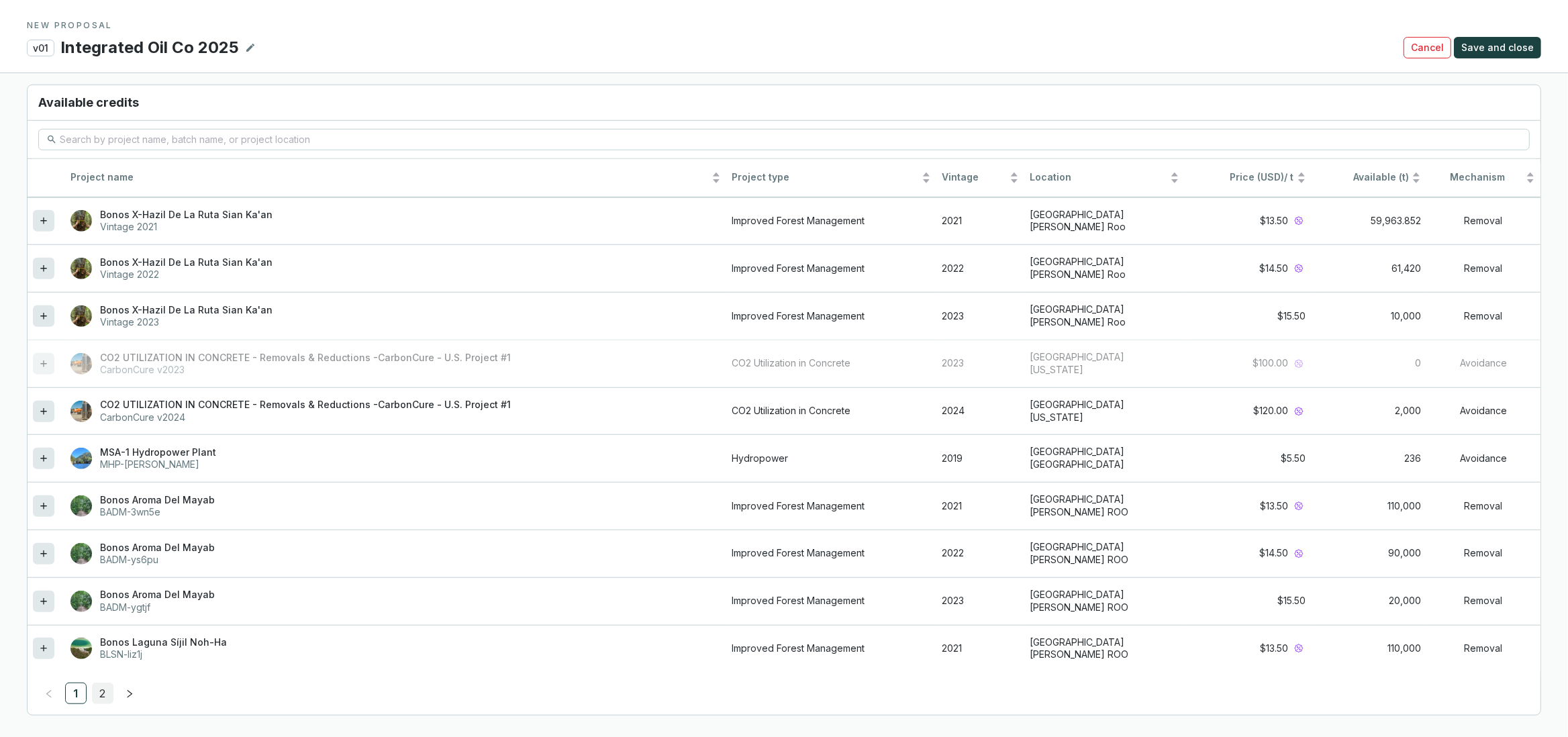
click at [103, 694] on link "2" at bounding box center [102, 694] width 20 height 20
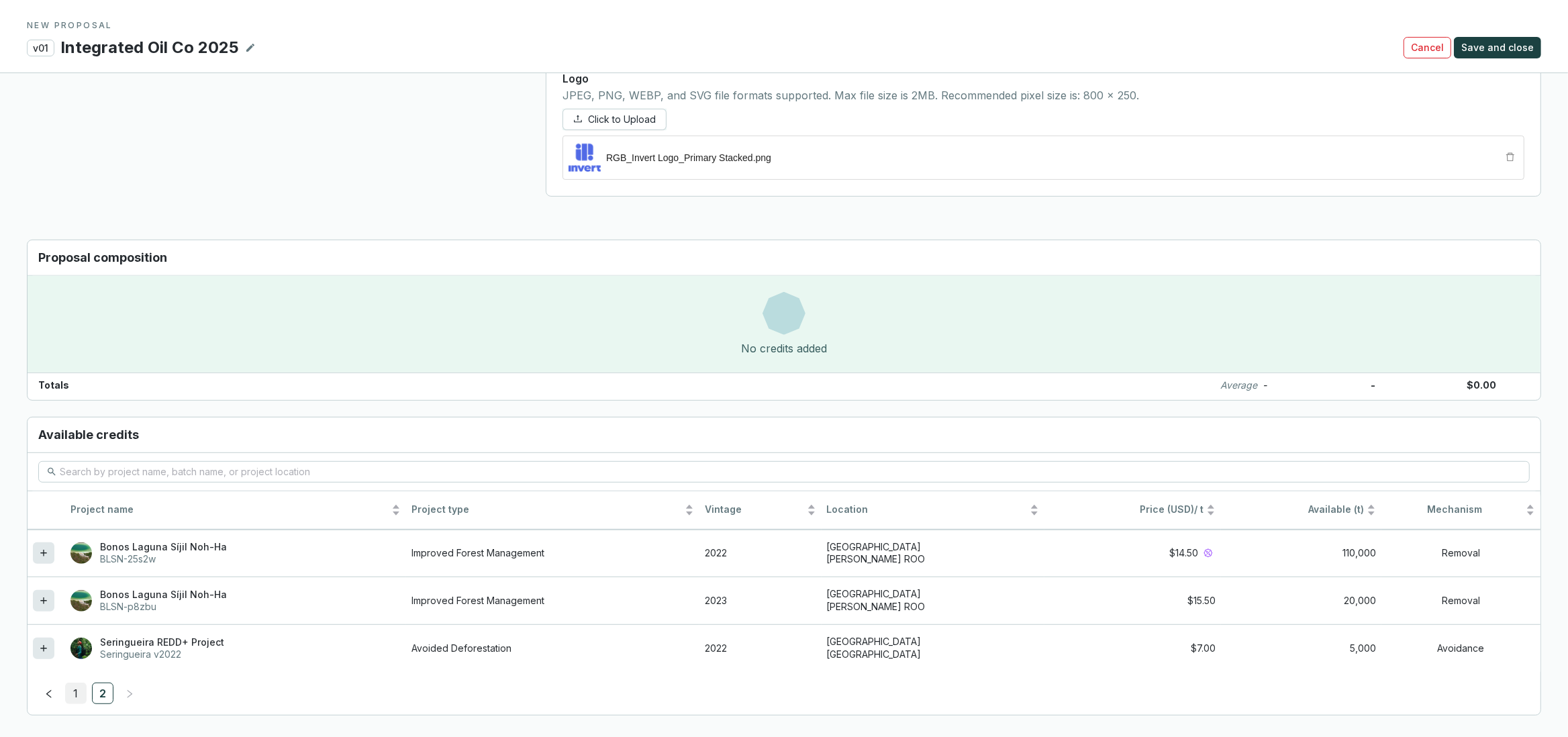
click at [78, 697] on link "1" at bounding box center [76, 694] width 20 height 20
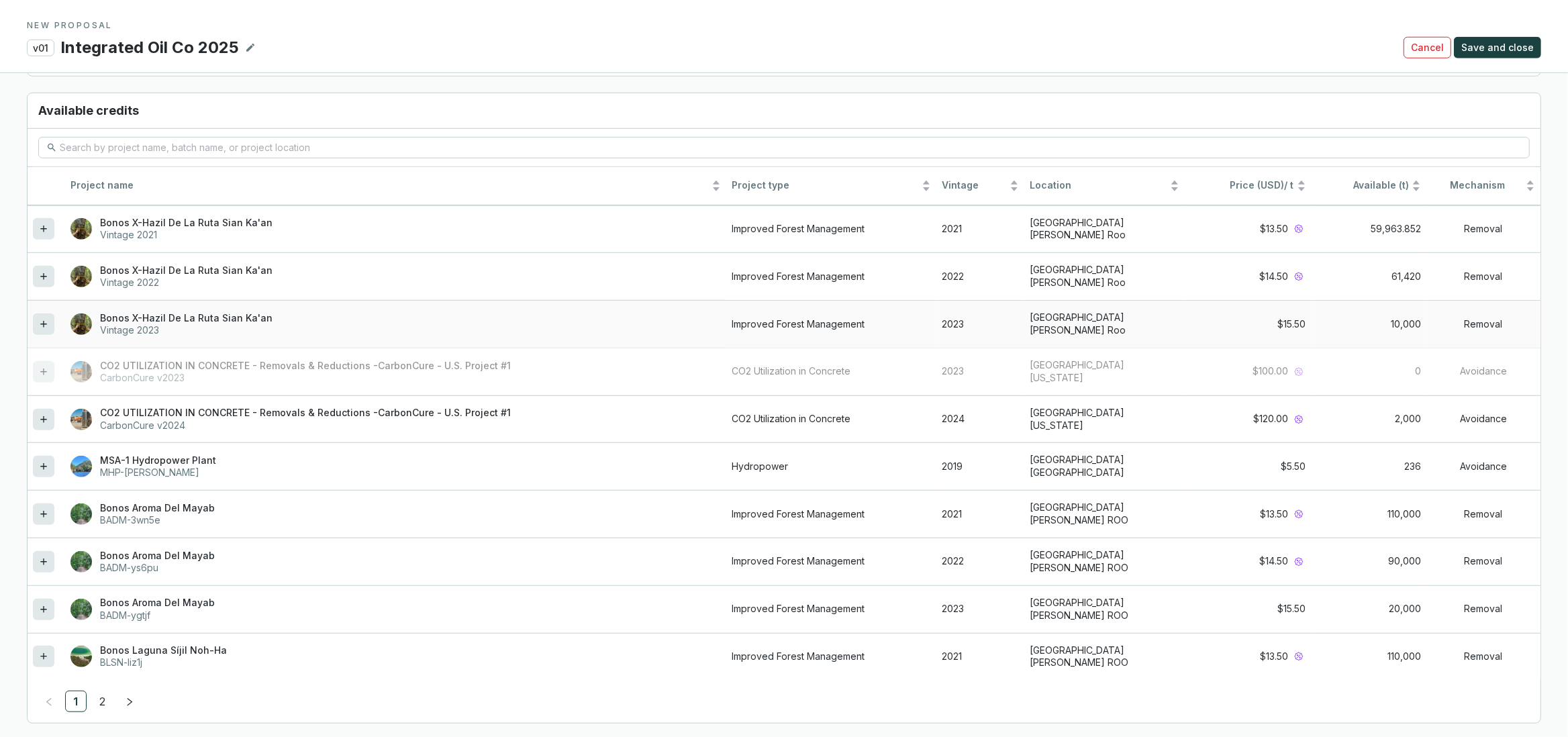
scroll to position [1191, 0]
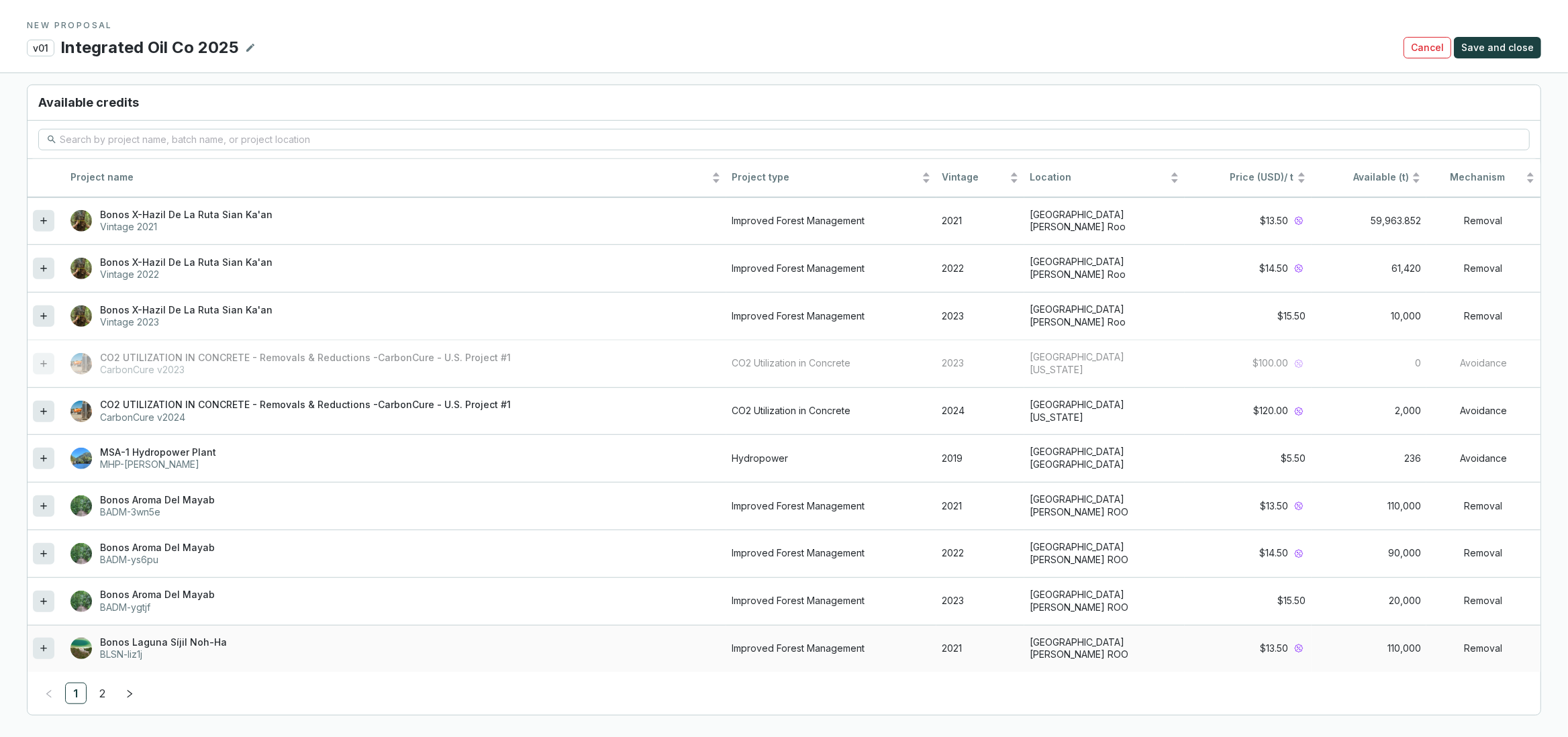
click at [47, 652] on icon at bounding box center [43, 649] width 11 height 16
click at [102, 695] on link "2" at bounding box center [102, 694] width 20 height 20
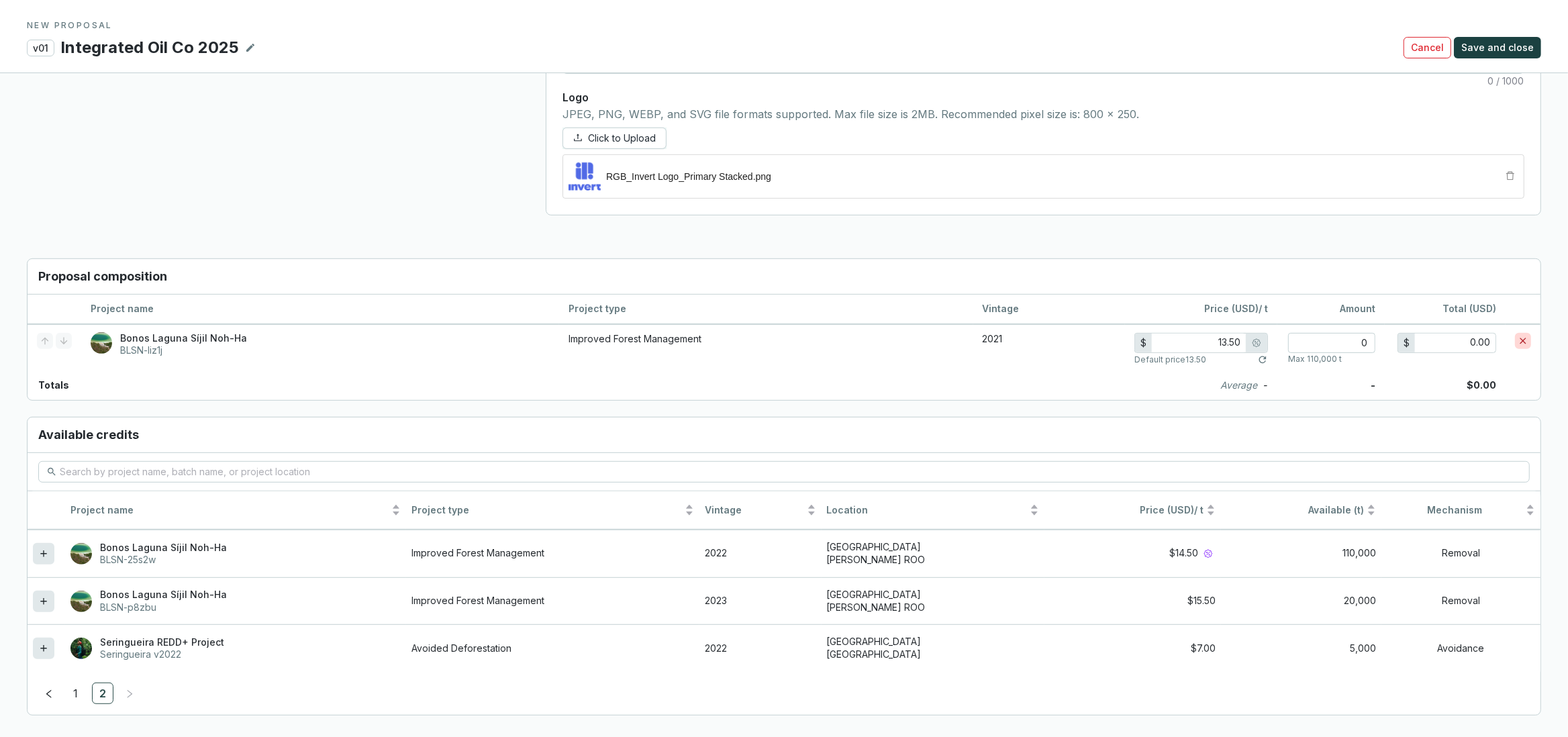
scroll to position [839, 0]
click at [50, 554] on div at bounding box center [43, 554] width 22 height 22
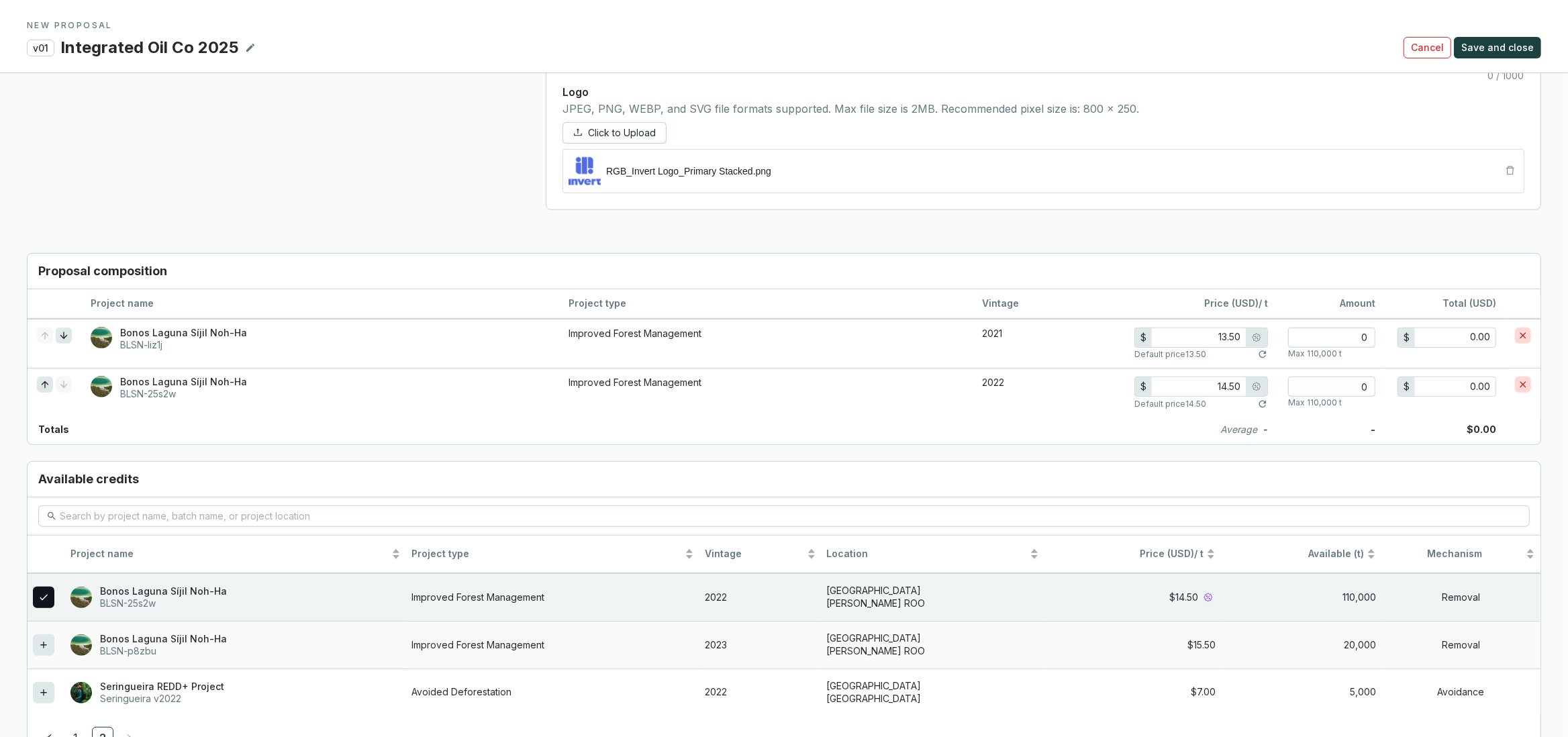
click at [47, 652] on icon at bounding box center [43, 645] width 11 height 16
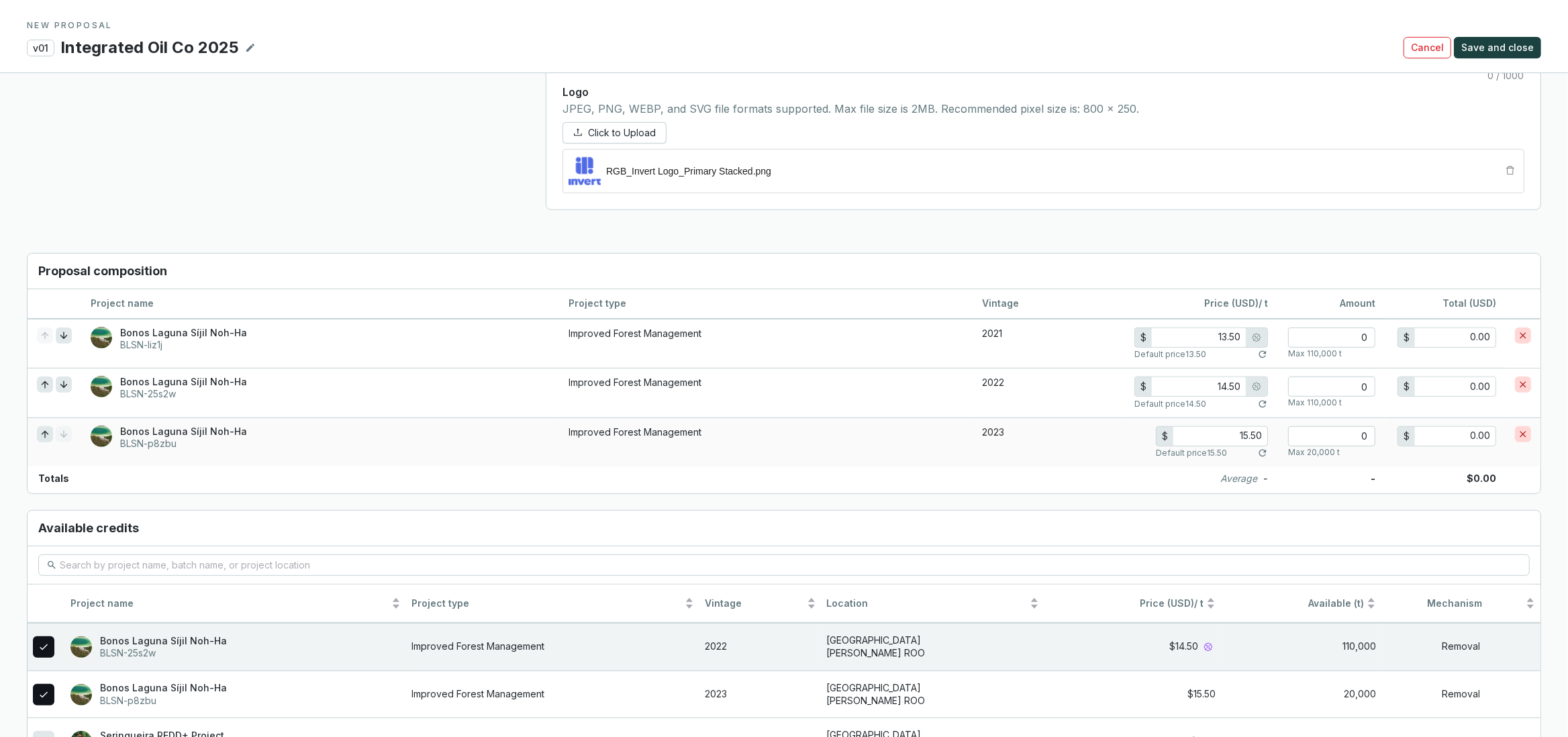
scroll to position [769, 0]
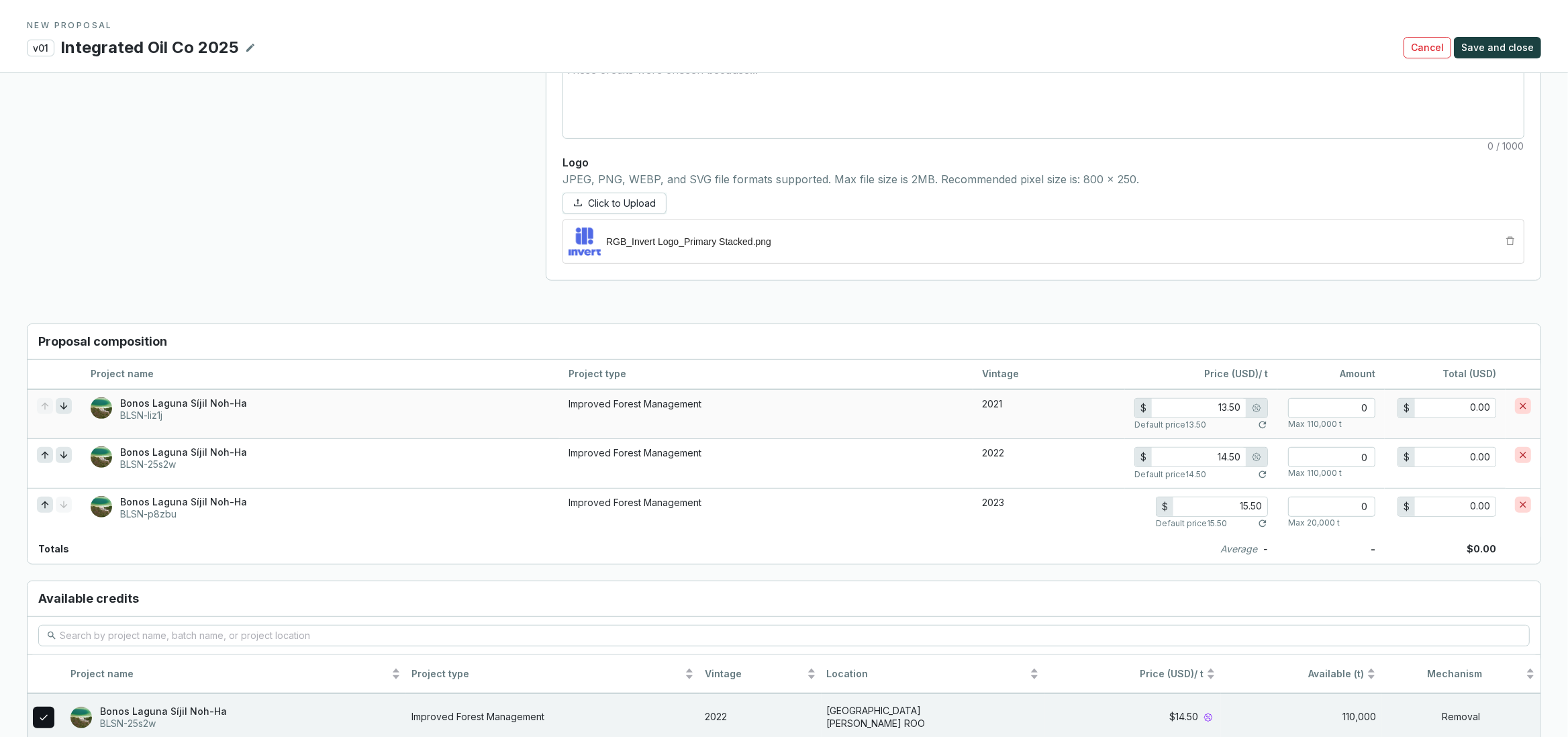
drag, startPoint x: 1217, startPoint y: 410, endPoint x: 1291, endPoint y: 410, distance: 74.0
click at [1245, 410] on input "13.50" at bounding box center [1198, 408] width 94 height 19
type input "3.00"
type input "13.50"
type input "0.00"
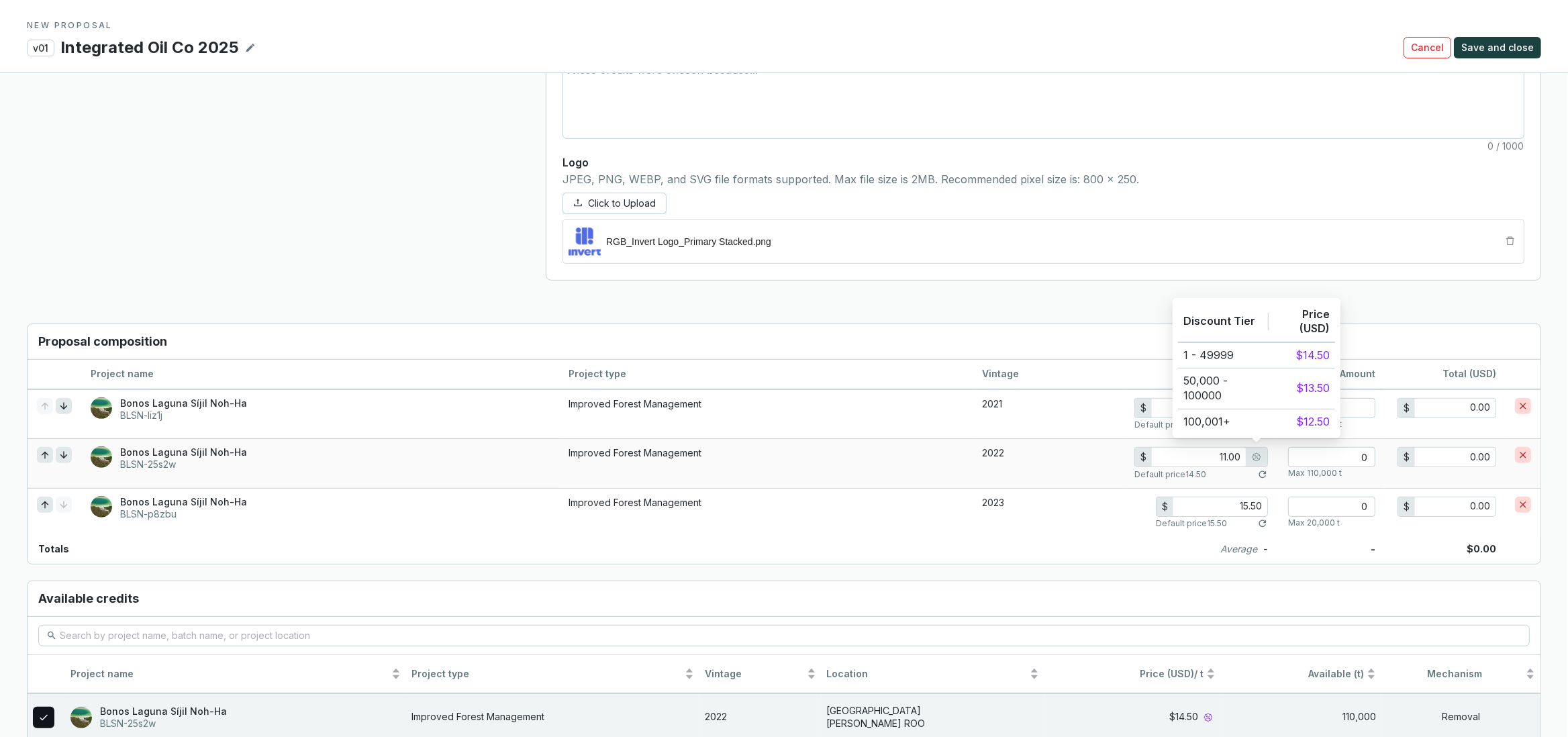
click at [1238, 462] on input "11.00" at bounding box center [1198, 457] width 94 height 19
type input "11.66"
click at [1235, 511] on input "15.50" at bounding box center [1220, 507] width 94 height 19
type input "50.00"
type input "15.50"
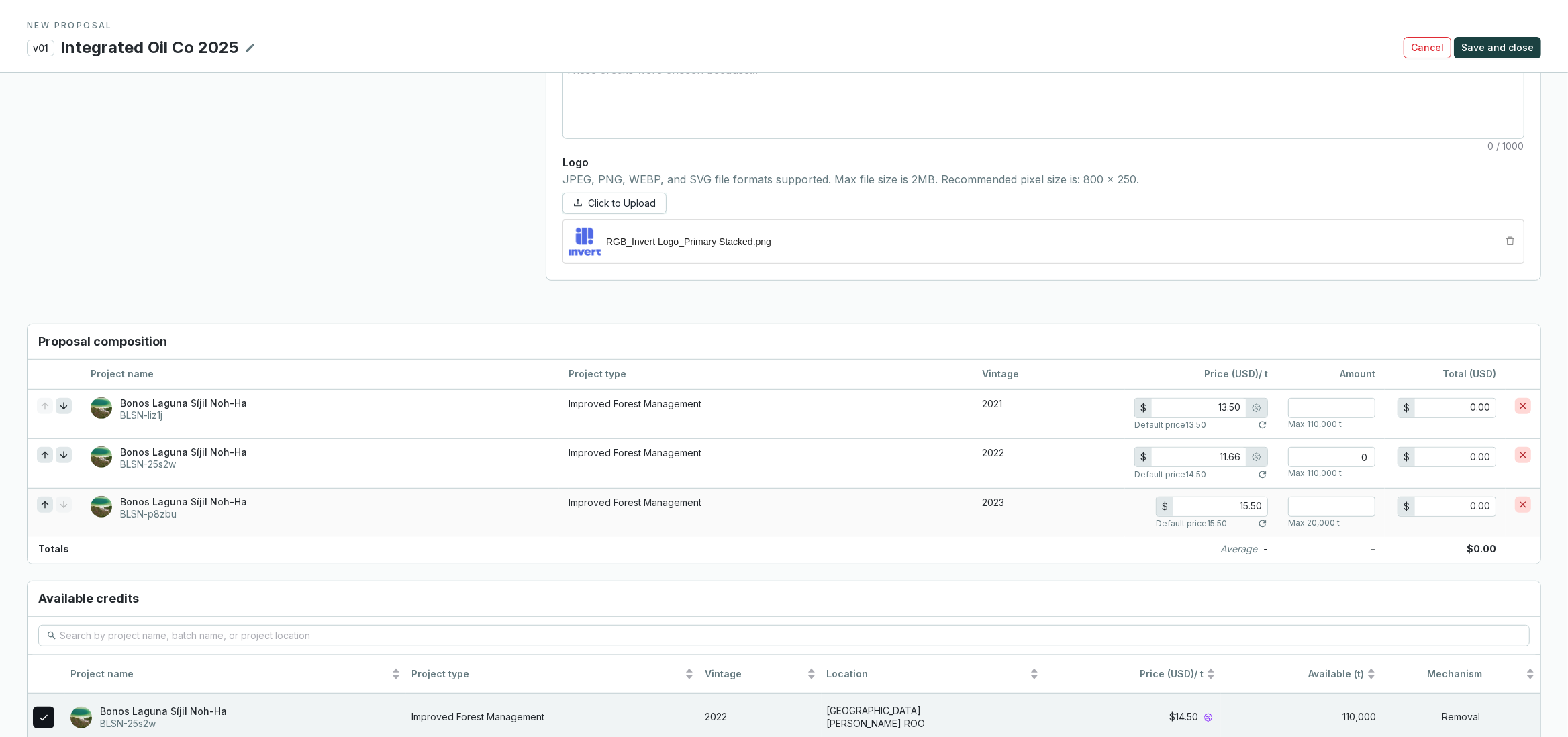
click at [1249, 507] on input "15.50" at bounding box center [1220, 507] width 94 height 19
drag, startPoint x: 1260, startPoint y: 510, endPoint x: 1170, endPoint y: 507, distance: 90.0
click at [1173, 507] on input "15.50" at bounding box center [1220, 507] width 94 height 19
type input "12.00"
click at [1454, 37] on button "Save and close" at bounding box center [1497, 48] width 88 height 22
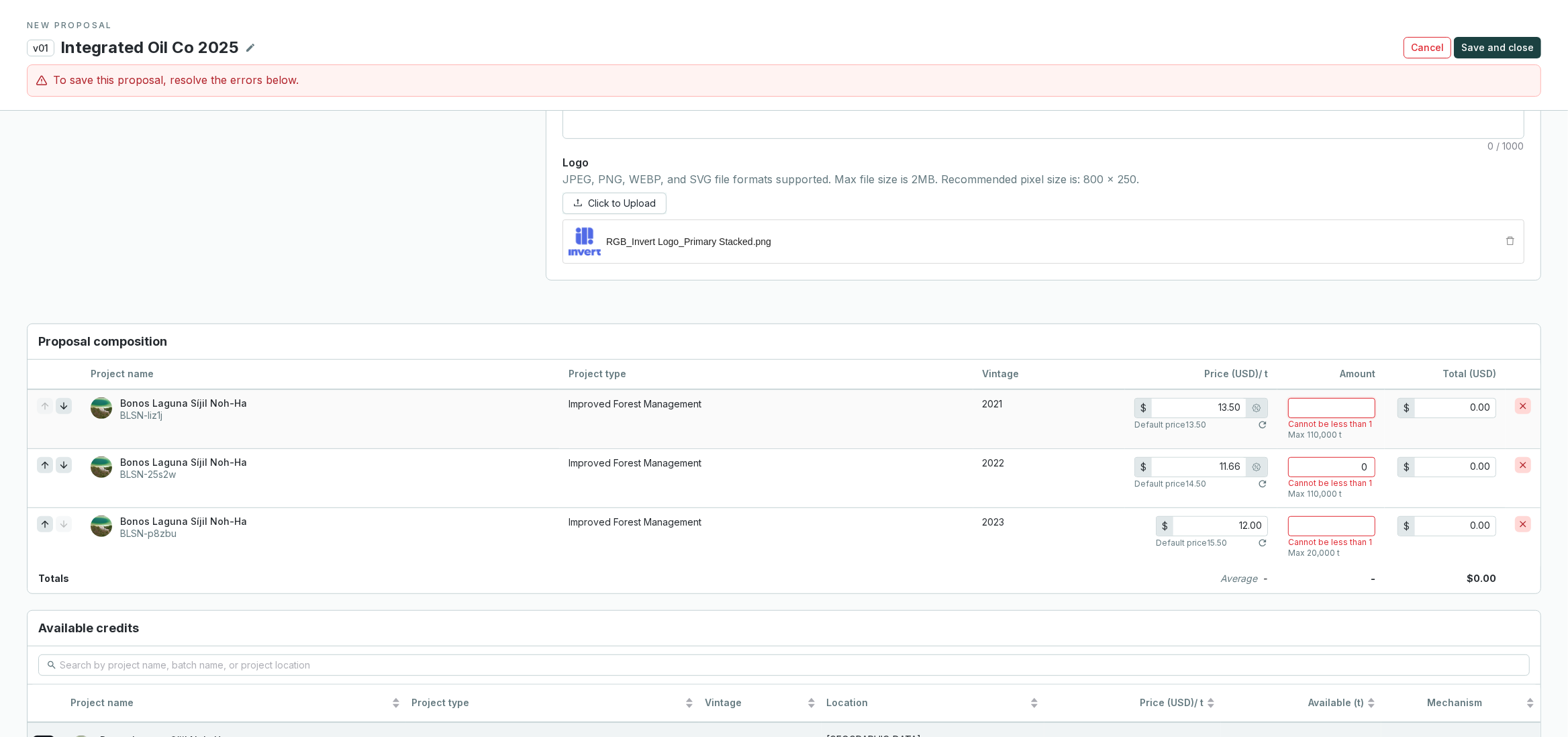
click at [1308, 410] on input "number" at bounding box center [1331, 408] width 88 height 20
type input "0.00"
type input "14.50"
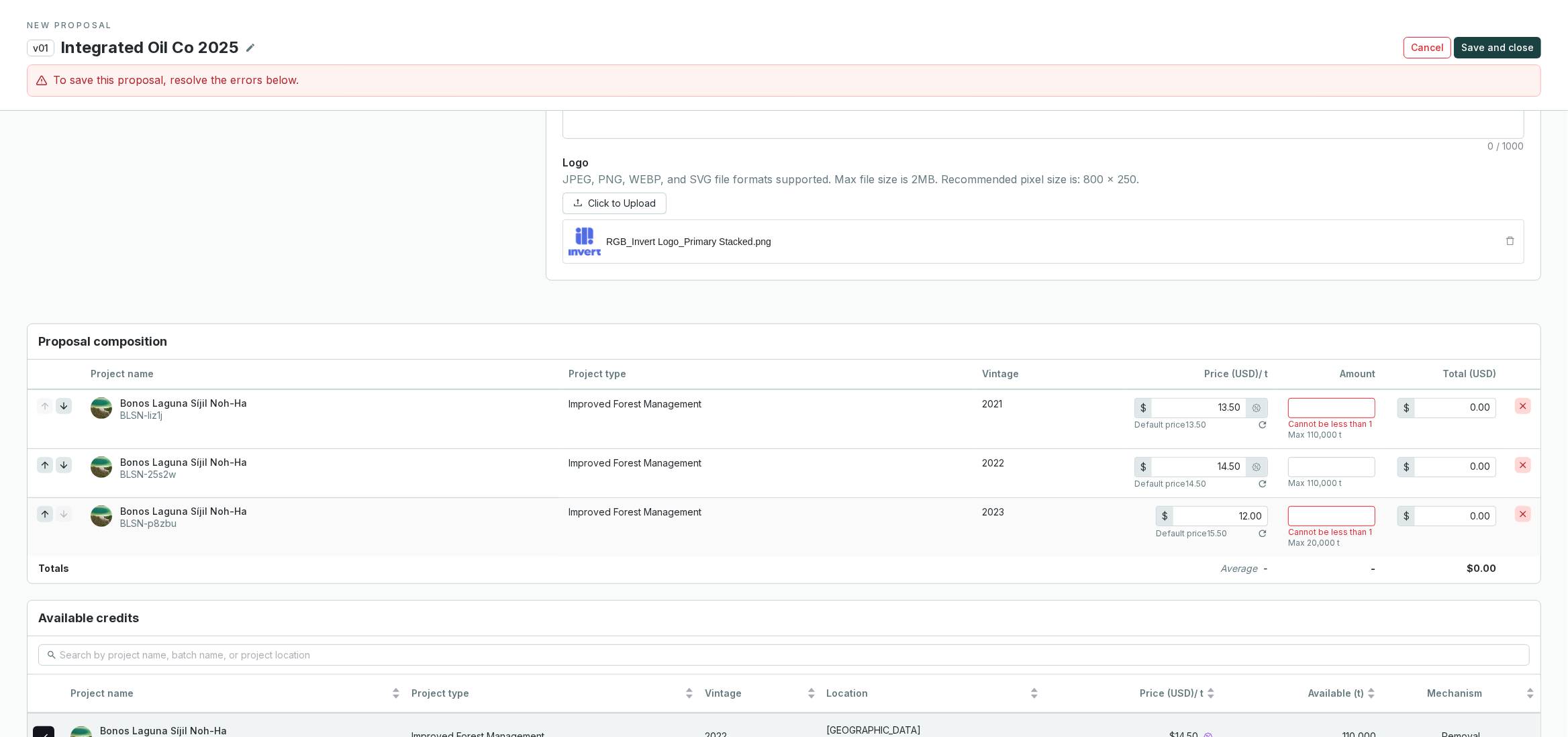
click at [1322, 509] on td "Cannot be less than 1 Max 20,000 t" at bounding box center [1331, 527] width 107 height 59
click at [1322, 527] on input "number" at bounding box center [1331, 517] width 88 height 20
type input "2"
type input "15.50"
type input "20"
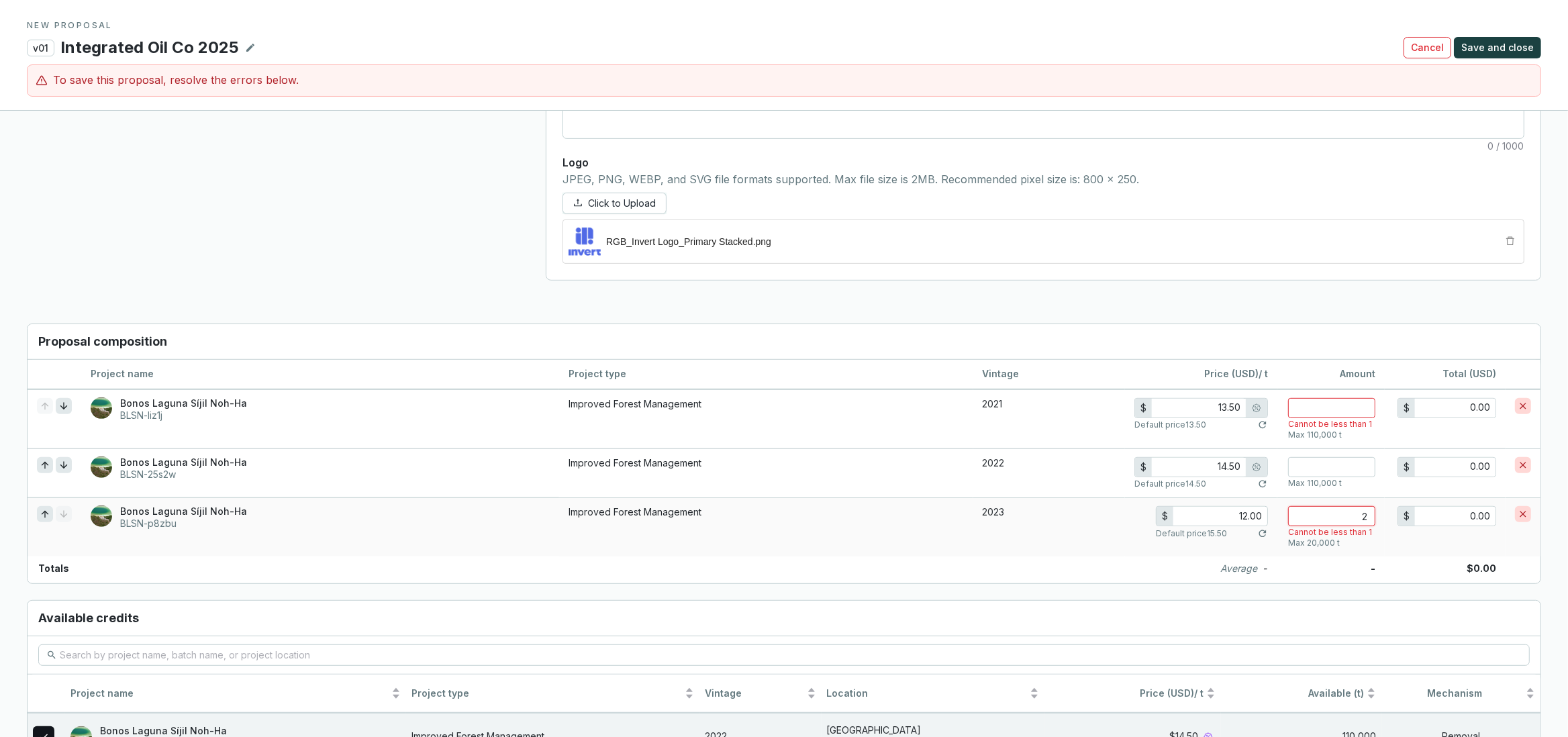
type input "310.00"
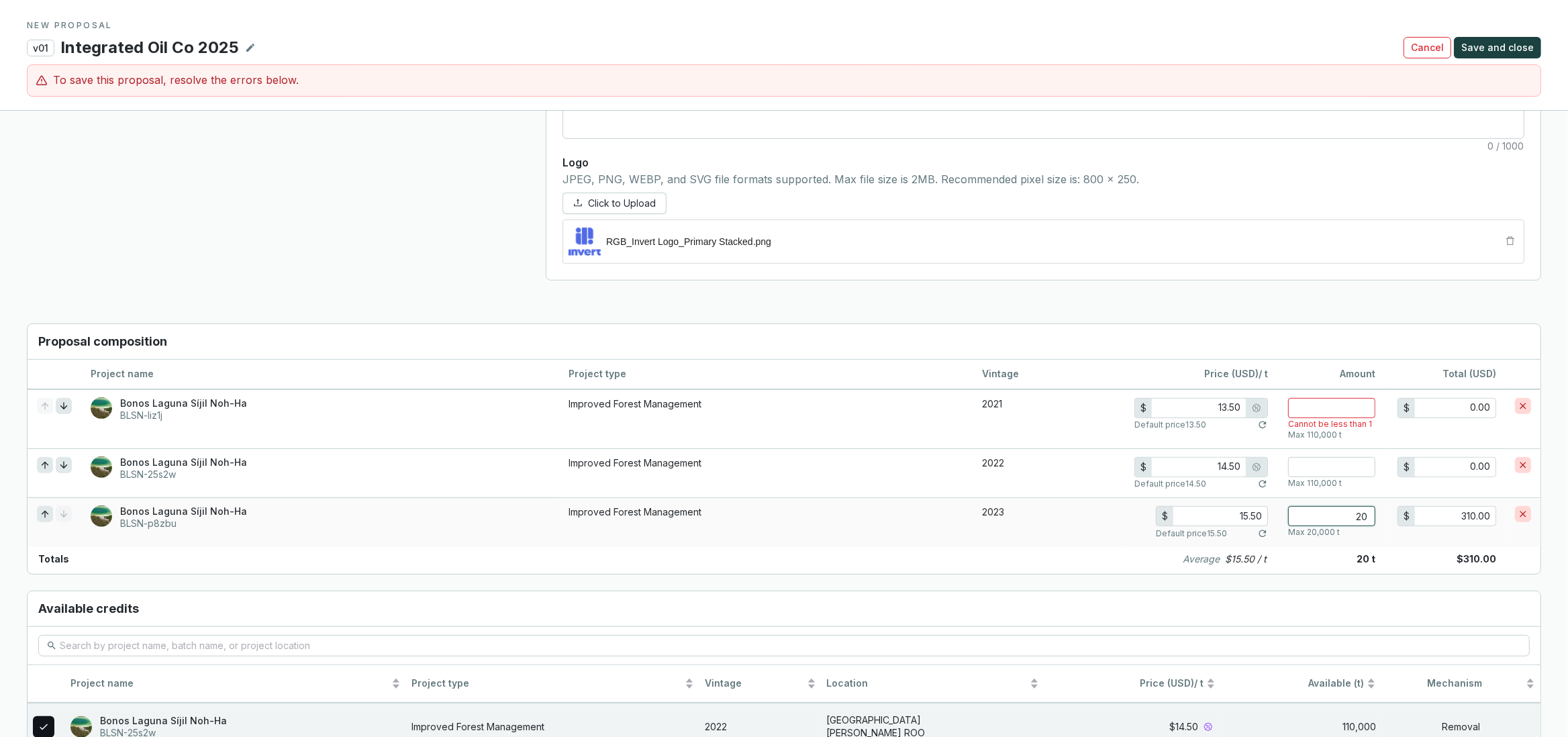
type input "200"
type input "3,100.00"
type input "2000"
type input "31,000.00"
type input "20000"
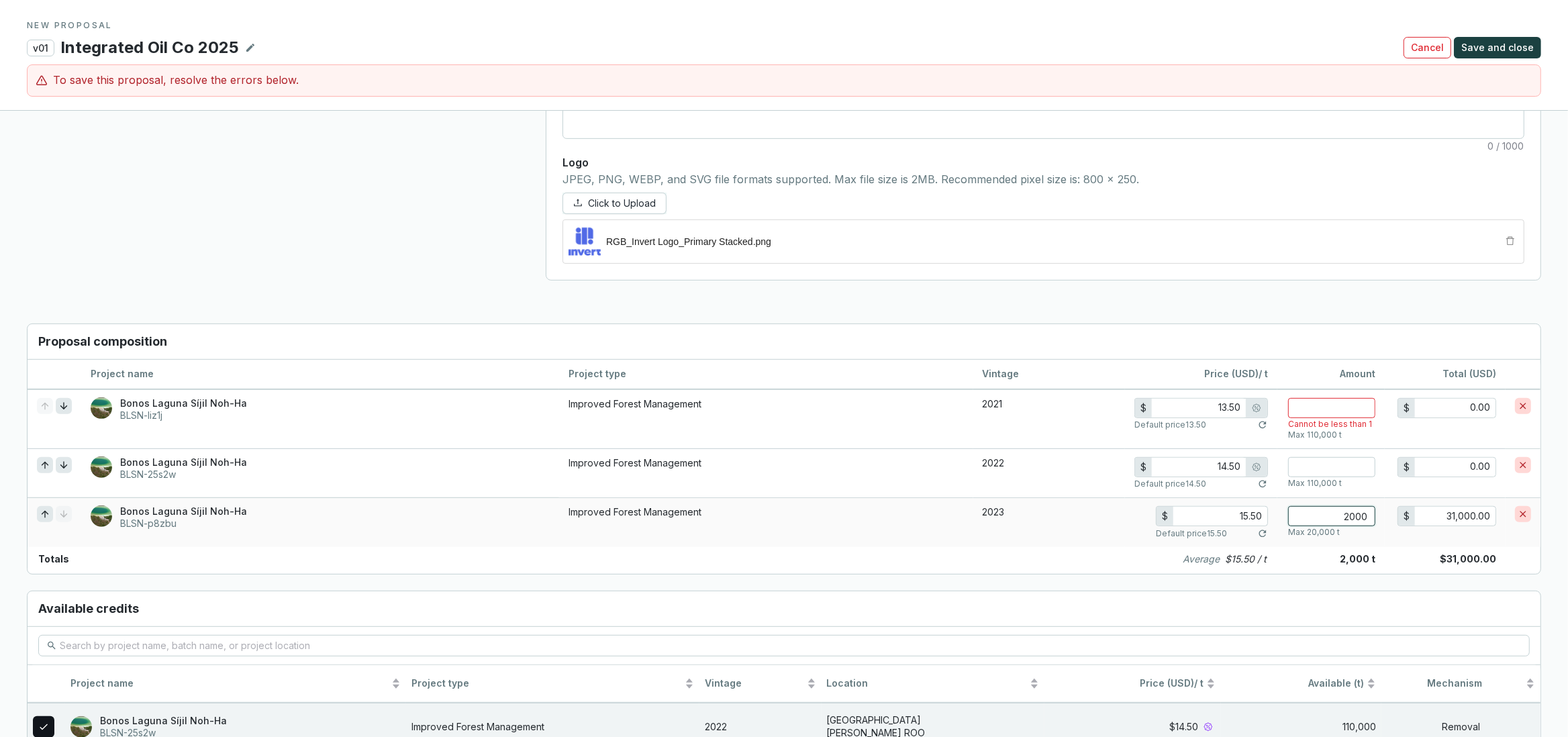
type input "310,000.00"
type input "20000"
click at [1332, 476] on input "number" at bounding box center [1331, 467] width 88 height 20
type input "1"
type input "14.50"
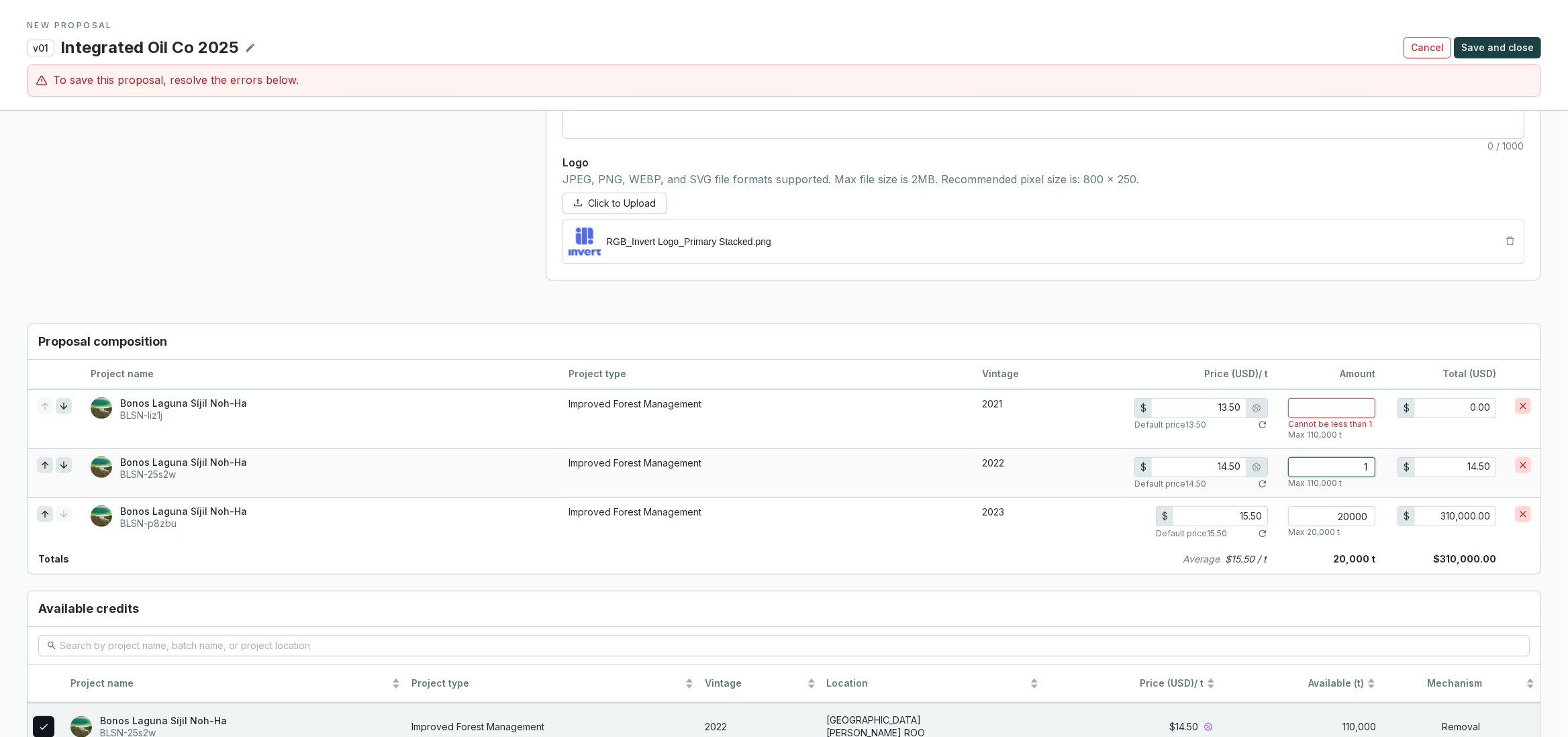
type input "19"
type input "275.50"
type input "190"
type input "2,755.00"
type input "19"
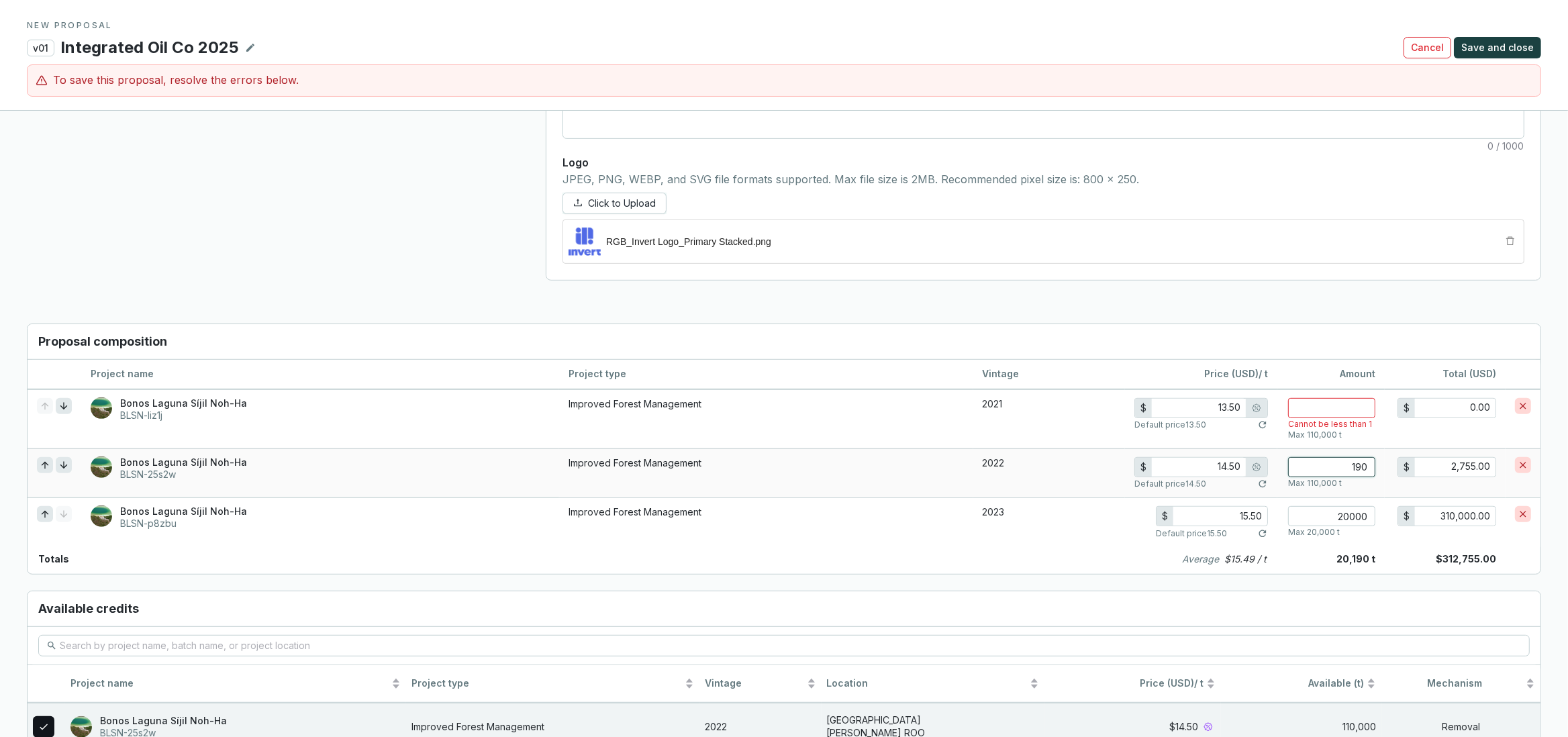
type input "275.50"
type input "1"
type input "14.50"
type input "0"
type input "0.00"
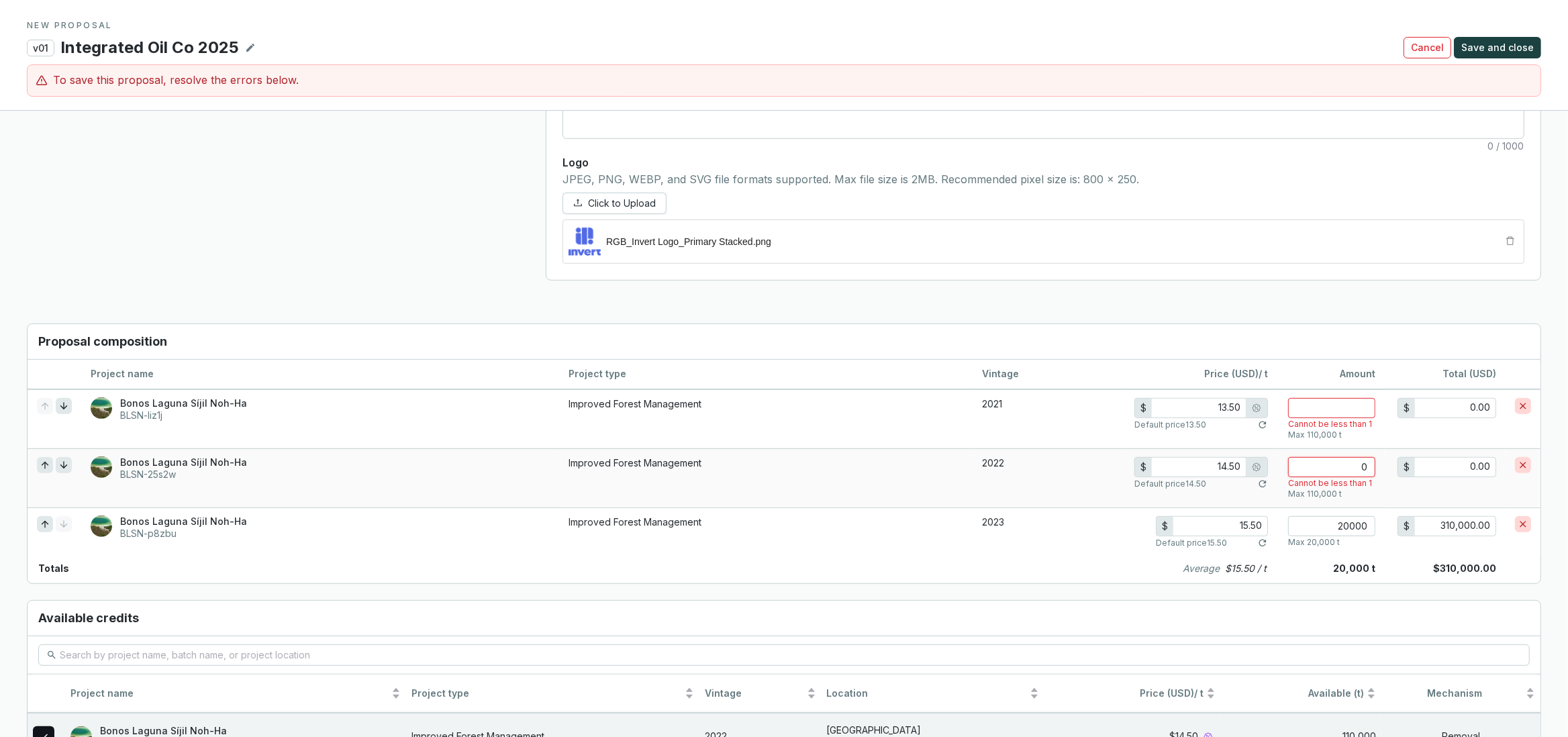
type input "9"
type input "130.50"
type input "90"
type input "1,305.00"
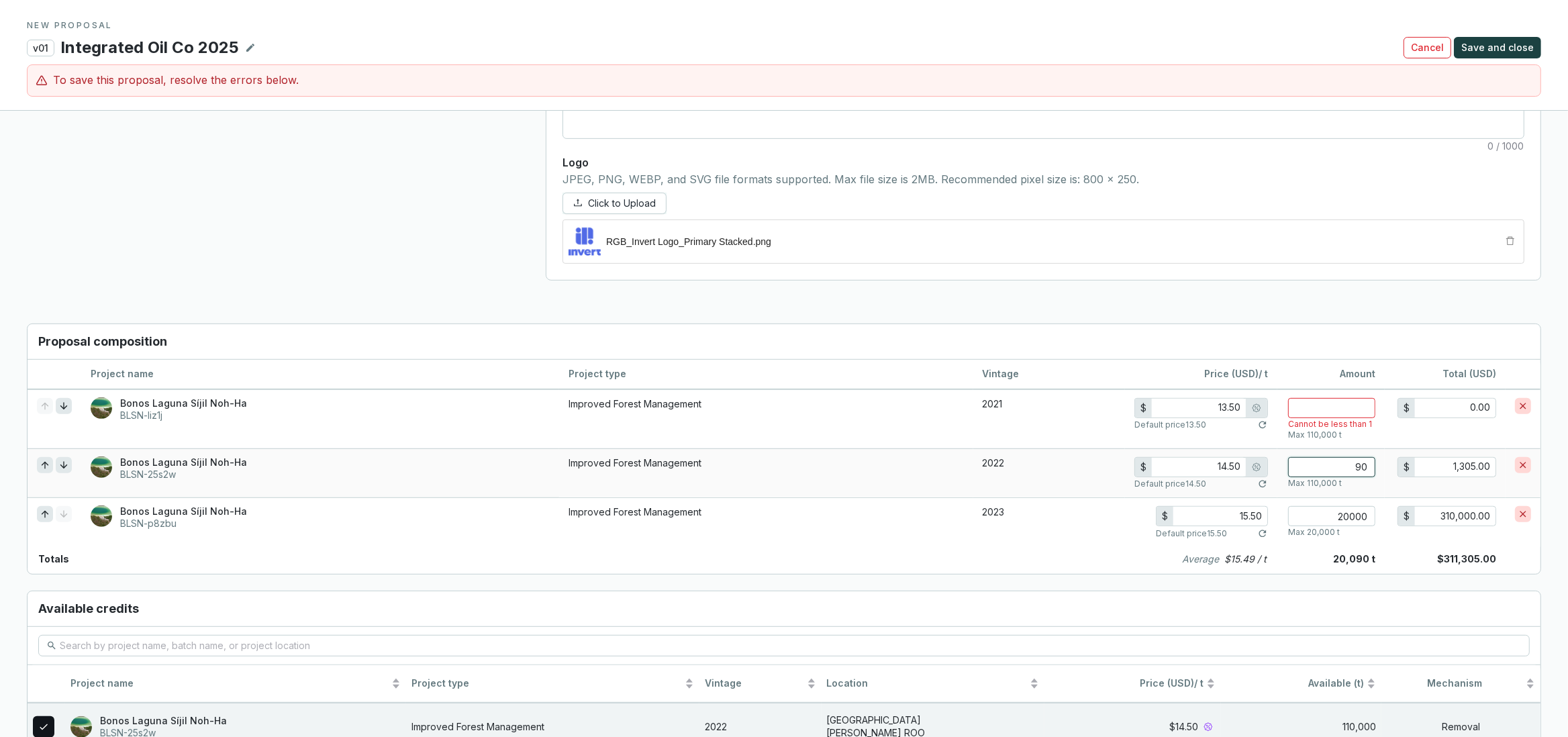
type input "900"
type input "13,050.00"
type input "9000"
type input "130,500.00"
type input "13.50"
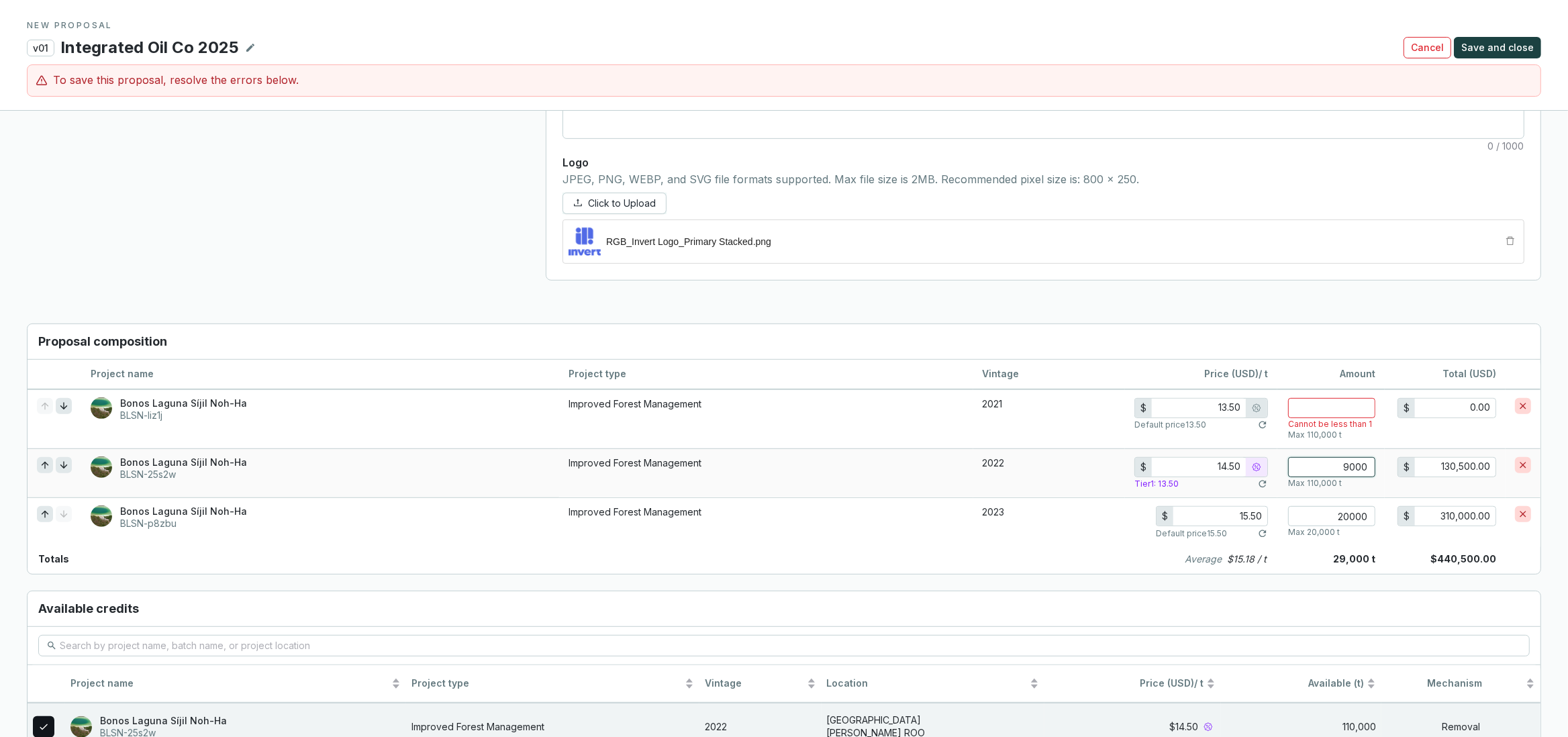
type input "90000"
type input "1,215,000.00"
type input "90000"
click at [1336, 403] on input "number" at bounding box center [1331, 408] width 88 height 20
type input "9"
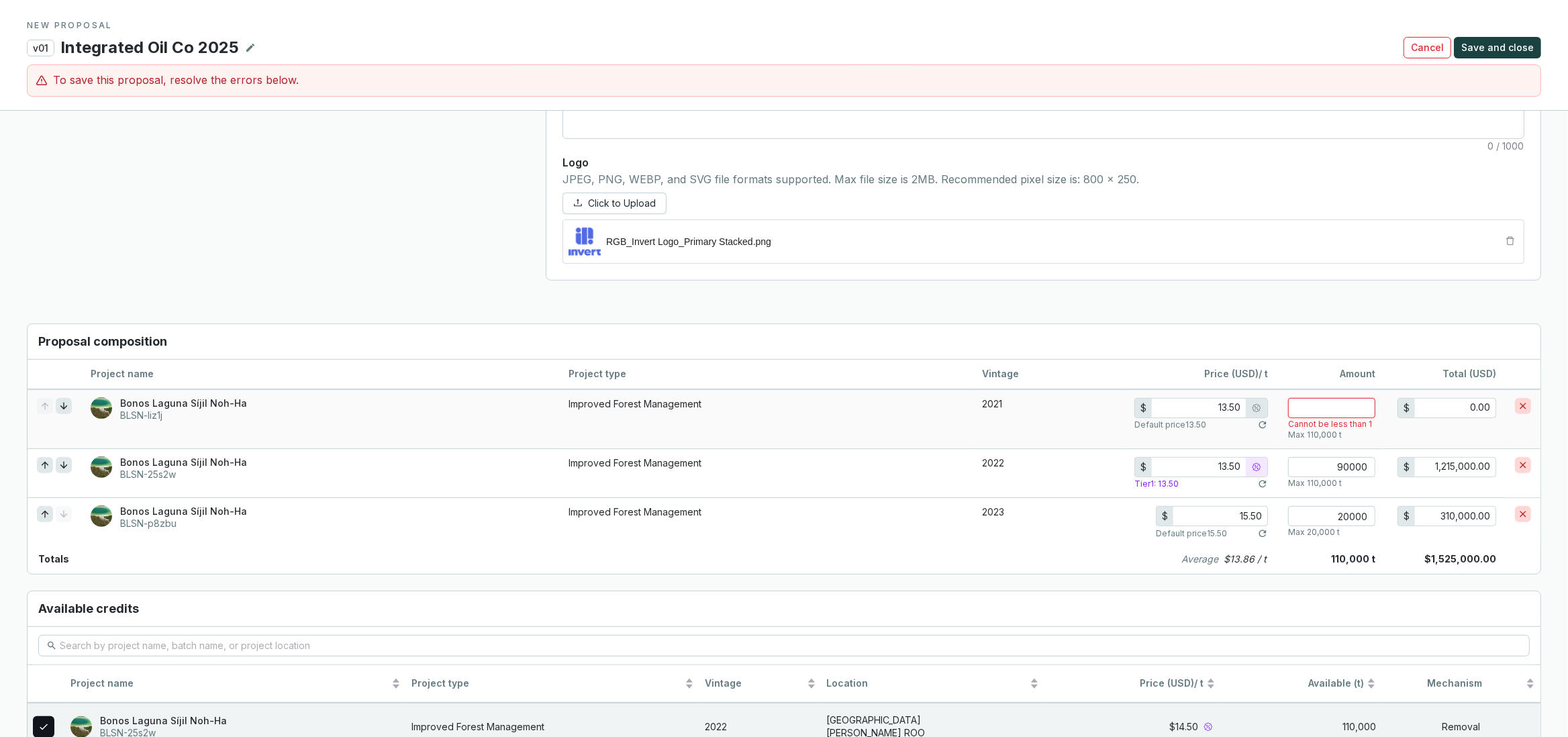
type input "121.50"
type input "90"
type input "1,215.00"
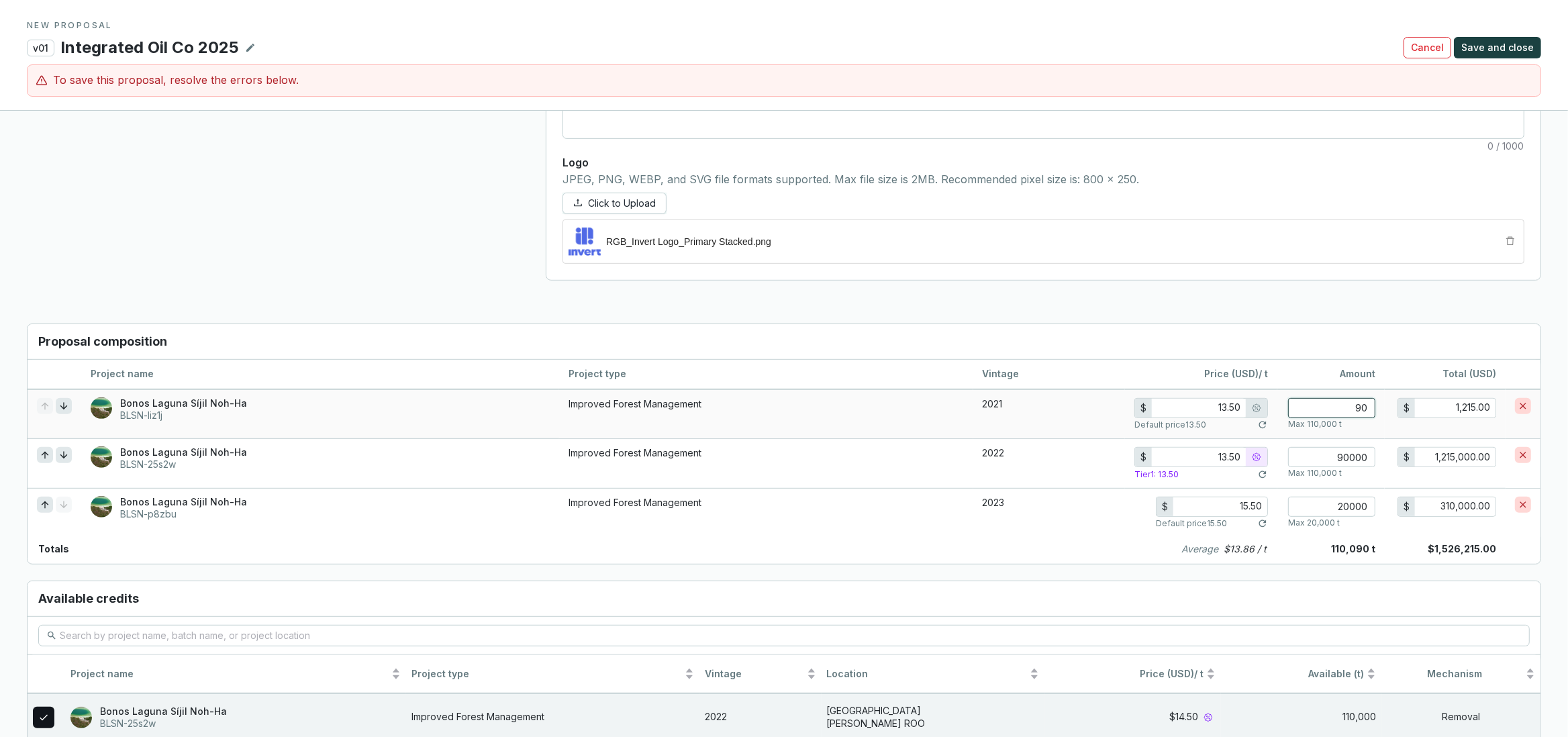
type input "900"
type input "12,150.00"
type input "9000"
type input "121,500.00"
type input "12.50"
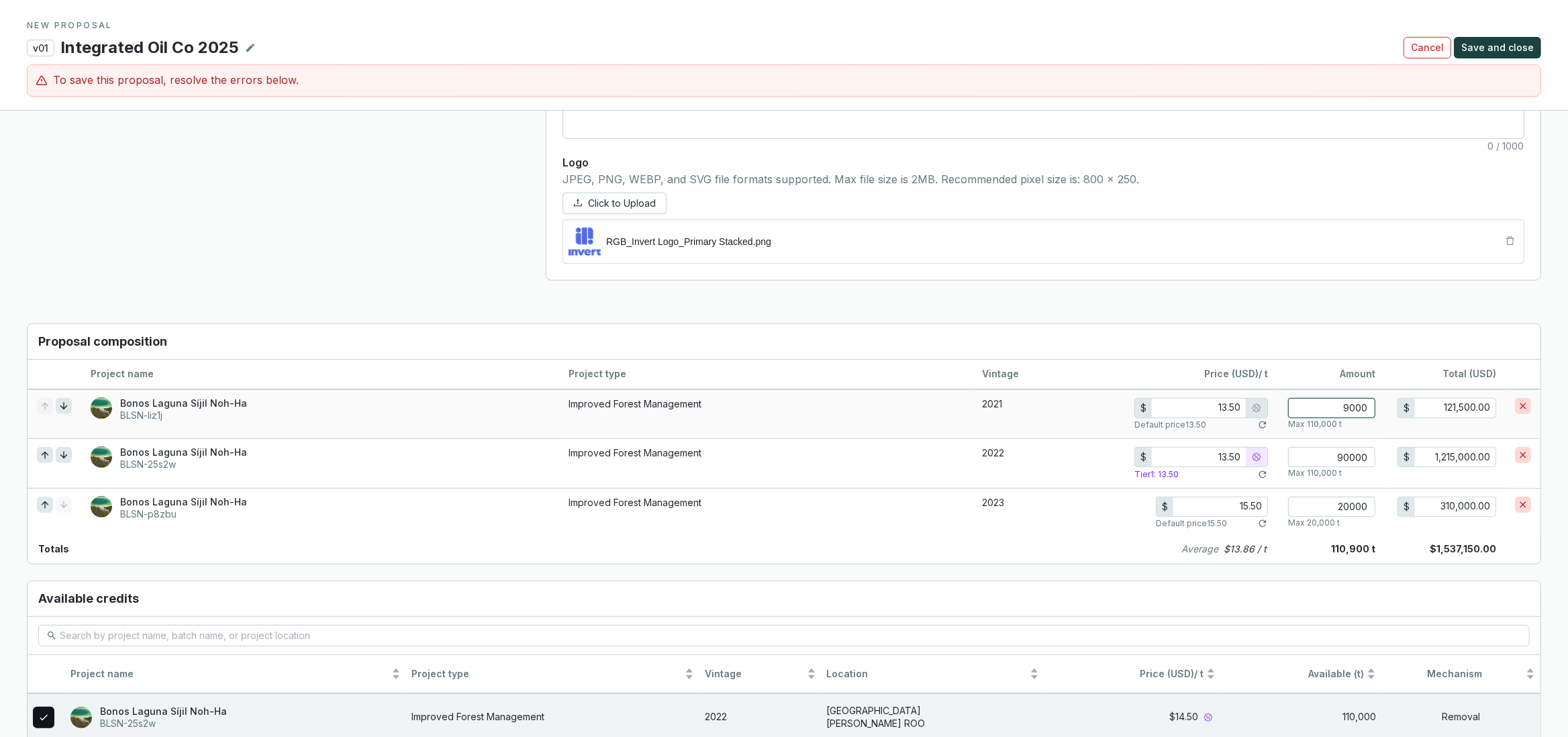
type input "90000"
type input "1,125,000.00"
type input "90000"
click at [1107, 576] on section "Proposal composition Project name Project type Vintage Price (USD) / t Amount T…" at bounding box center [784, 601] width 1568 height 600
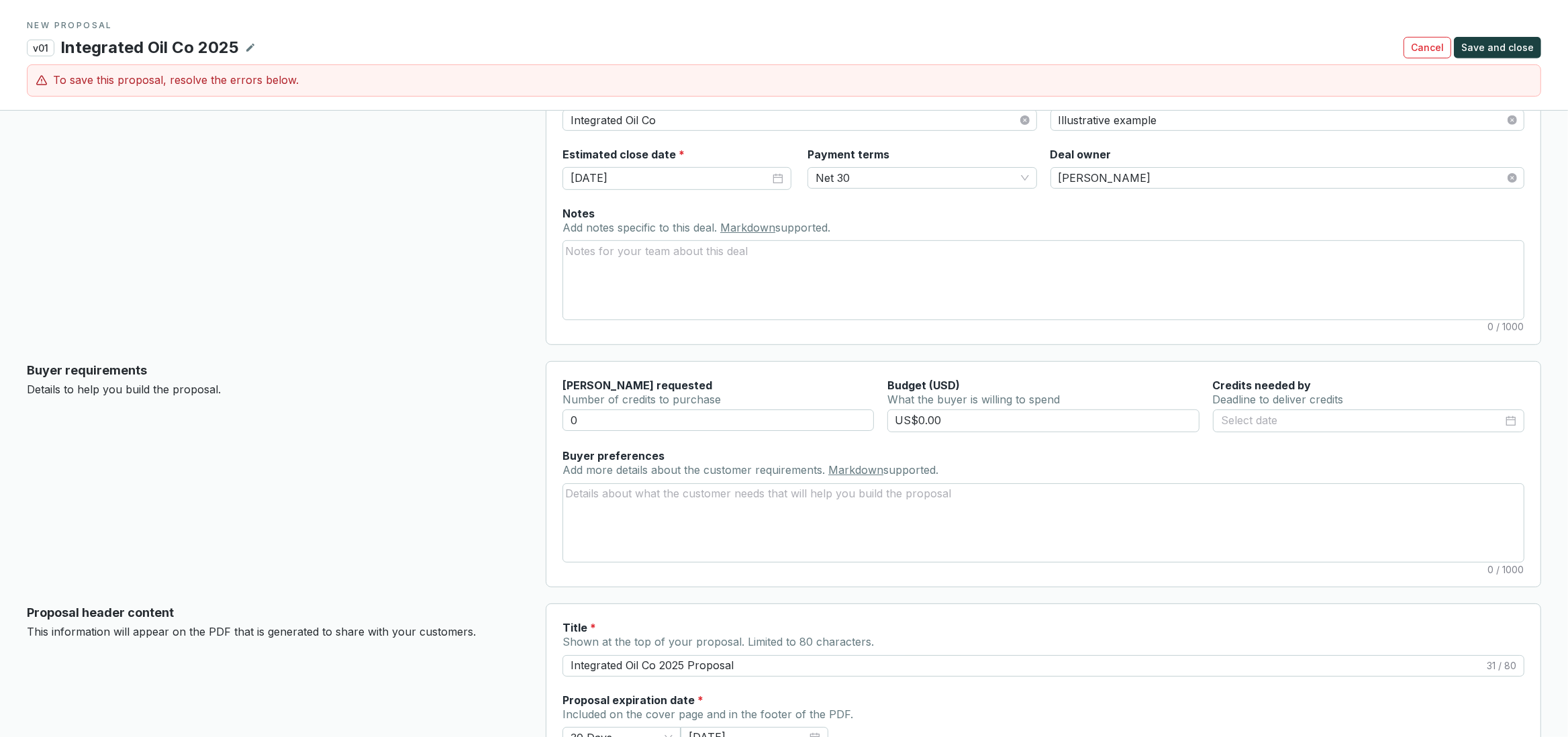
scroll to position [0, 0]
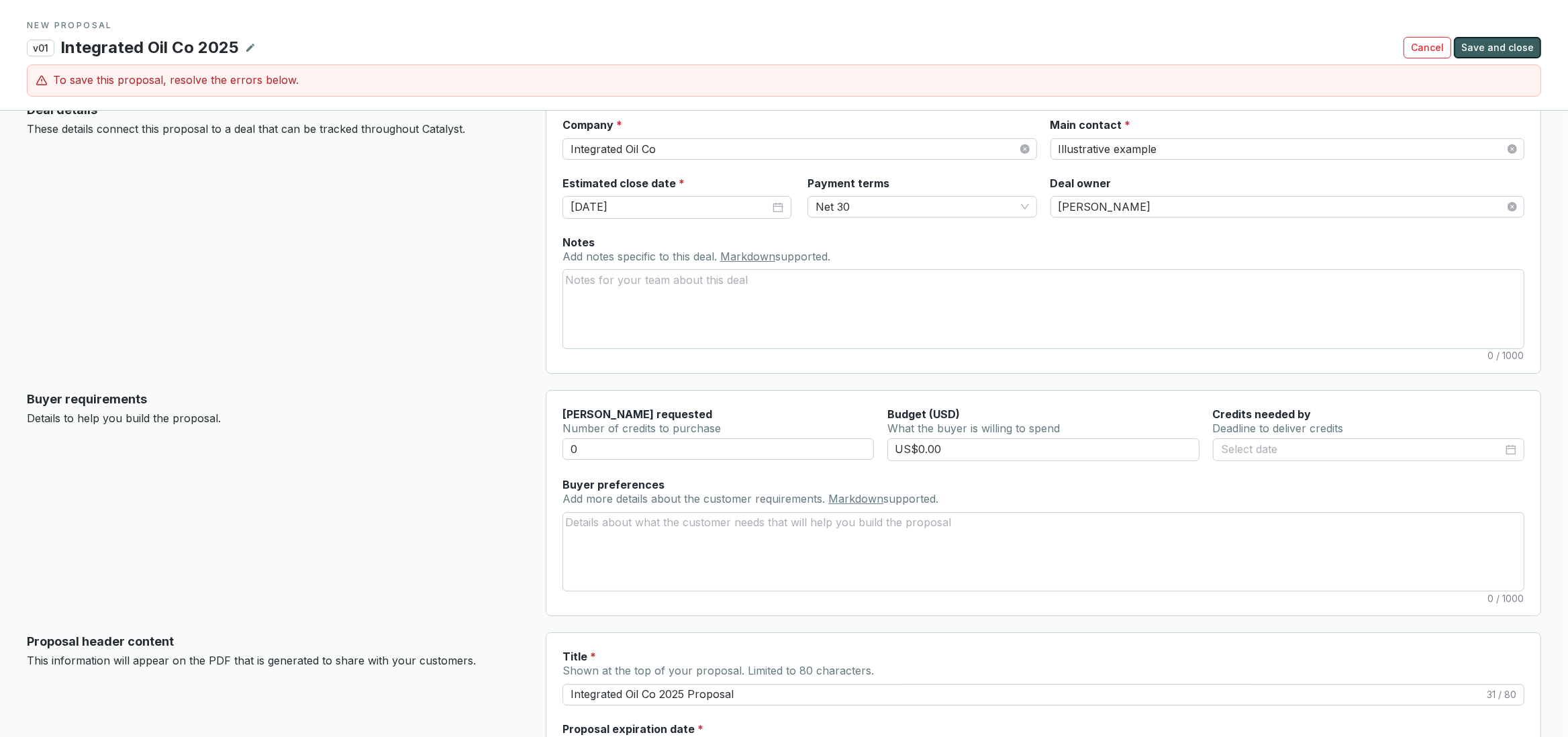
click at [1495, 47] on span "Save and close" at bounding box center [1497, 47] width 72 height 13
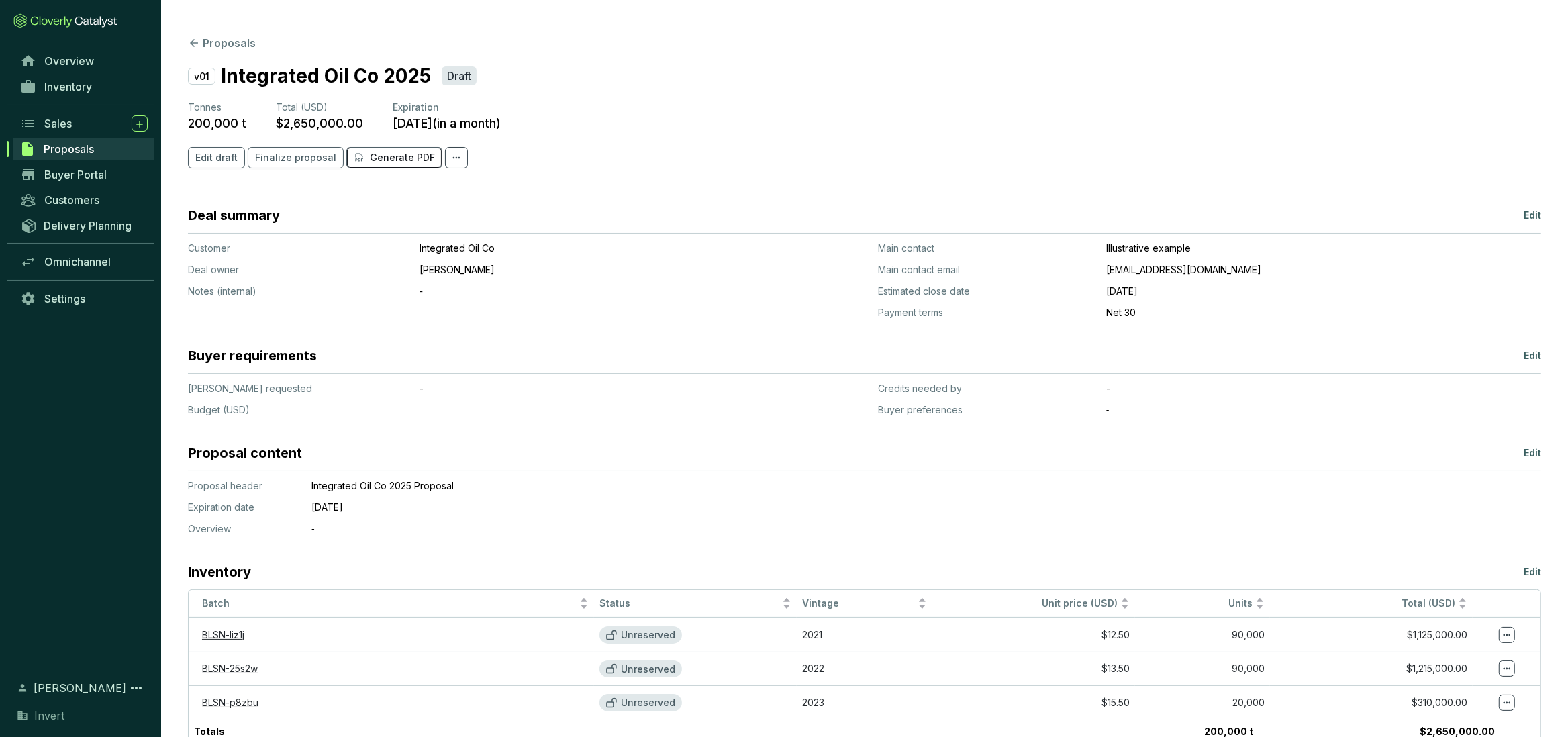
click at [379, 155] on p "Generate PDF" at bounding box center [402, 157] width 65 height 13
click at [1510, 635] on icon at bounding box center [1507, 635] width 8 height 2
click at [1497, 638] on td at bounding box center [1506, 635] width 67 height 34
click at [1500, 637] on span at bounding box center [1507, 635] width 16 height 16
click at [1480, 664] on p "Reserve credits" at bounding box center [1464, 666] width 73 height 13
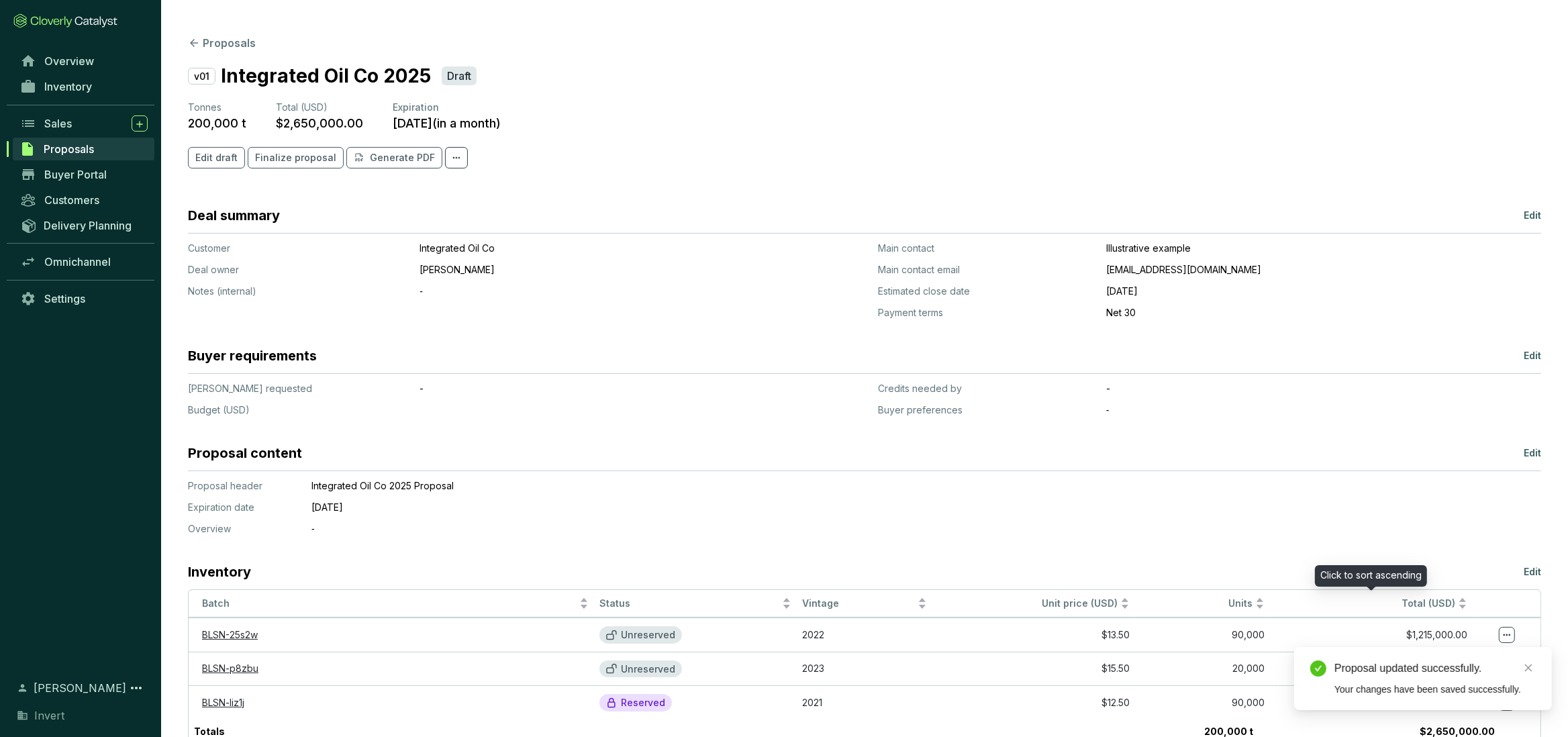
click at [1442, 587] on section "Inventory Edit" at bounding box center [864, 576] width 1353 height 27
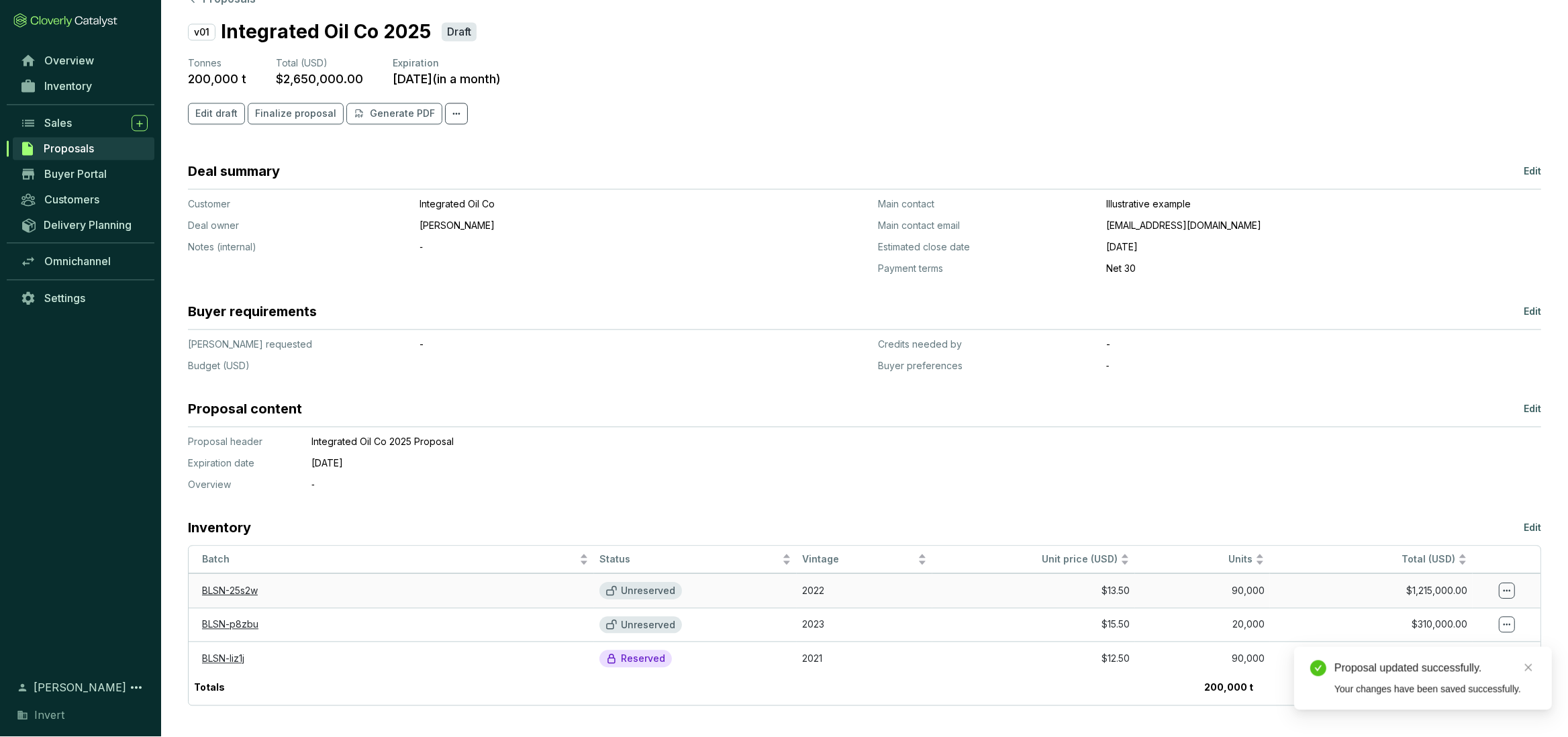
scroll to position [49, 0]
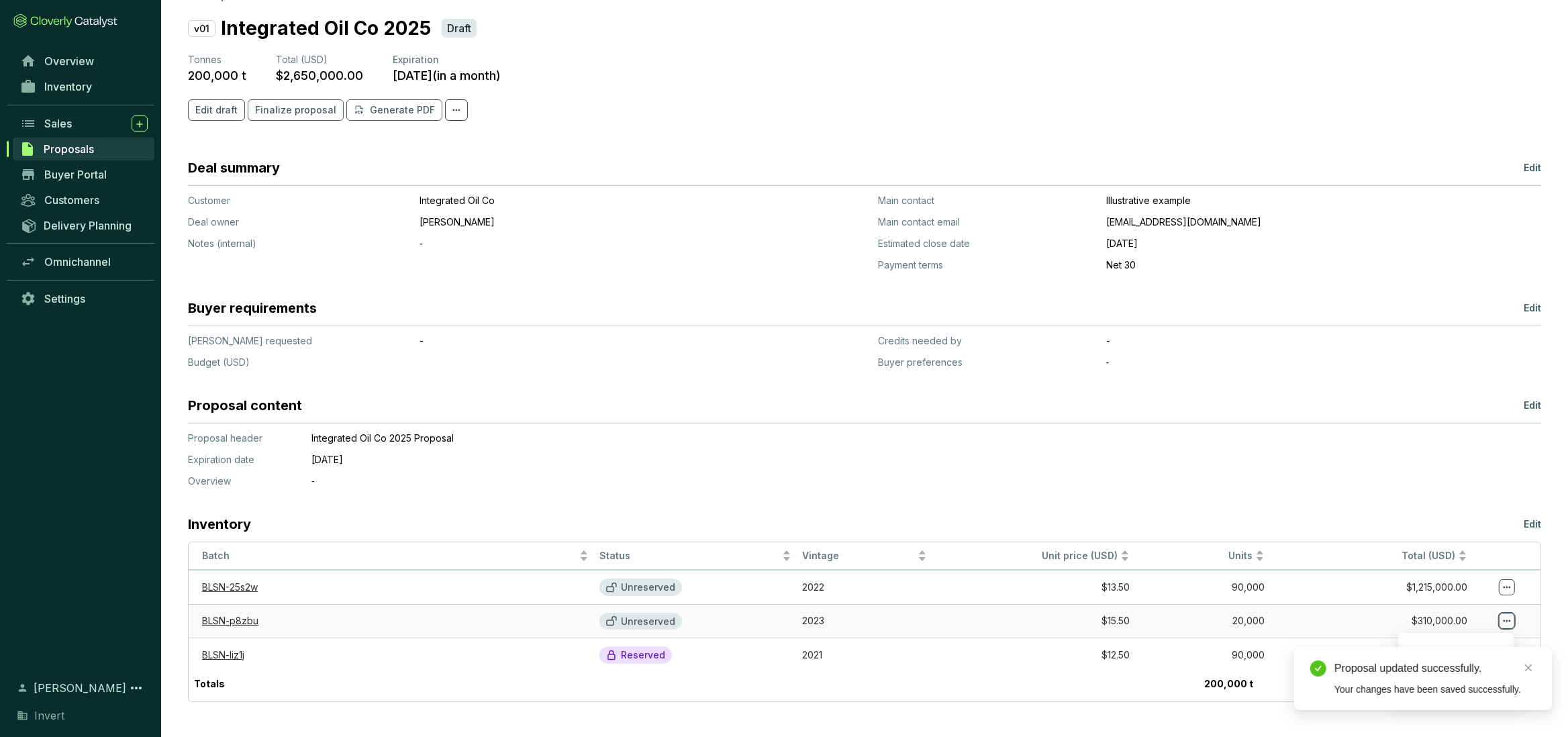
click at [1510, 618] on icon at bounding box center [1507, 621] width 11 height 16
click at [1531, 664] on icon "close" at bounding box center [1528, 668] width 9 height 9
click at [1507, 627] on icon at bounding box center [1507, 621] width 11 height 16
click at [1454, 656] on p "Reserve credits" at bounding box center [1464, 652] width 73 height 13
click at [1502, 588] on icon at bounding box center [1507, 587] width 11 height 16
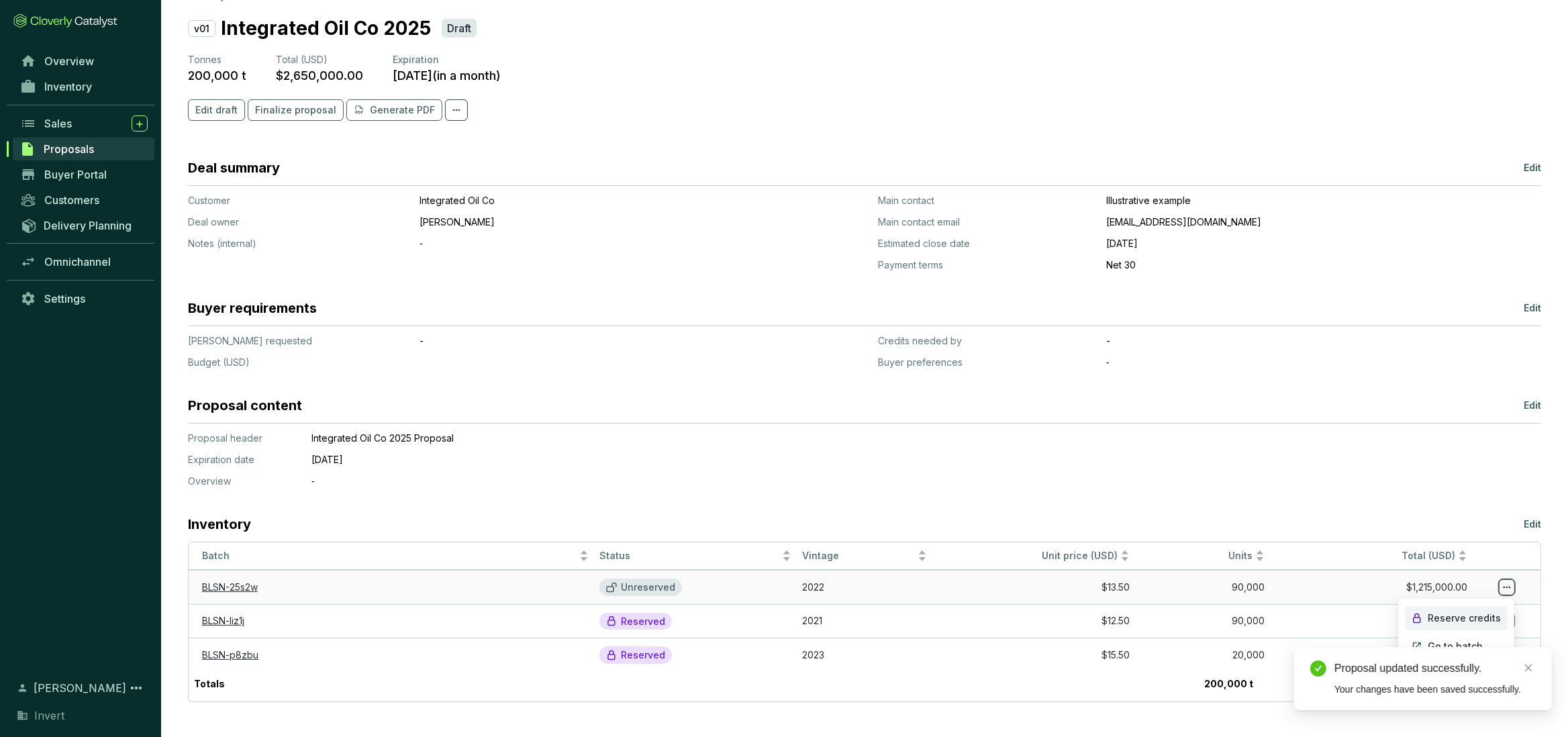
click at [1469, 617] on p "Reserve credits" at bounding box center [1464, 618] width 73 height 13
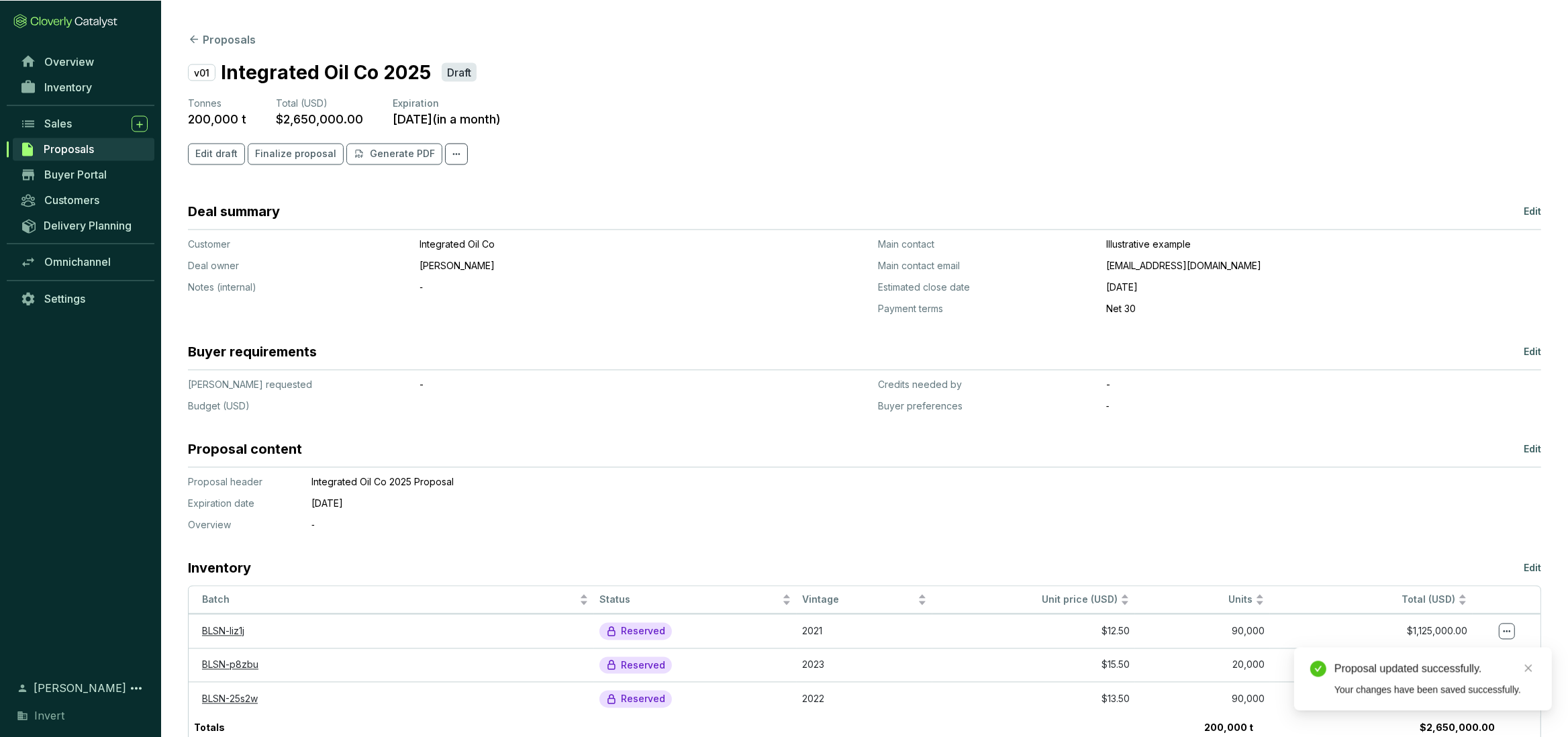
scroll to position [0, 0]
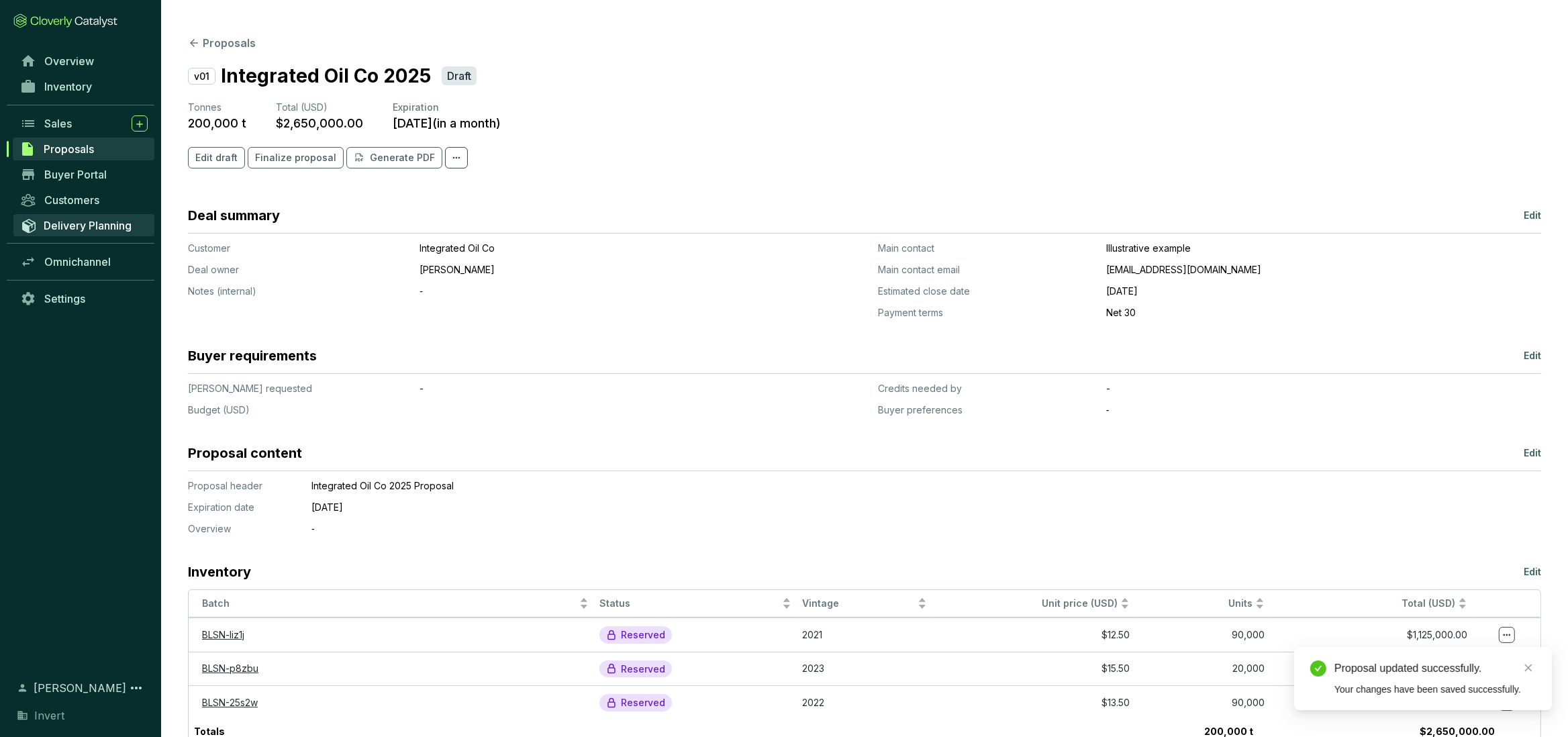
click at [89, 229] on span "Delivery Planning" at bounding box center [87, 225] width 88 height 13
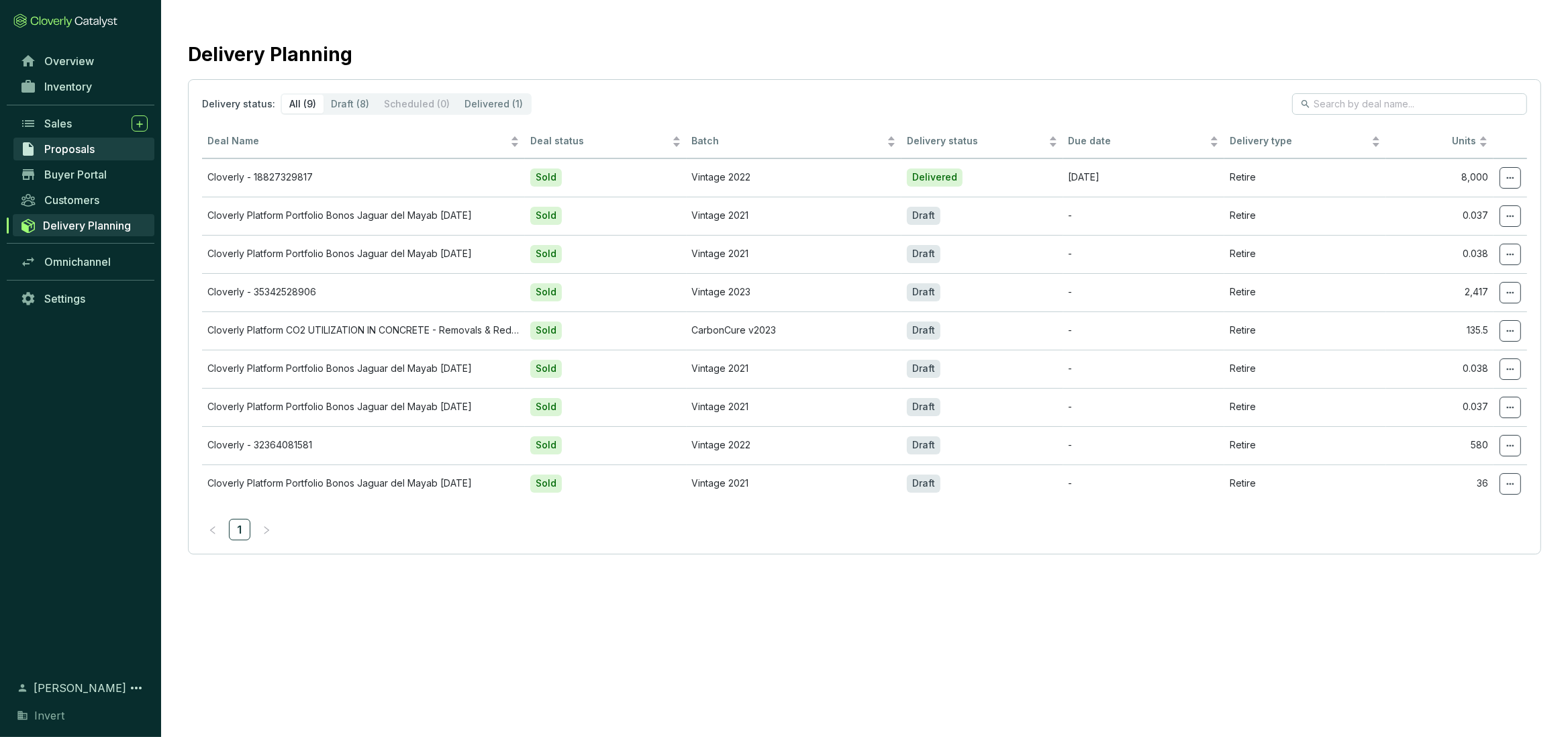
click at [84, 150] on span "Proposals" at bounding box center [69, 148] width 50 height 13
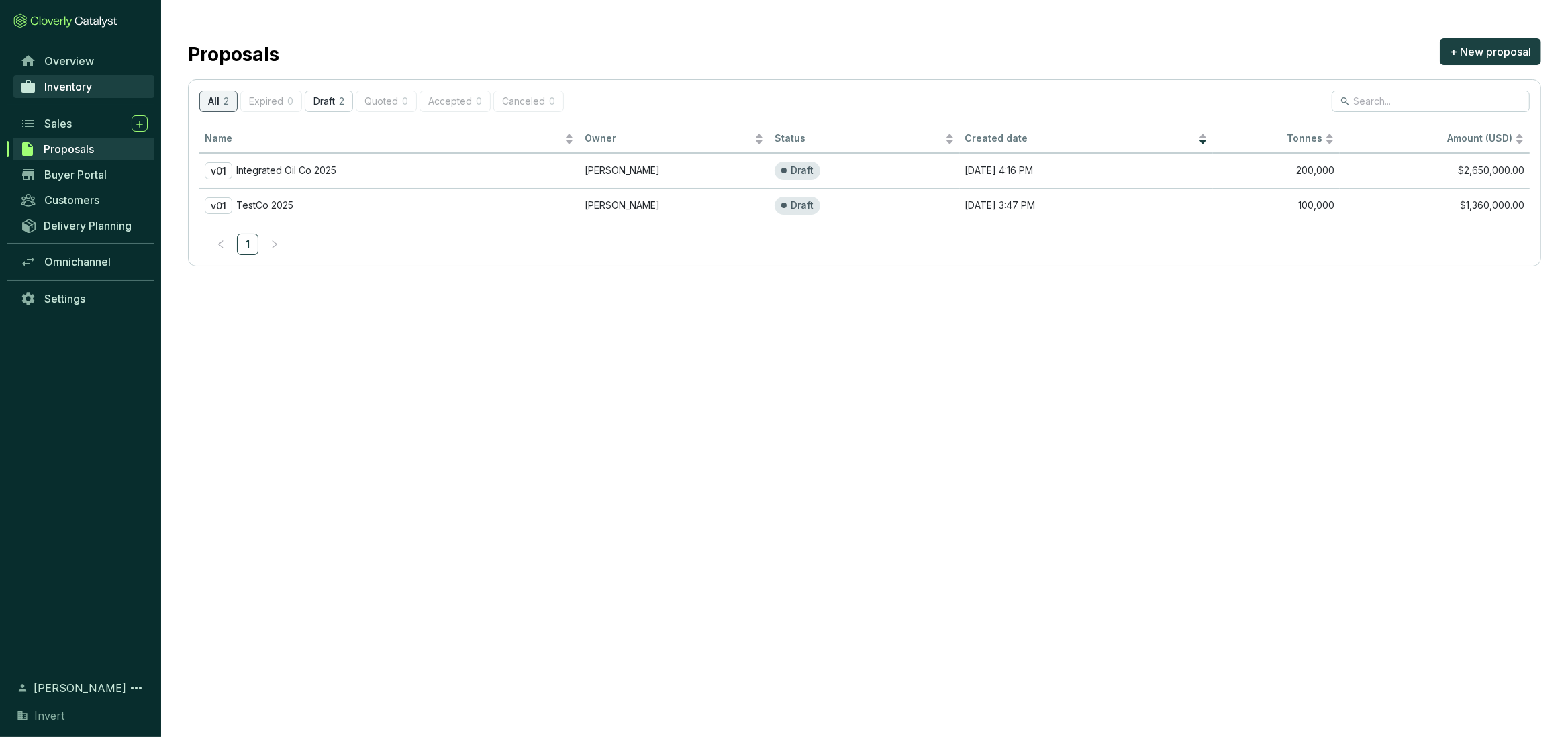
click at [64, 80] on link "Inventory" at bounding box center [84, 86] width 141 height 22
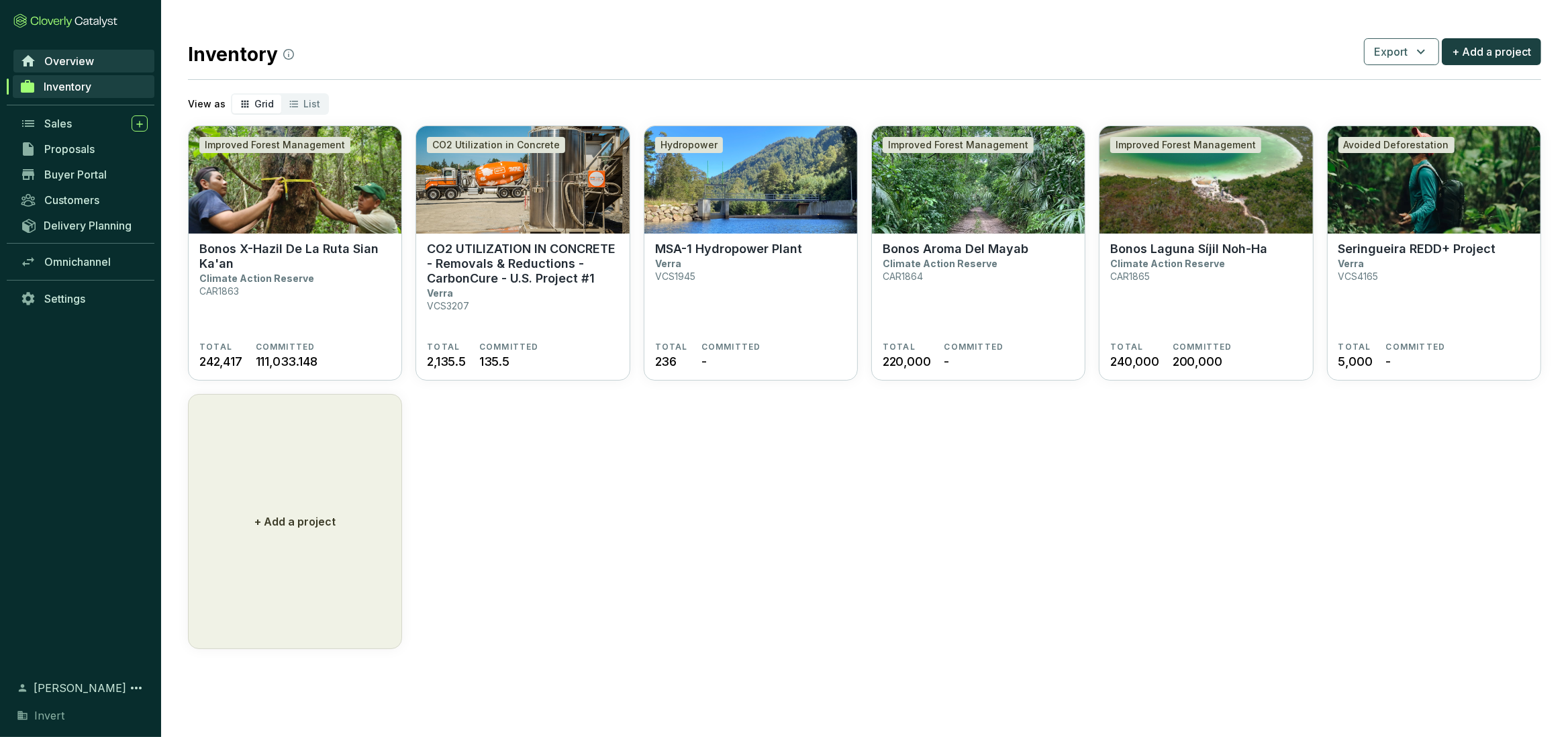
click at [64, 67] on span "Overview" at bounding box center [69, 61] width 50 height 13
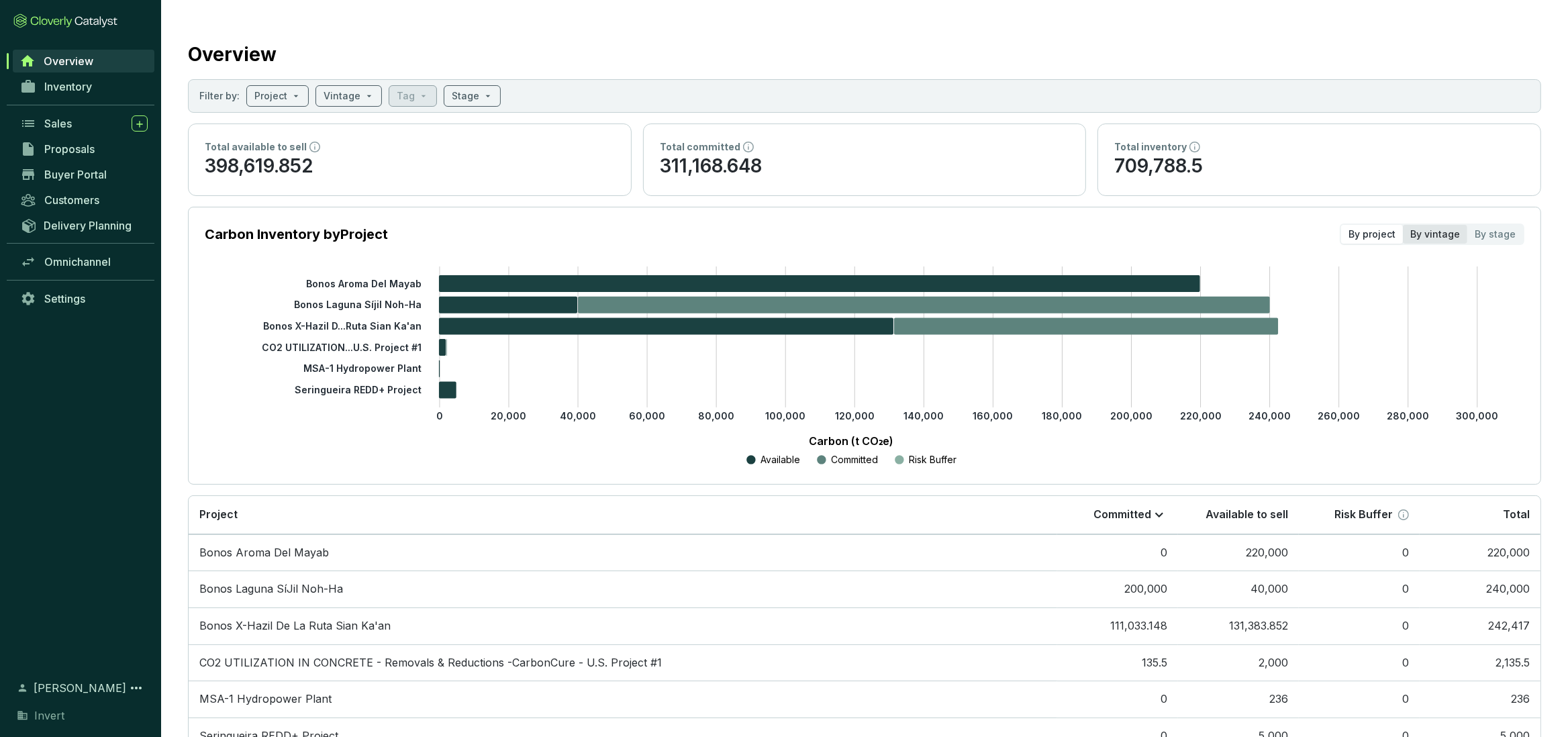
click at [1466, 236] on div "By vintage" at bounding box center [1435, 234] width 64 height 19
click at [1403, 225] on input "By vintage" at bounding box center [1403, 225] width 0 height 0
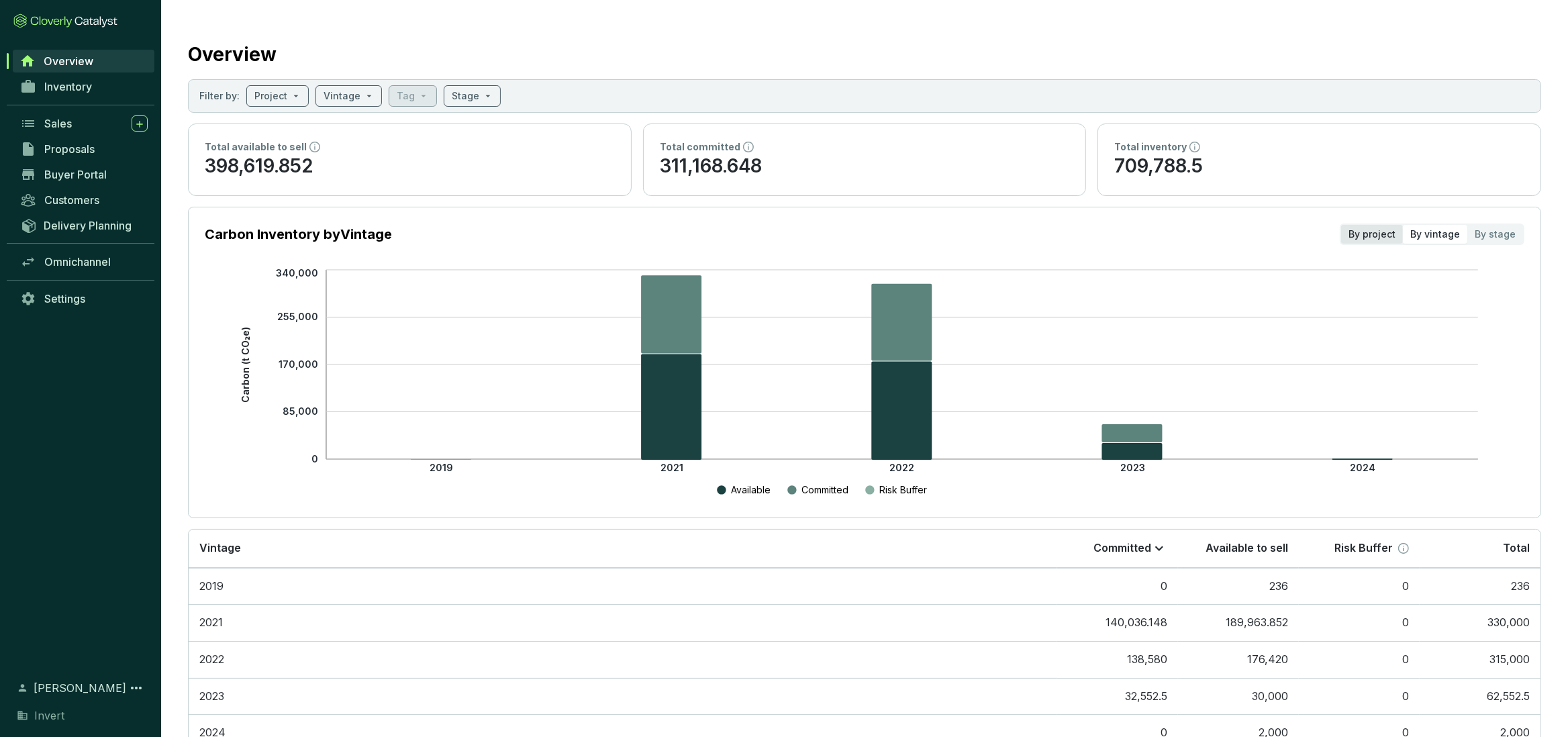
click at [1376, 229] on div "By project" at bounding box center [1372, 234] width 62 height 19
click at [1341, 225] on input "By project" at bounding box center [1341, 225] width 0 height 0
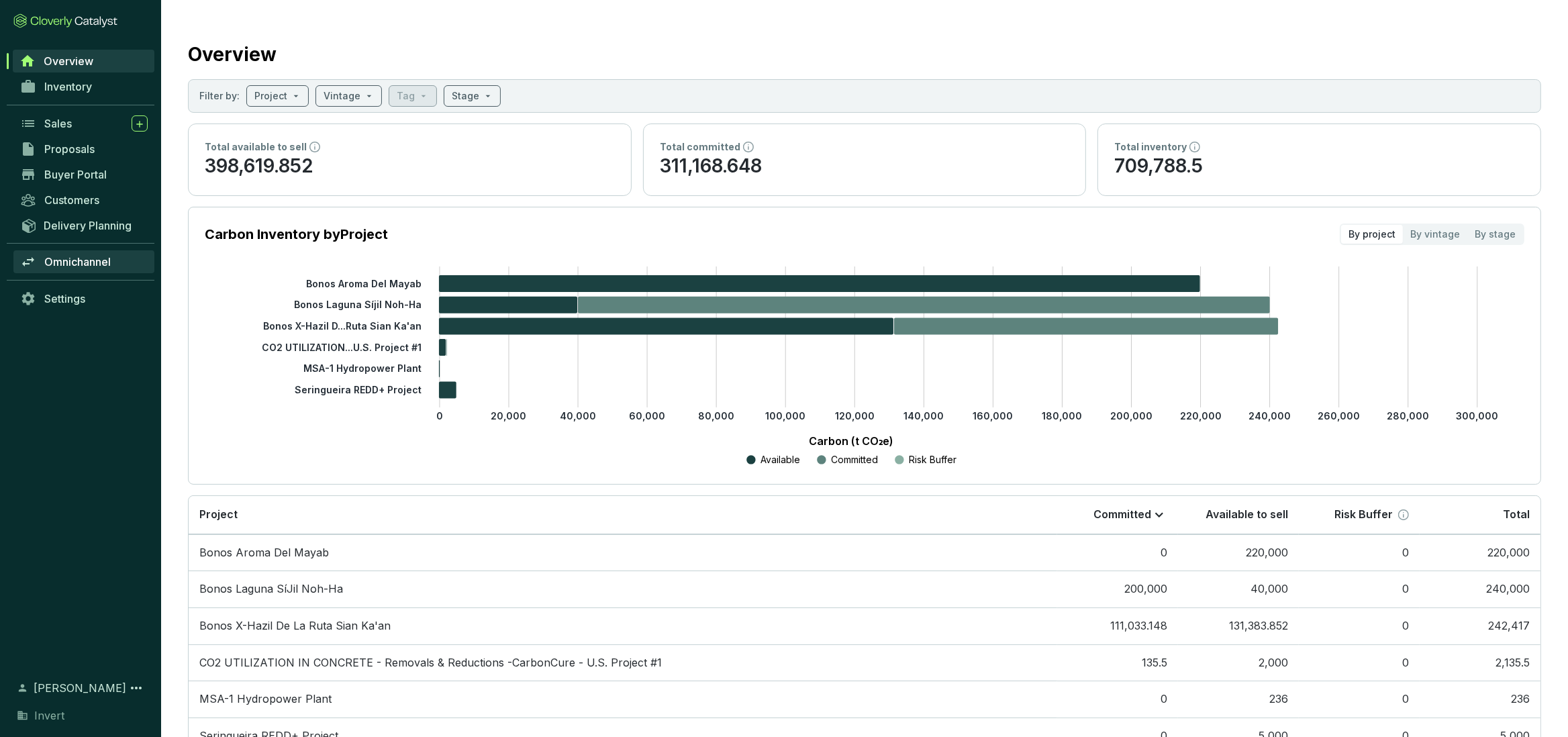
click at [71, 261] on span "Omnichannel" at bounding box center [78, 261] width 67 height 13
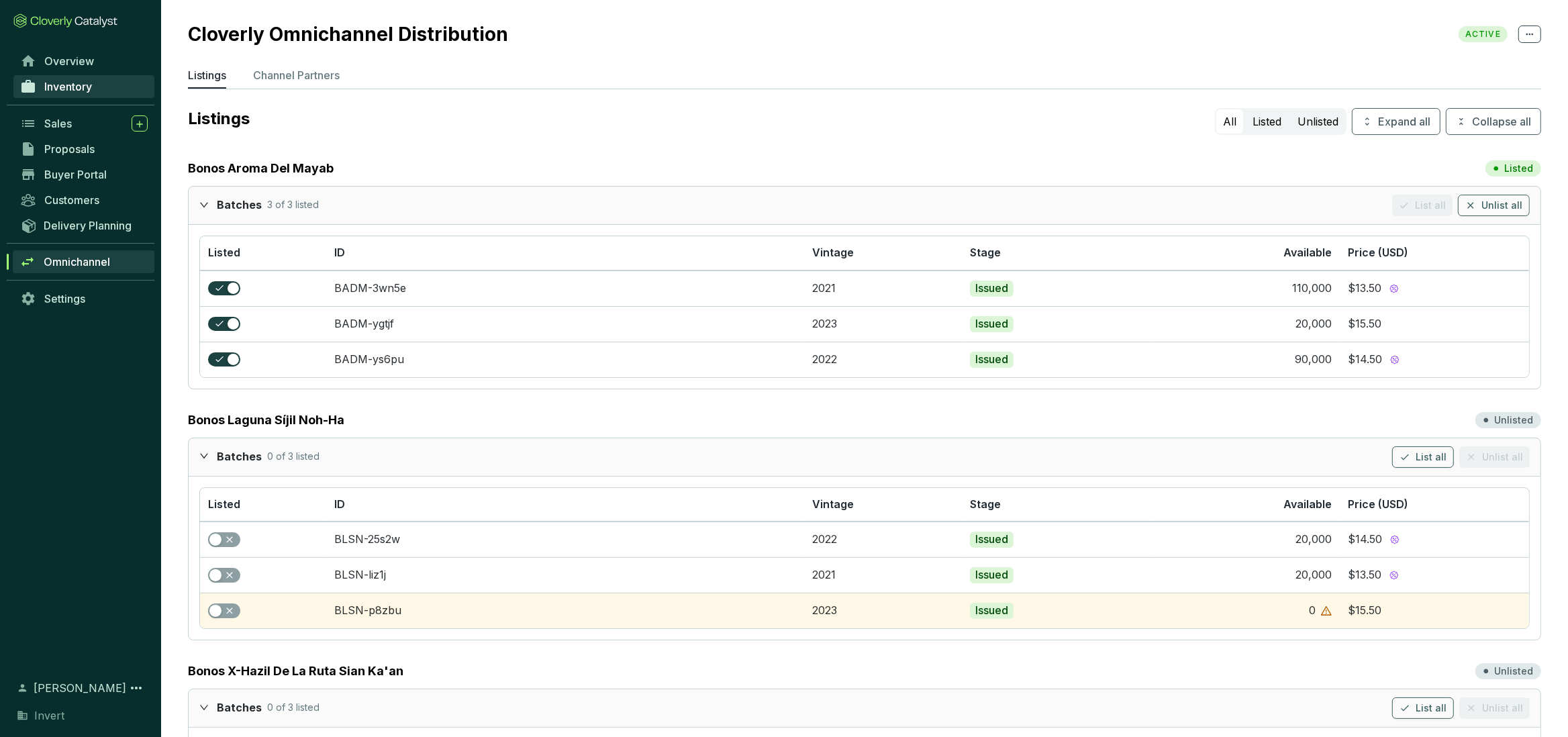
click at [66, 83] on span "Inventory" at bounding box center [67, 86] width 47 height 13
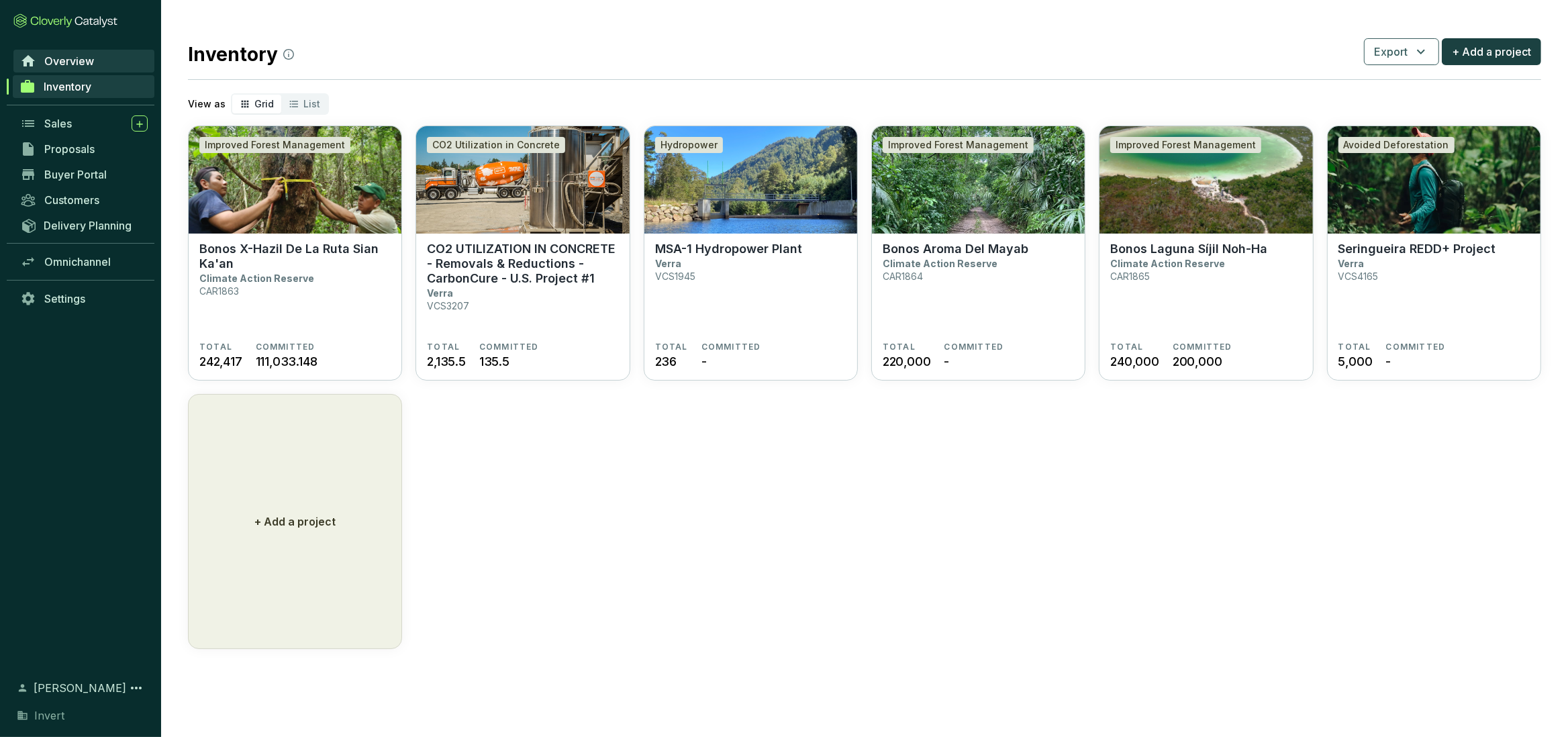
click at [74, 67] on span "Overview" at bounding box center [69, 61] width 50 height 13
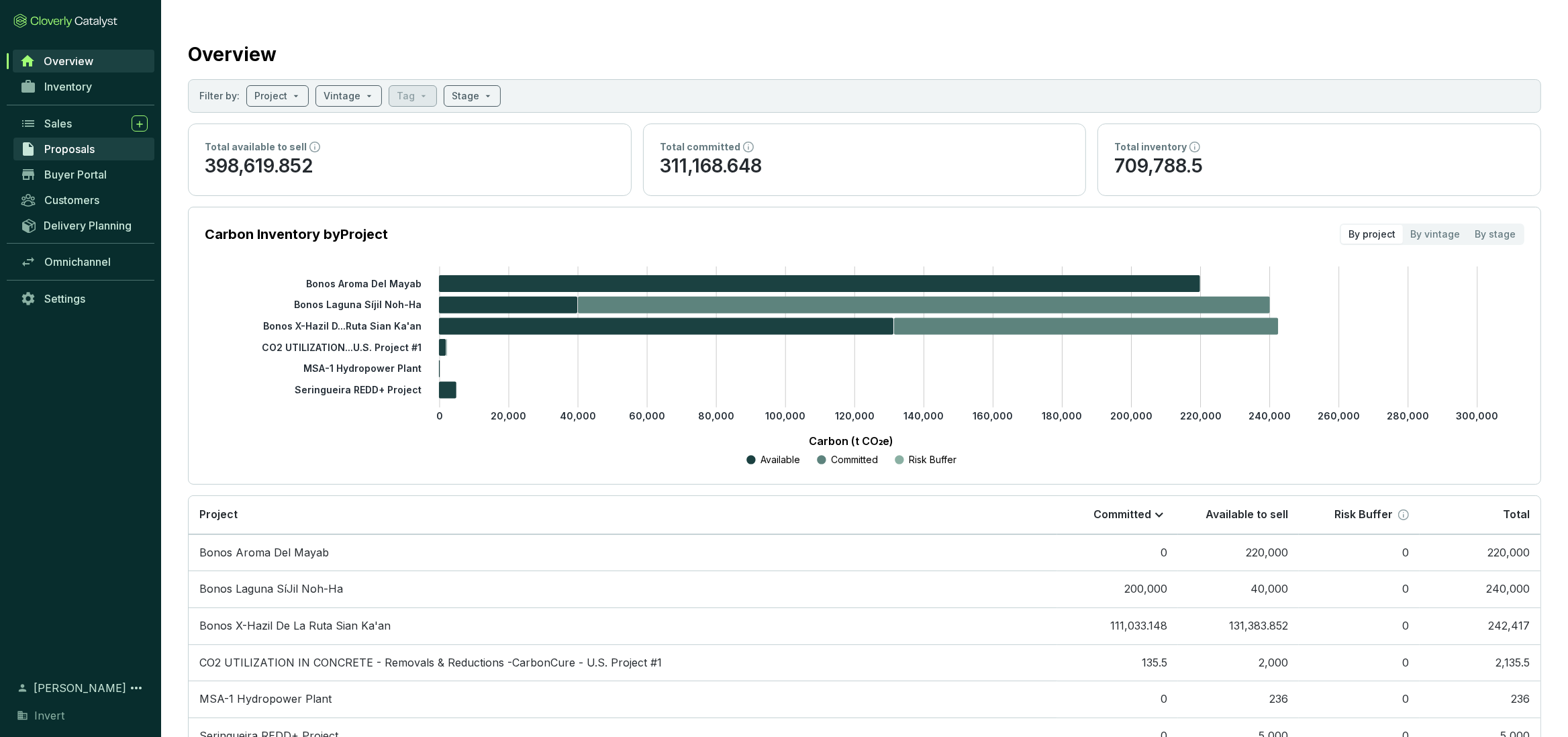
click at [74, 155] on span "Proposals" at bounding box center [69, 148] width 50 height 13
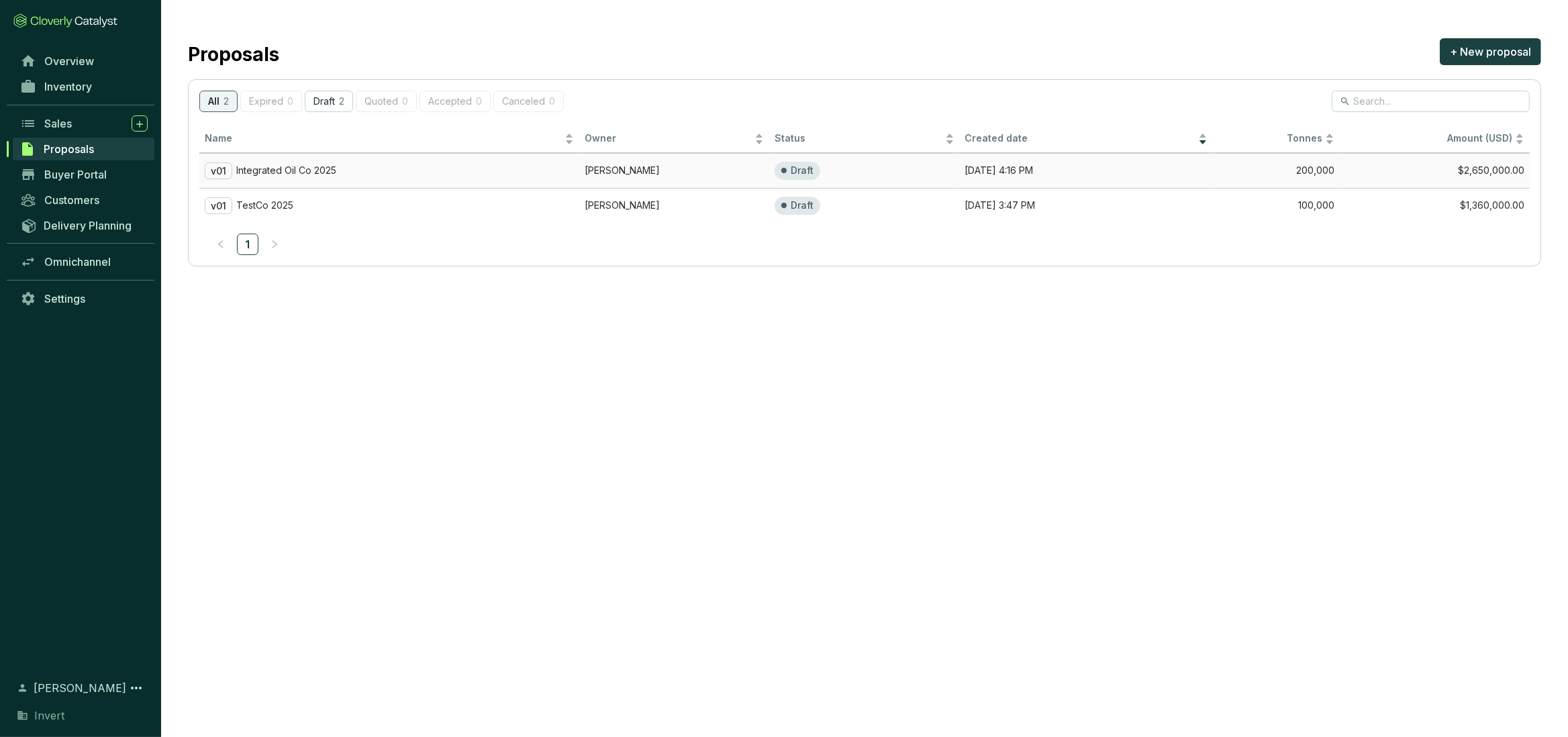
click at [423, 175] on div "v01 Integrated Oil Co 2025" at bounding box center [389, 171] width 369 height 17
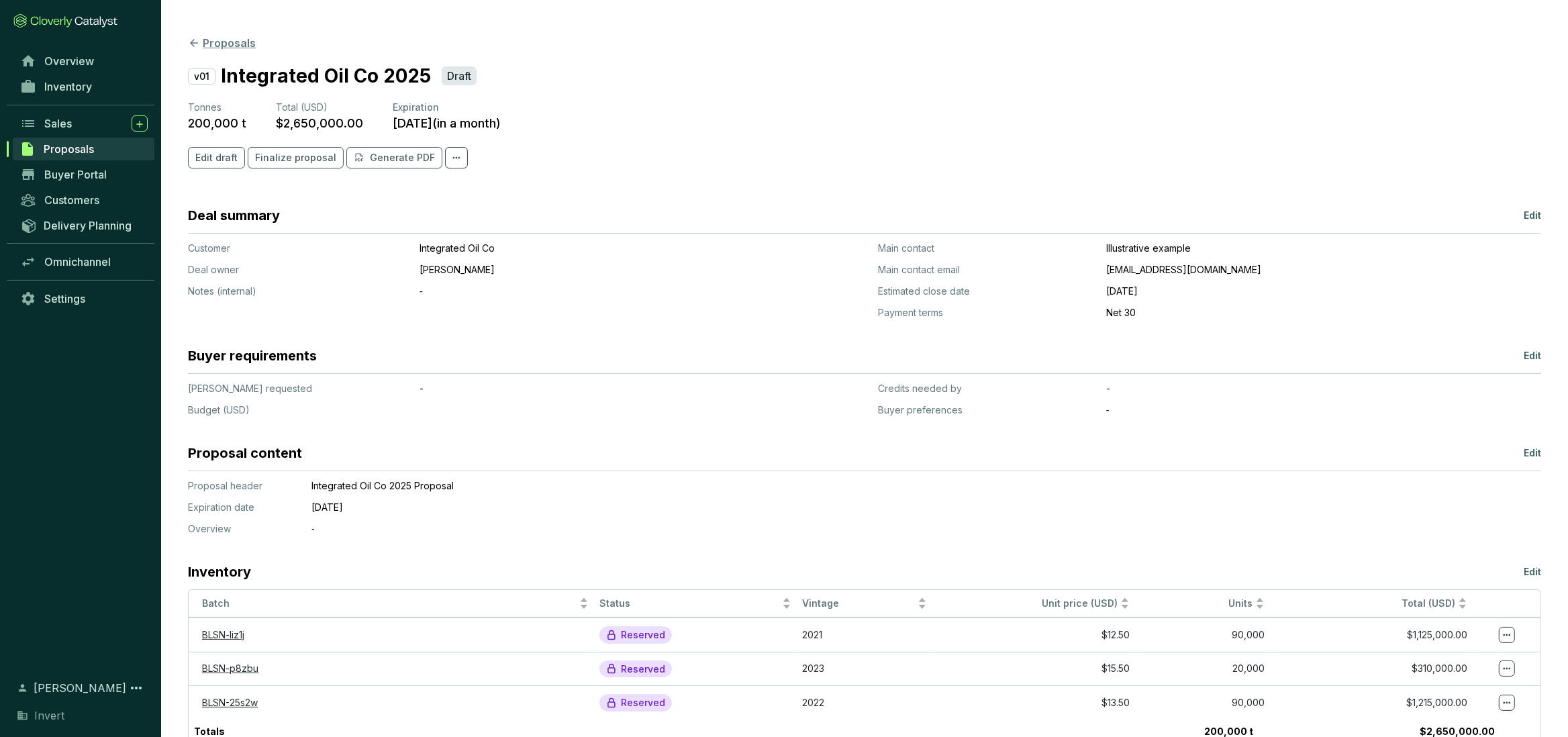
click at [192, 49] on icon at bounding box center [194, 43] width 12 height 12
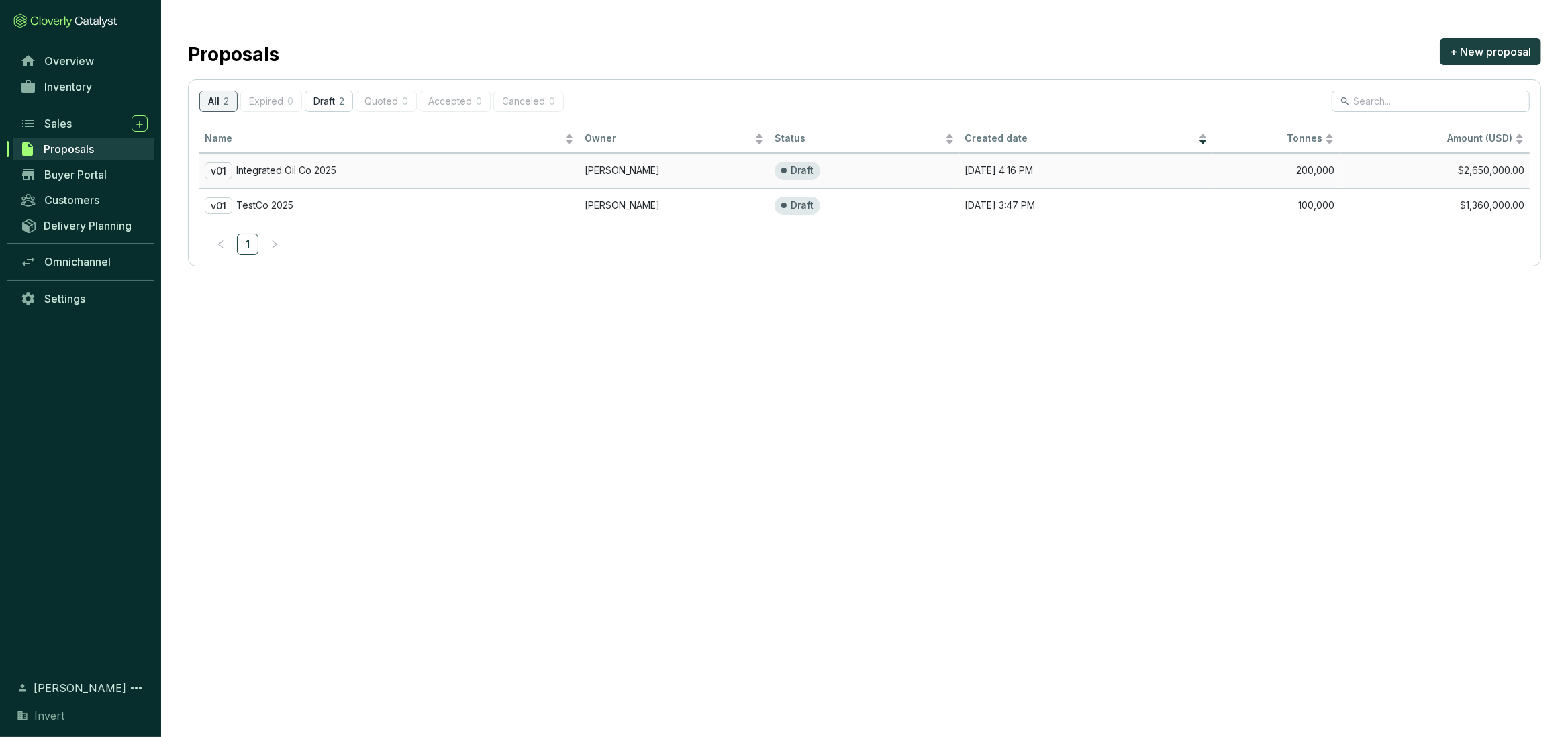
click at [321, 165] on p "Integrated Oil Co 2025" at bounding box center [286, 171] width 100 height 12
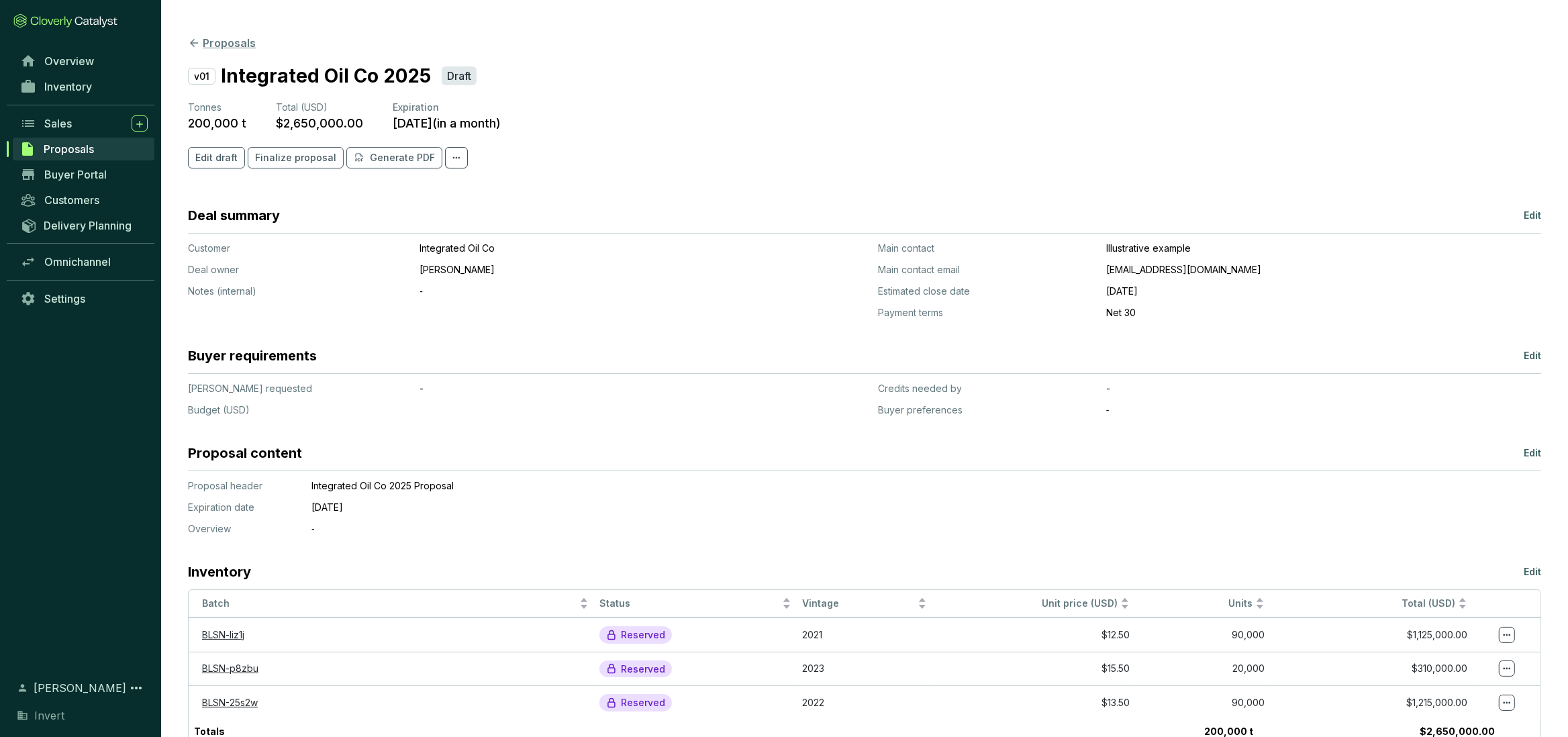
click at [194, 47] on icon at bounding box center [194, 43] width 8 height 8
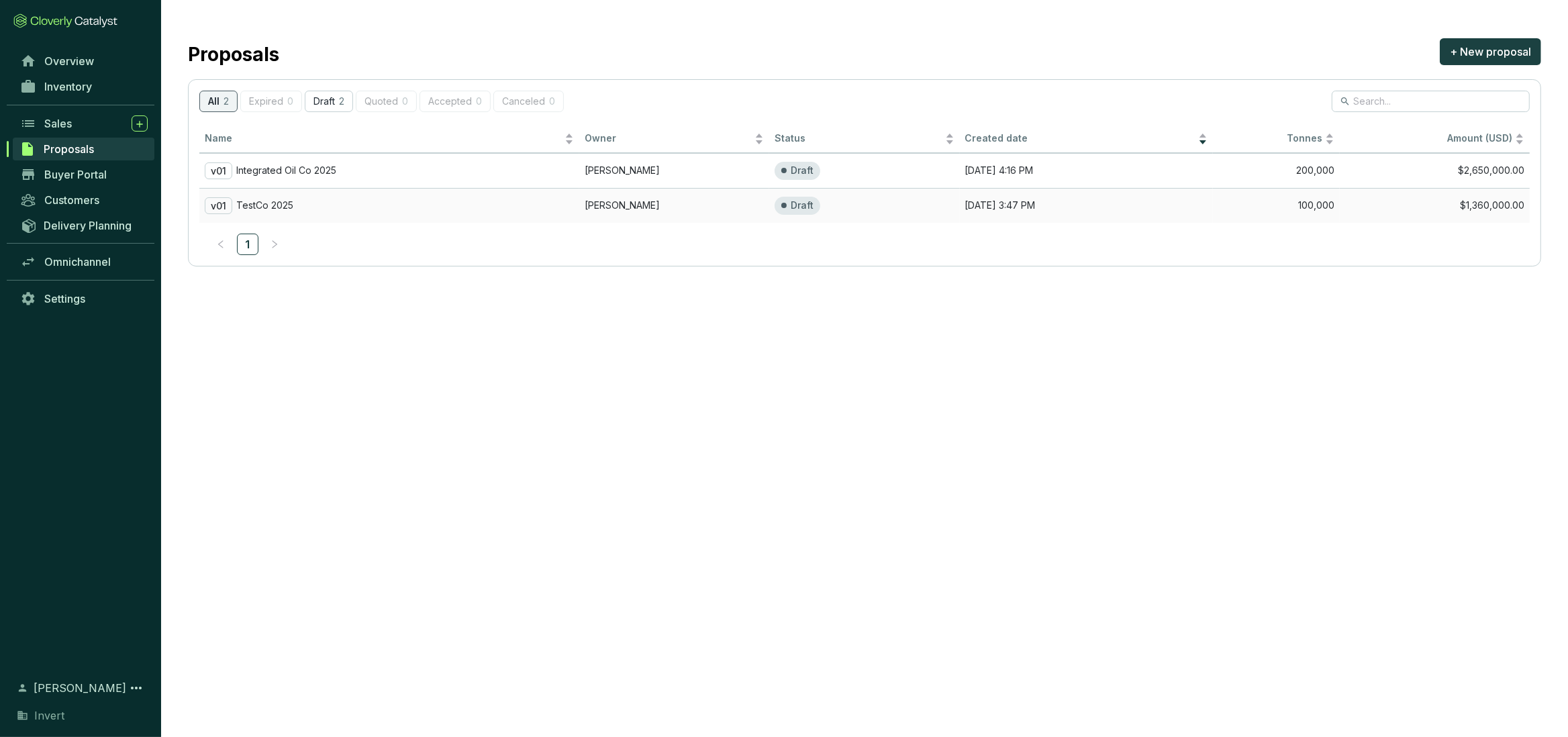
click at [256, 203] on p "TestCo 2025" at bounding box center [265, 206] width 57 height 12
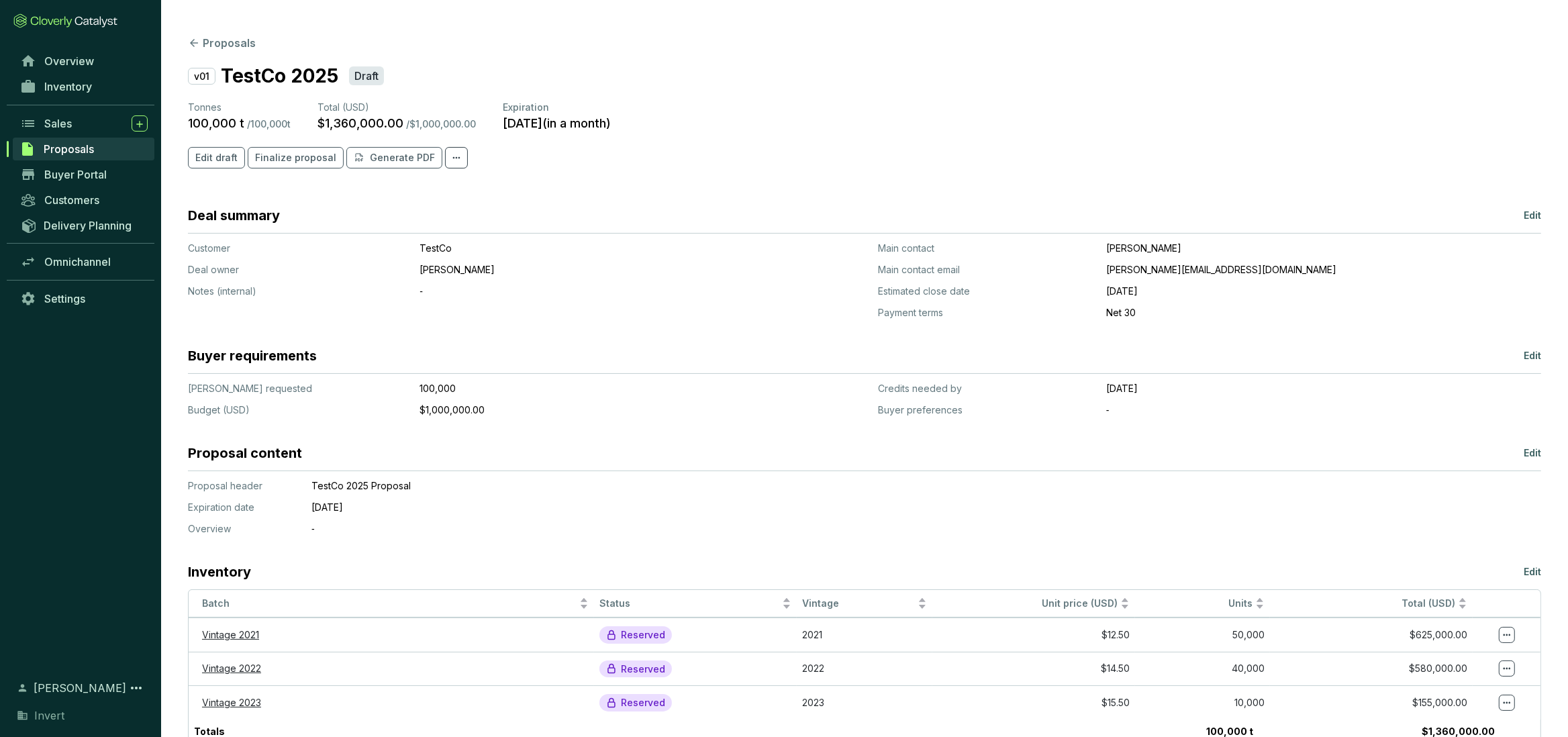
click at [195, 51] on section "Proposals v01 TestCo 2025 Draft Tonnes 100,000 t / 100,000 t Total (USD) $1,360…" at bounding box center [865, 408] width 1407 height 817
click at [195, 43] on icon at bounding box center [194, 43] width 12 height 12
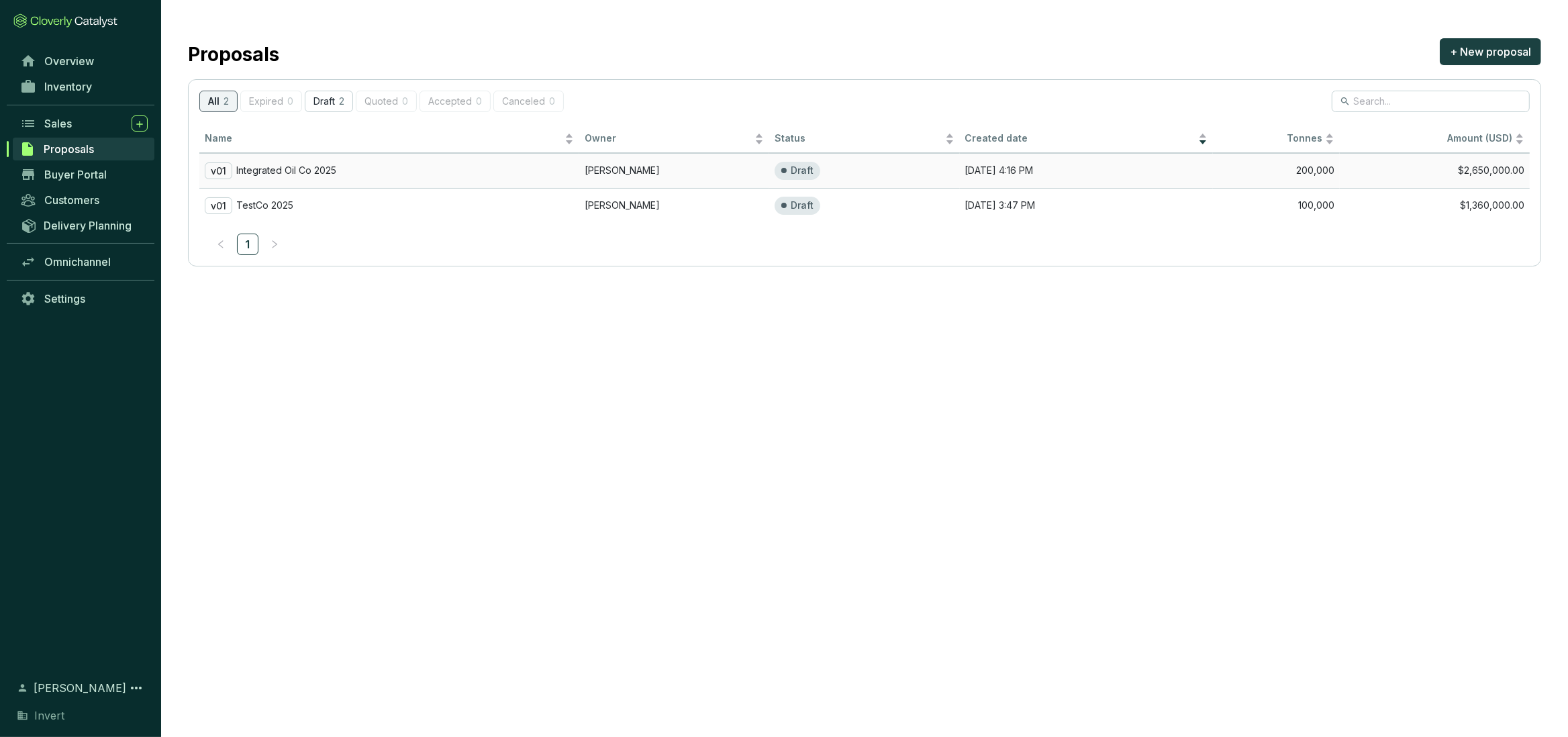
click at [257, 168] on p "Integrated Oil Co 2025" at bounding box center [286, 171] width 100 height 12
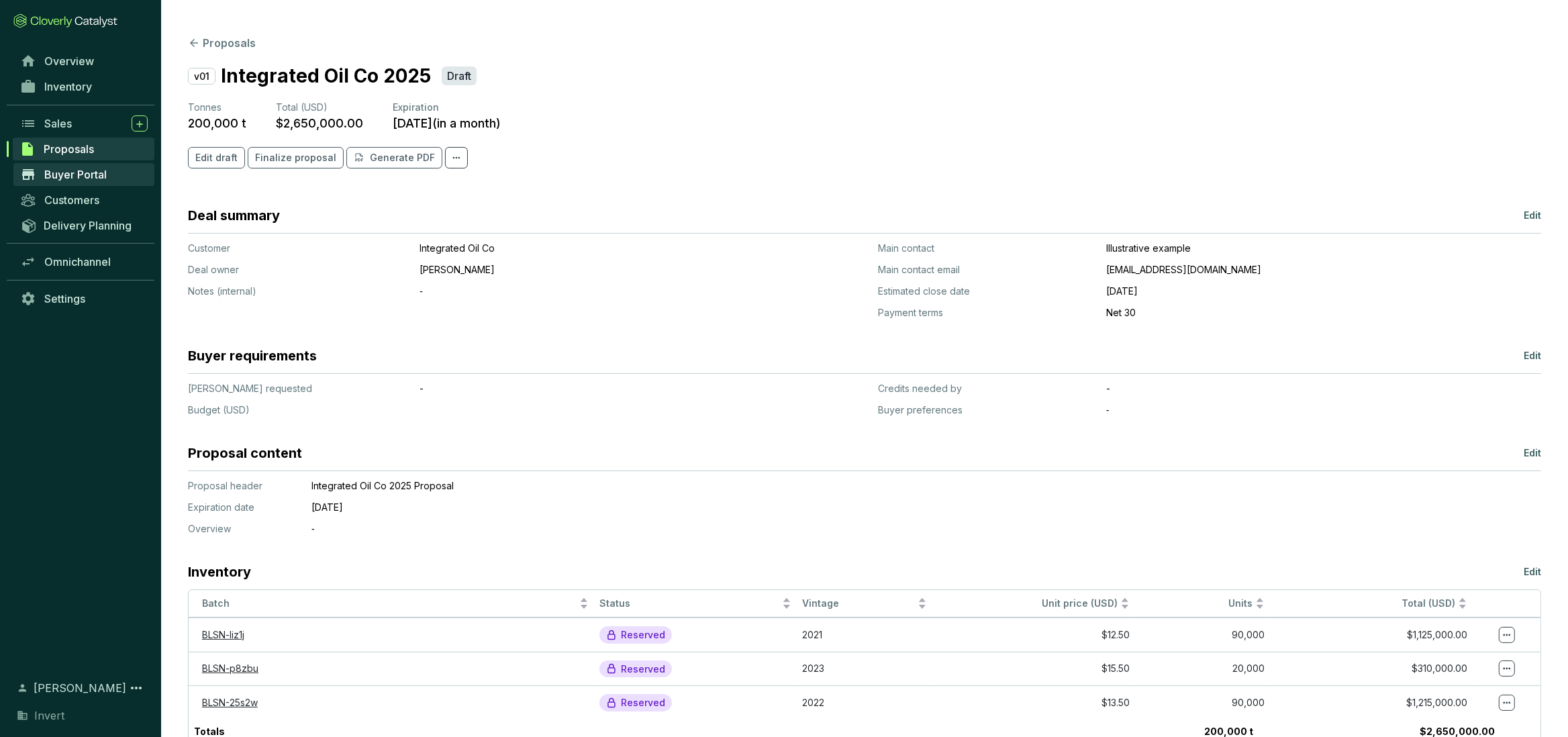
click at [95, 172] on span "Buyer Portal" at bounding box center [75, 174] width 62 height 13
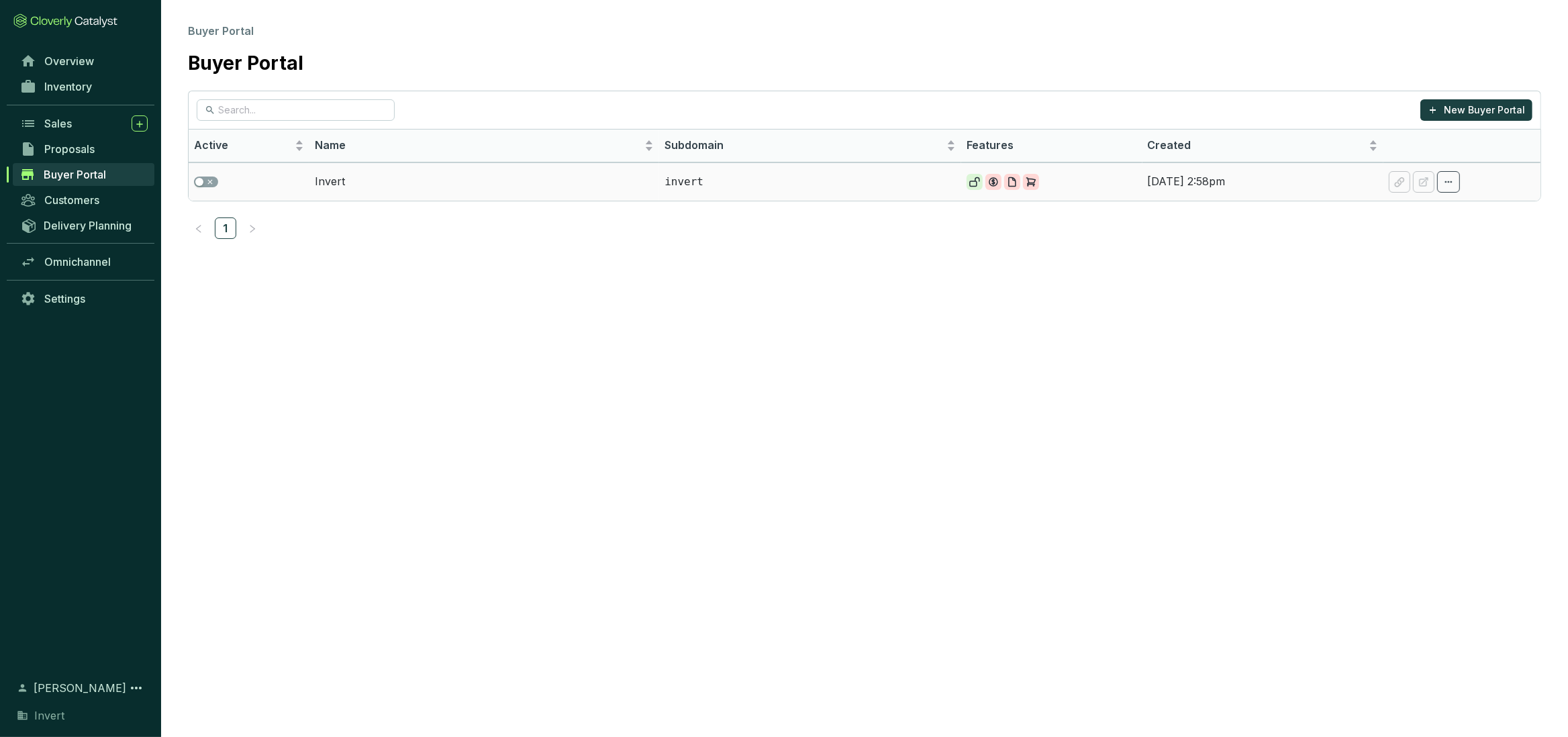
click at [1449, 185] on icon at bounding box center [1449, 182] width 11 height 16
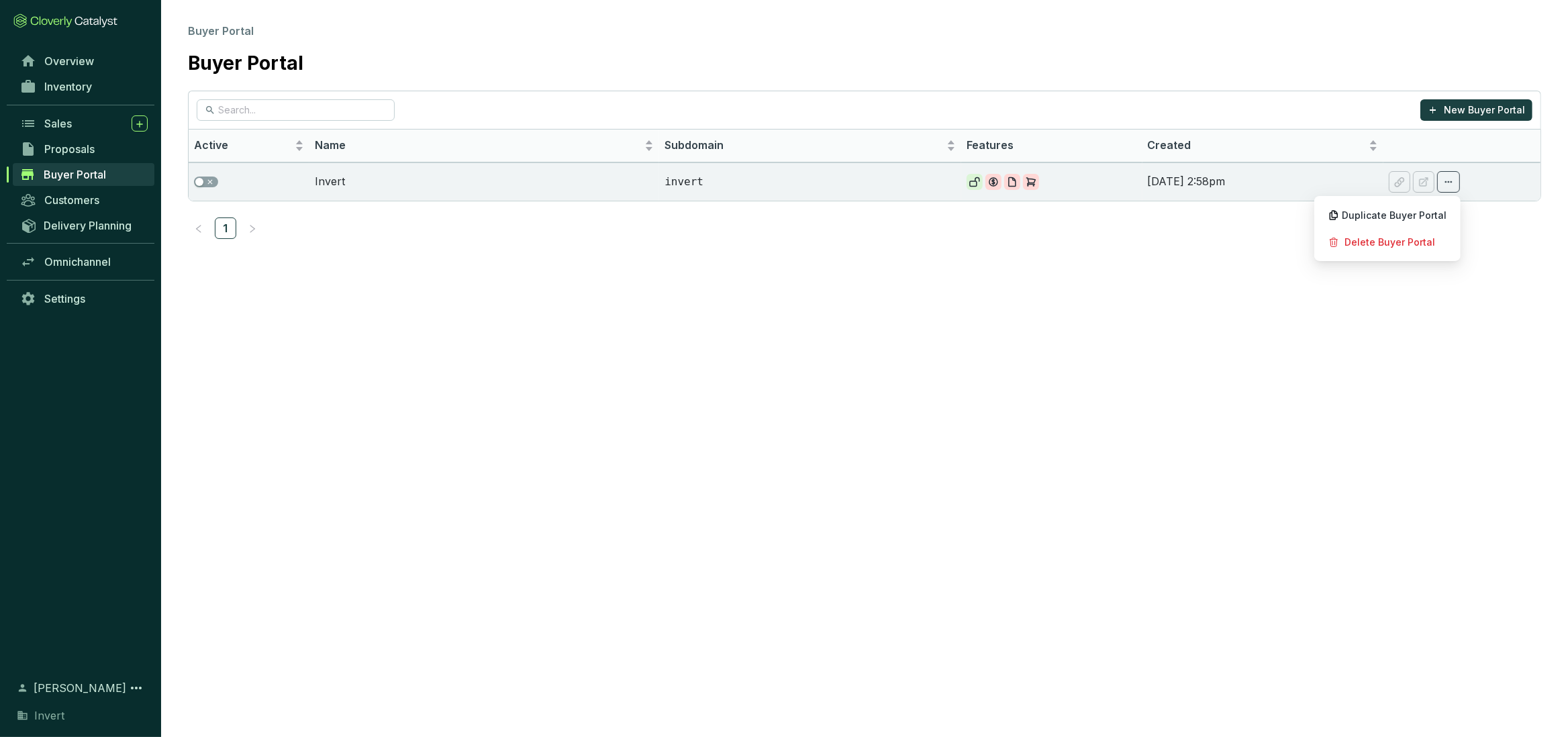
click at [1182, 264] on section "Buyer Portal Buyer Portal New Buyer Portal Active Name Subdomain Features Creat…" at bounding box center [784, 368] width 1568 height 737
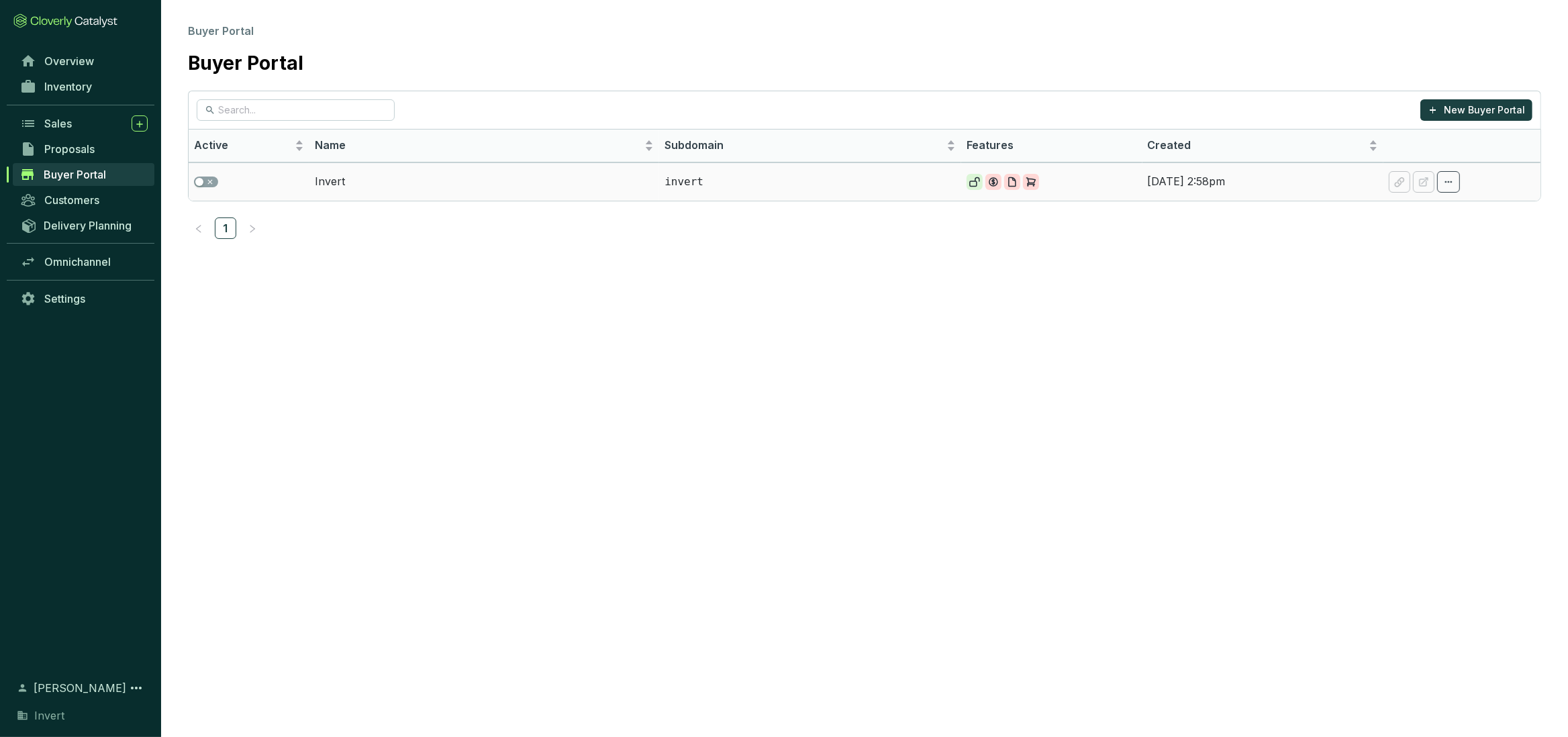
click at [654, 188] on td "Invert" at bounding box center [484, 181] width 350 height 38
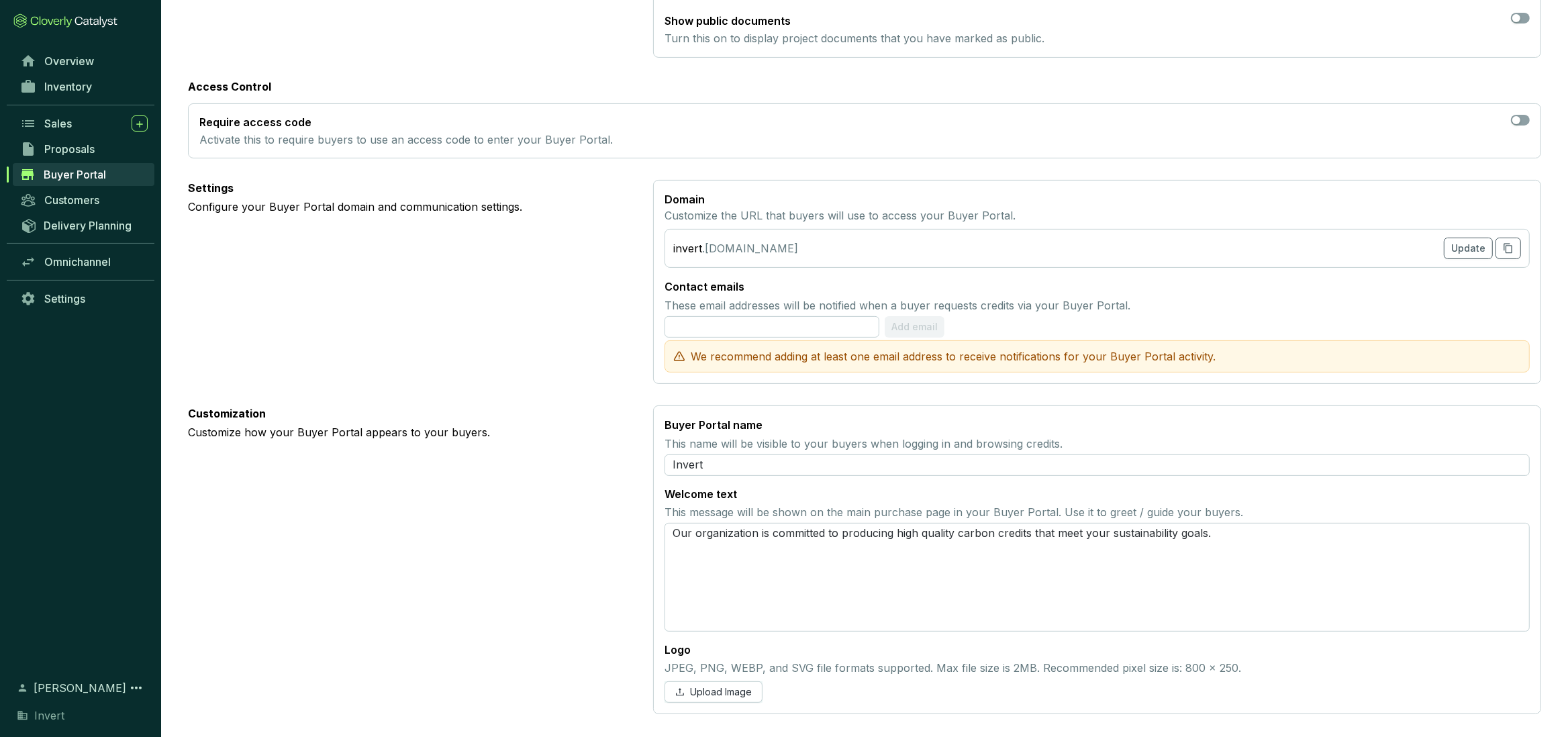
scroll to position [402, 0]
